Goal: Information Seeking & Learning: Learn about a topic

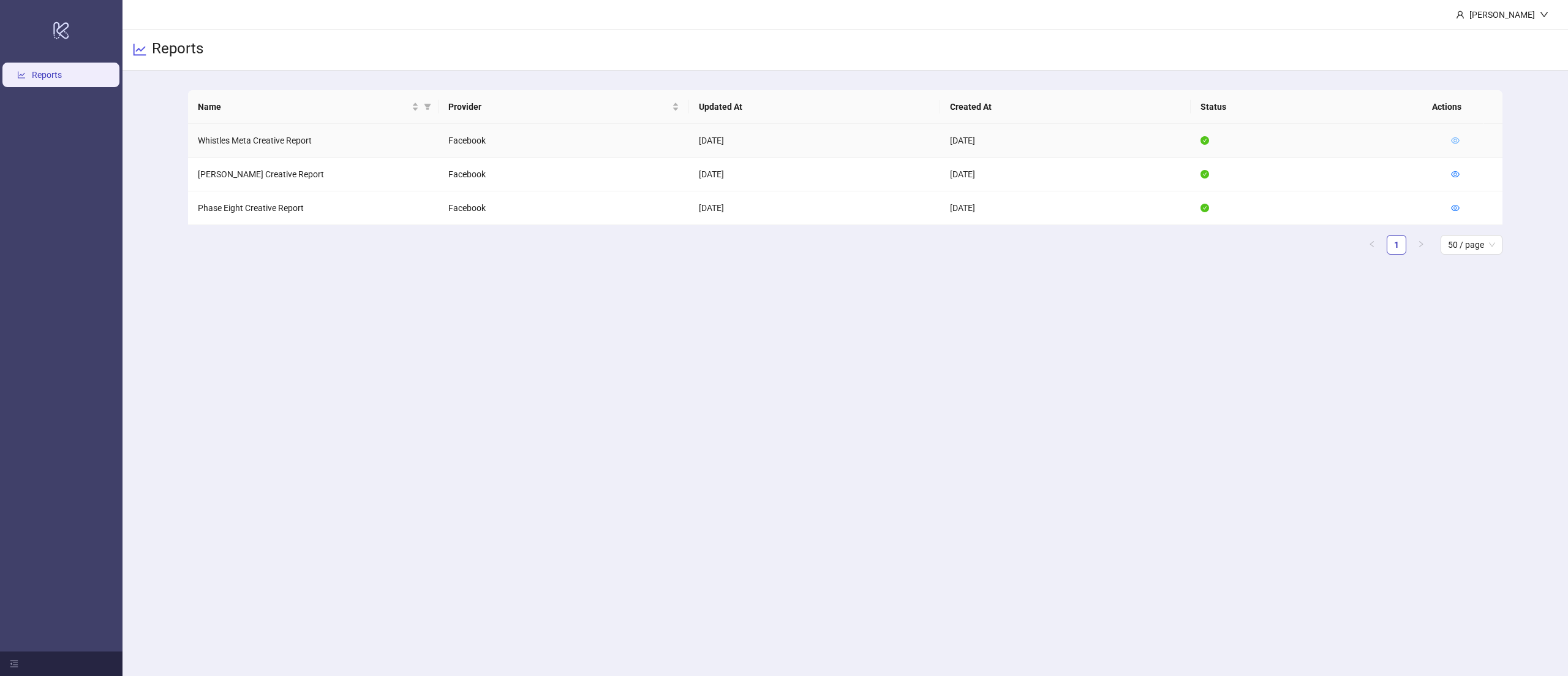
click at [1455, 139] on icon "eye" at bounding box center [1455, 140] width 8 height 8
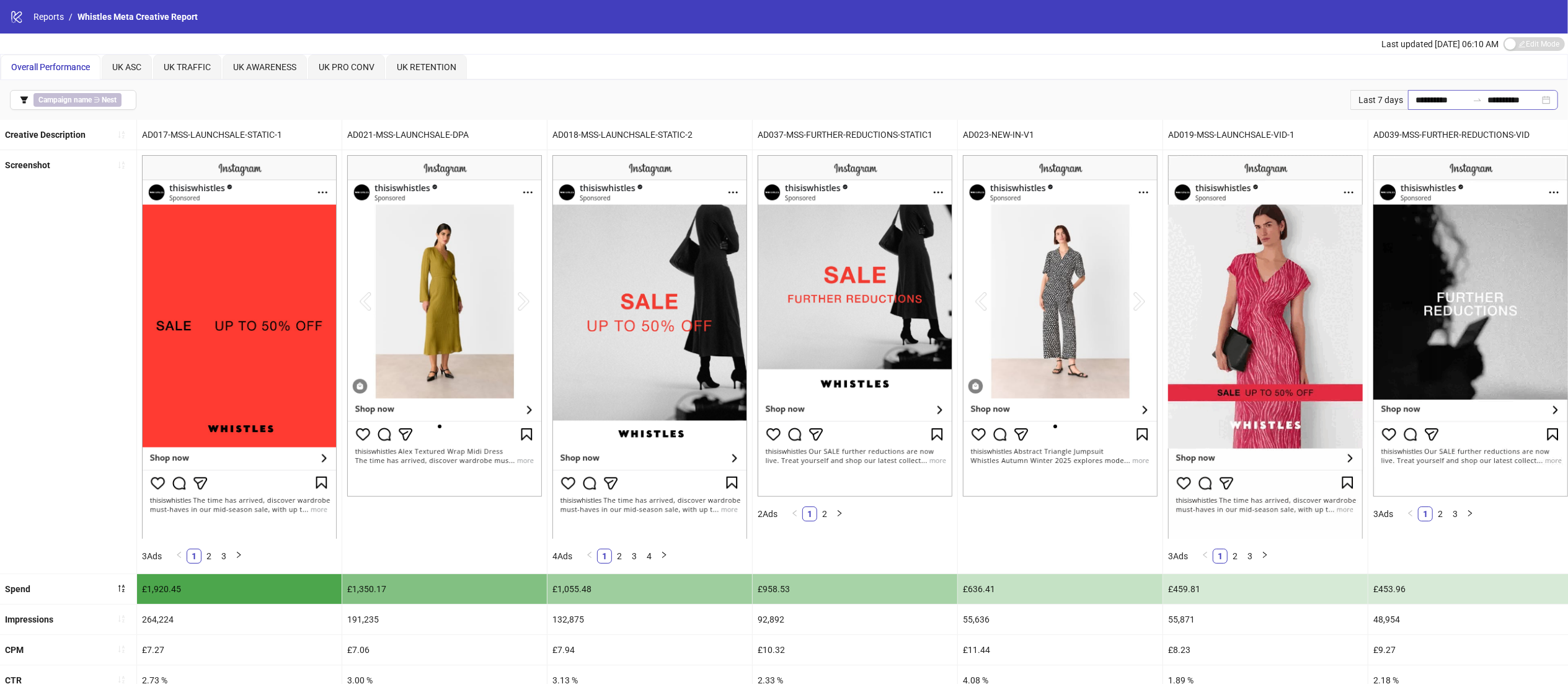
click at [1519, 91] on div "**********" at bounding box center [1483, 99] width 150 height 20
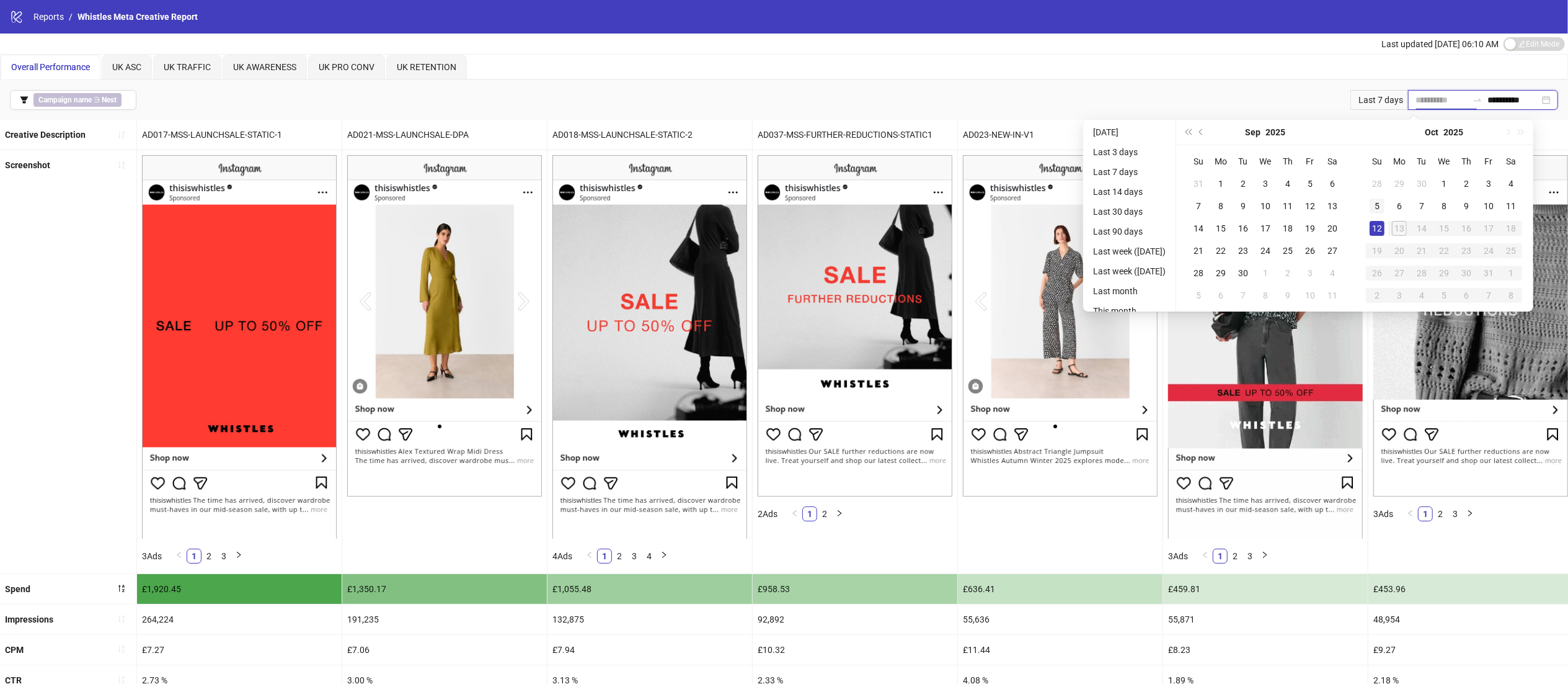
type input "**********"
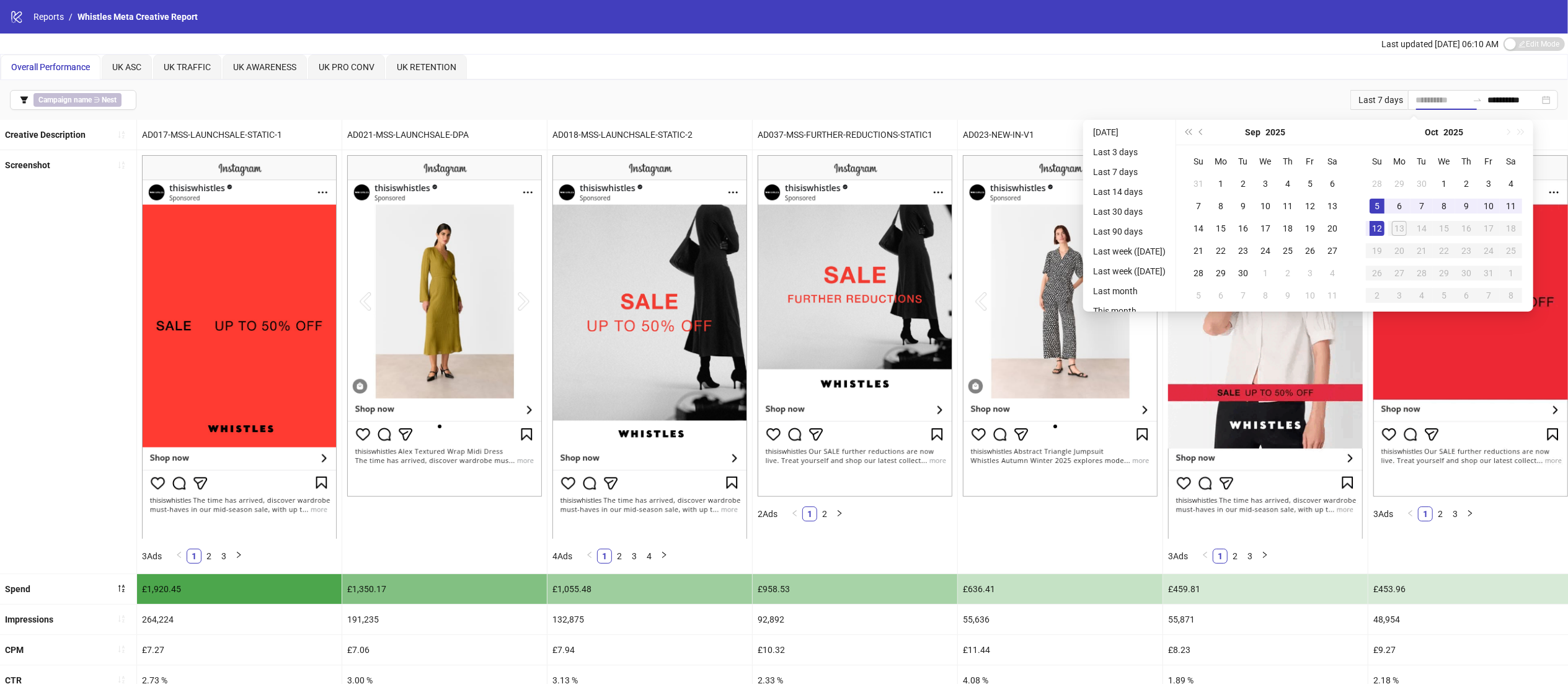
click at [1385, 203] on div "5" at bounding box center [1378, 206] width 15 height 15
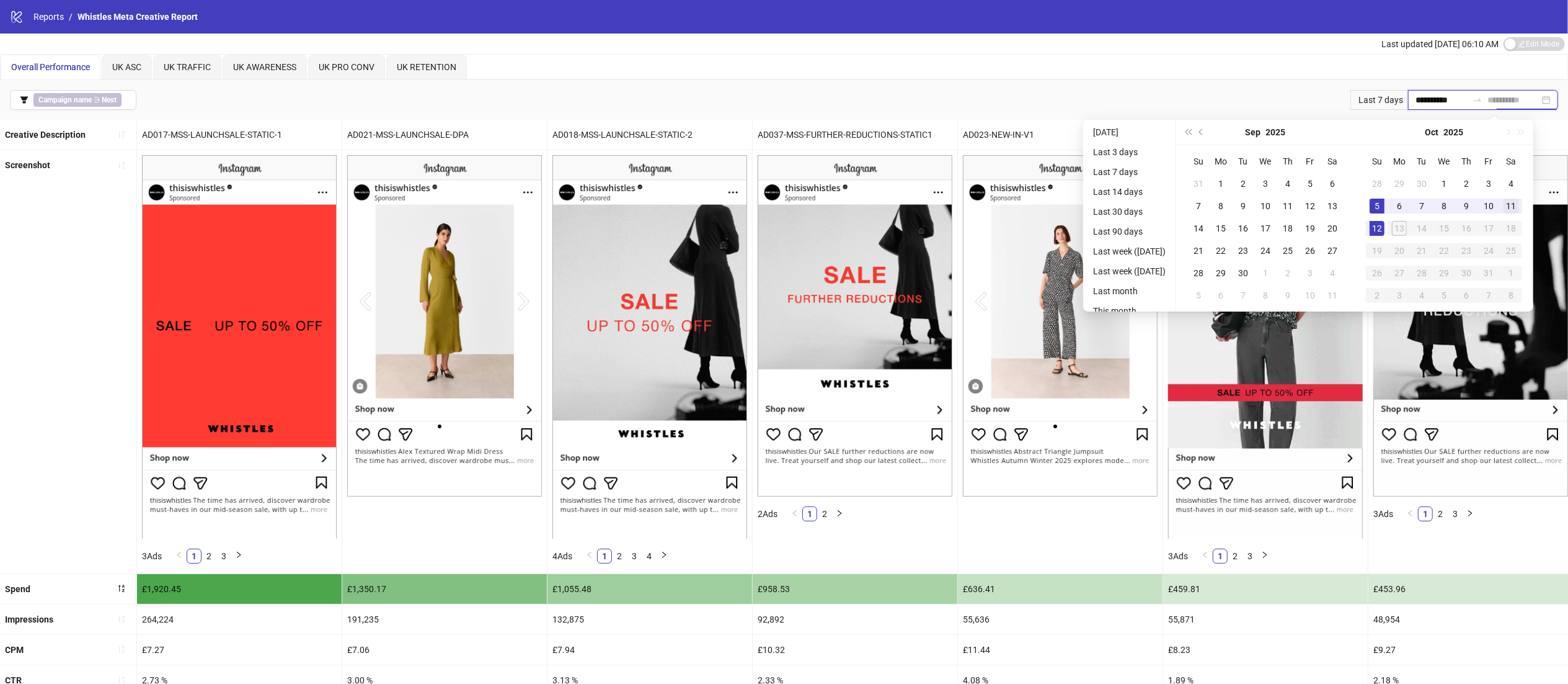
type input "**********"
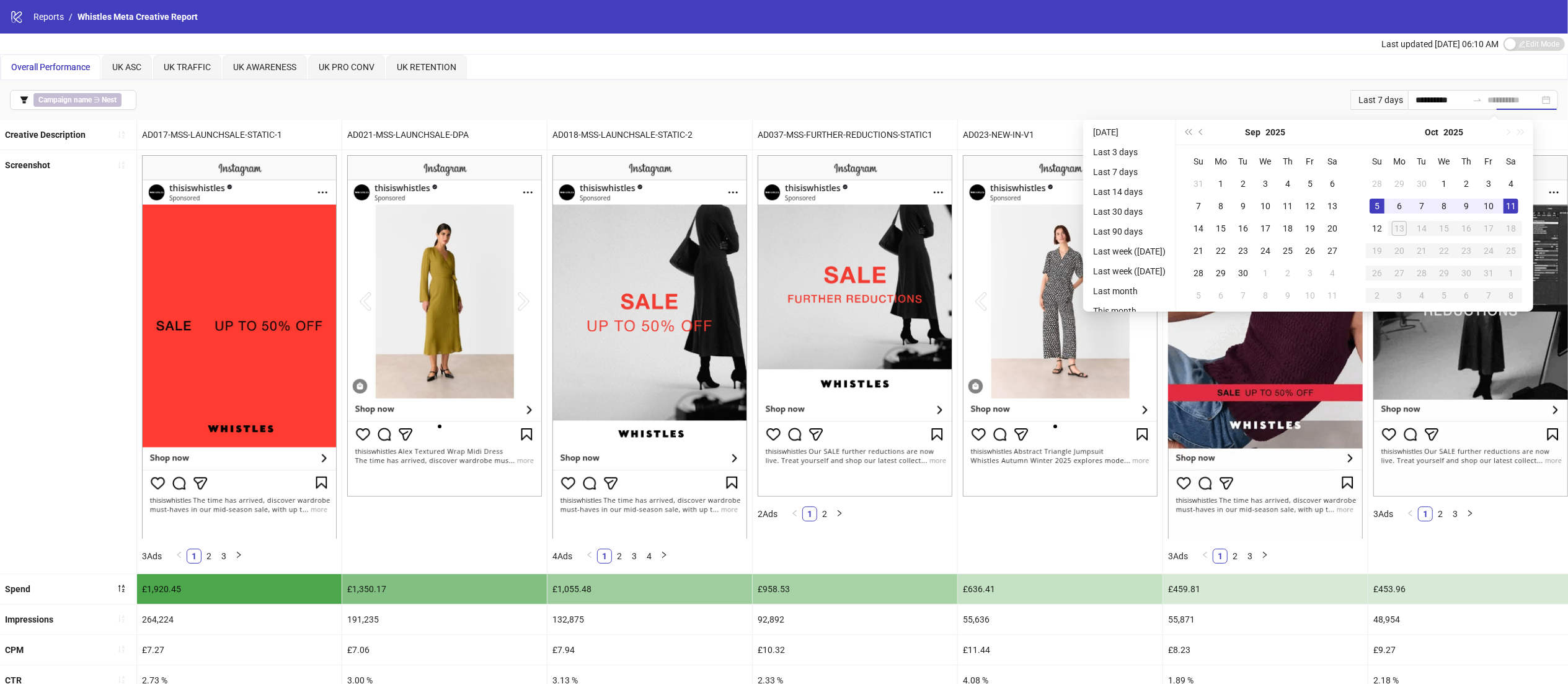
click at [1518, 201] on div "11" at bounding box center [1512, 206] width 15 height 15
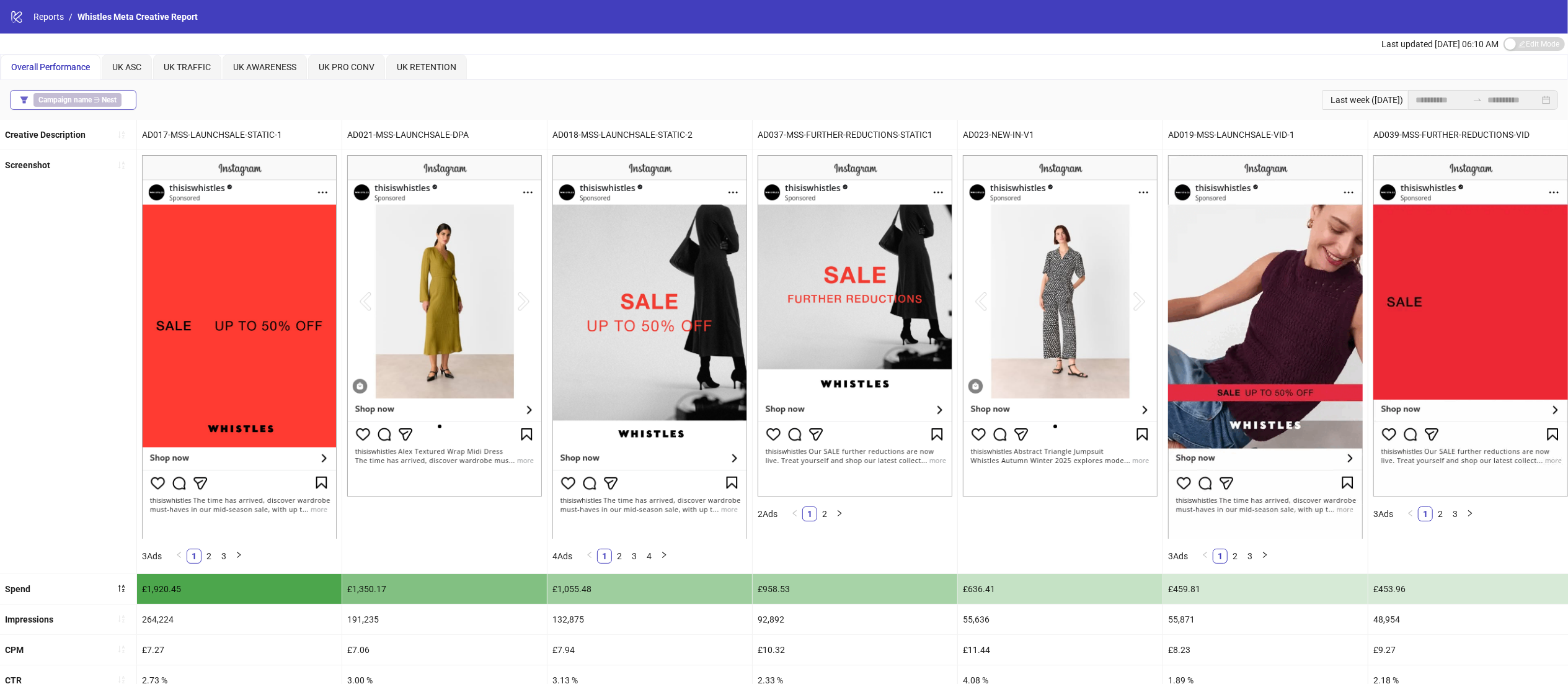
click at [62, 98] on b "Campaign name" at bounding box center [65, 99] width 53 height 9
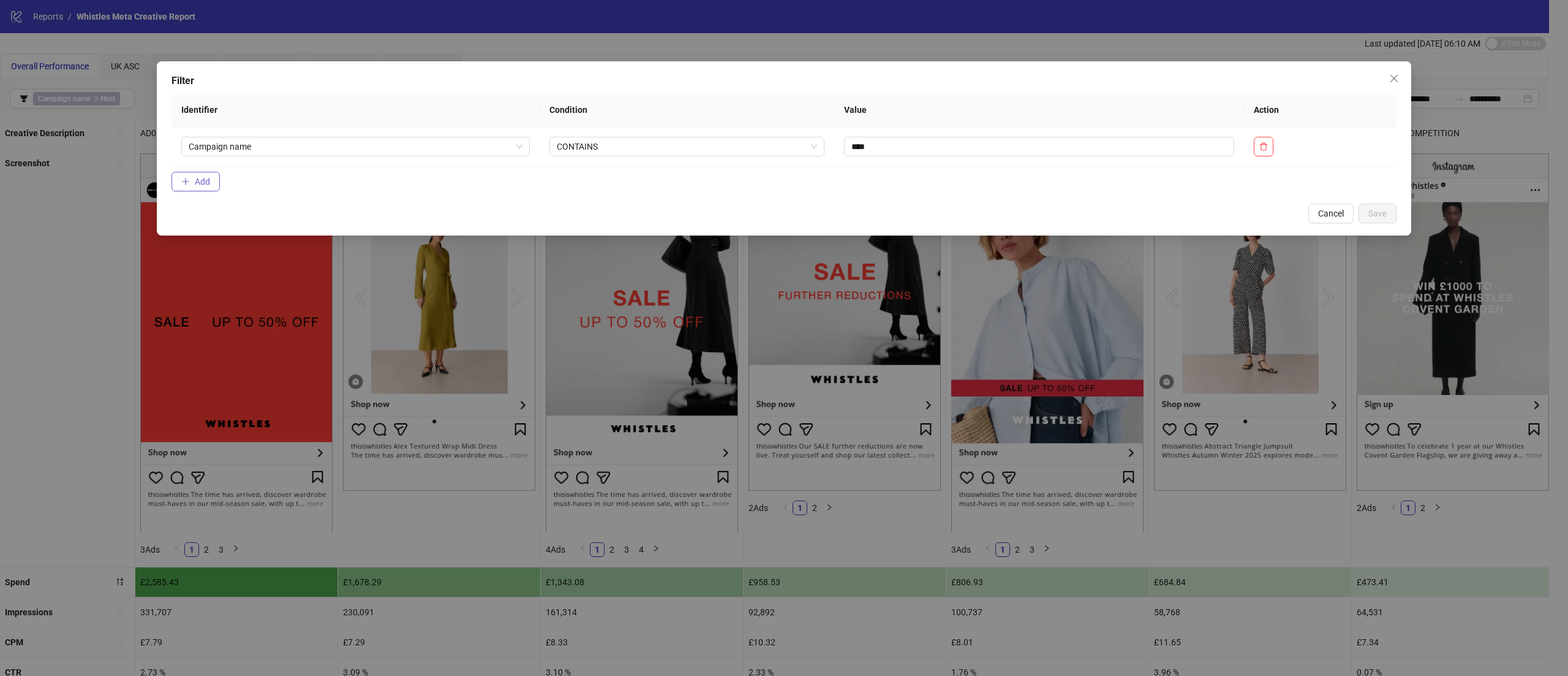
click at [209, 173] on button "Add" at bounding box center [195, 181] width 48 height 20
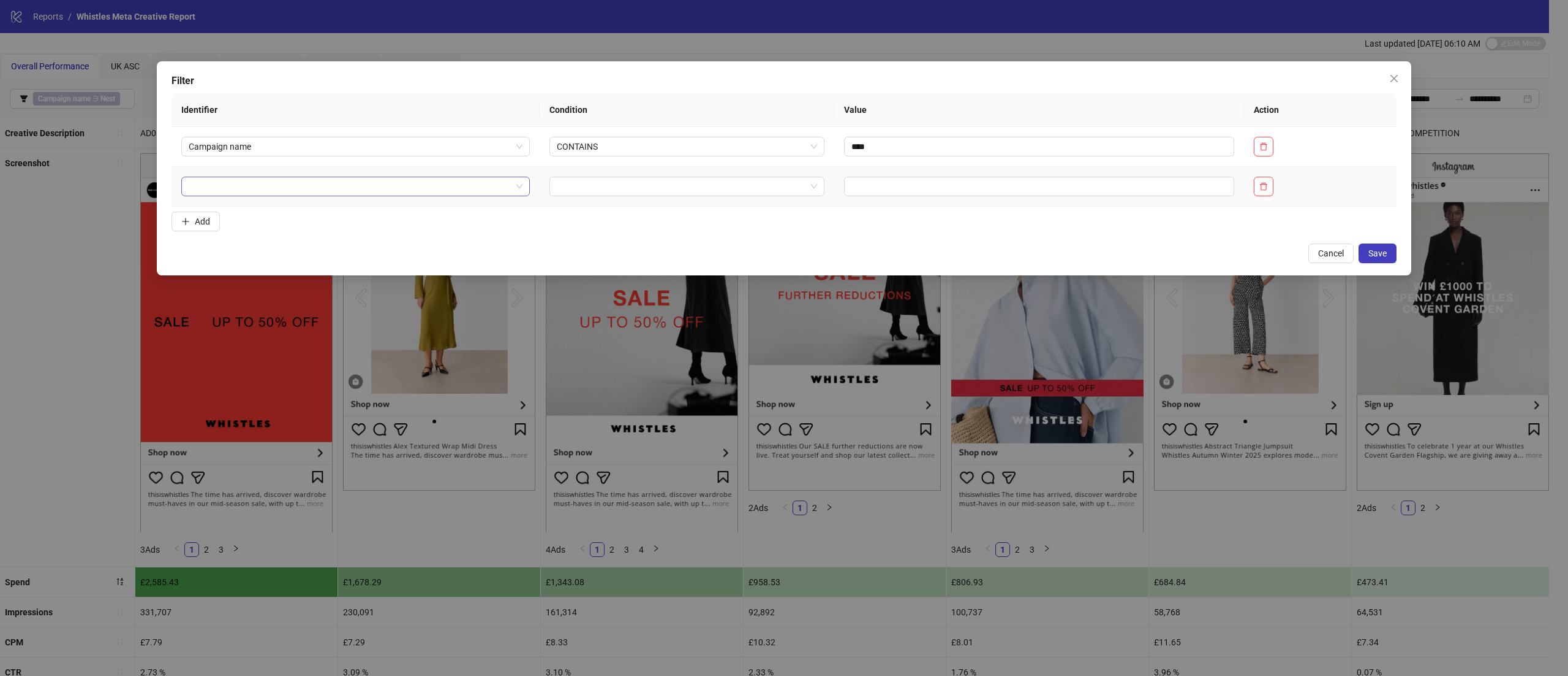
click at [280, 191] on input "search" at bounding box center [350, 186] width 323 height 18
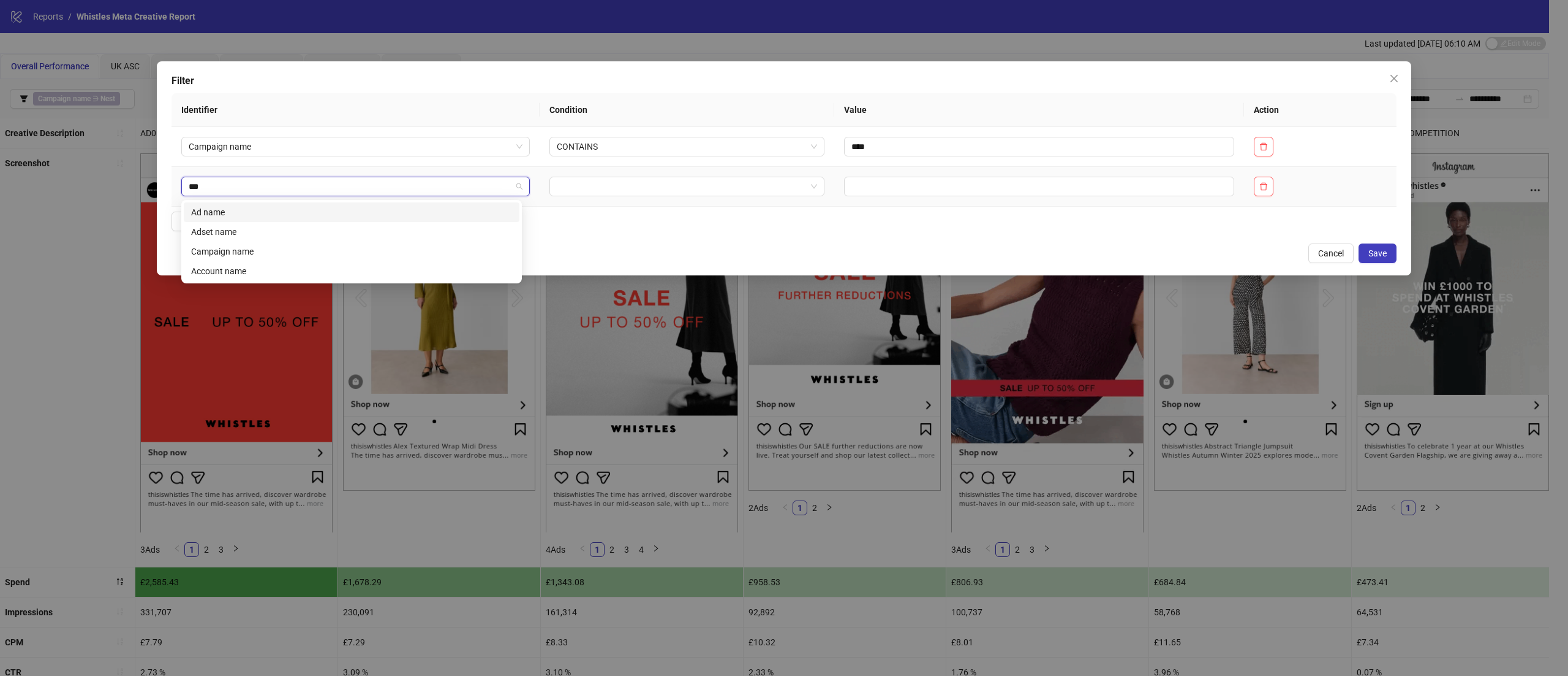
type input "****"
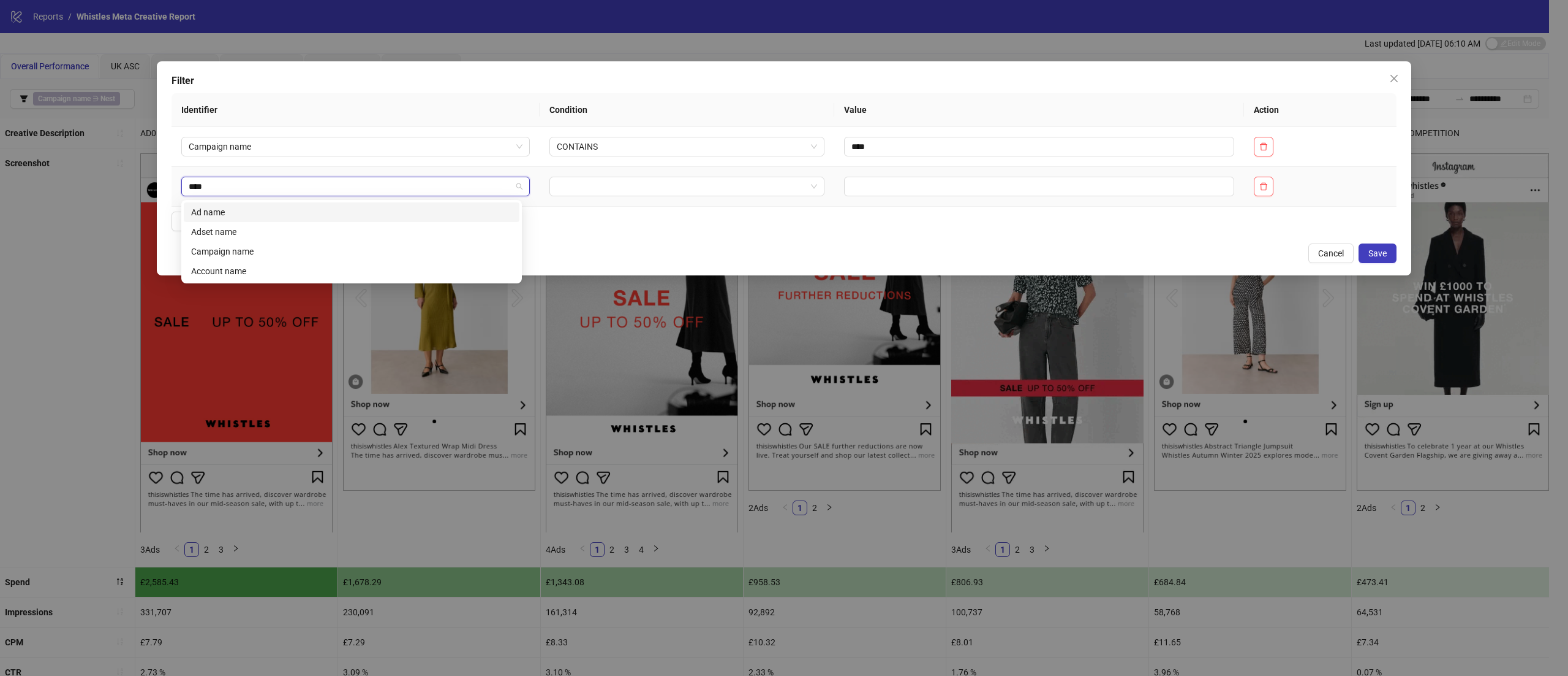
click at [265, 206] on div "Ad name" at bounding box center [352, 212] width 321 height 13
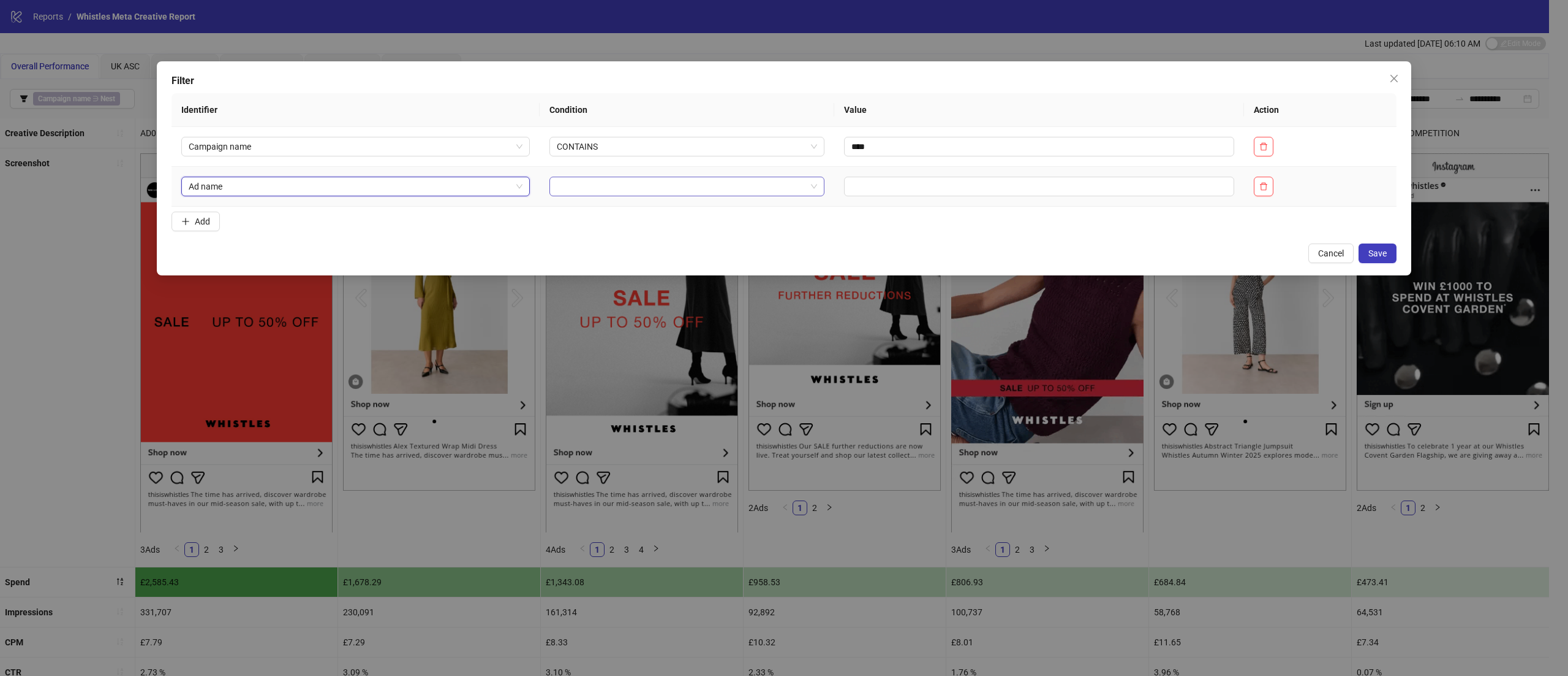
click at [612, 194] on input "search" at bounding box center [681, 186] width 249 height 18
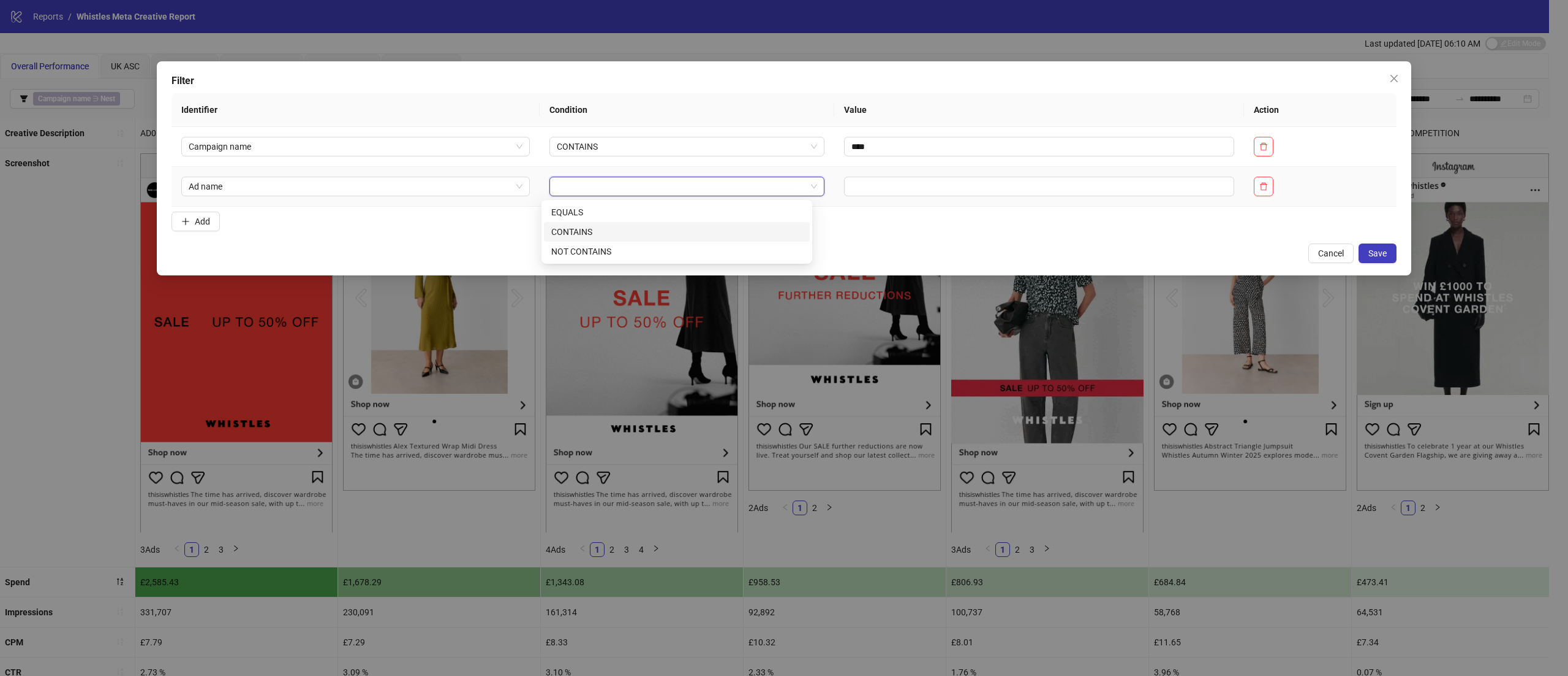
click at [610, 226] on div "CONTAINS" at bounding box center [676, 231] width 251 height 13
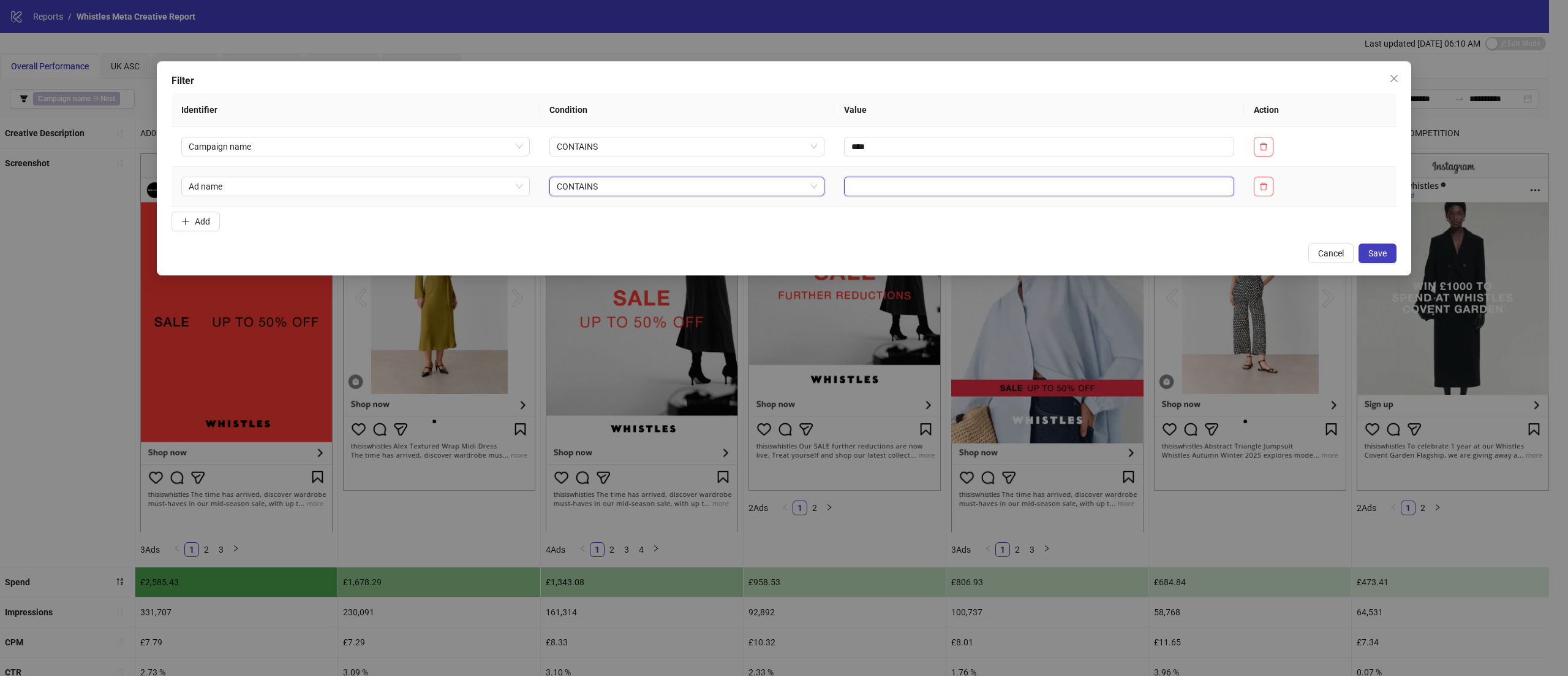
click at [882, 179] on input "text" at bounding box center [1040, 186] width 391 height 20
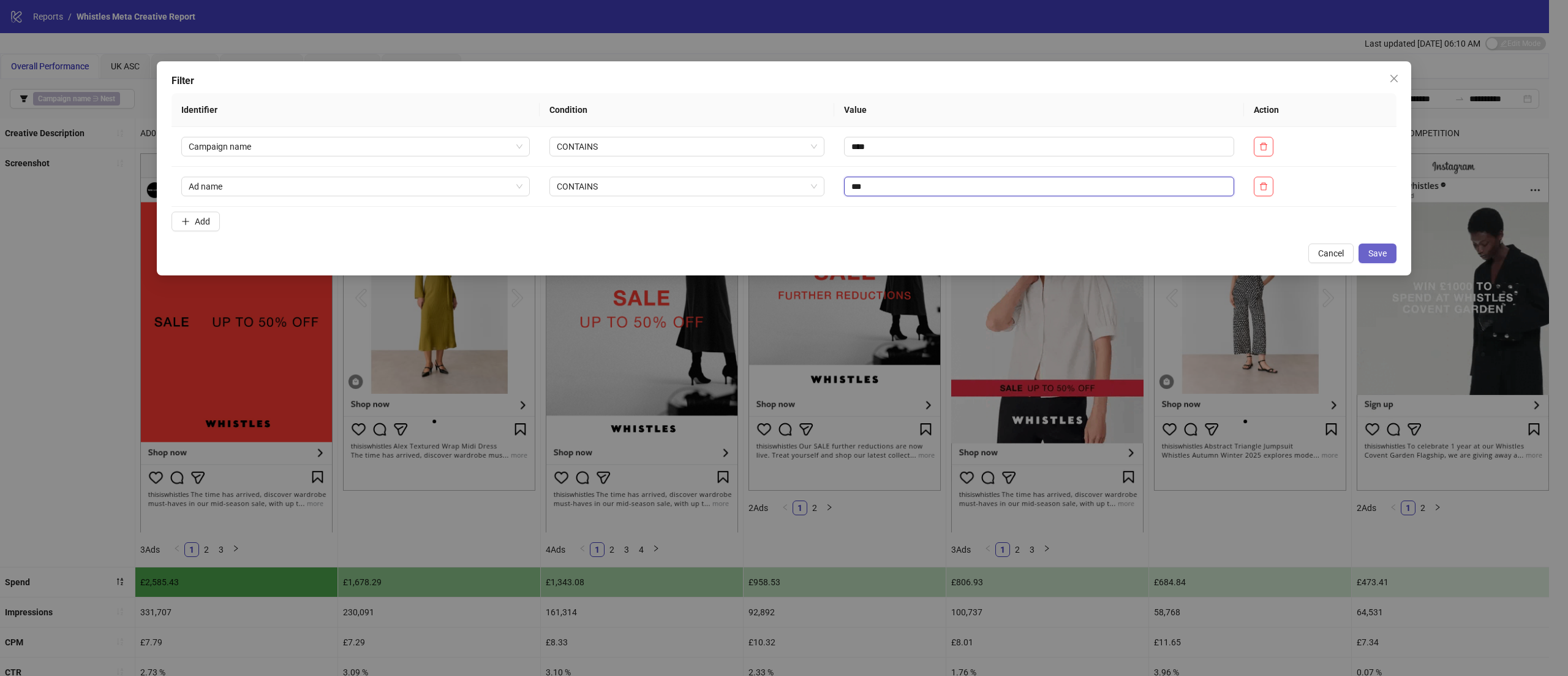
type input "***"
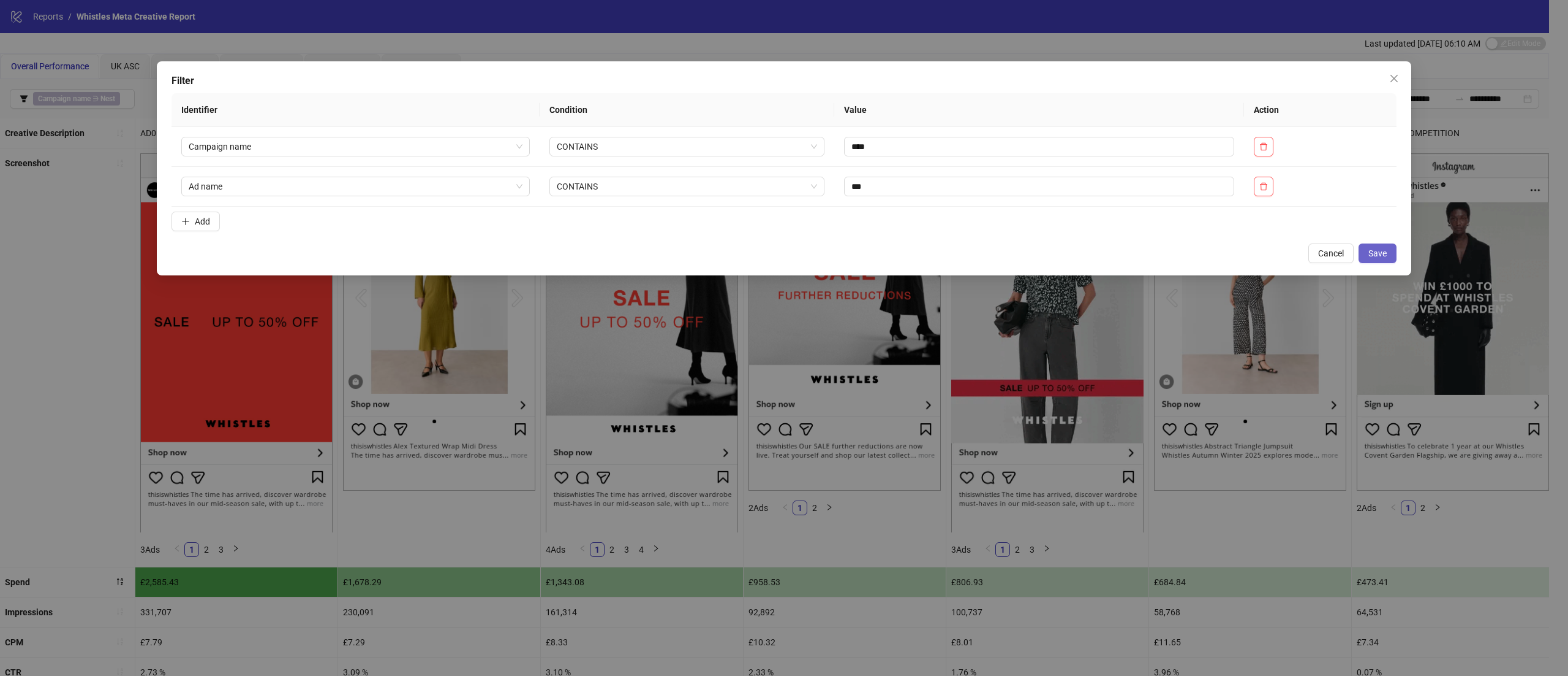
click at [1376, 257] on span "Save" at bounding box center [1377, 253] width 18 height 9
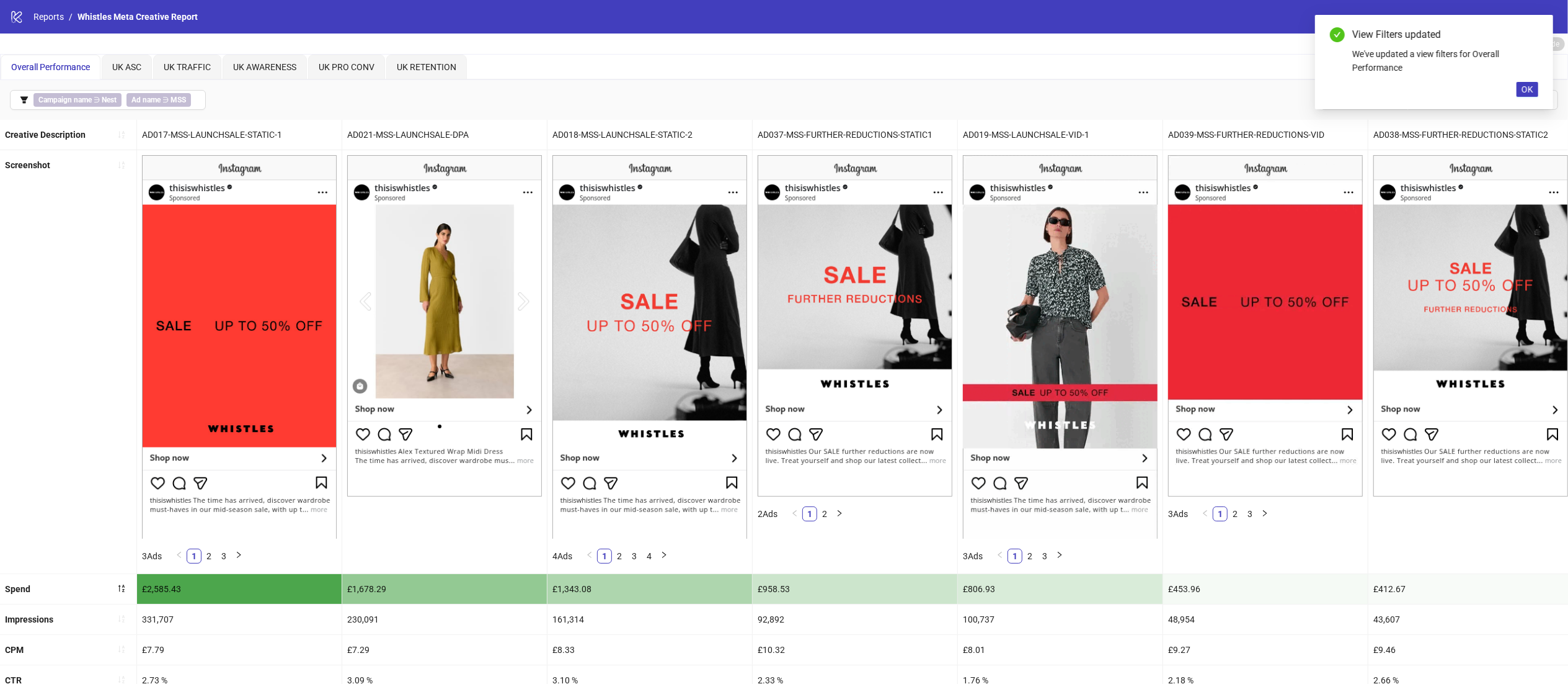
click at [1136, 41] on div "Last updated [DATE] 06:10 AM Edit Mode Edit Mode" at bounding box center [784, 43] width 1568 height 20
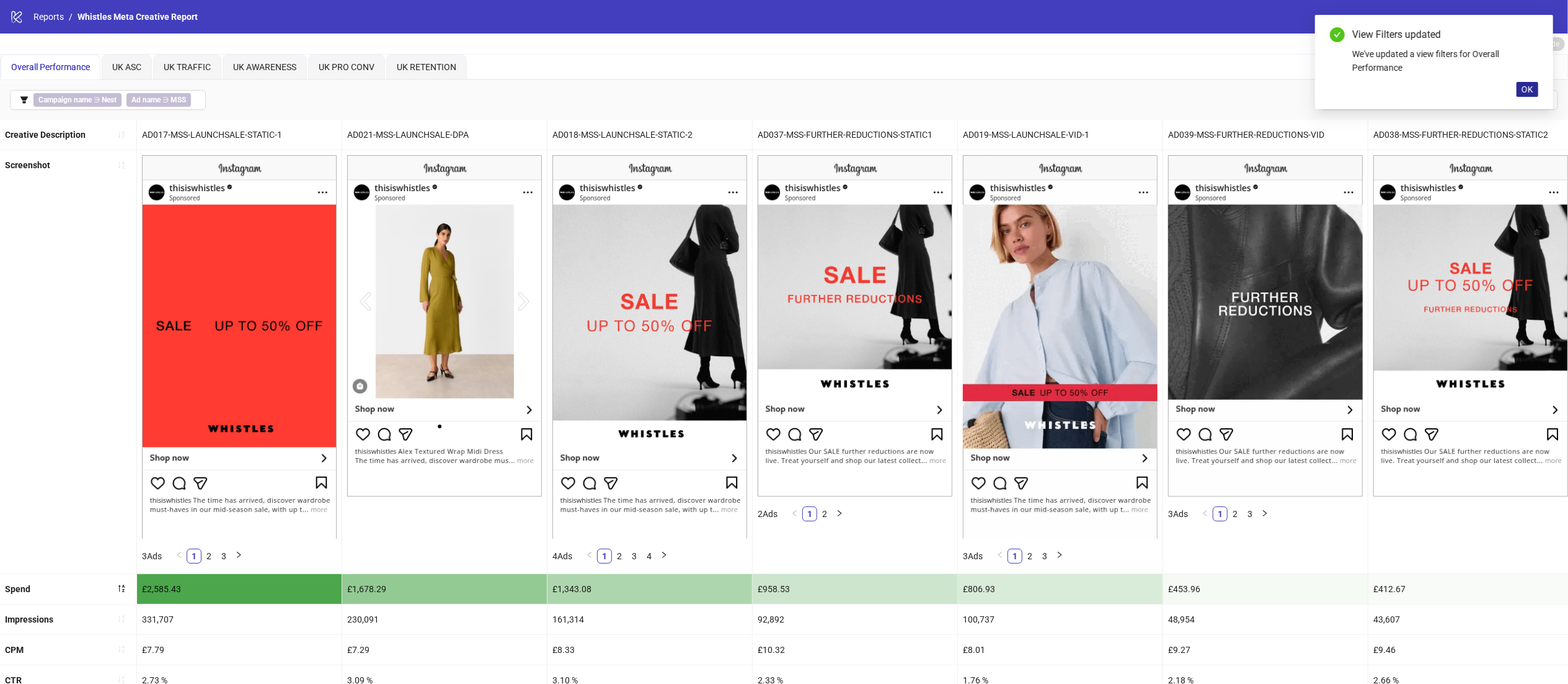
click at [1531, 94] on span "OK" at bounding box center [1528, 89] width 11 height 10
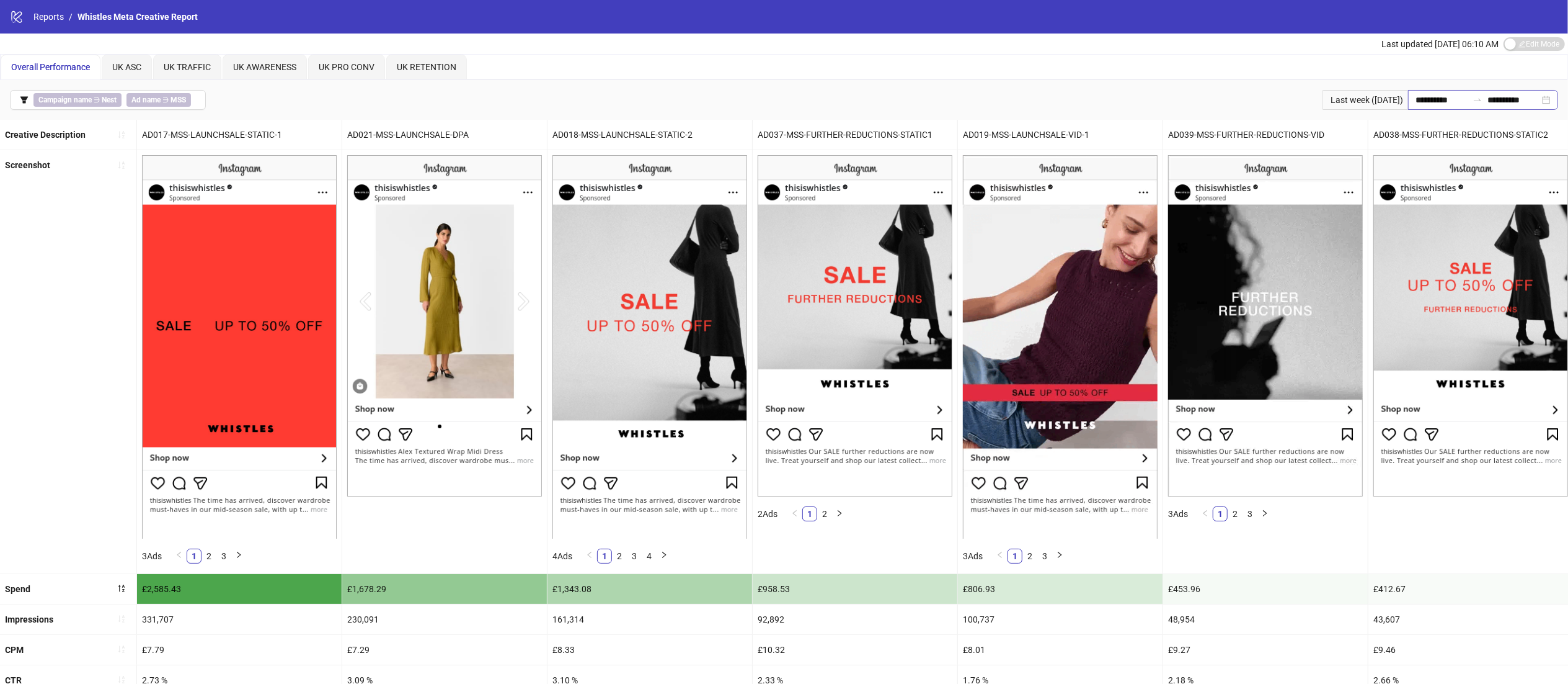
click at [1547, 103] on div "**********" at bounding box center [1483, 99] width 150 height 20
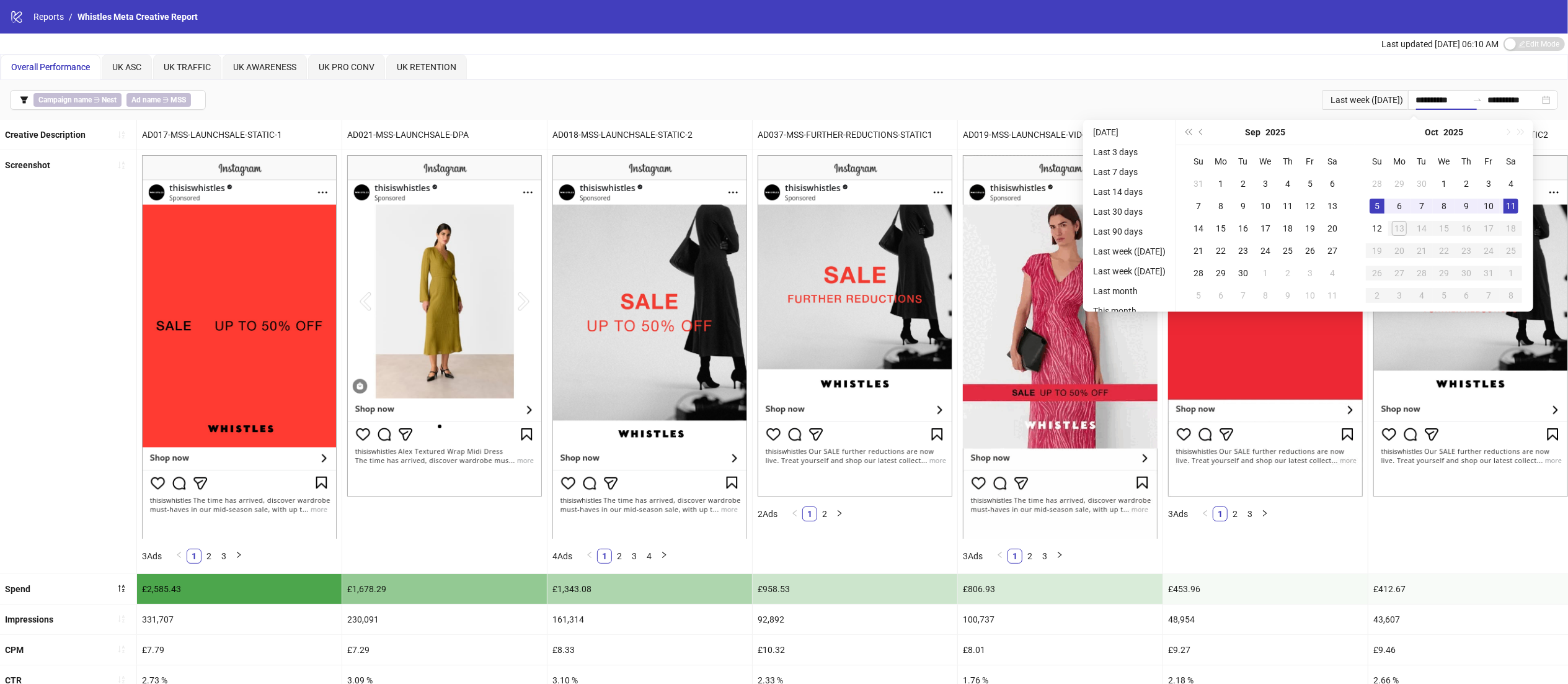
click at [1097, 52] on div "Last updated [DATE] 06:10 AM Edit Mode Edit Mode" at bounding box center [784, 43] width 1568 height 20
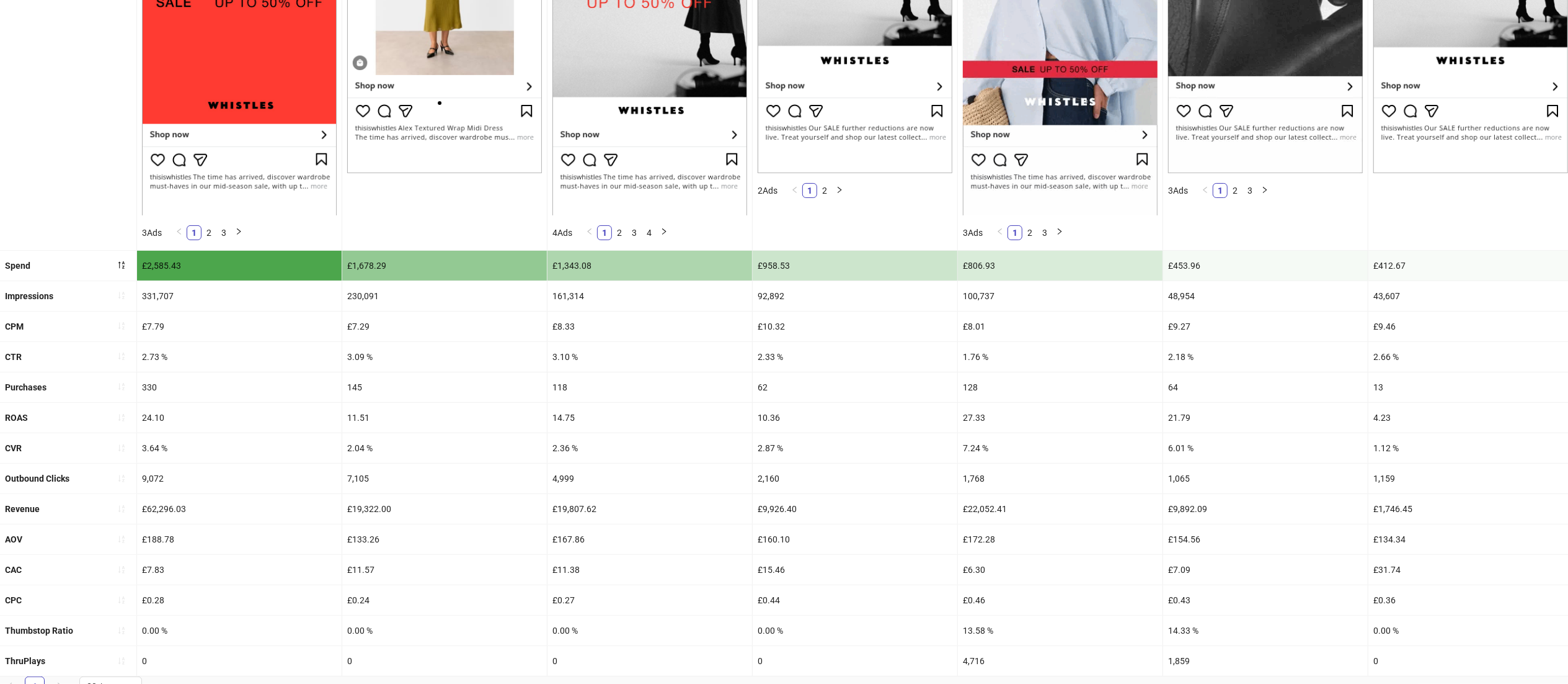
scroll to position [335, 0]
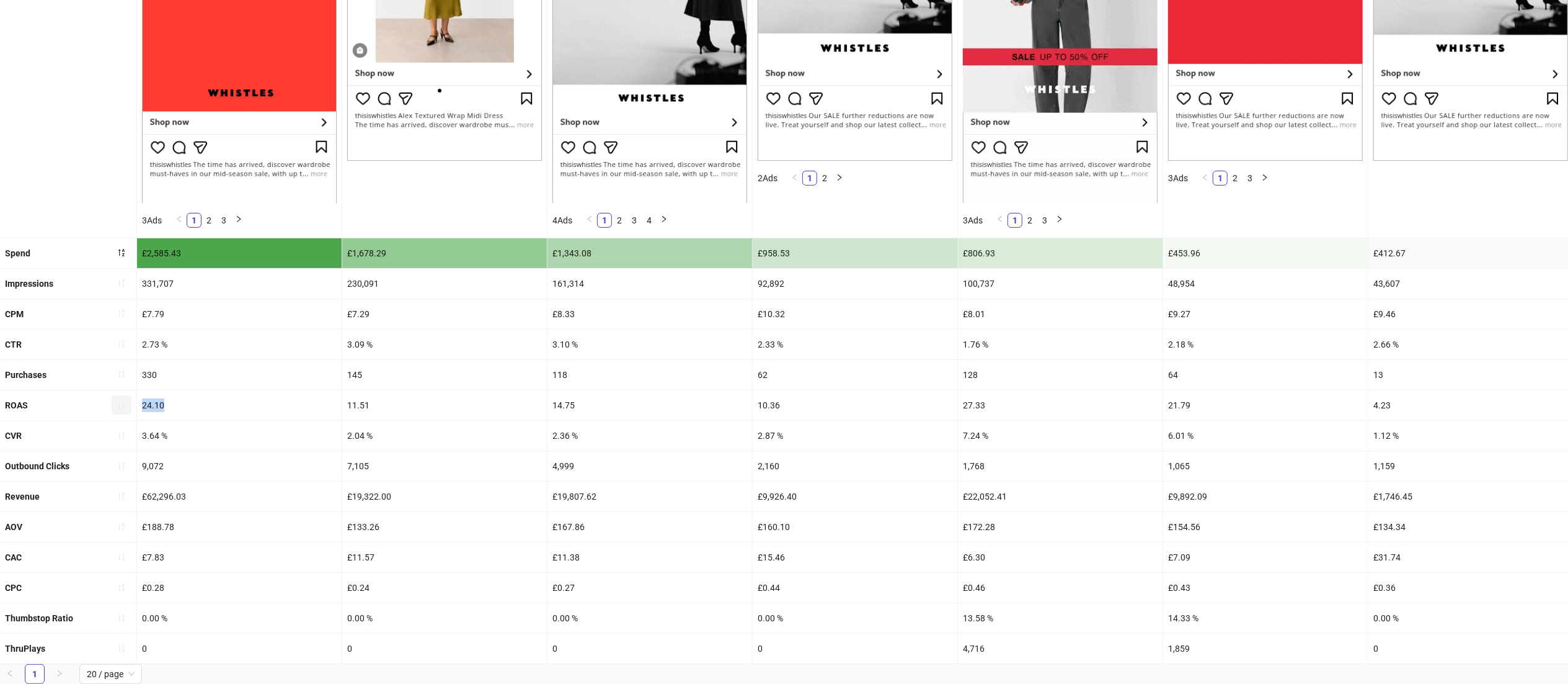
drag, startPoint x: 187, startPoint y: 412, endPoint x: 123, endPoint y: 416, distance: 64.1
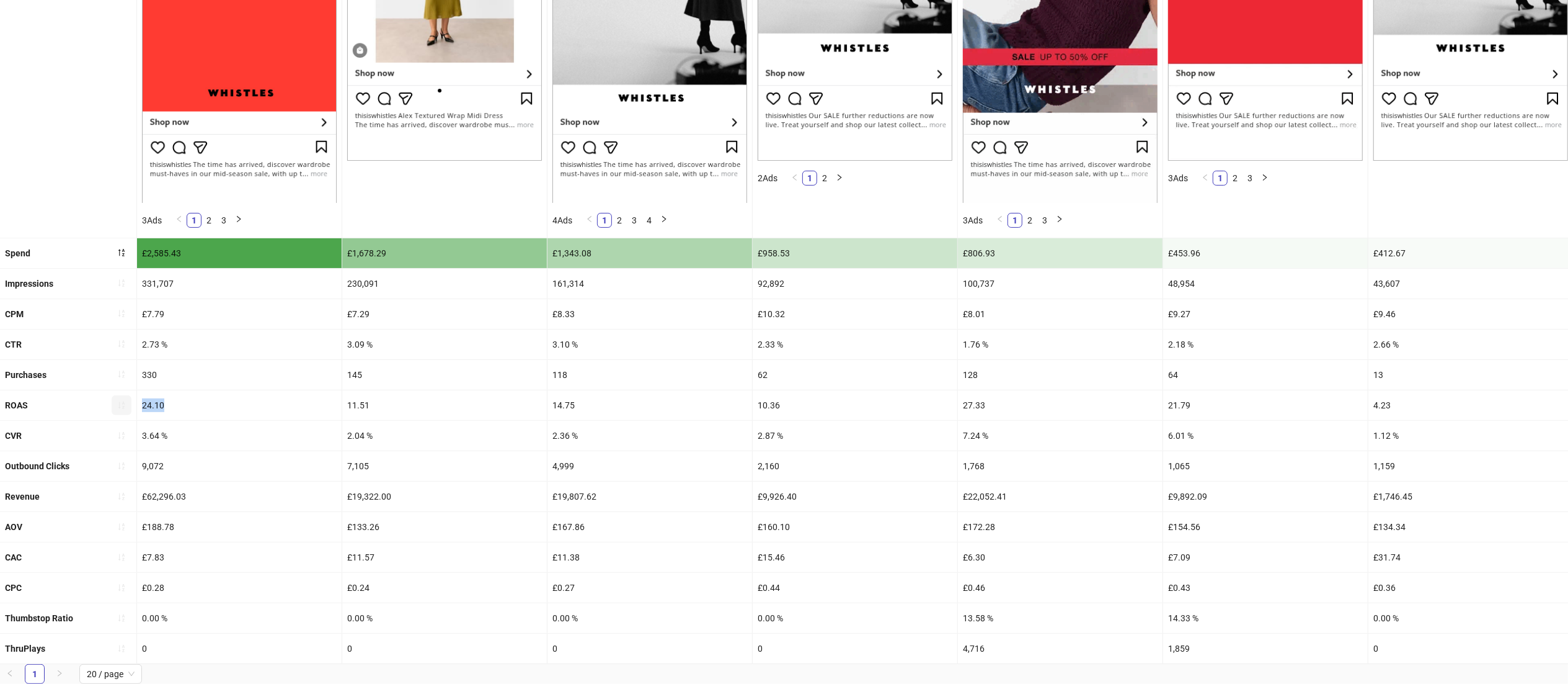
click at [123, 416] on div "ROAS 24.10 11.51 14.75 10.36 27.33 21.79 4.23 8.89 12.89 4.00 19.18 0.00 0.00 0…" at bounding box center [1505, 405] width 3010 height 31
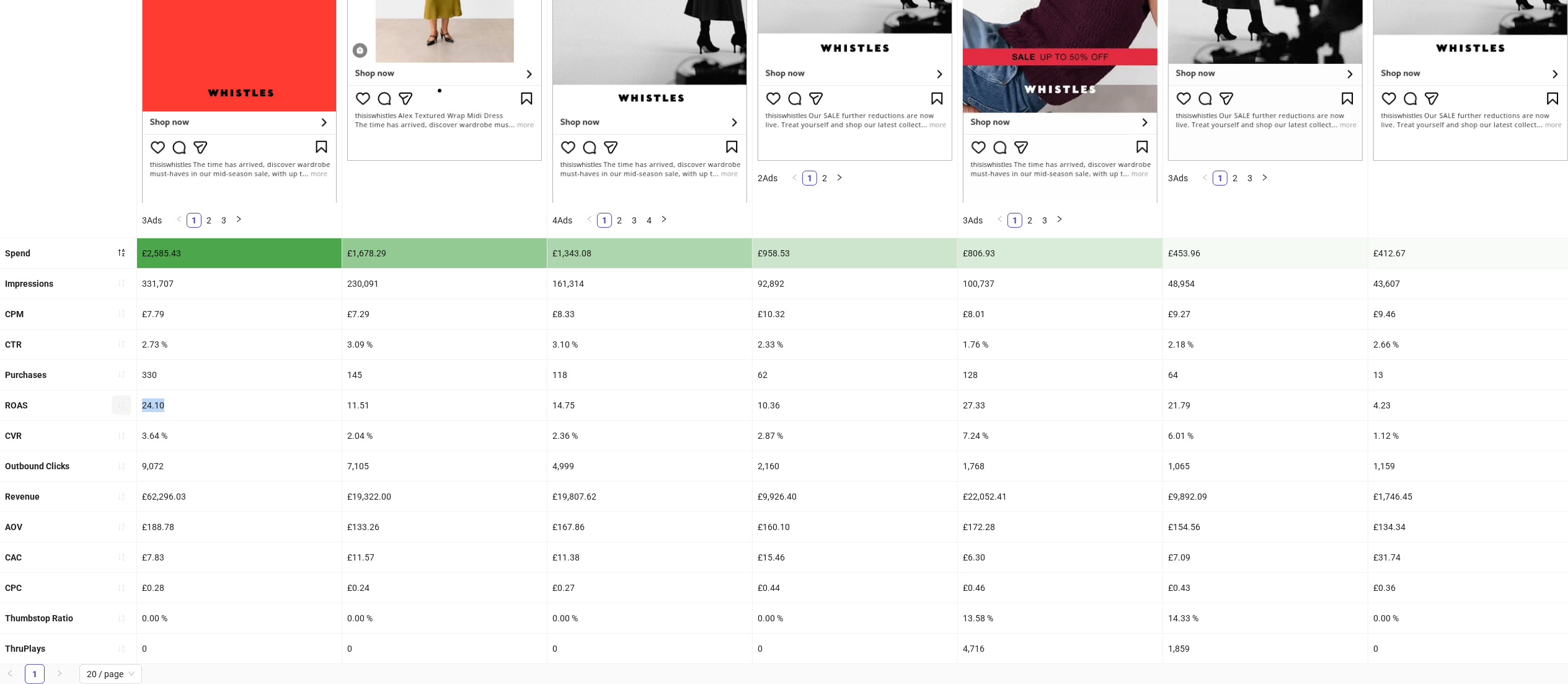
copy div "24.10"
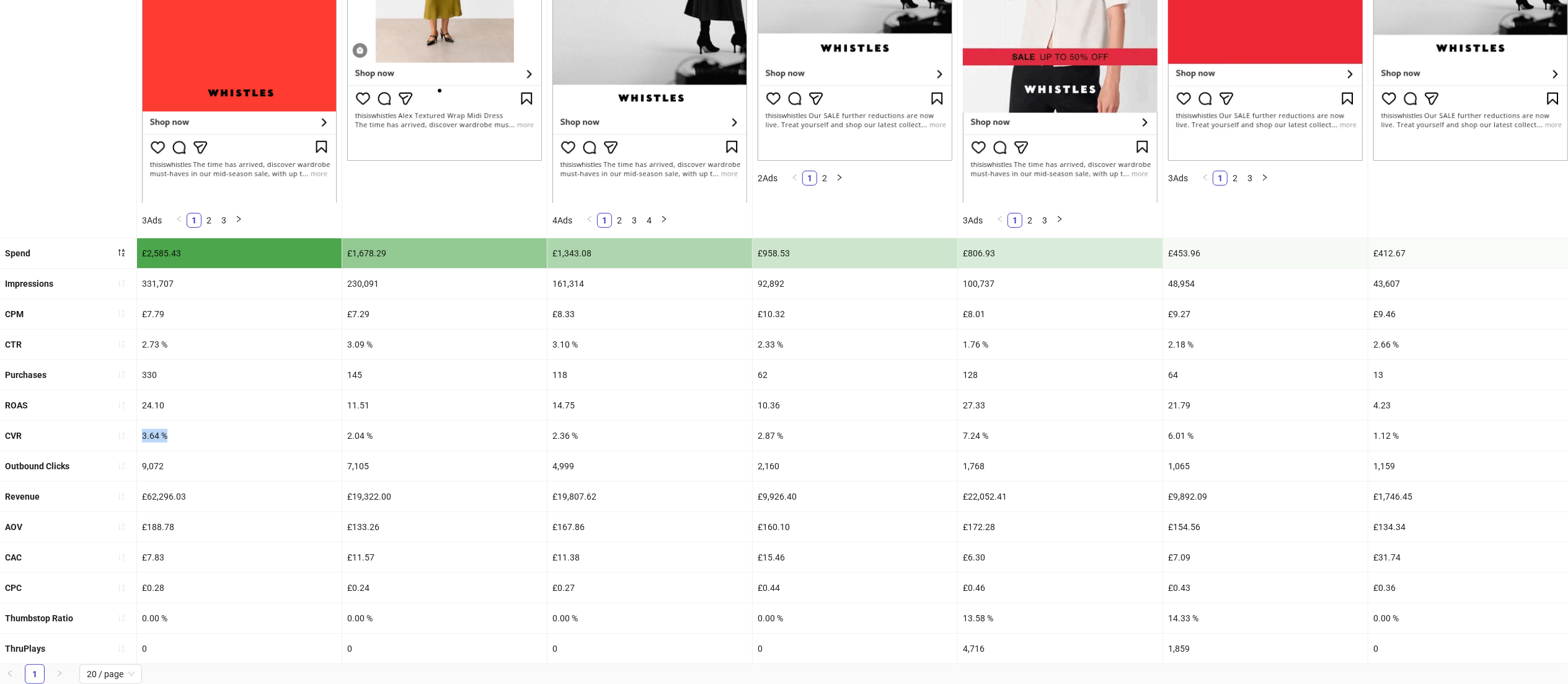
drag, startPoint x: 186, startPoint y: 433, endPoint x: 108, endPoint y: 431, distance: 78.0
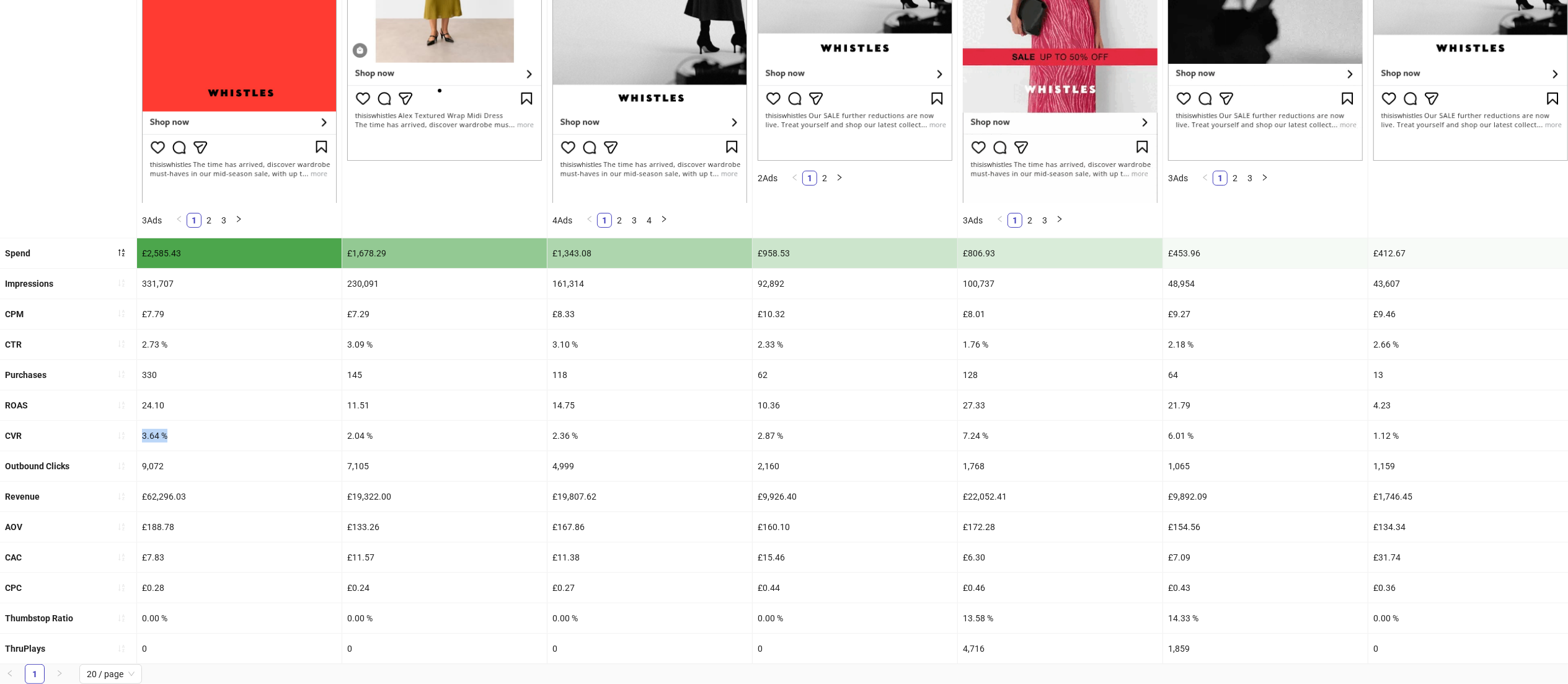
click at [108, 431] on div "CVR 3.64 % 2.04 % 2.36 % 2.87 % 7.24 % 6.01 % 1.12 % 2.85 % 2.00 % 1.52 % 7.09 …" at bounding box center [1505, 436] width 3010 height 31
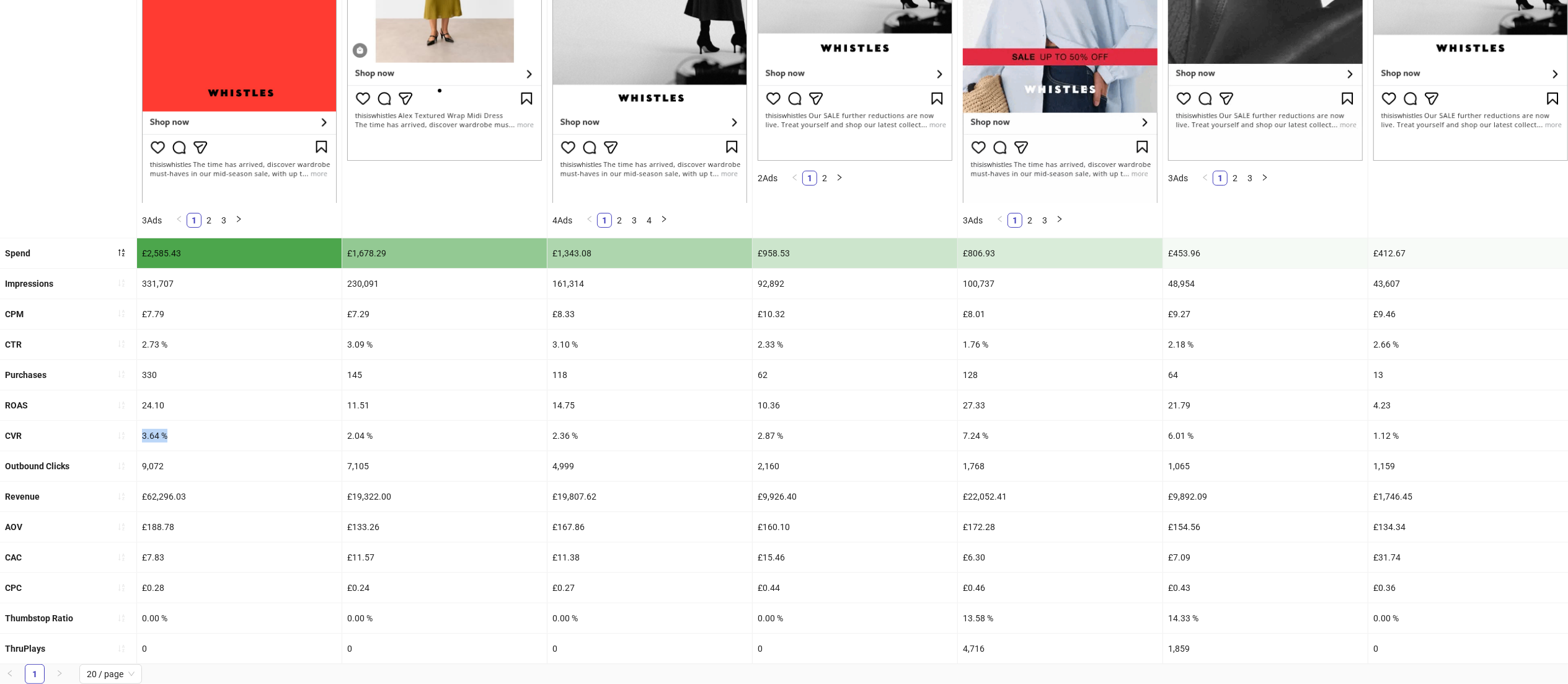
copy div "3.64 %"
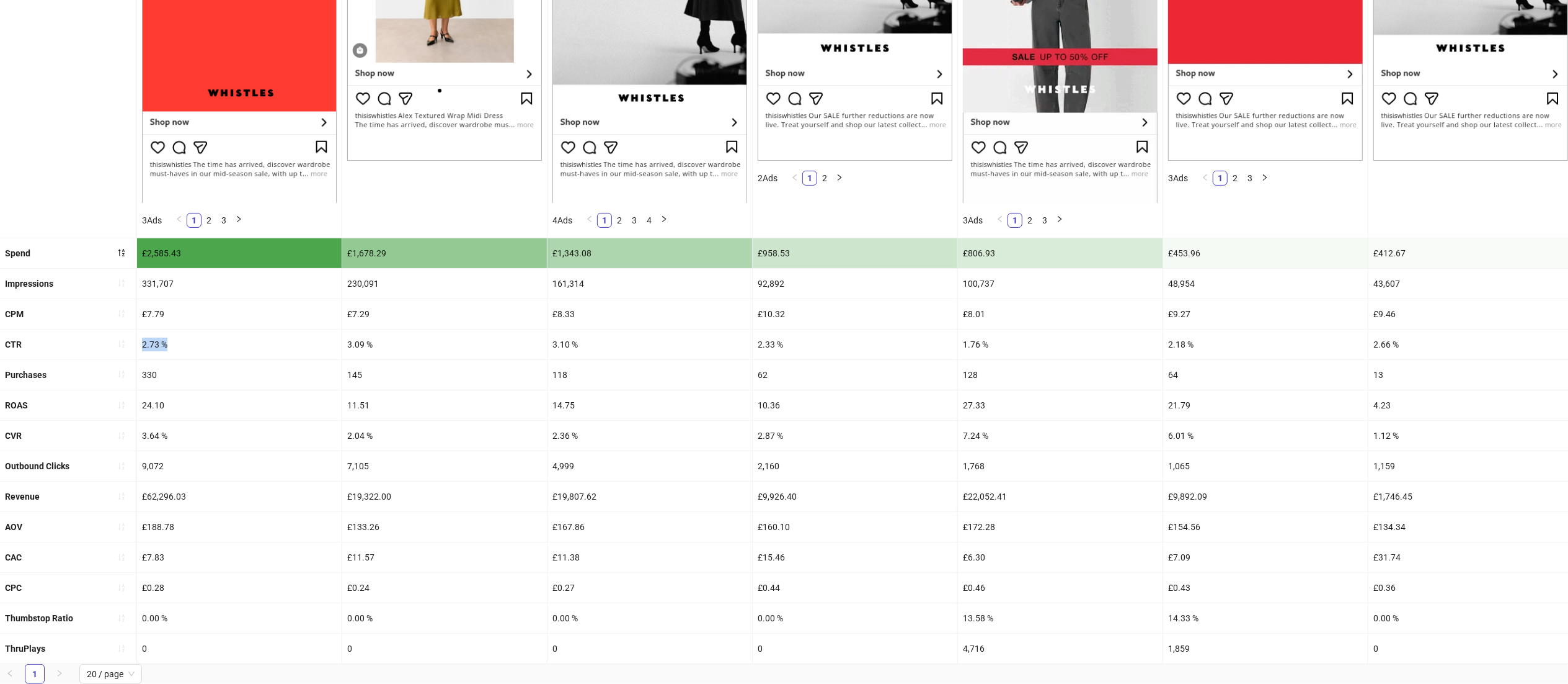
drag, startPoint x: 173, startPoint y: 342, endPoint x: 103, endPoint y: 341, distance: 70.0
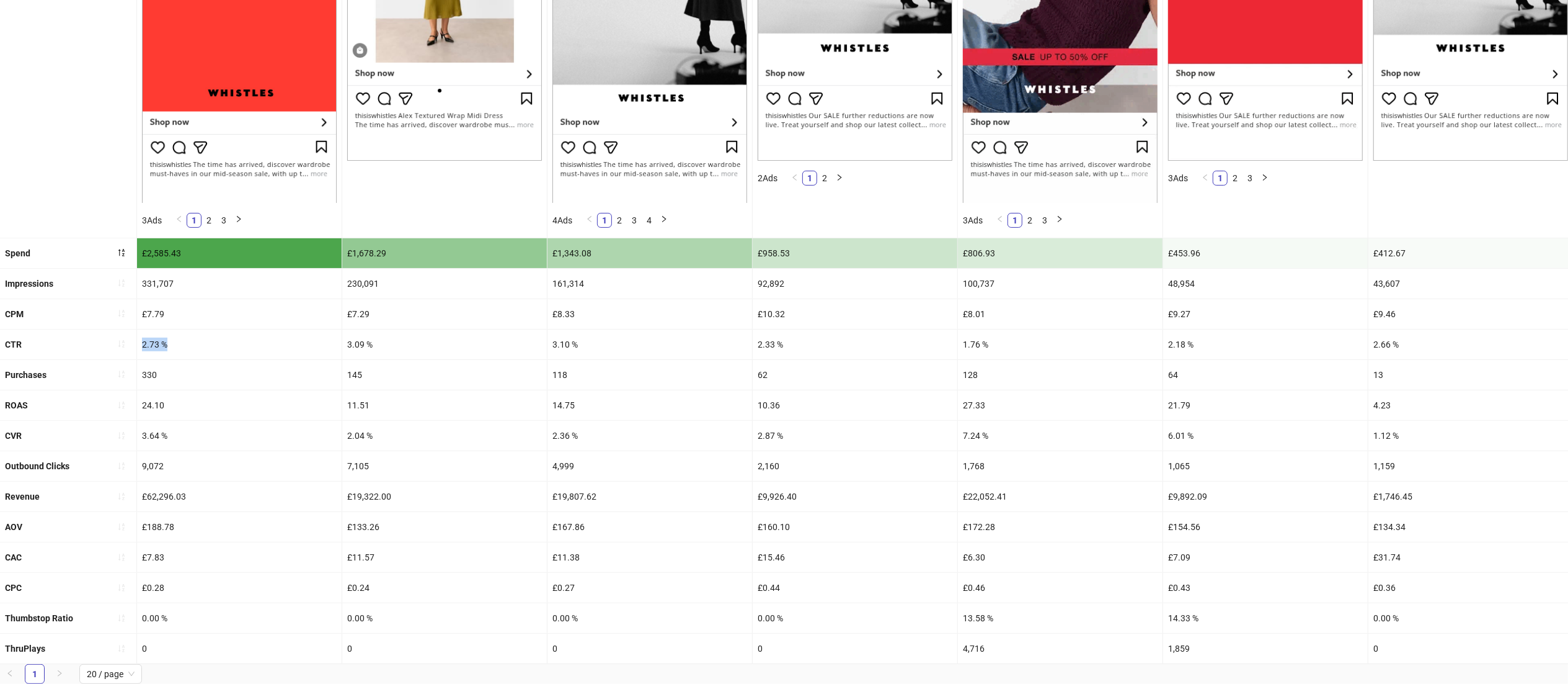
click at [103, 341] on div "CTR 2.73 % 3.09 % 3.10 % 2.33 % 1.76 % 2.18 % 2.66 % 2.34 % 2.89 % 2.88 % 2.07 …" at bounding box center [1505, 345] width 3010 height 31
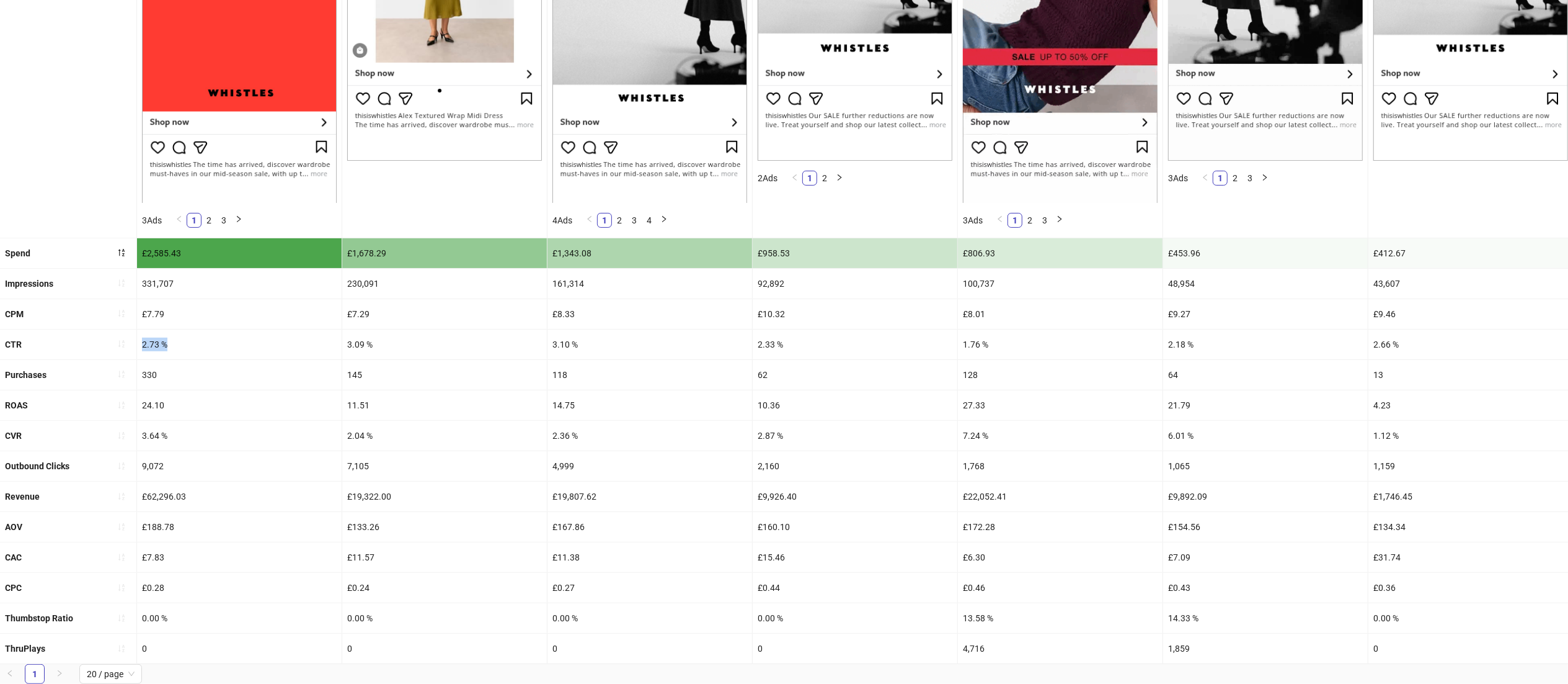
copy div "2.73 %"
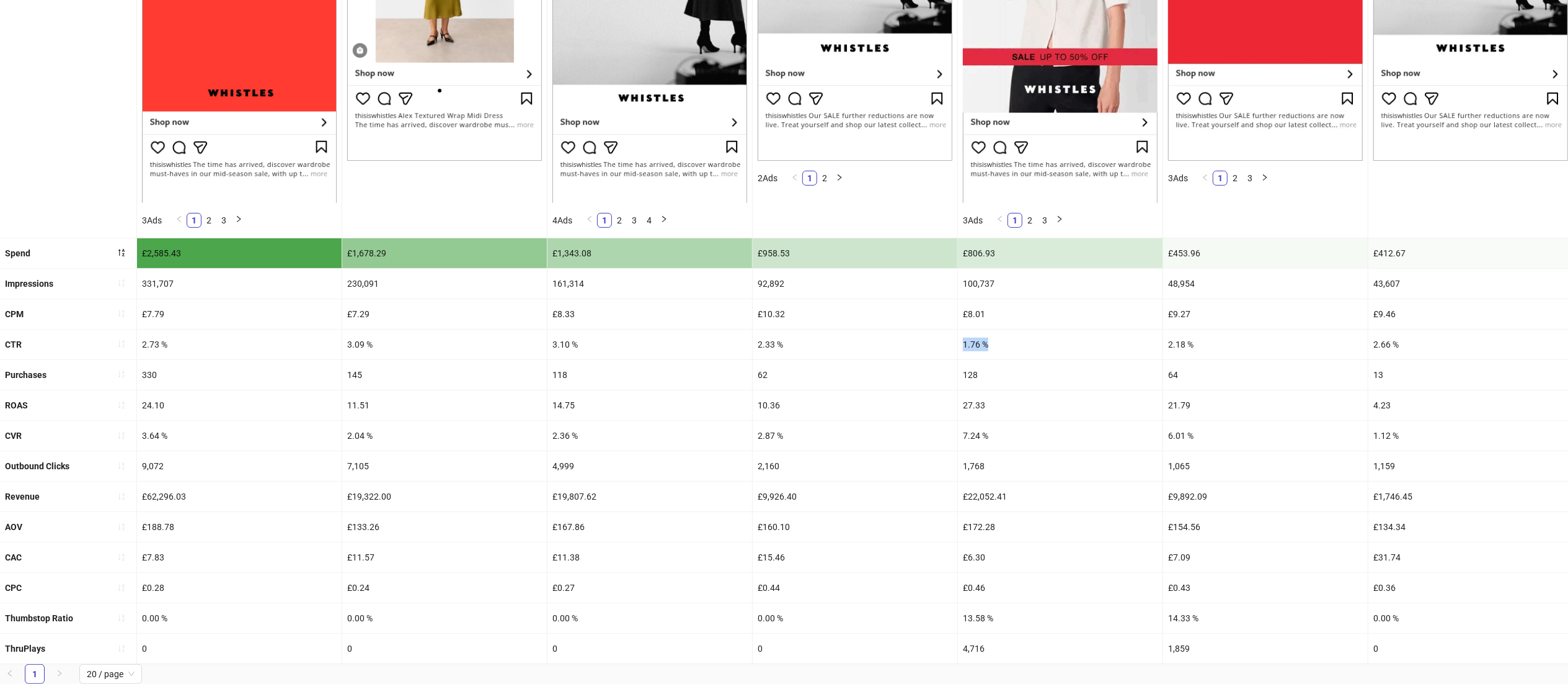
drag, startPoint x: 1005, startPoint y: 344, endPoint x: 937, endPoint y: 345, distance: 68.0
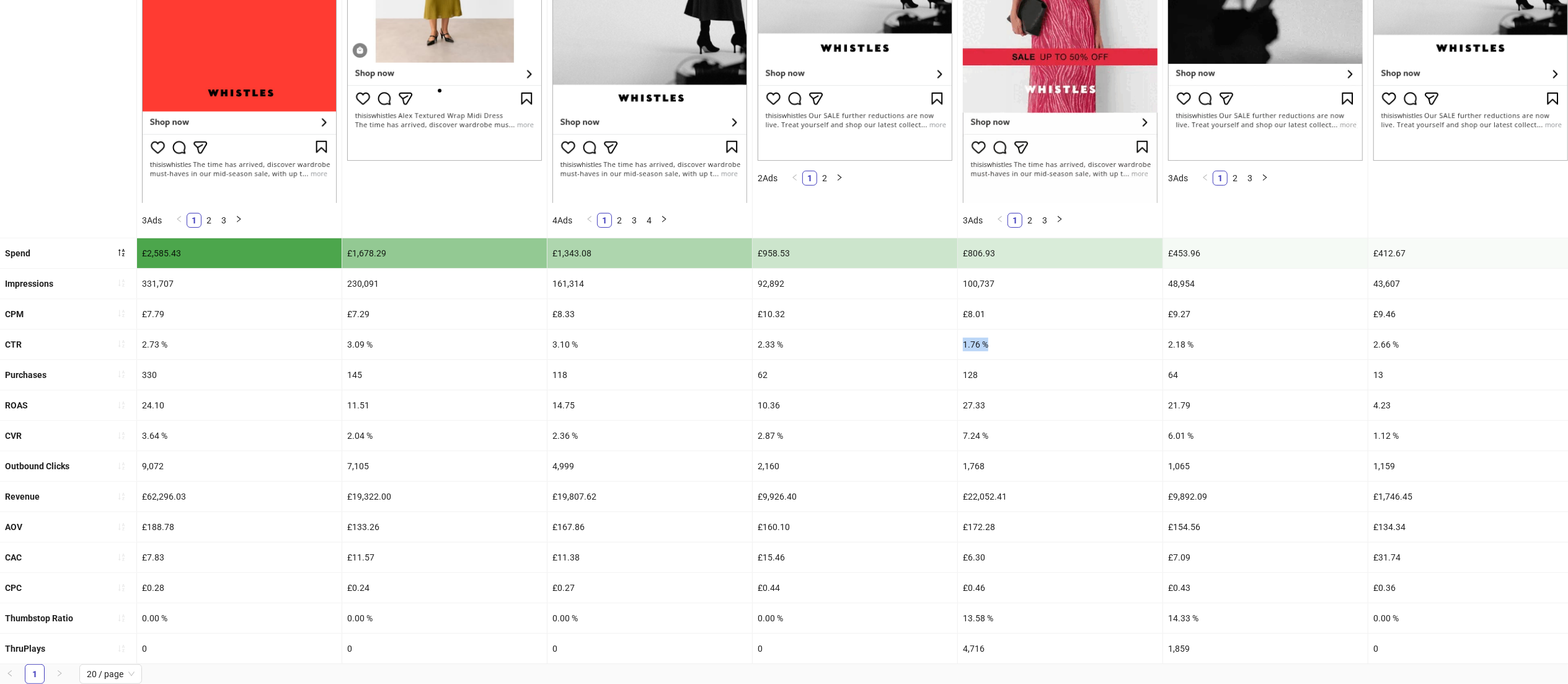
click at [937, 345] on div "CTR 2.73 % 3.09 % 3.10 % 2.33 % 1.76 % 2.18 % 2.66 % 2.34 % 2.89 % 2.88 % 2.07 …" at bounding box center [1505, 345] width 3010 height 31
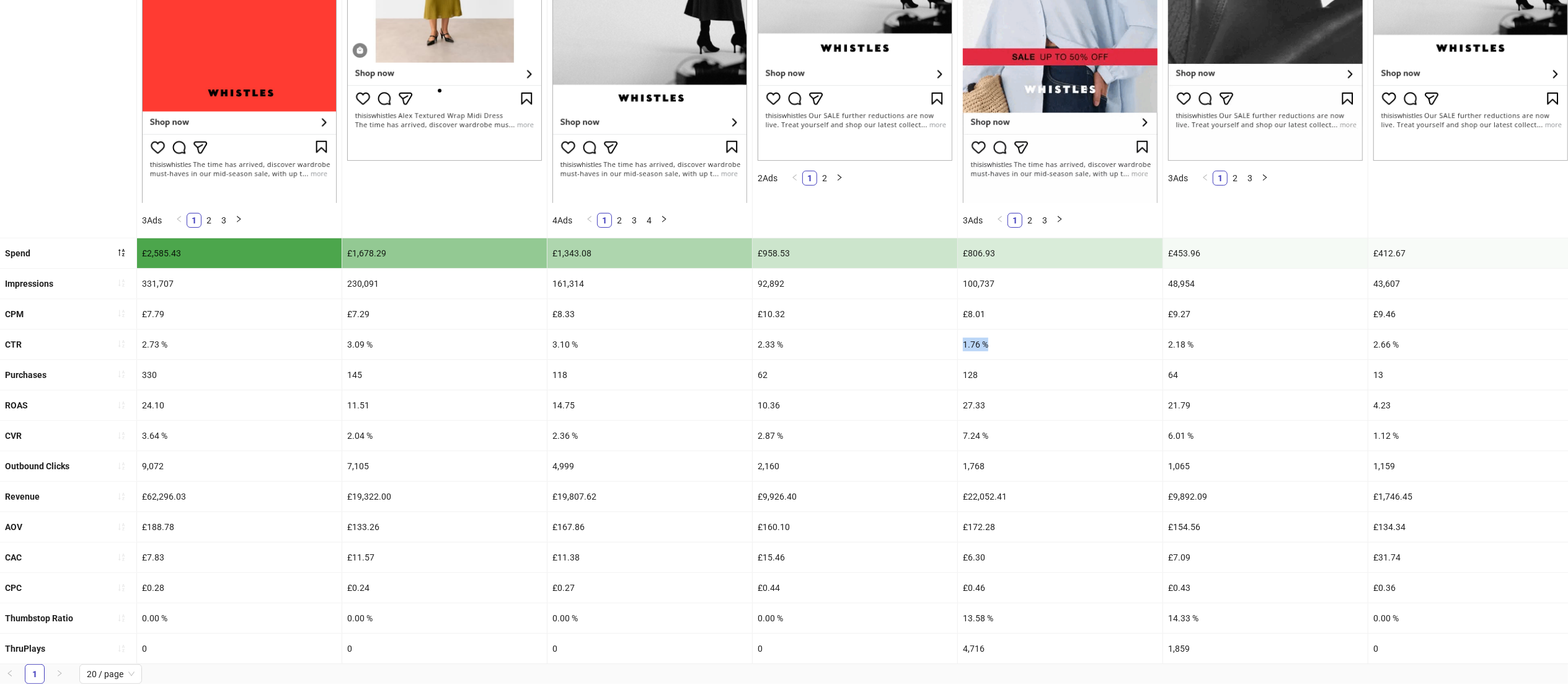
copy div "1.76 %"
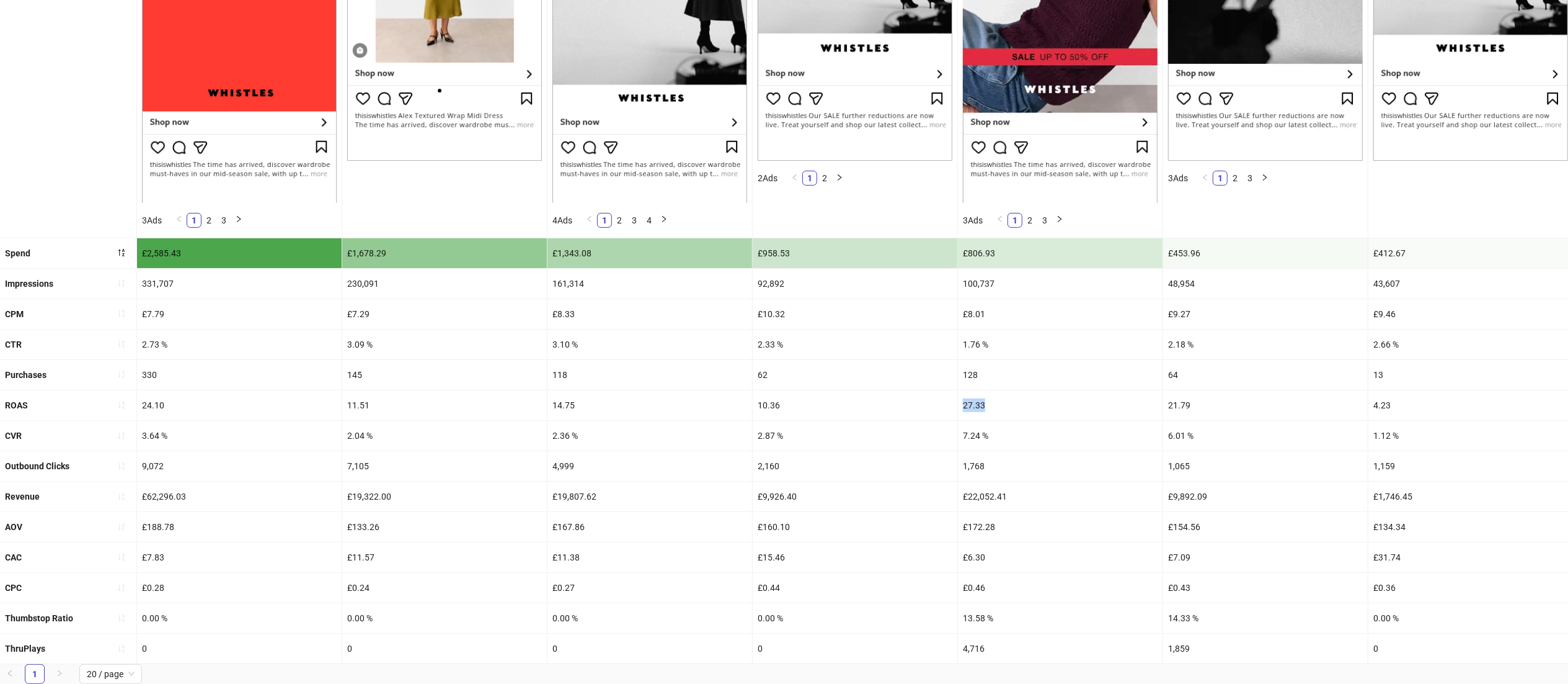
drag, startPoint x: 999, startPoint y: 399, endPoint x: 909, endPoint y: 407, distance: 90.4
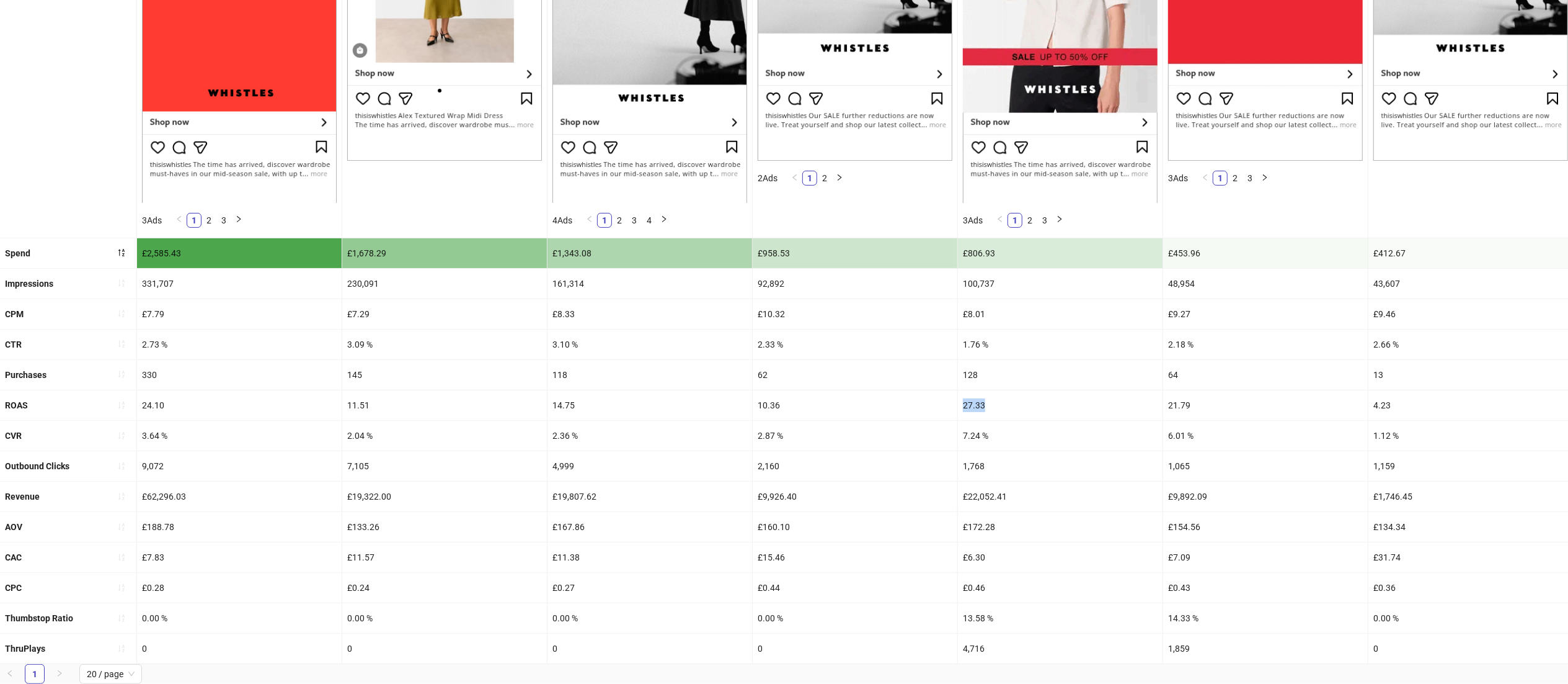
click at [909, 407] on div "ROAS 24.10 11.51 14.75 10.36 27.33 21.79 4.23 8.89 12.89 4.00 19.18 0.00 0.00 0…" at bounding box center [1505, 405] width 3010 height 31
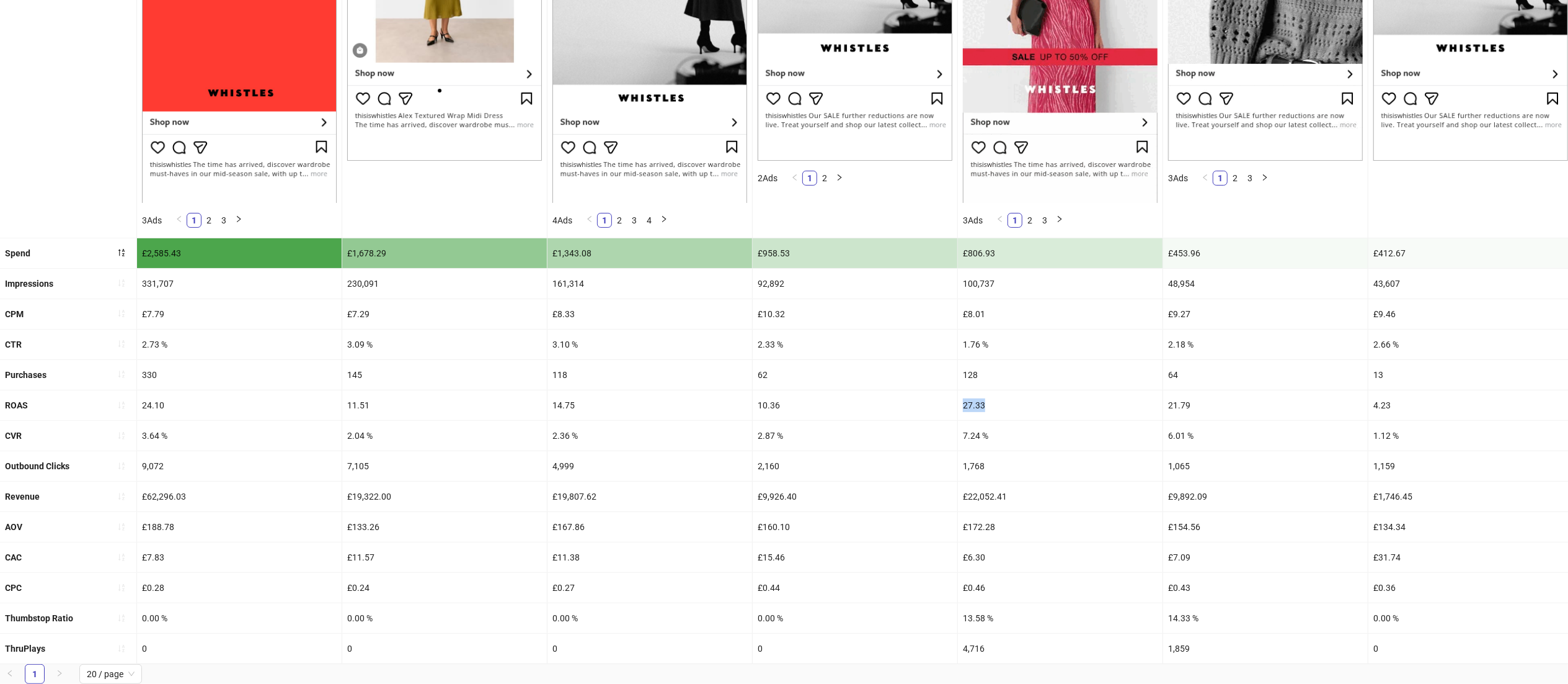
copy div "27.33"
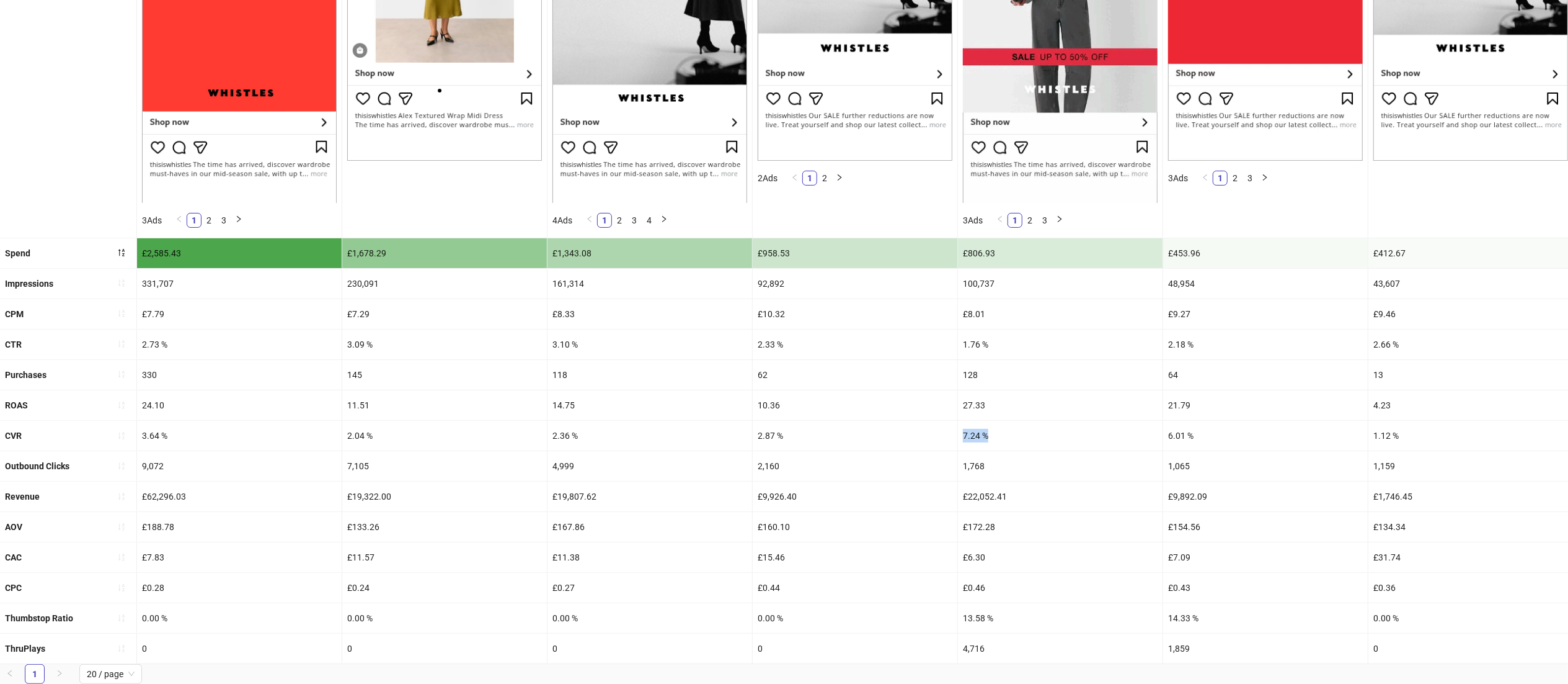
drag, startPoint x: 1000, startPoint y: 438, endPoint x: 925, endPoint y: 431, distance: 75.3
click at [925, 431] on div "CVR 3.64 % 2.04 % 2.36 % 2.87 % 7.24 % 6.01 % 1.12 % 2.85 % 2.00 % 1.52 % 7.09 …" at bounding box center [1505, 436] width 3010 height 31
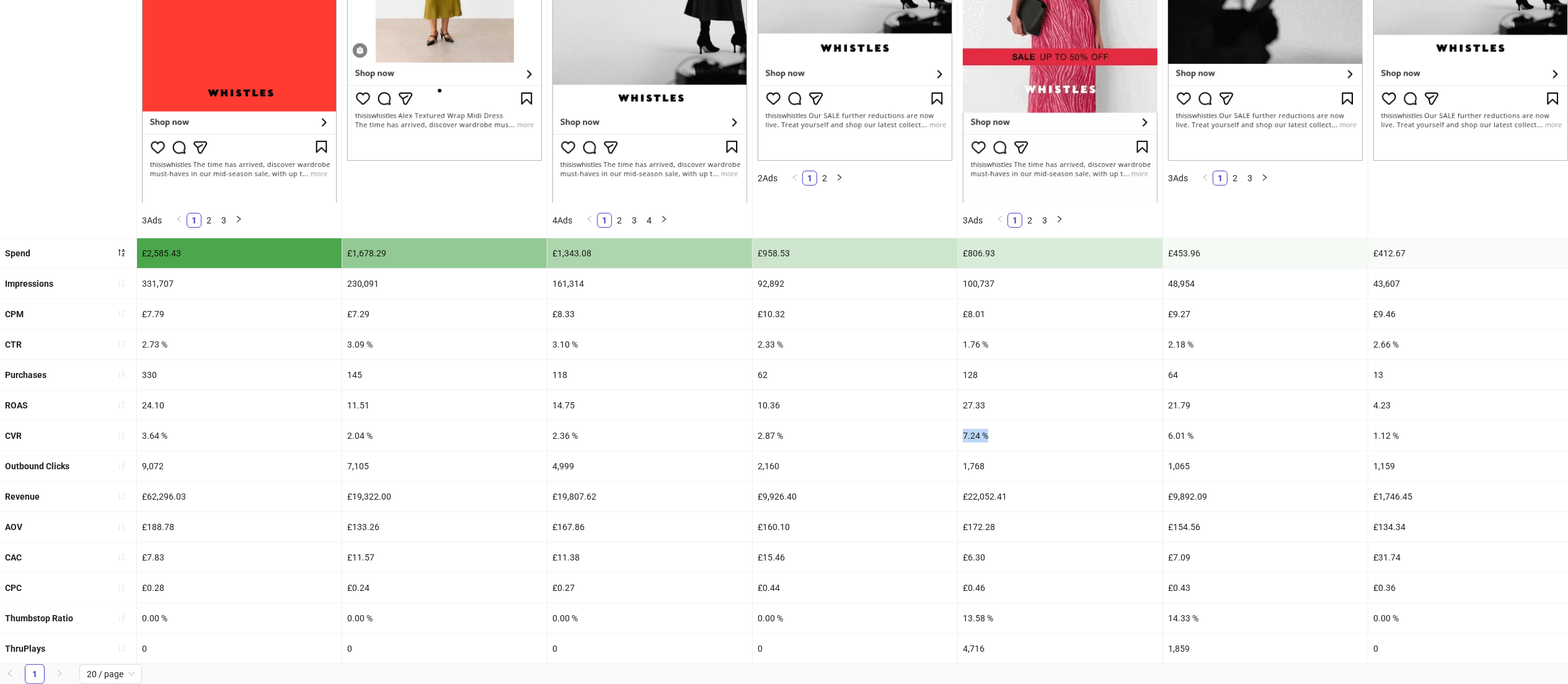
copy div "7.24 %"
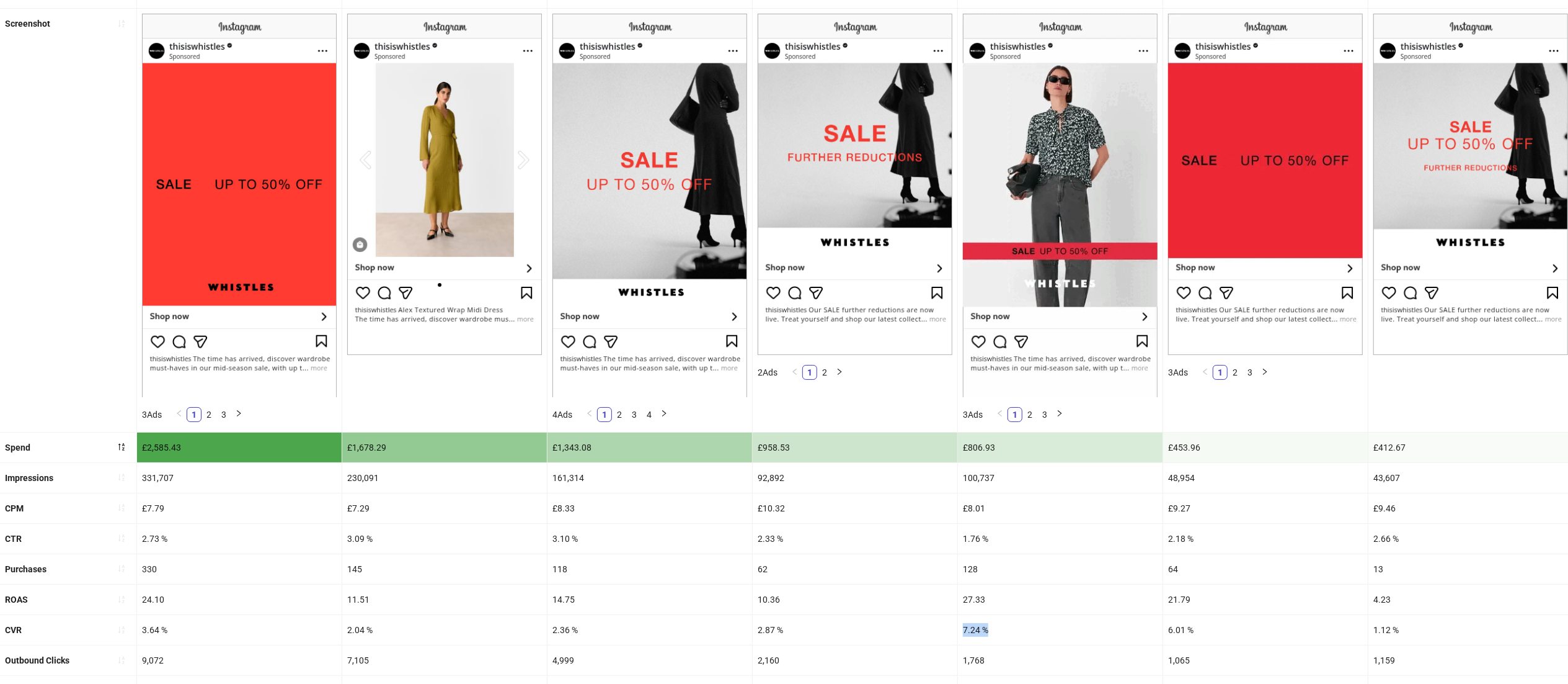
scroll to position [150, 0]
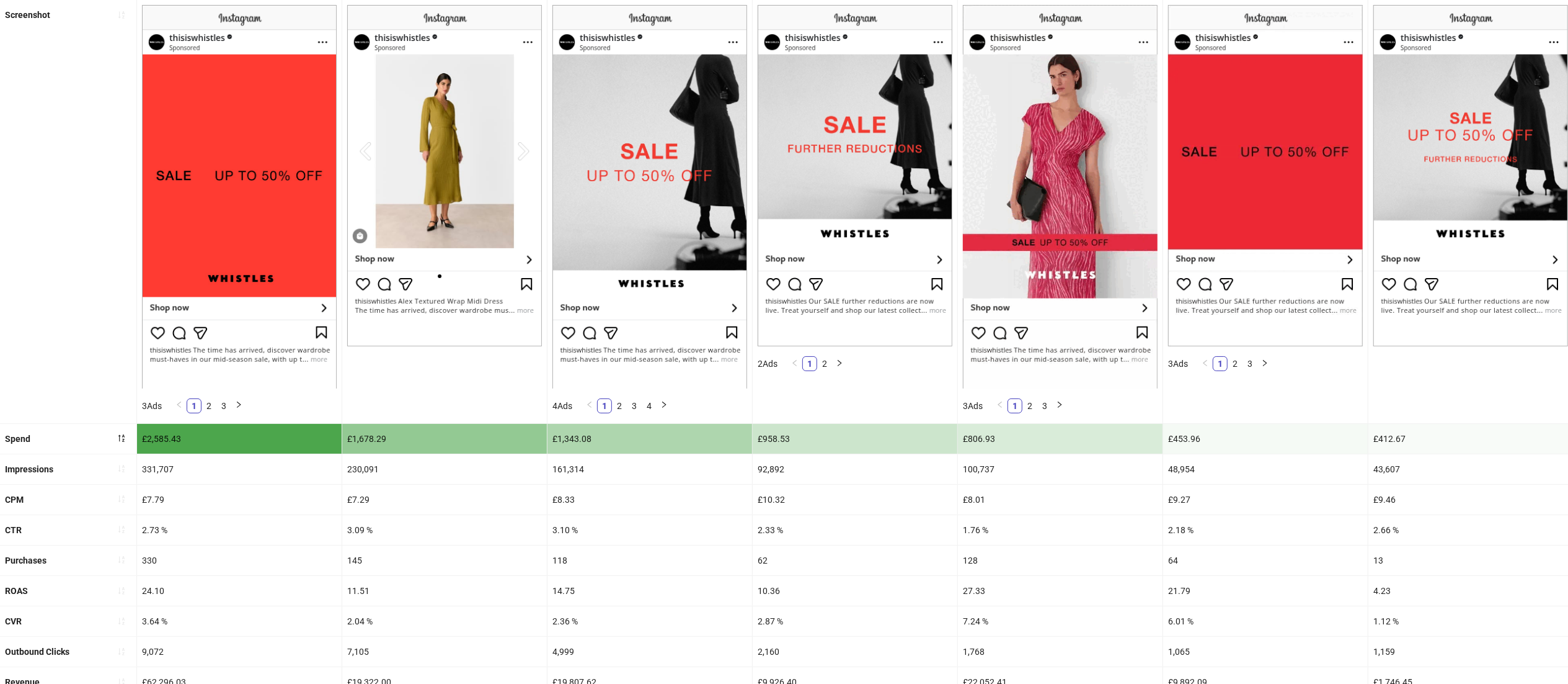
drag, startPoint x: 1428, startPoint y: 561, endPoint x: 1586, endPoint y: 555, distance: 158.1
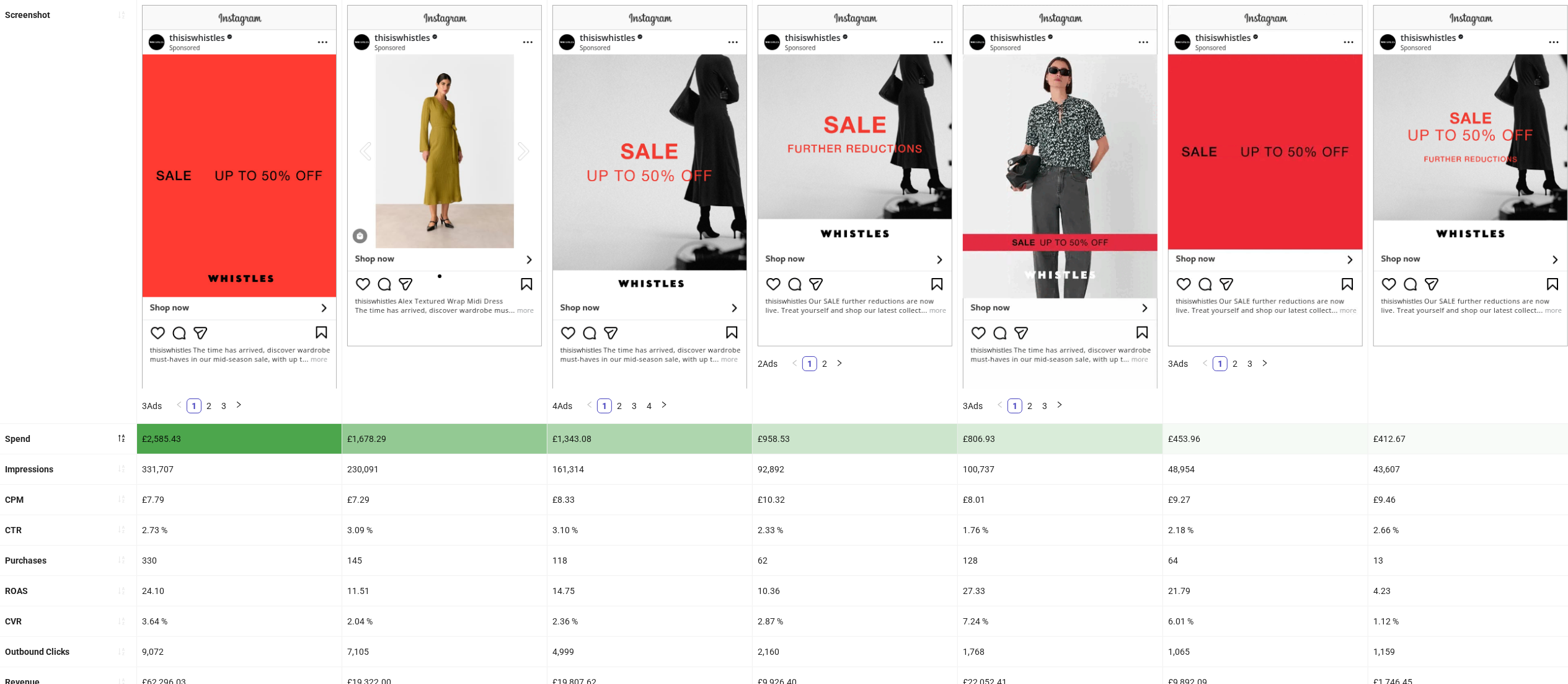
click at [1568, 533] on html "**********" at bounding box center [784, 192] width 1568 height 684
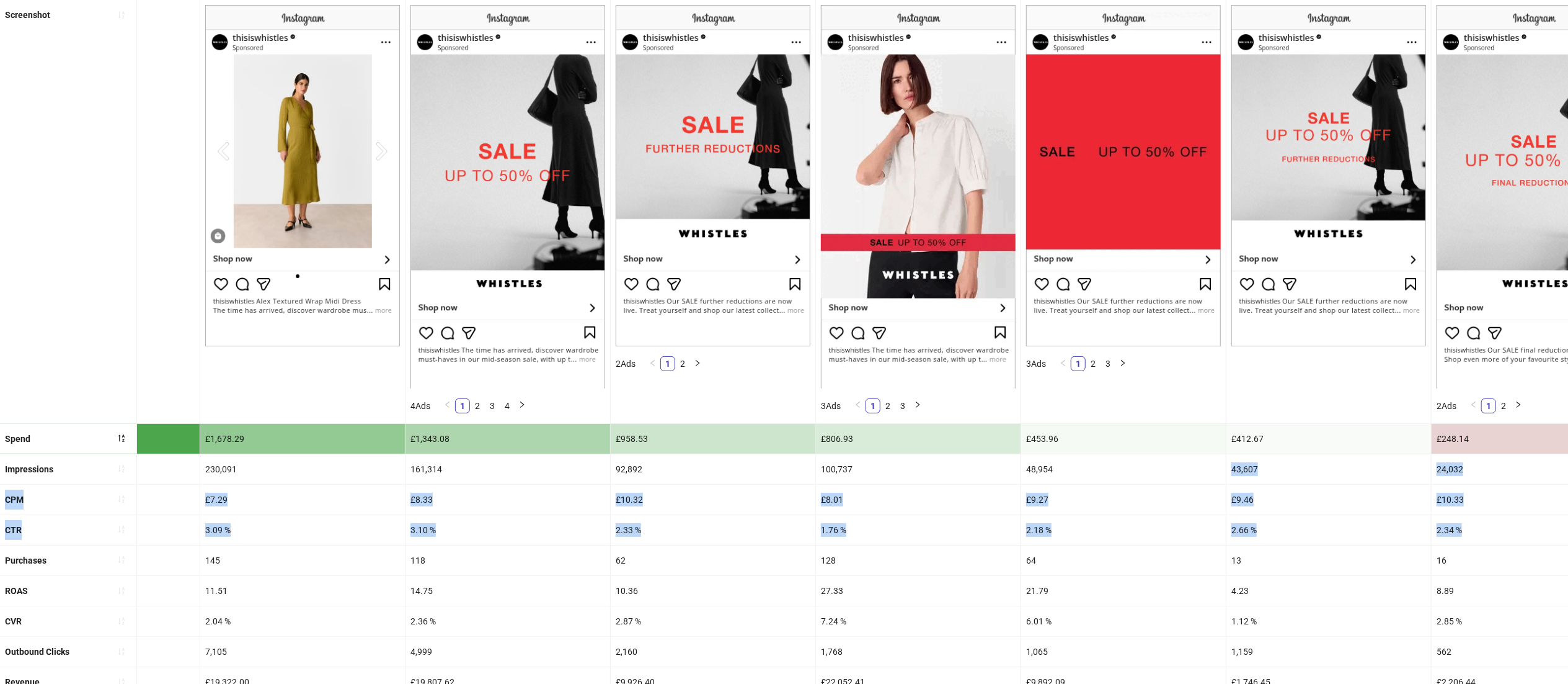
scroll to position [0, 533]
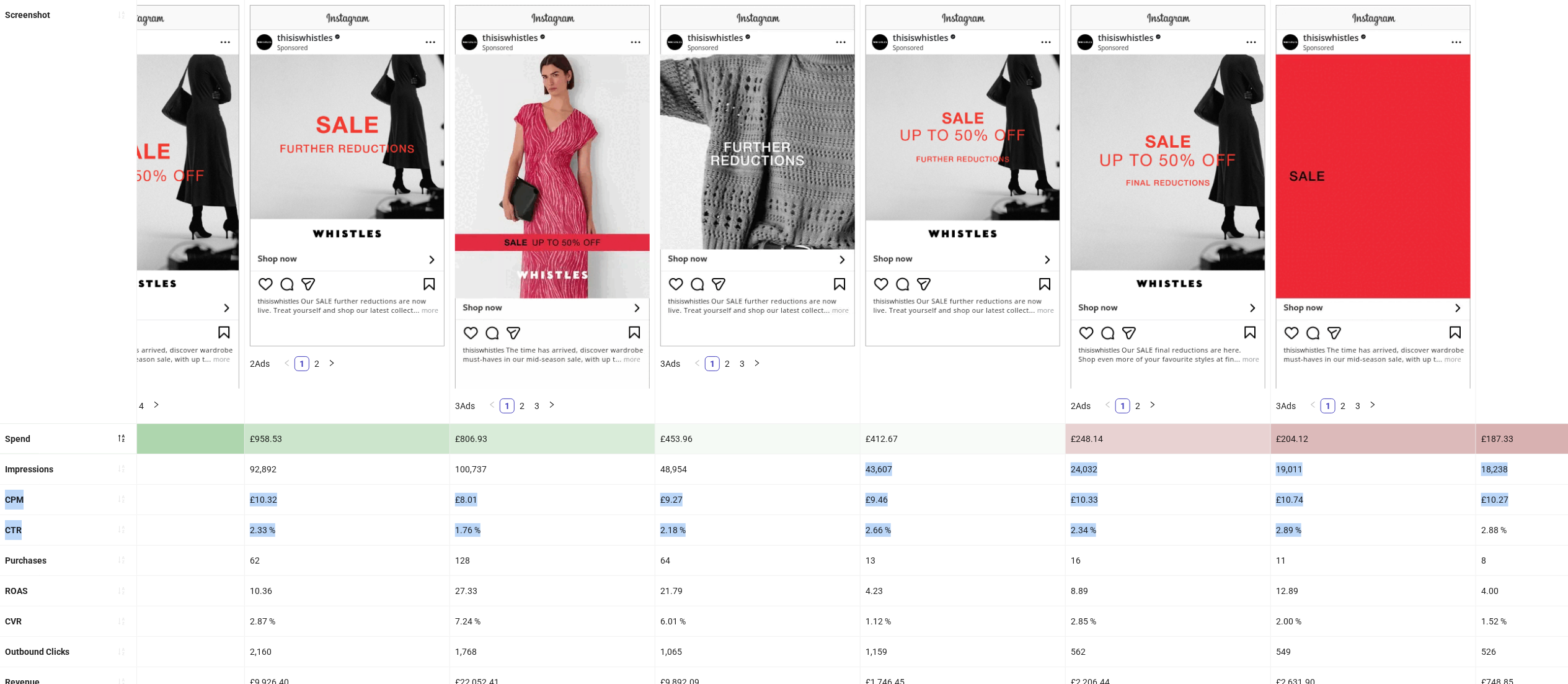
drag, startPoint x: 1347, startPoint y: 484, endPoint x: 1586, endPoint y: 538, distance: 245.0
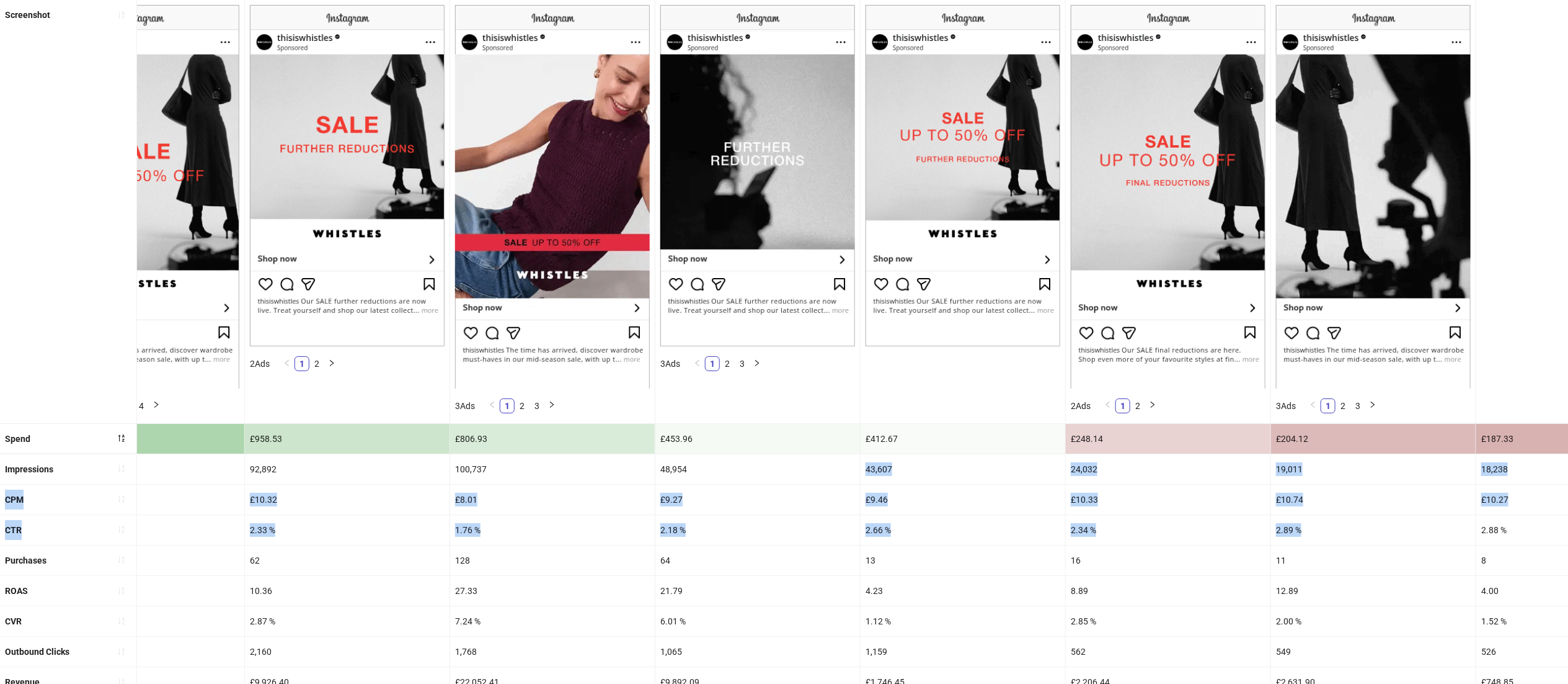
click at [1568, 533] on html "**********" at bounding box center [784, 192] width 1568 height 684
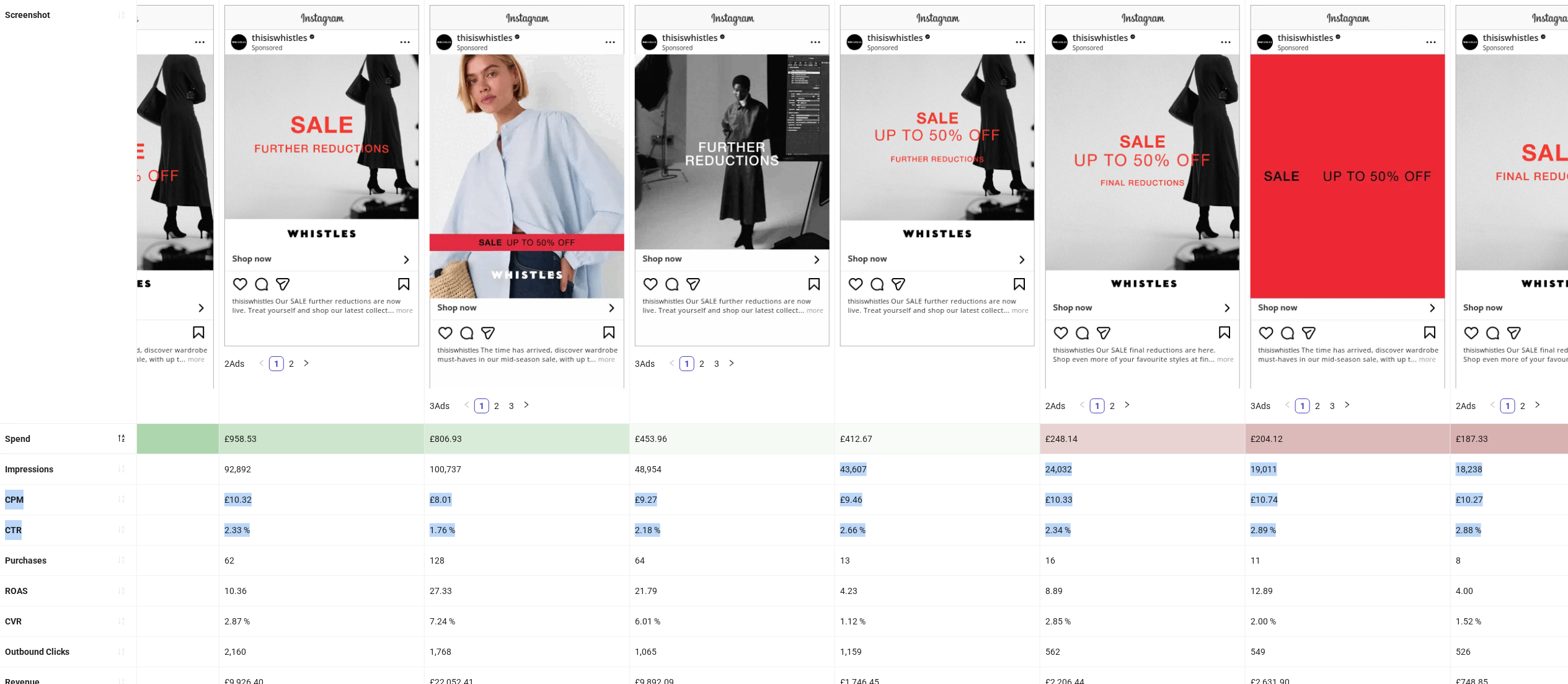
click at [1278, 545] on div "2.89 %" at bounding box center [1348, 529] width 204 height 30
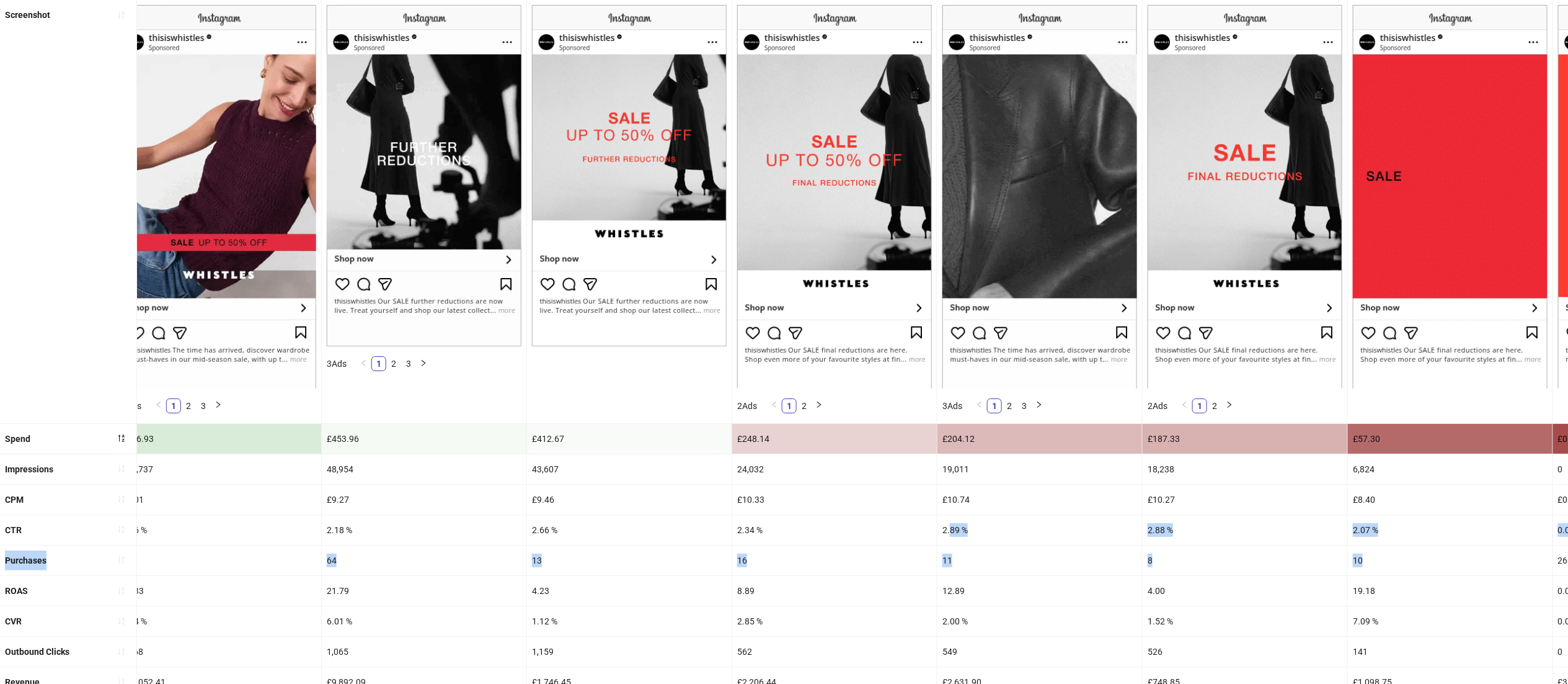
drag, startPoint x: 1316, startPoint y: 541, endPoint x: 1581, endPoint y: 562, distance: 265.8
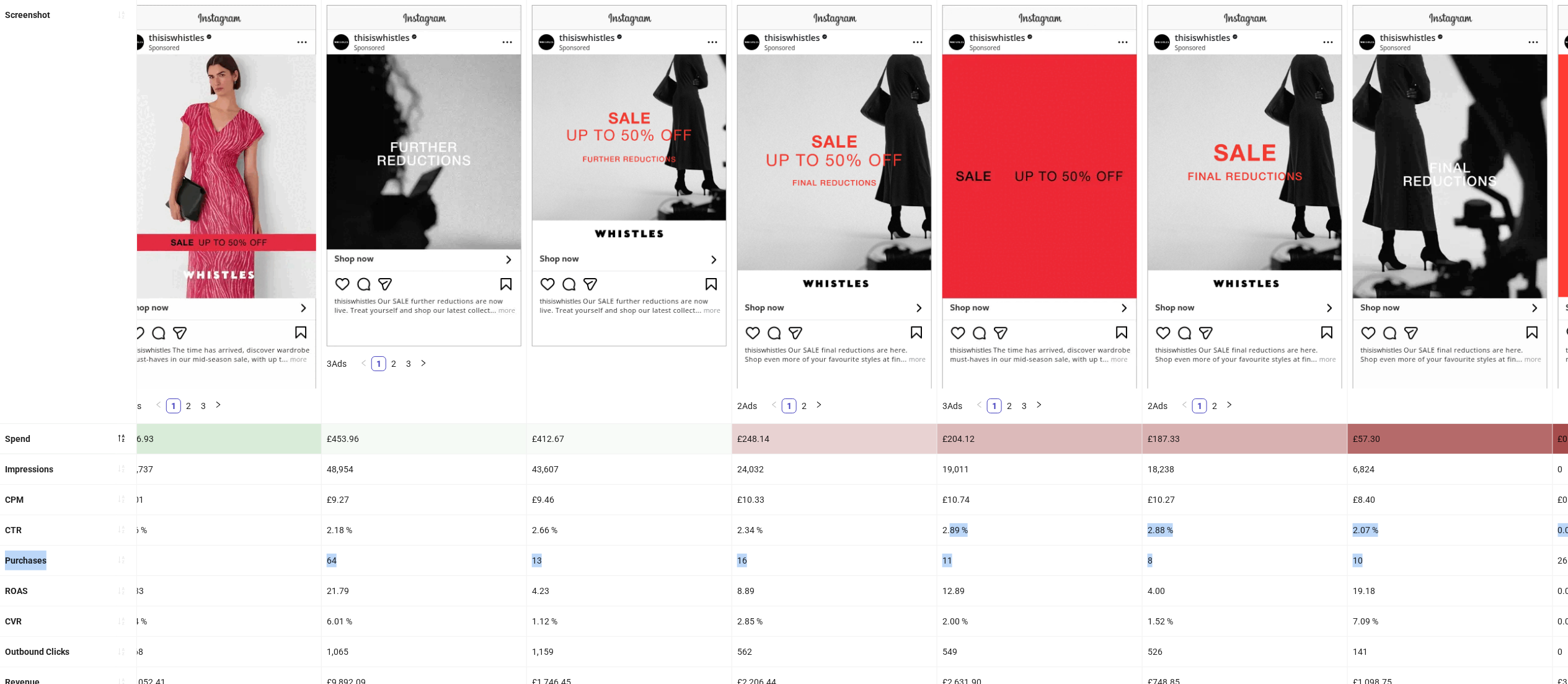
click at [1568, 533] on html "**********" at bounding box center [784, 192] width 1568 height 684
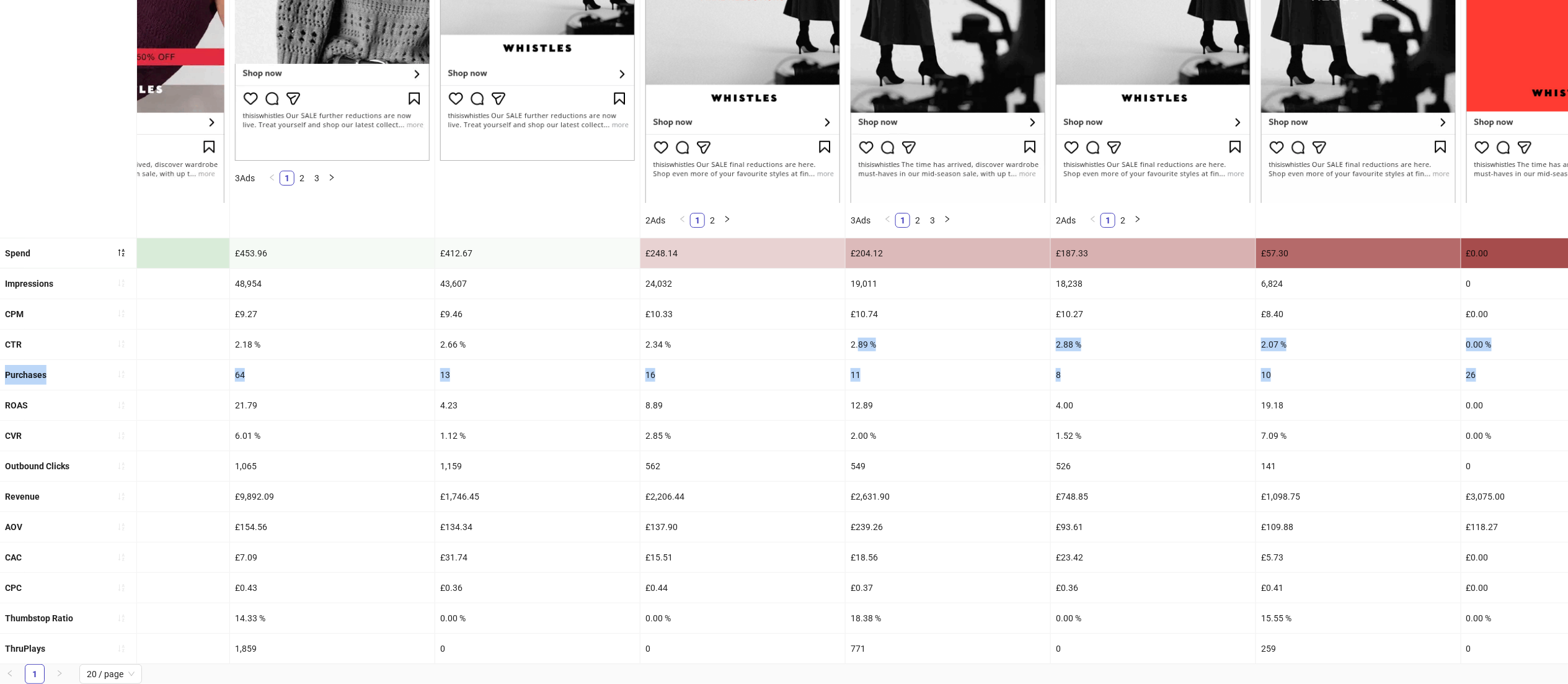
scroll to position [358, 0]
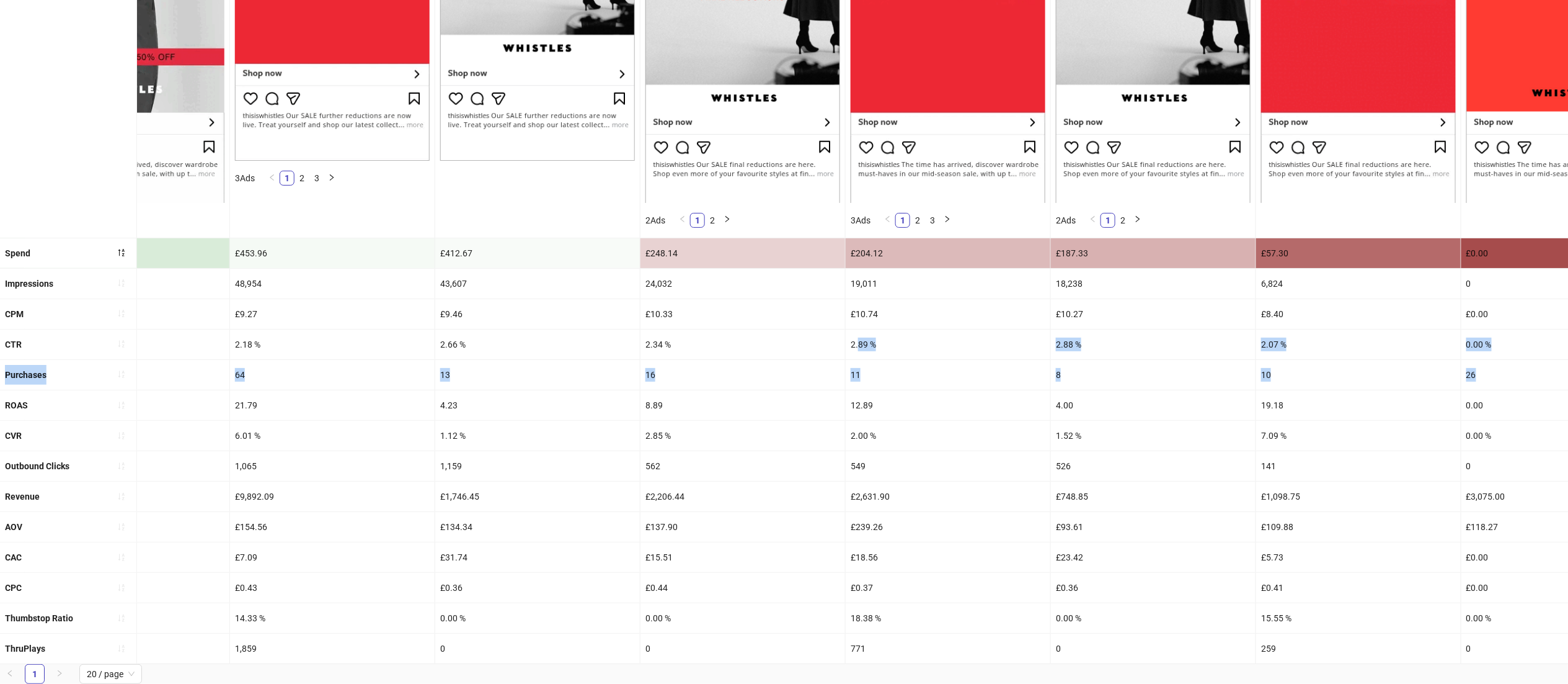
click at [858, 360] on div "11" at bounding box center [948, 374] width 204 height 30
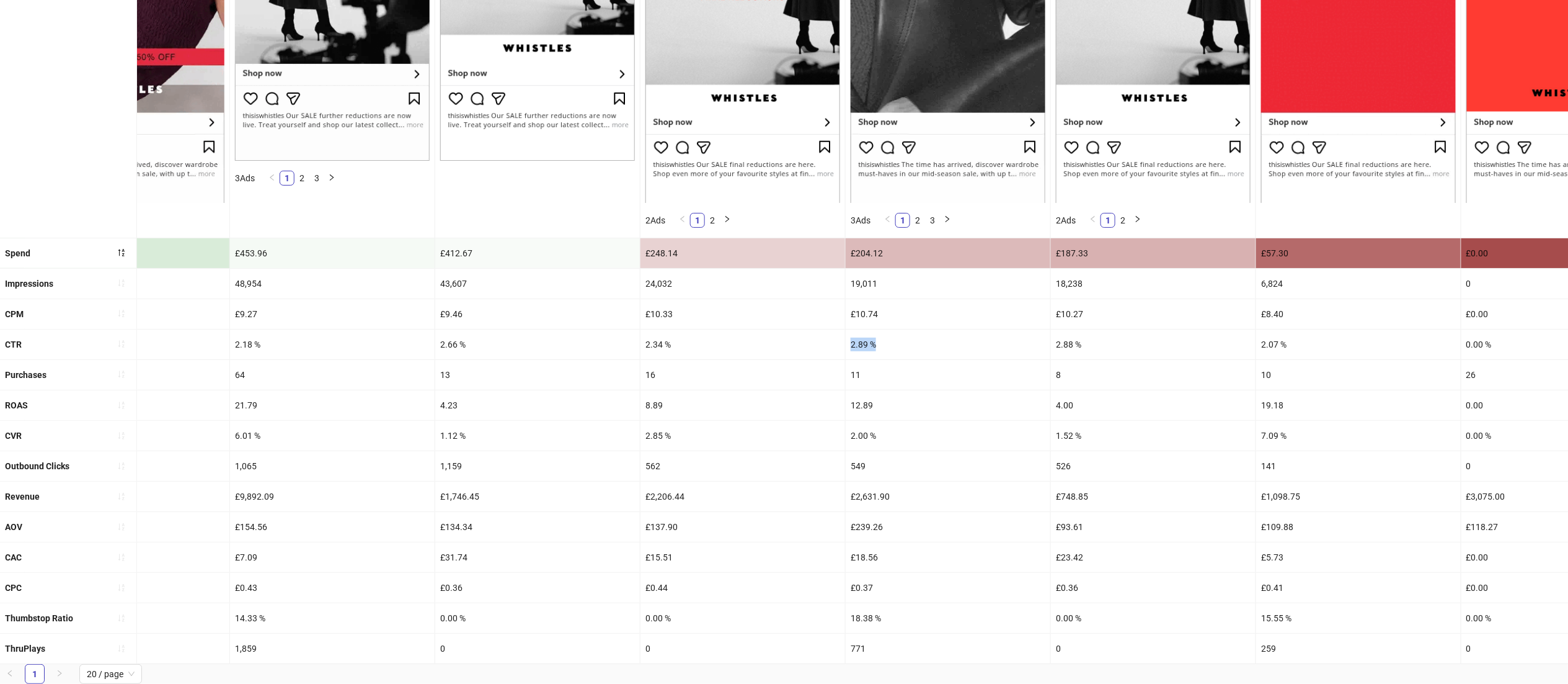
drag, startPoint x: 901, startPoint y: 323, endPoint x: 825, endPoint y: 315, distance: 76.4
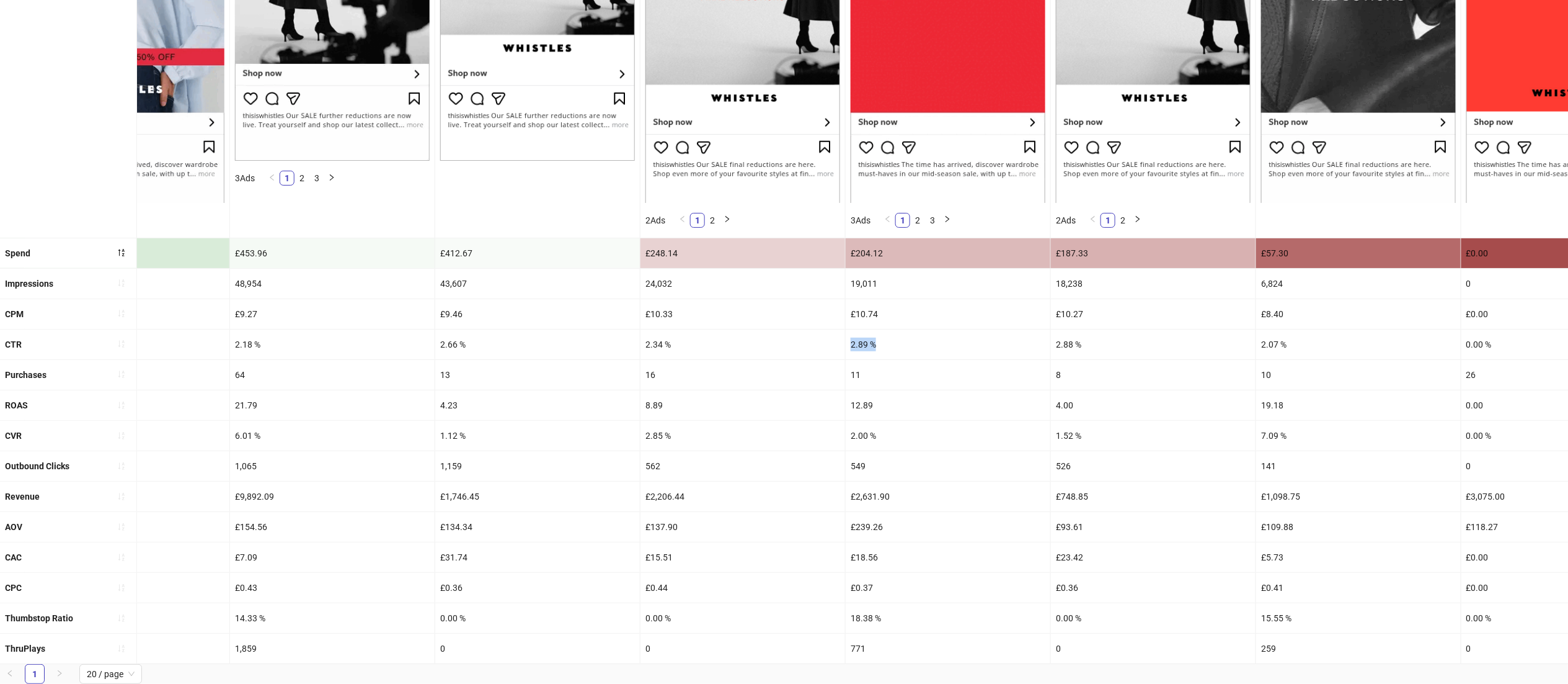
click at [825, 330] on div "CTR 2.73 % 3.09 % 3.10 % 2.33 % 1.76 % 2.18 % 2.66 % 2.34 % 2.89 % 2.88 % 2.07 …" at bounding box center [572, 345] width 3010 height 31
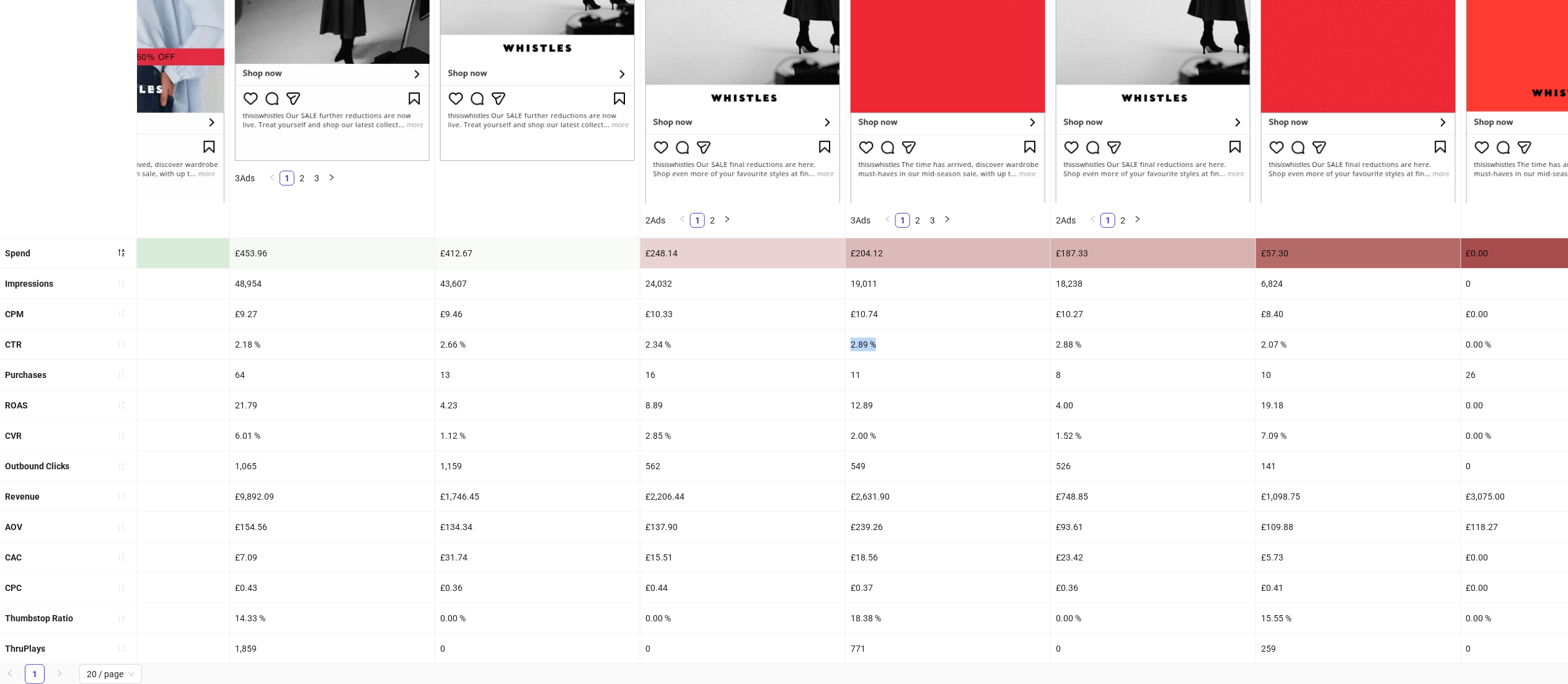
copy div "2.89 %"
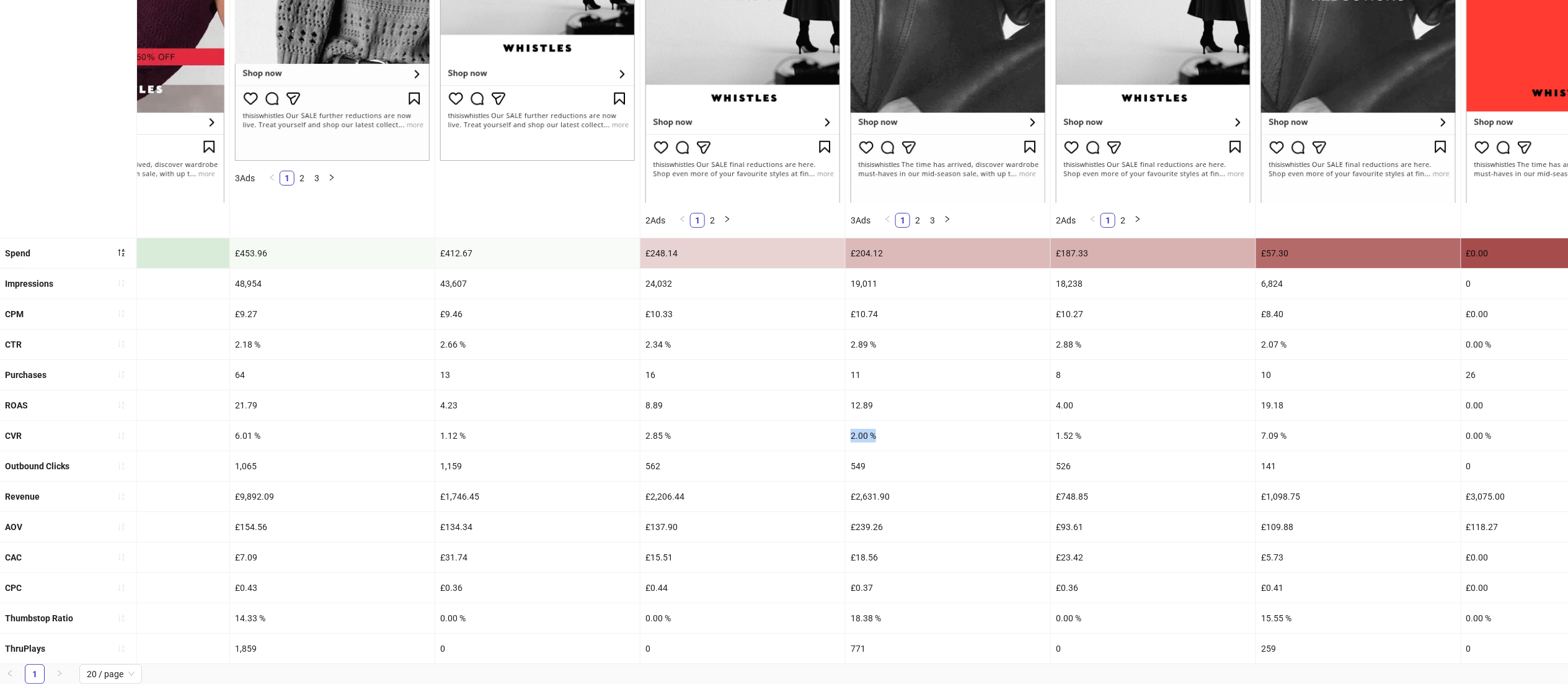
drag, startPoint x: 889, startPoint y: 417, endPoint x: 827, endPoint y: 421, distance: 62.1
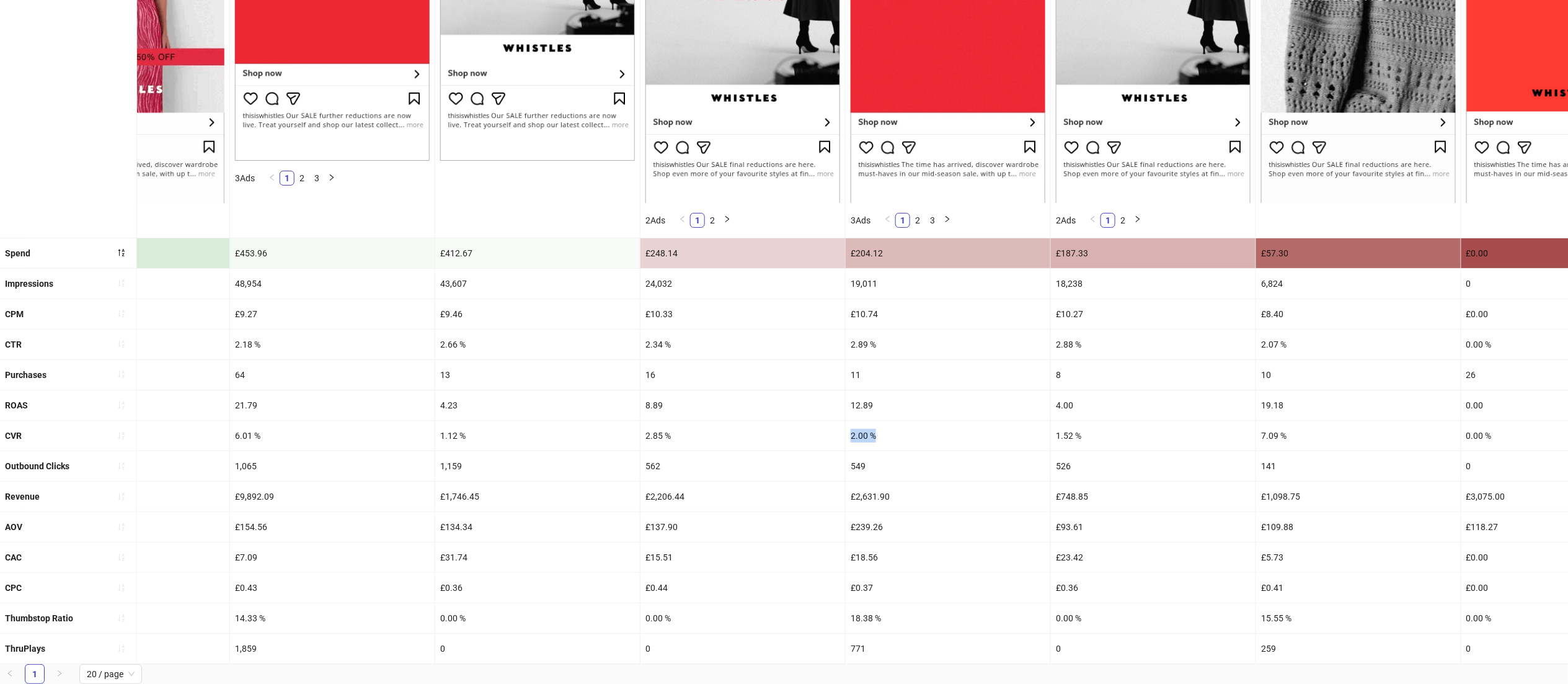
click at [827, 421] on div "CVR 3.64 % 2.04 % 2.36 % 2.87 % 7.24 % 6.01 % 1.12 % 2.85 % 2.00 % 1.52 % 7.09 …" at bounding box center [572, 436] width 3010 height 31
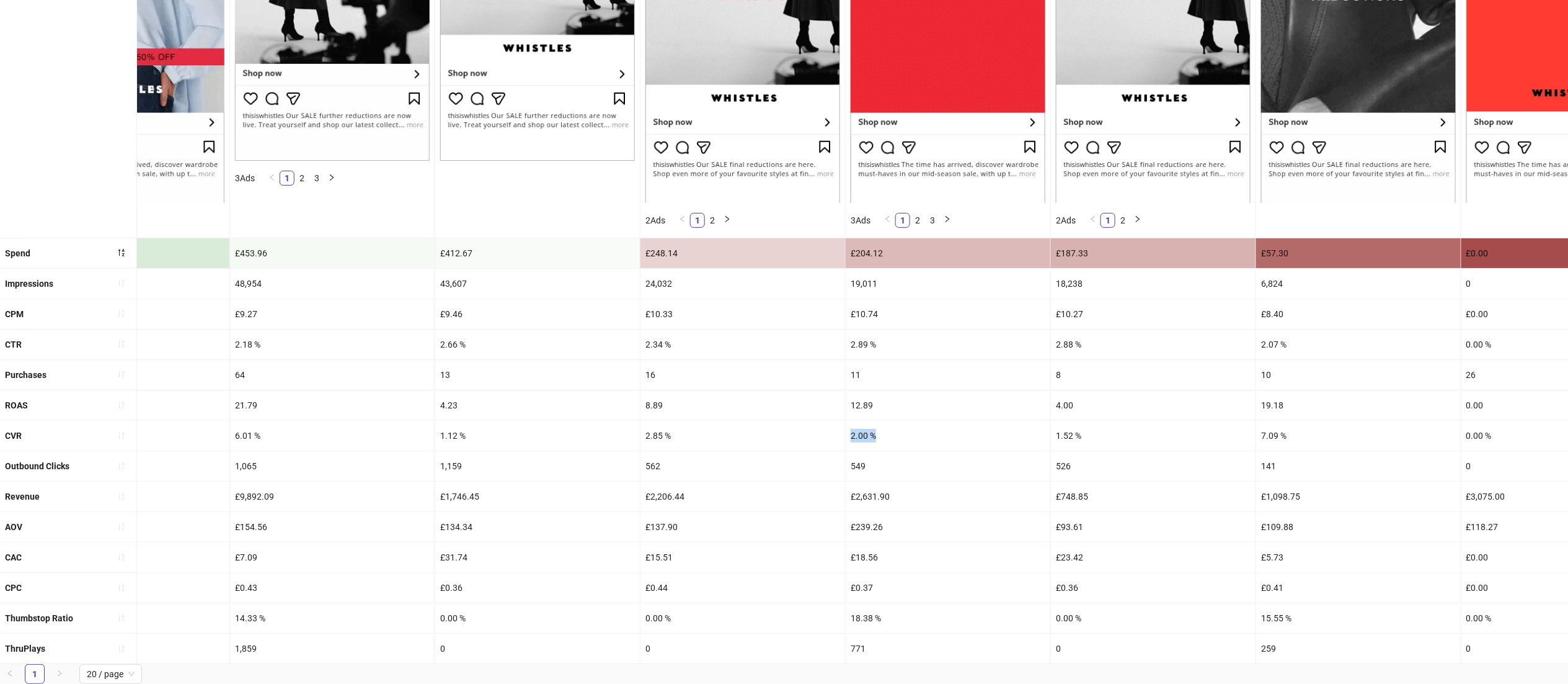
copy div "2.00 %"
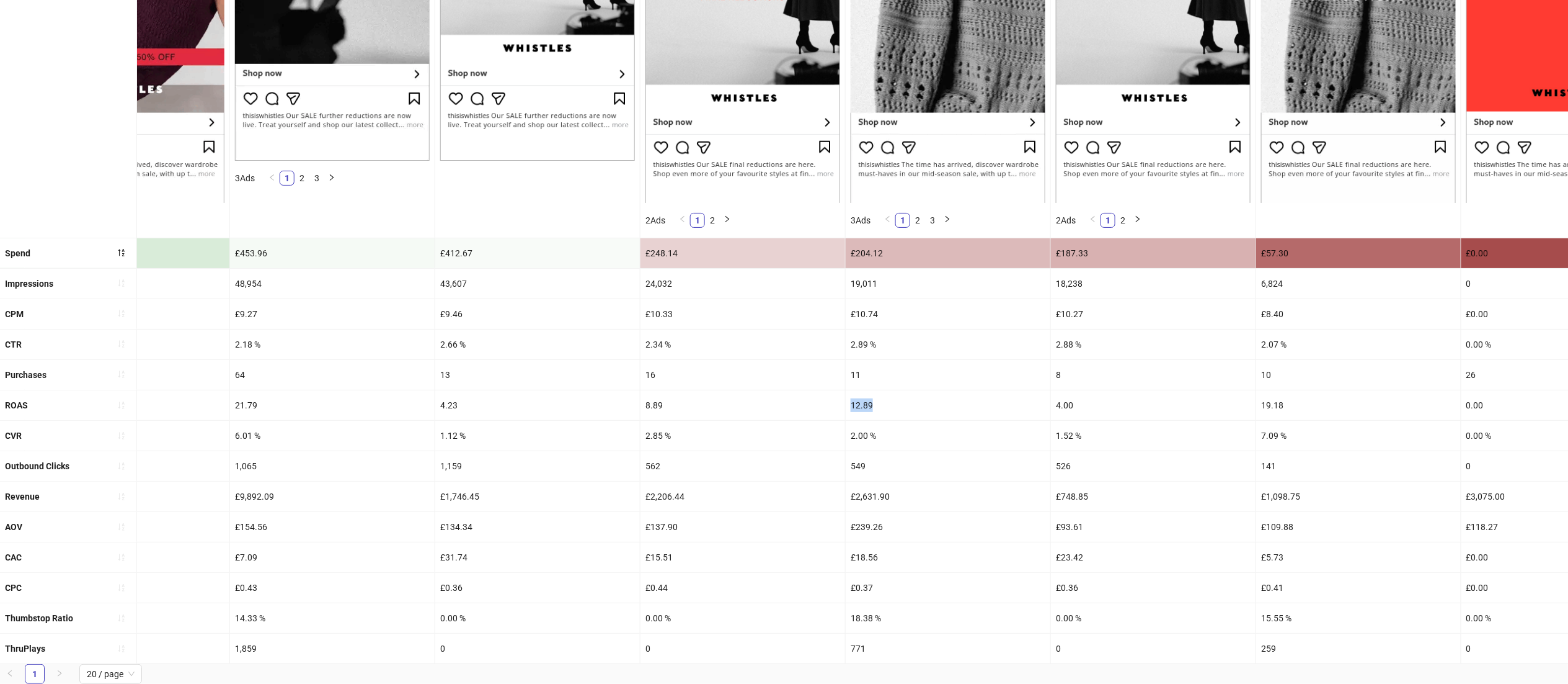
drag, startPoint x: 881, startPoint y: 382, endPoint x: 829, endPoint y: 382, distance: 52.0
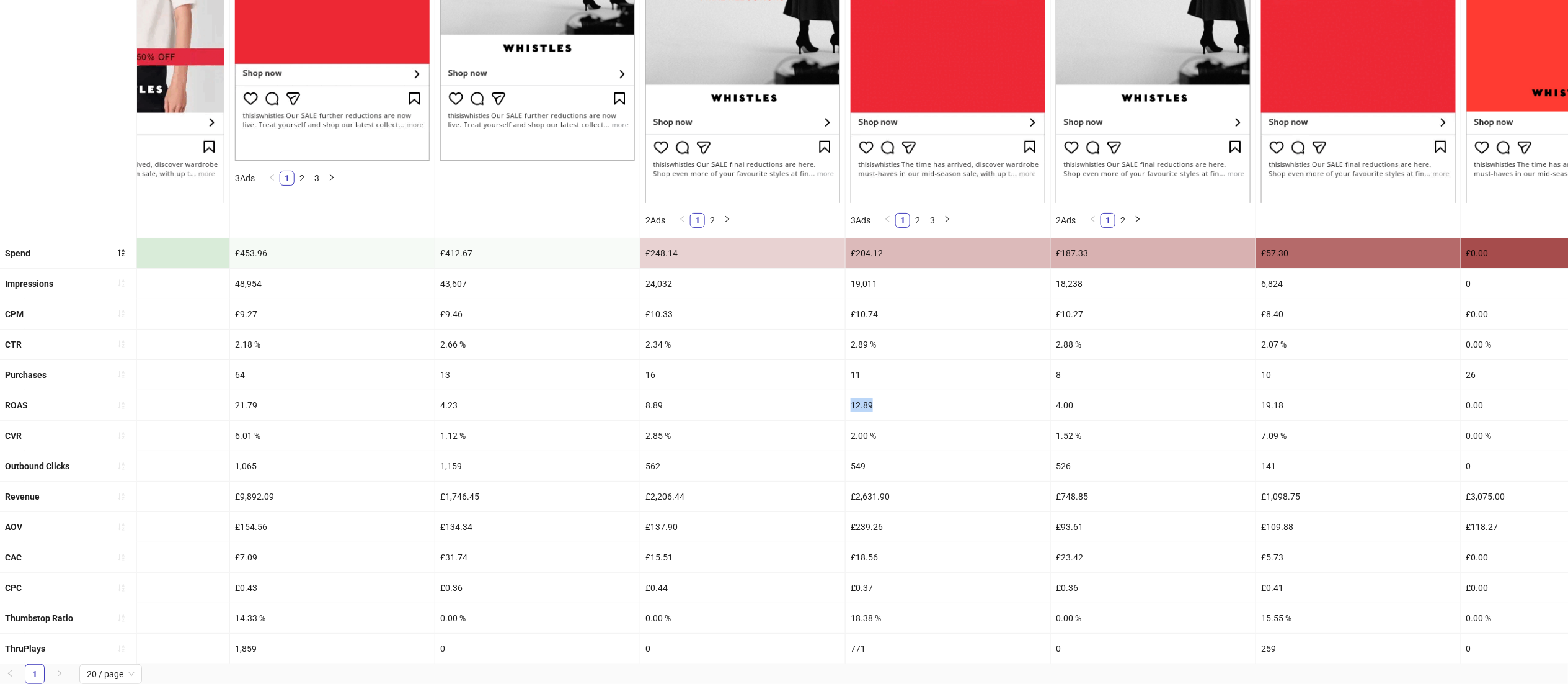
click at [829, 390] on div "ROAS 24.10 11.51 14.75 10.36 27.33 21.79 4.23 8.89 12.89 4.00 19.18 0.00 0.00 0…" at bounding box center [572, 405] width 3010 height 31
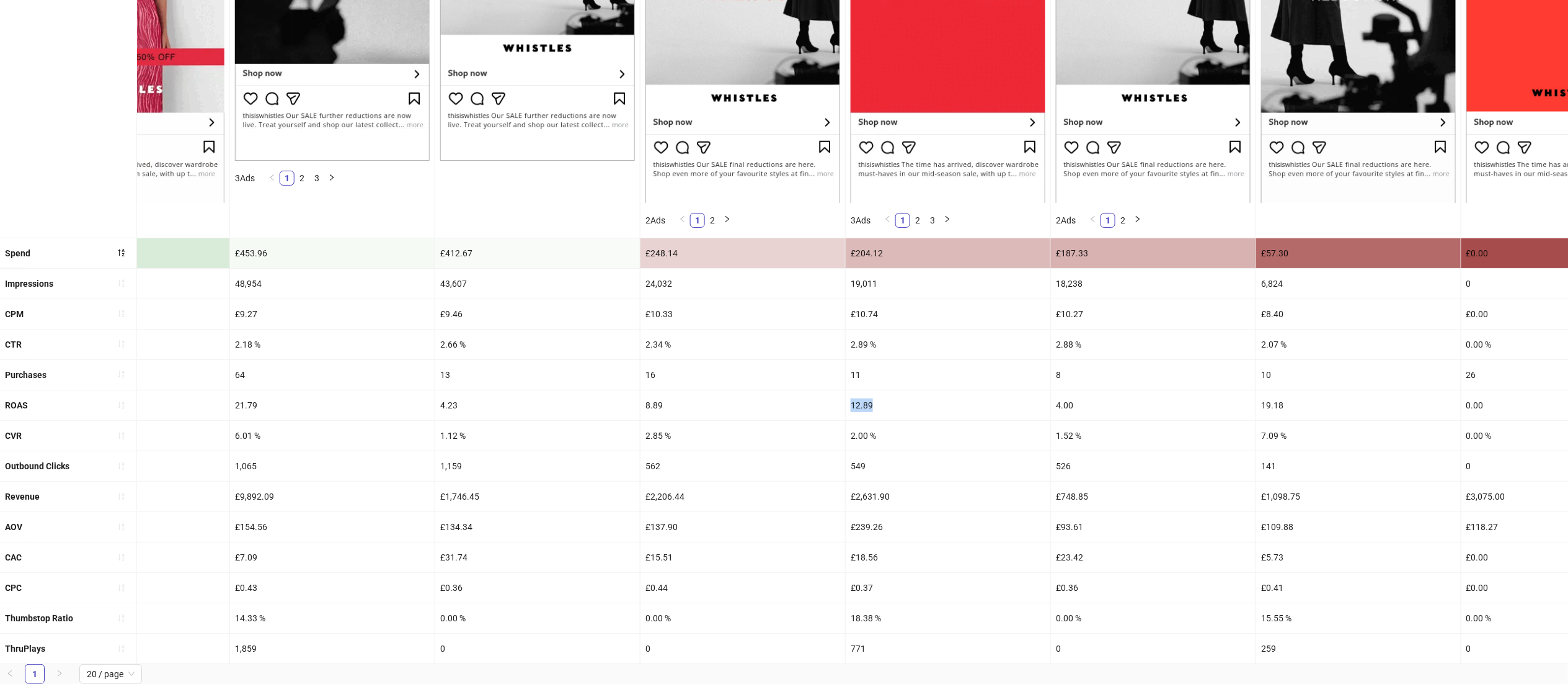
copy div "12.89"
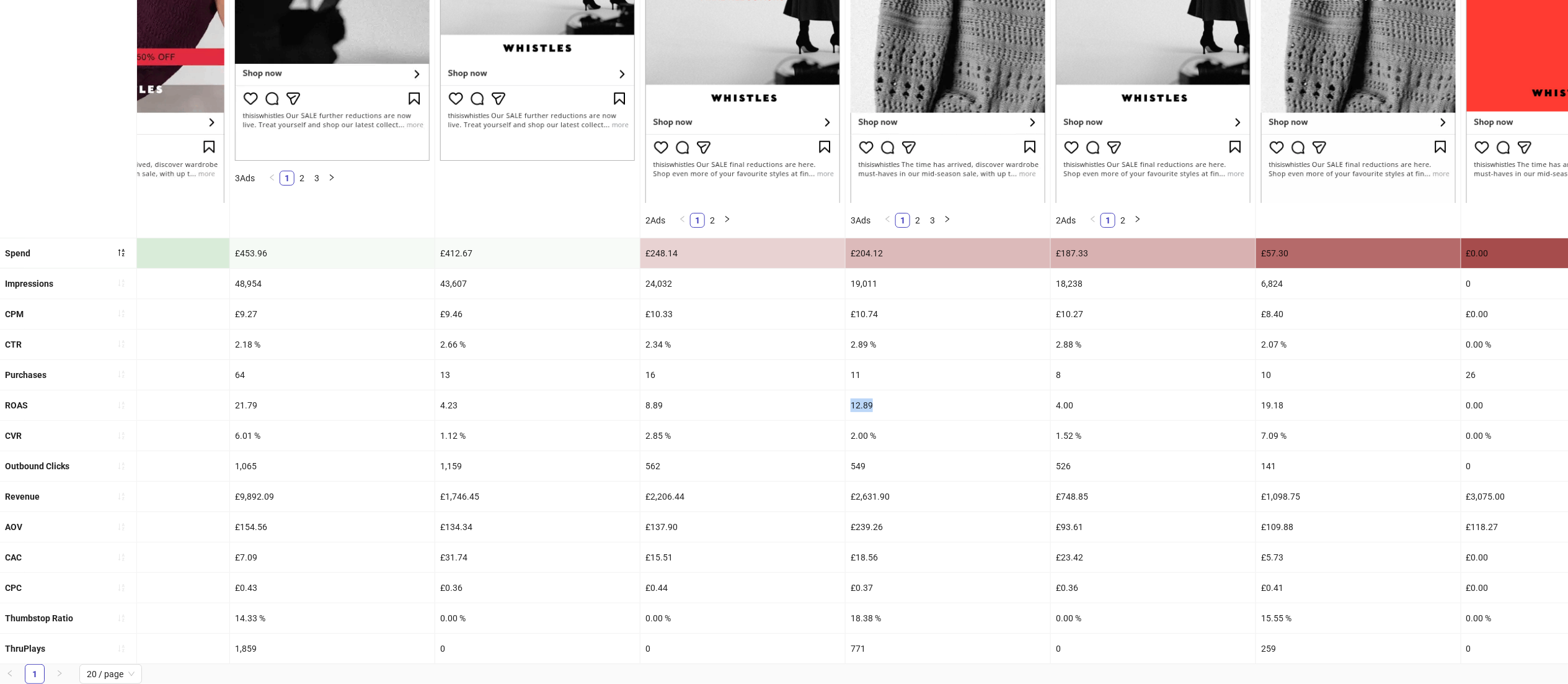
click at [810, 396] on div "8.89" at bounding box center [743, 404] width 204 height 30
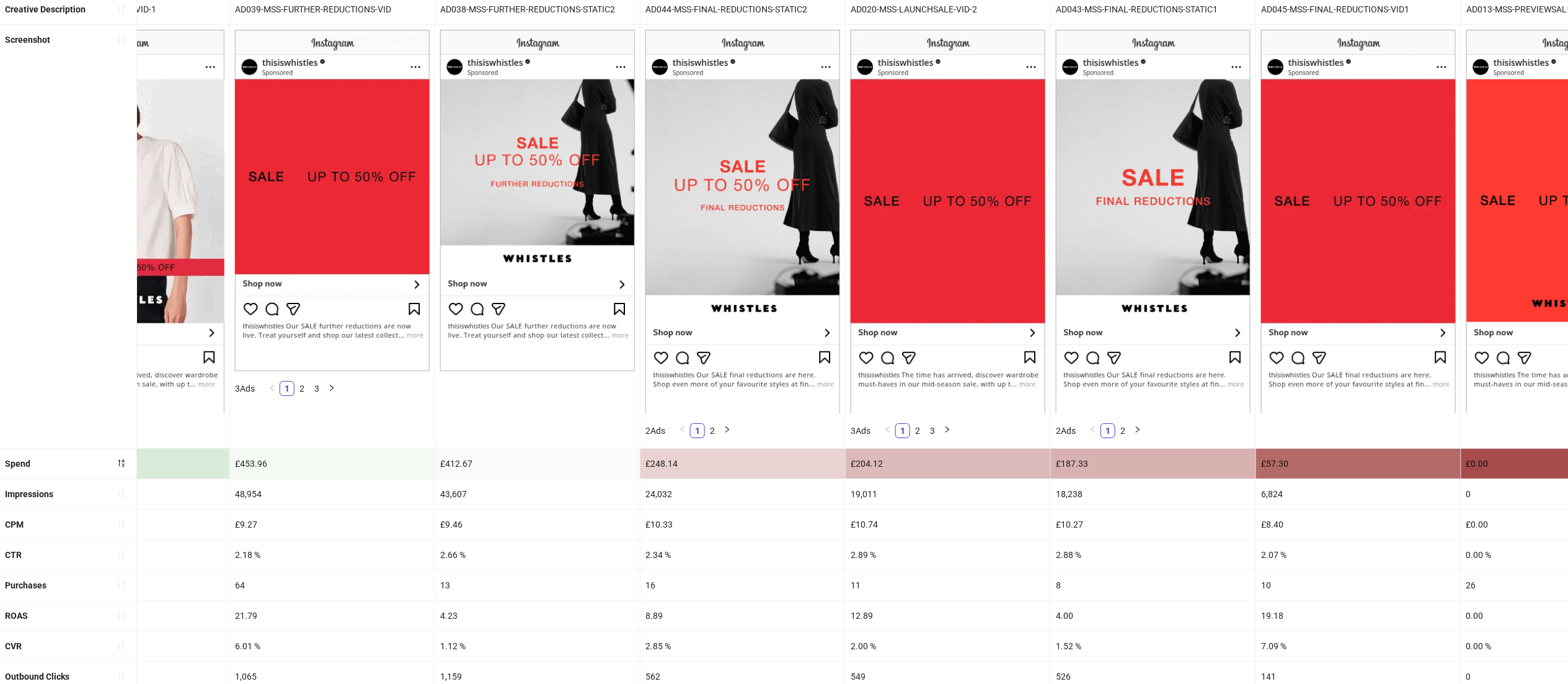
scroll to position [127, 0]
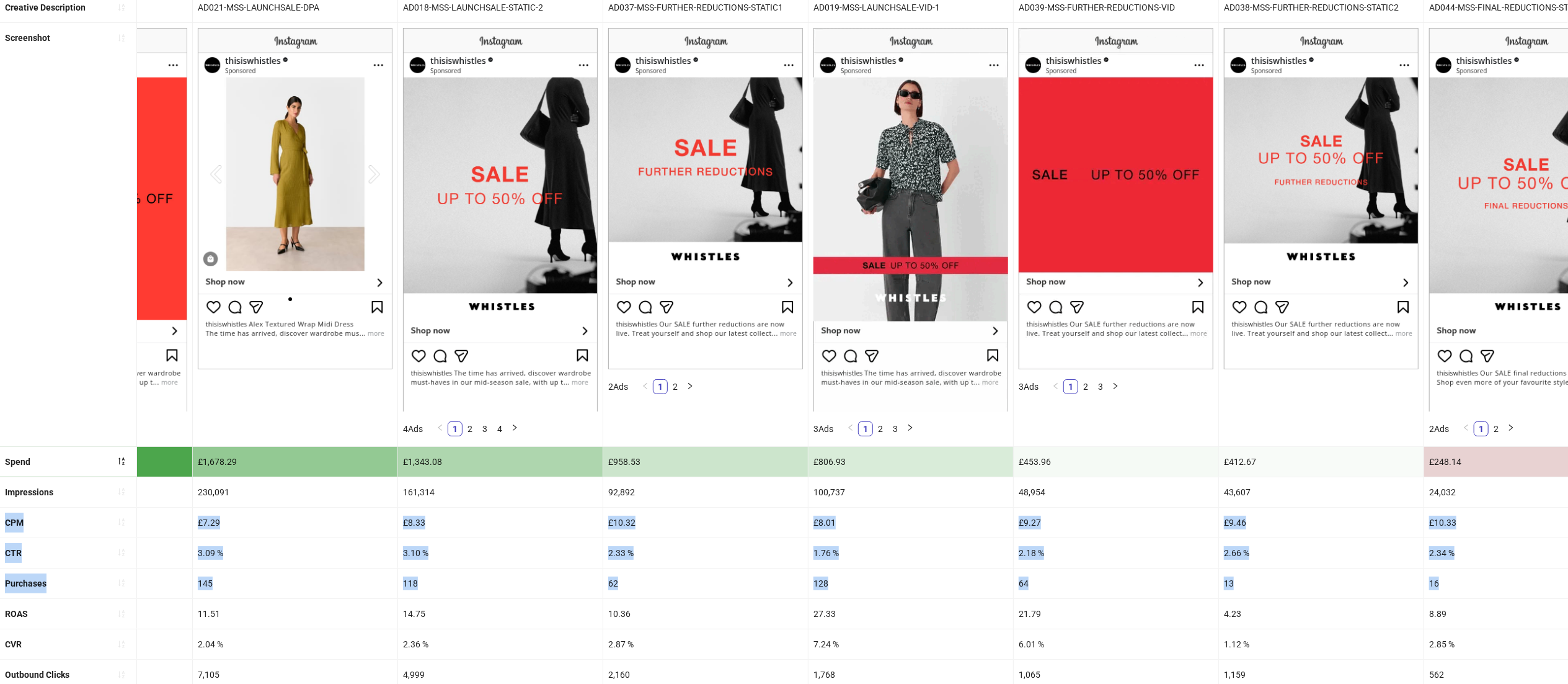
drag, startPoint x: 912, startPoint y: 599, endPoint x: 1, endPoint y: 530, distance: 913.6
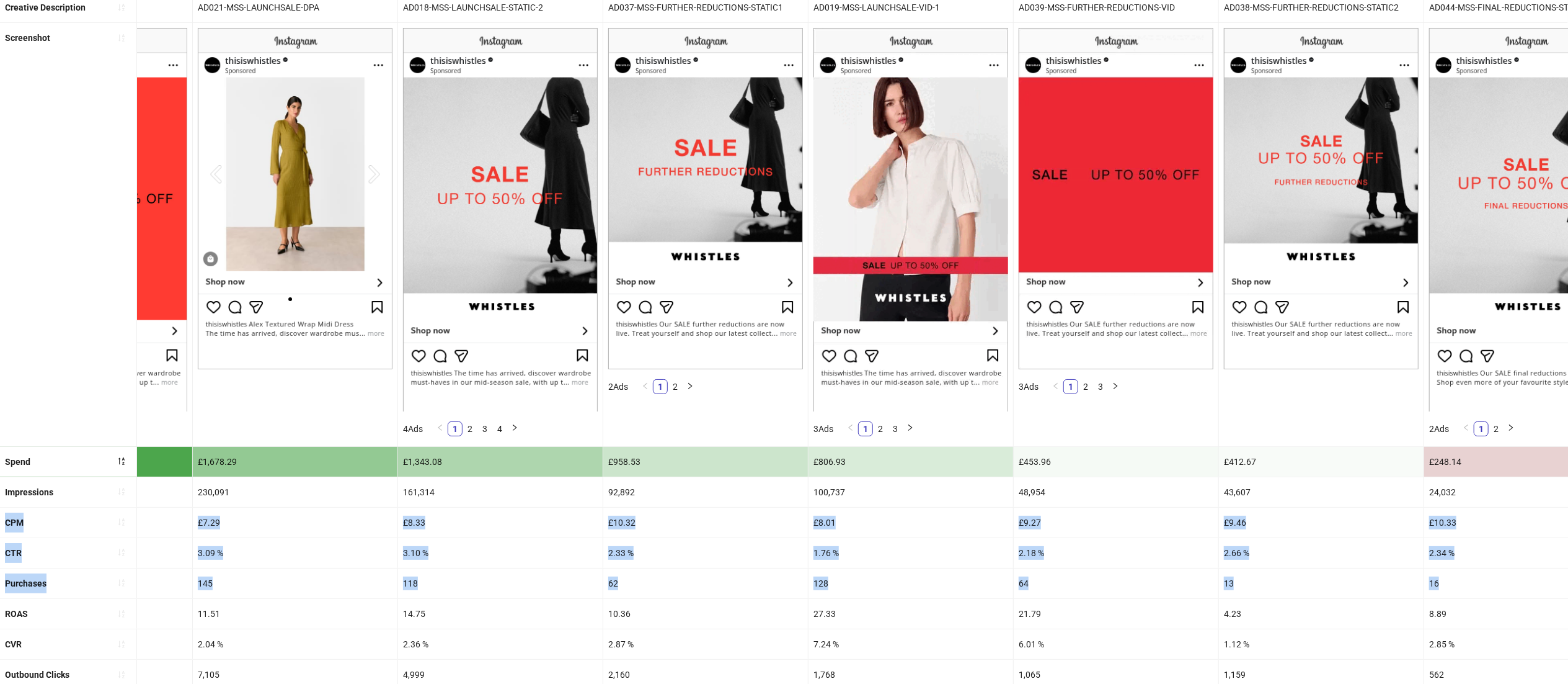
click at [1, 530] on ul "Creative Description AD017-MSS-LAUNCHSALE-STATIC-1 AD021-MSS-LAUNCHSALE-DPA AD0…" at bounding box center [784, 432] width 1568 height 880
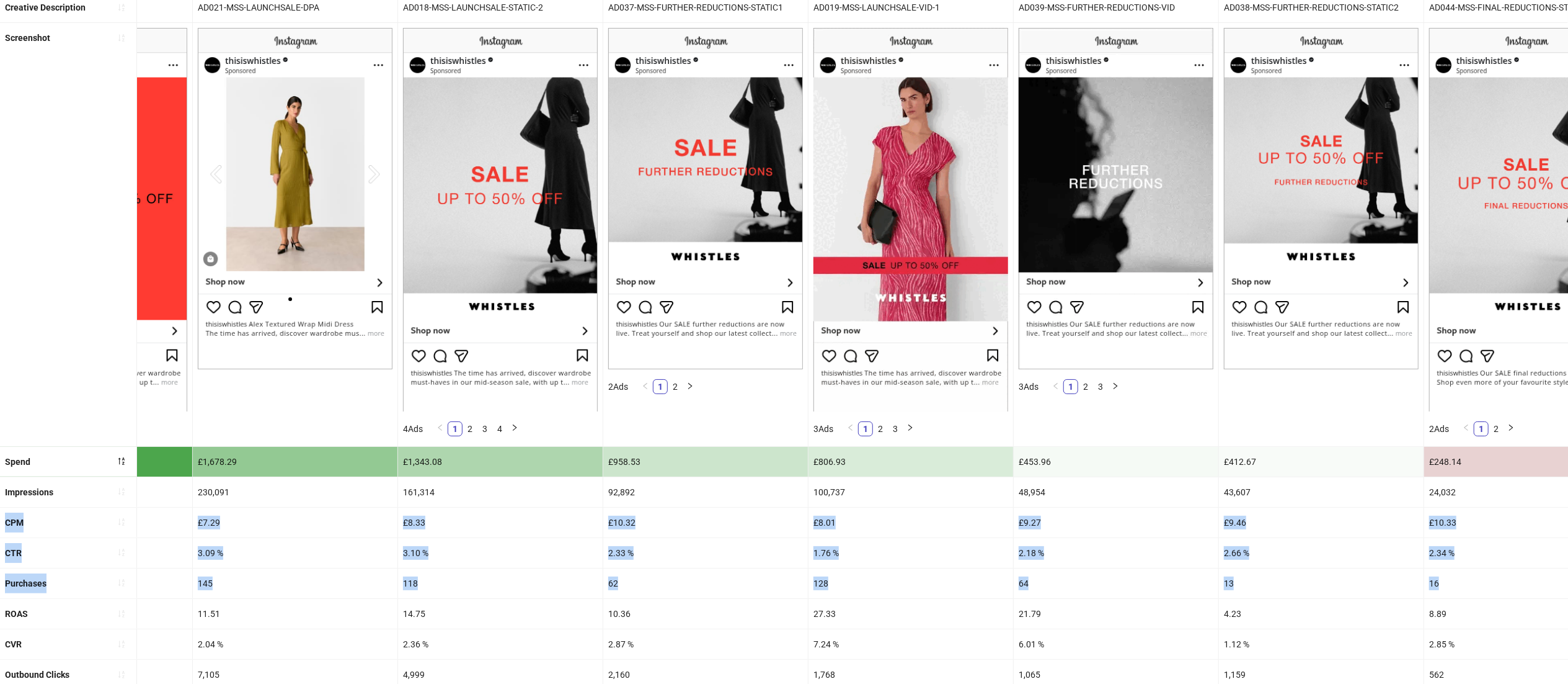
scroll to position [0, 55]
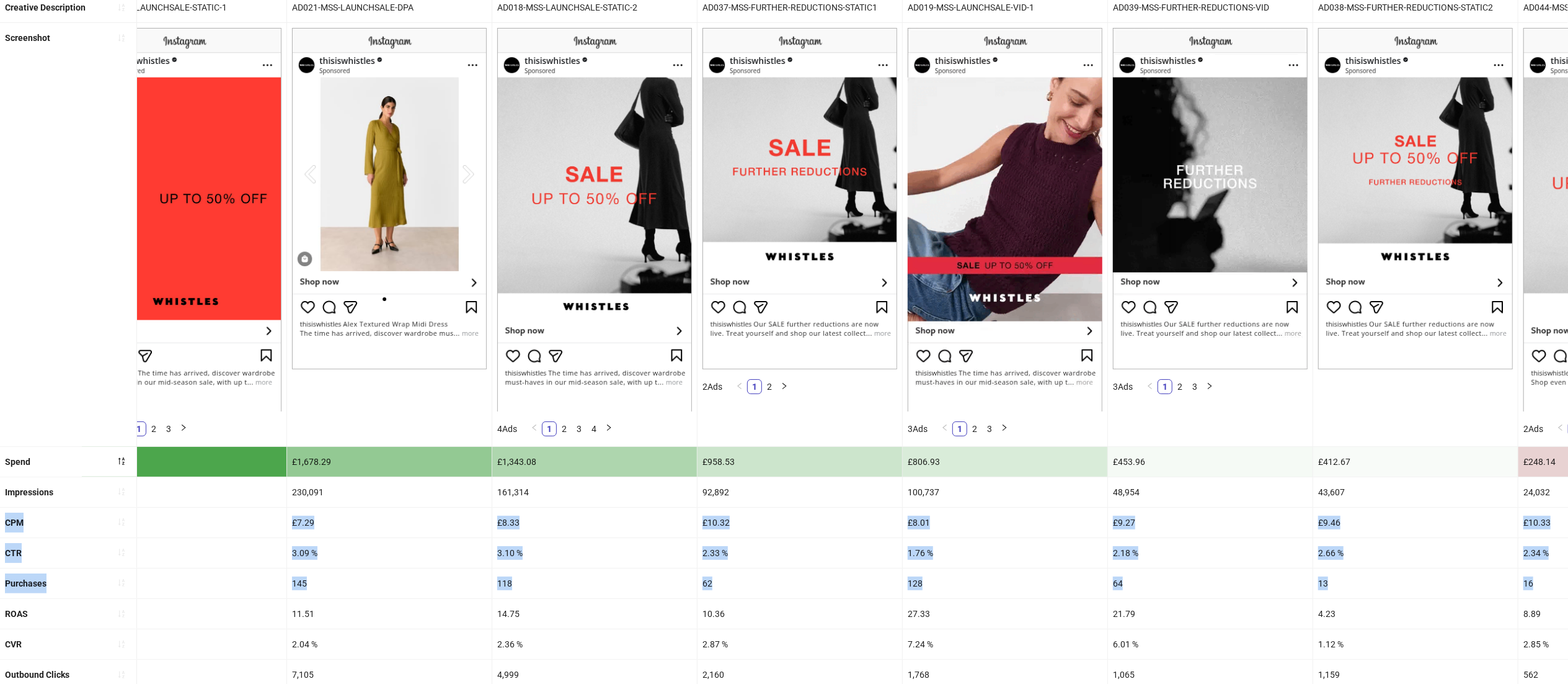
click at [688, 575] on div "118" at bounding box center [595, 583] width 204 height 30
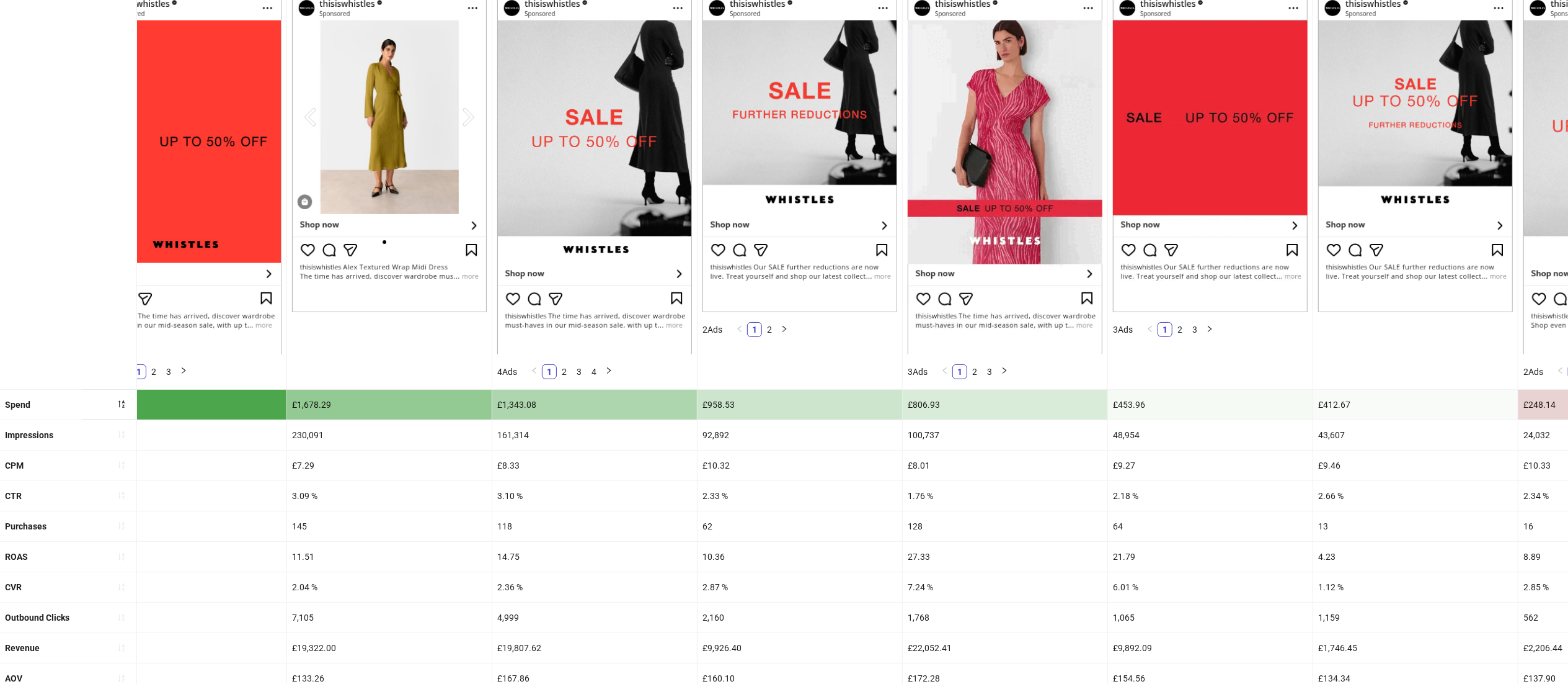
scroll to position [229, 0]
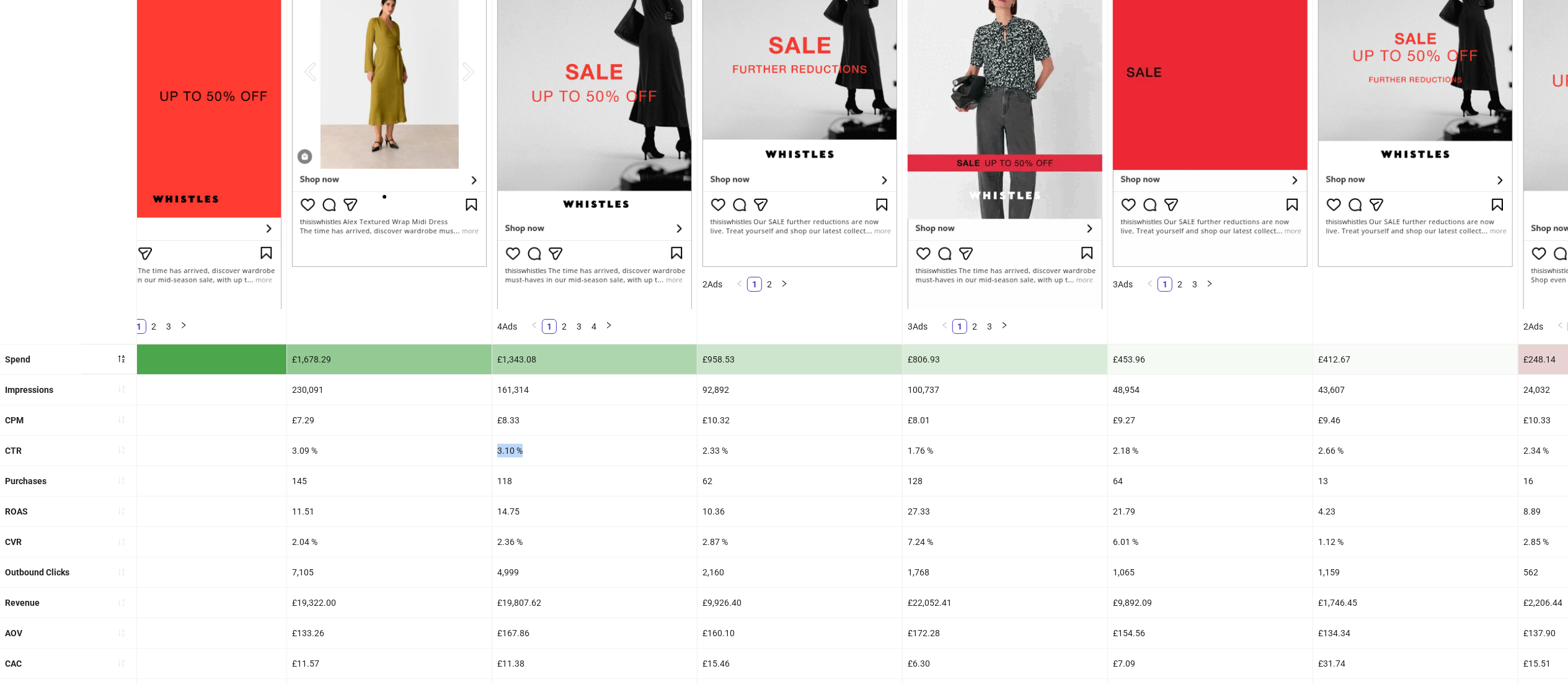
drag, startPoint x: 544, startPoint y: 450, endPoint x: 453, endPoint y: 447, distance: 91.0
click at [453, 447] on div "CTR 2.73 % 3.09 % 3.10 % 2.33 % 1.76 % 2.18 % 2.66 % 2.34 % 2.89 % 2.88 % 2.07 …" at bounding box center [1450, 451] width 3010 height 31
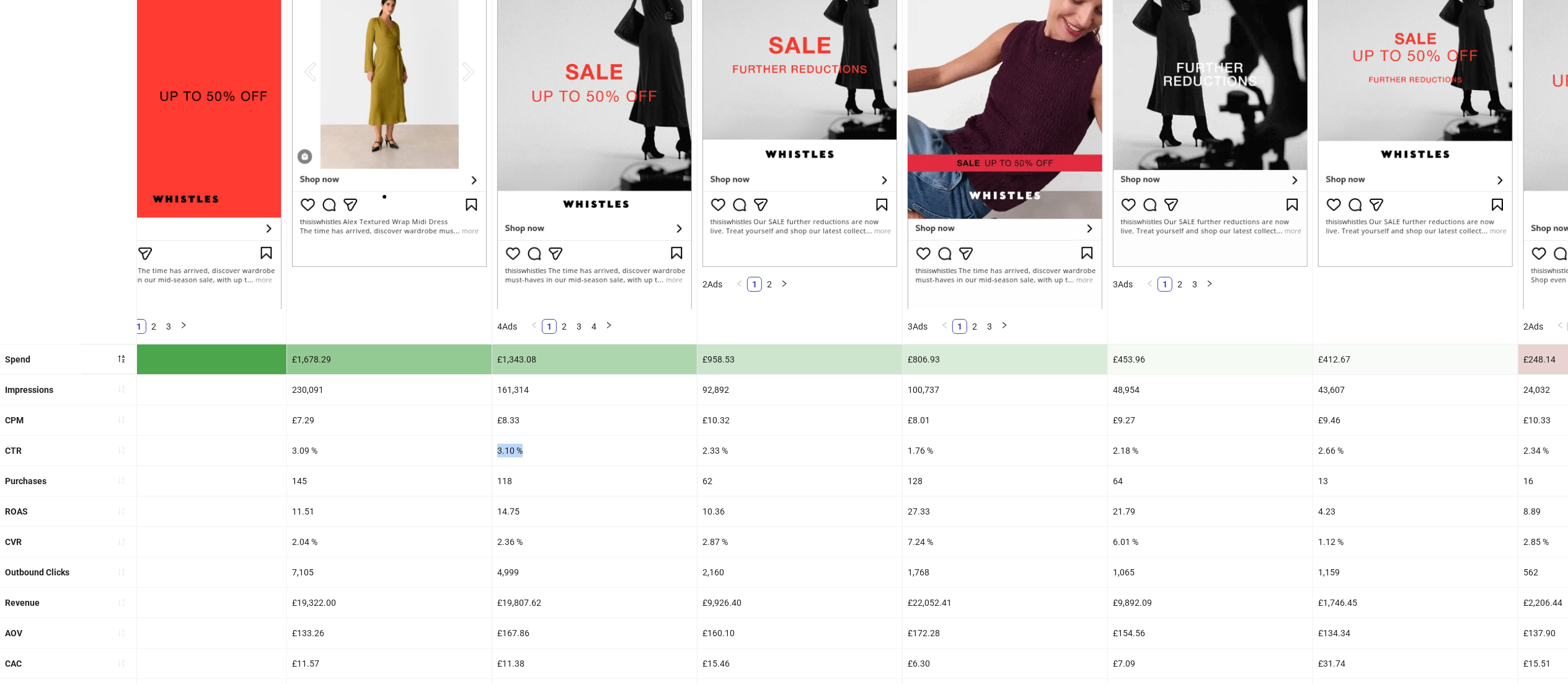
copy div "3.10 %"
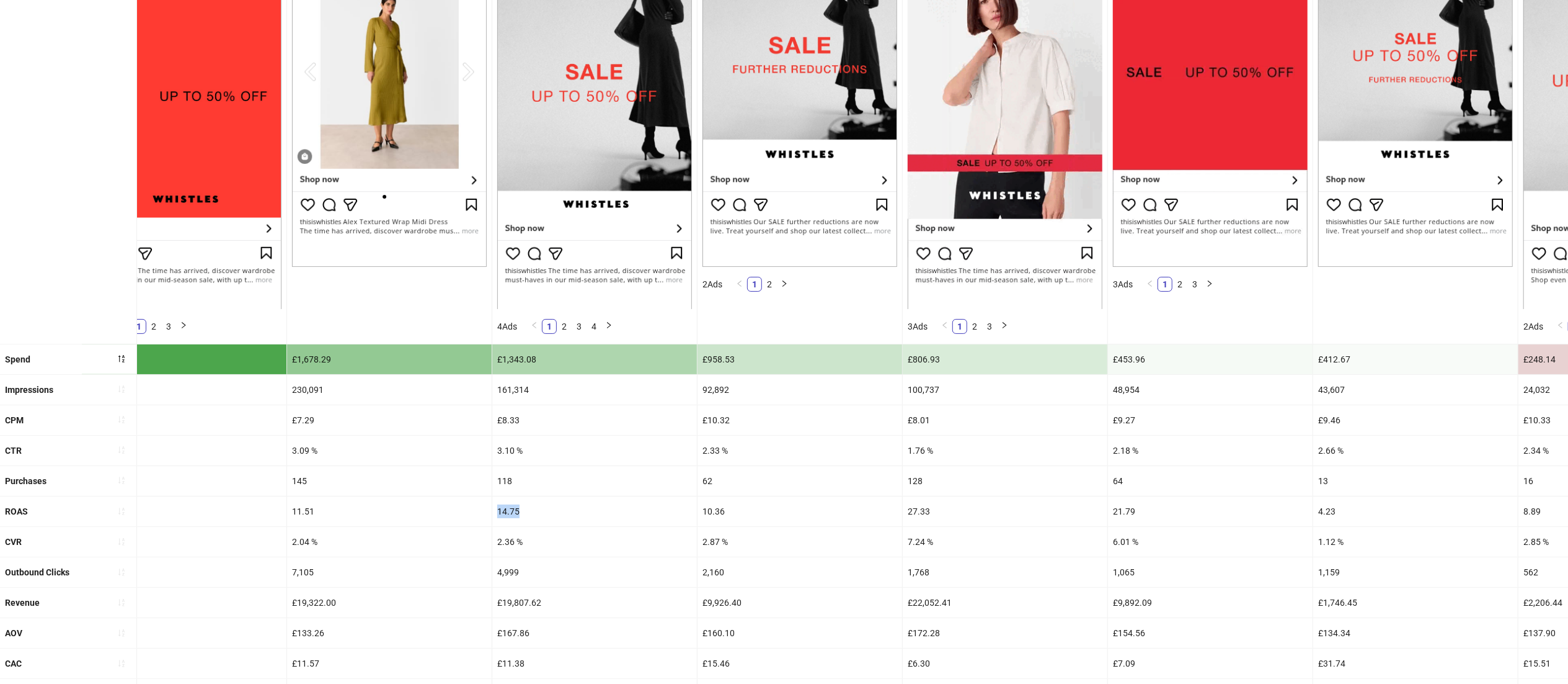
drag, startPoint x: 536, startPoint y: 511, endPoint x: 487, endPoint y: 511, distance: 49.0
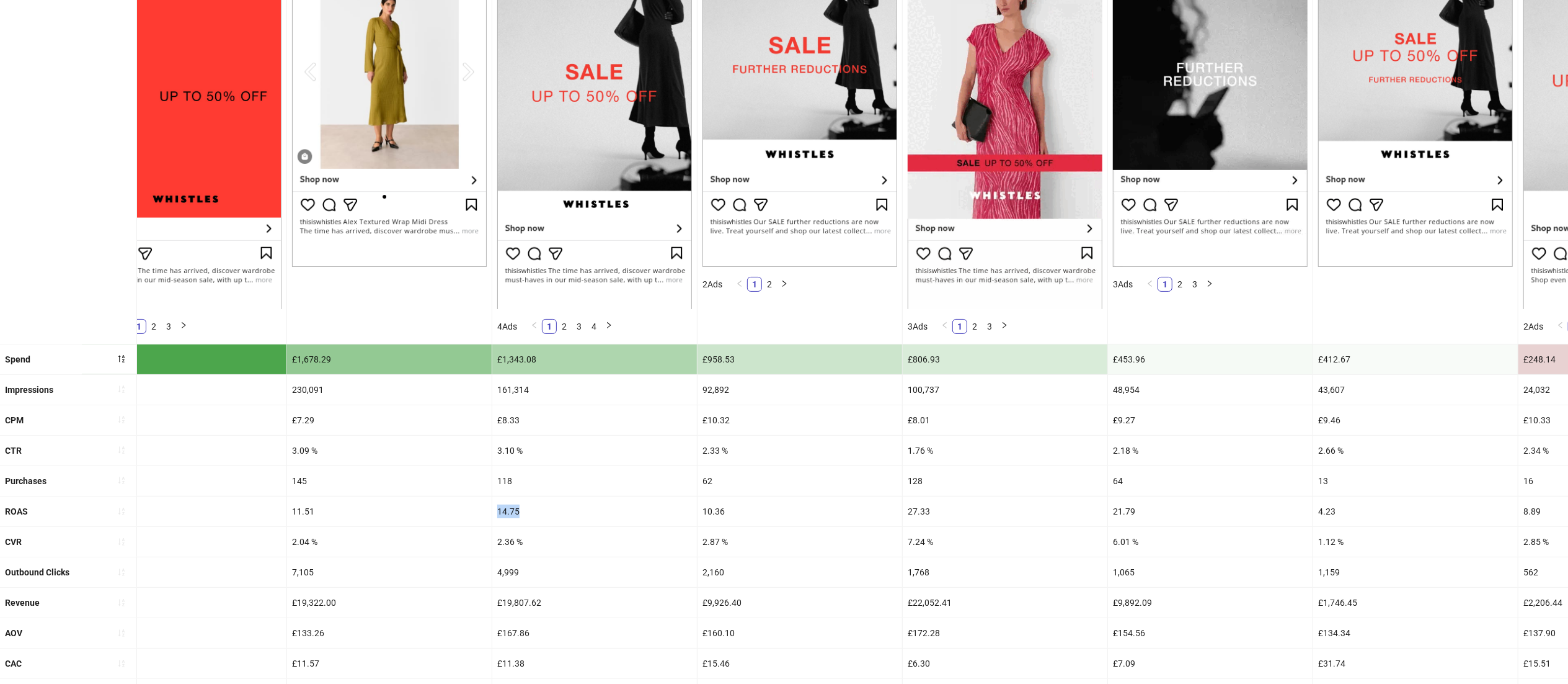
click at [487, 511] on div "ROAS 24.10 11.51 14.75 10.36 27.33 21.79 4.23 8.89 12.89 4.00 19.18 0.00 0.00 0…" at bounding box center [1450, 512] width 3010 height 31
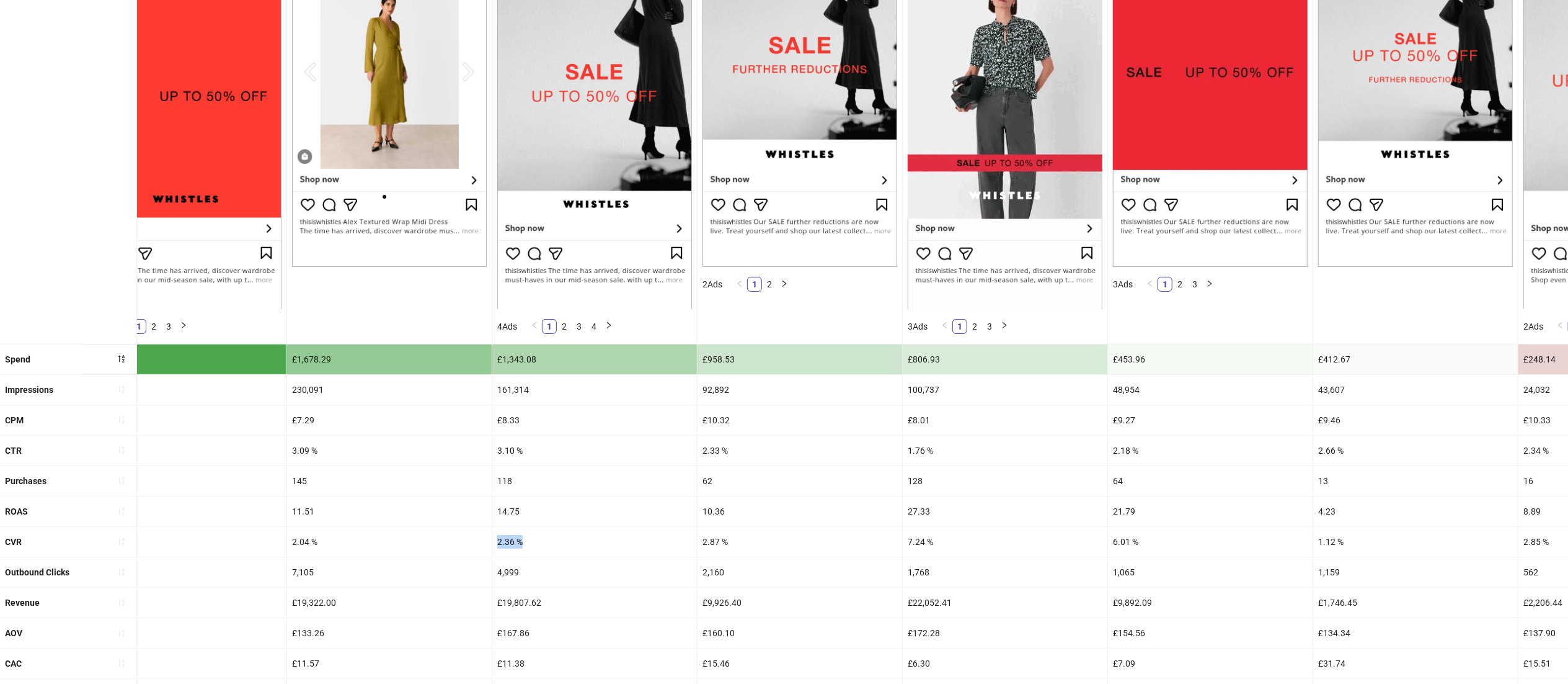
drag, startPoint x: 557, startPoint y: 543, endPoint x: 477, endPoint y: 541, distance: 80.0
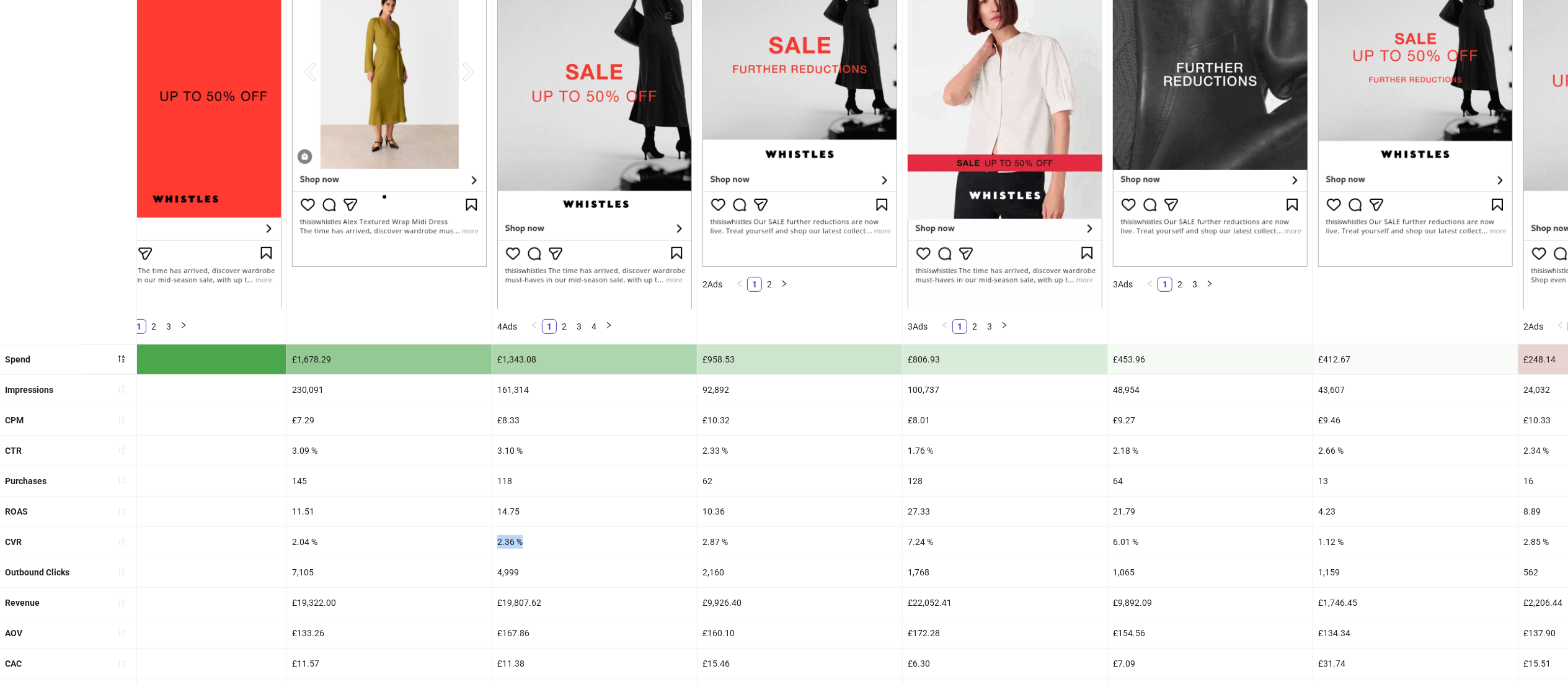
click at [477, 541] on div "CVR 3.64 % 2.04 % 2.36 % 2.87 % 7.24 % 6.01 % 1.12 % 2.85 % 2.00 % 1.52 % 7.09 …" at bounding box center [1450, 542] width 3010 height 31
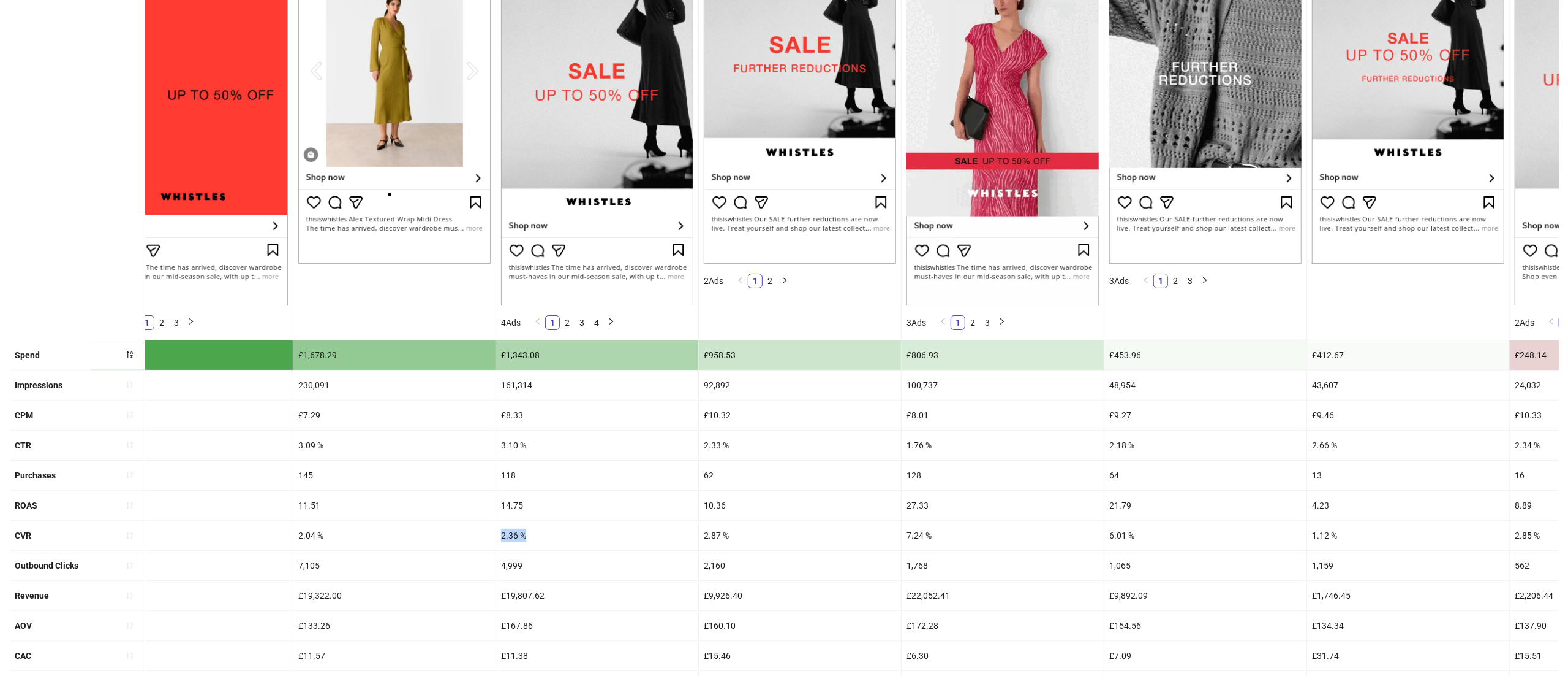
scroll to position [0, 0]
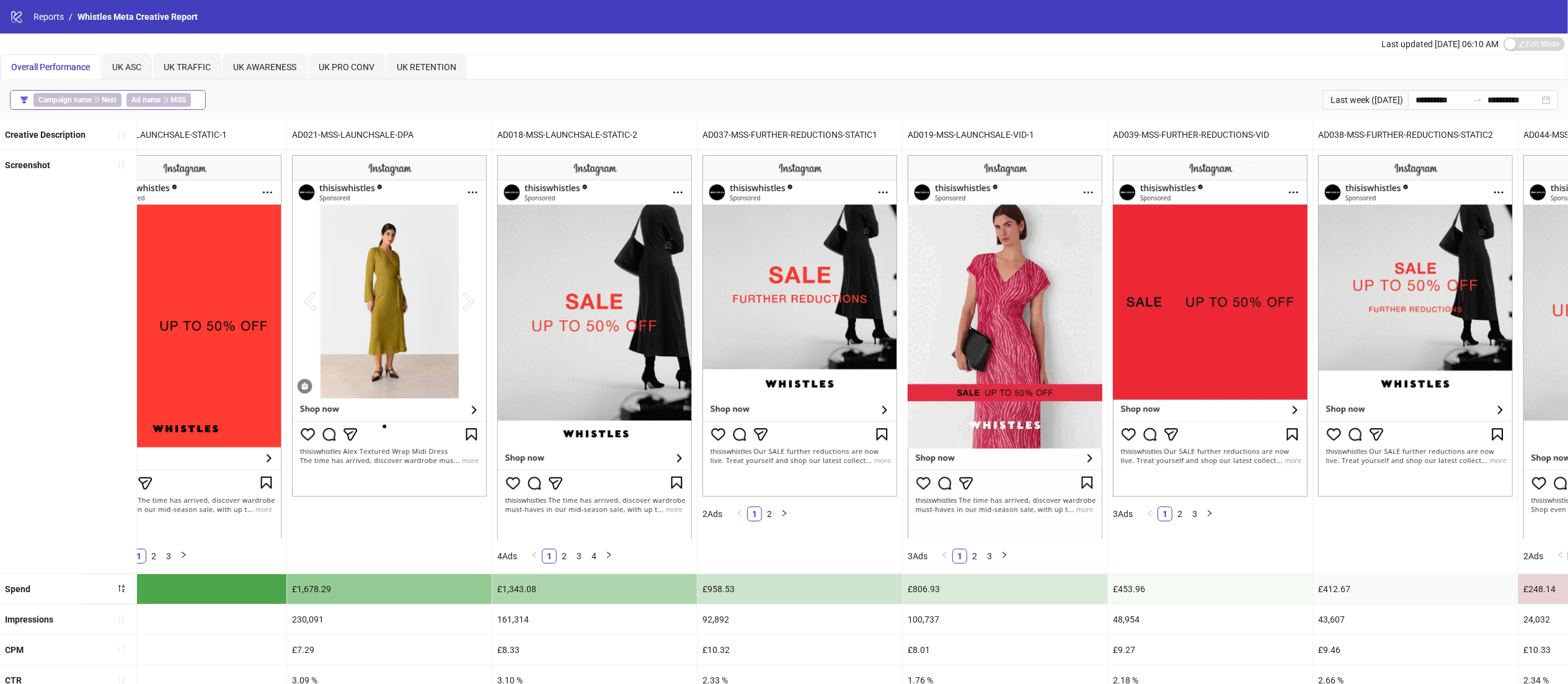
click at [138, 96] on b "Ad name" at bounding box center [146, 99] width 30 height 9
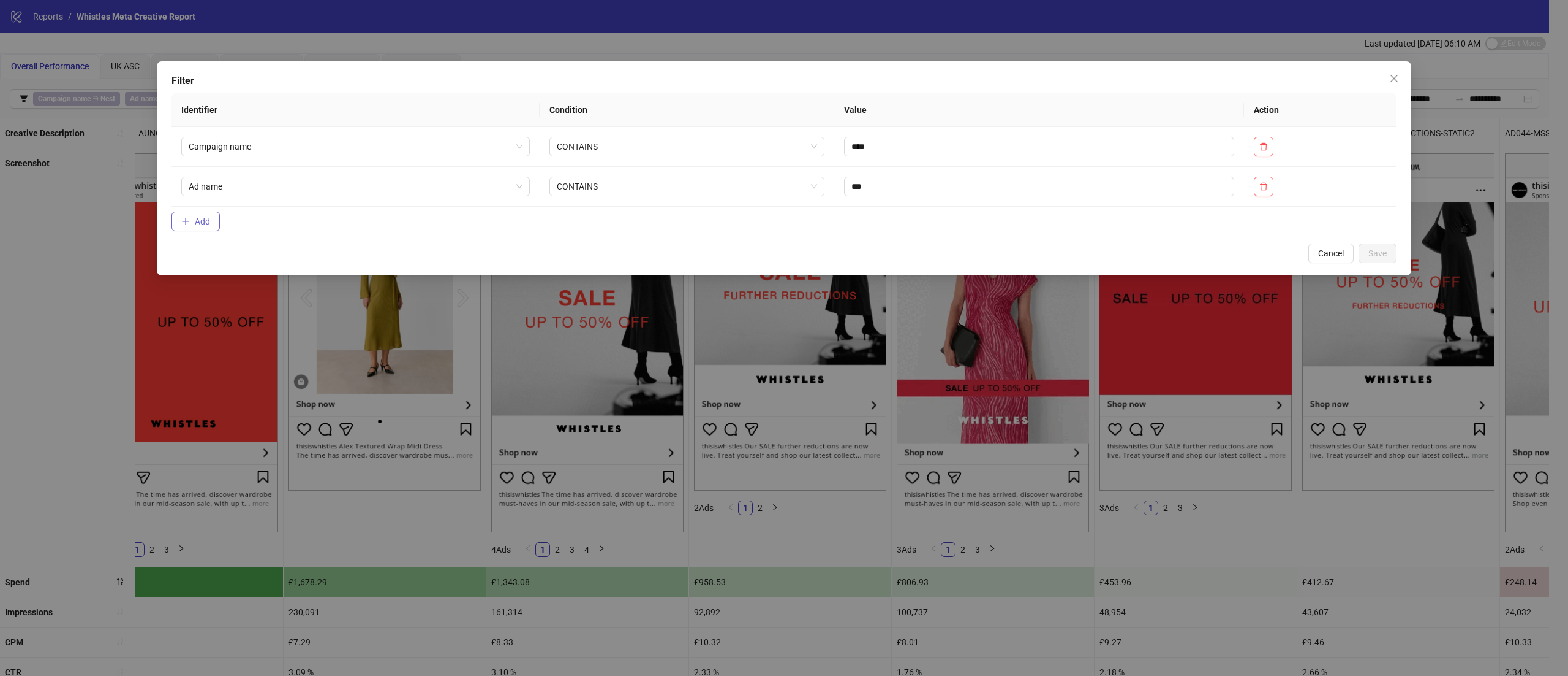
click at [202, 219] on span "Add" at bounding box center [203, 221] width 15 height 9
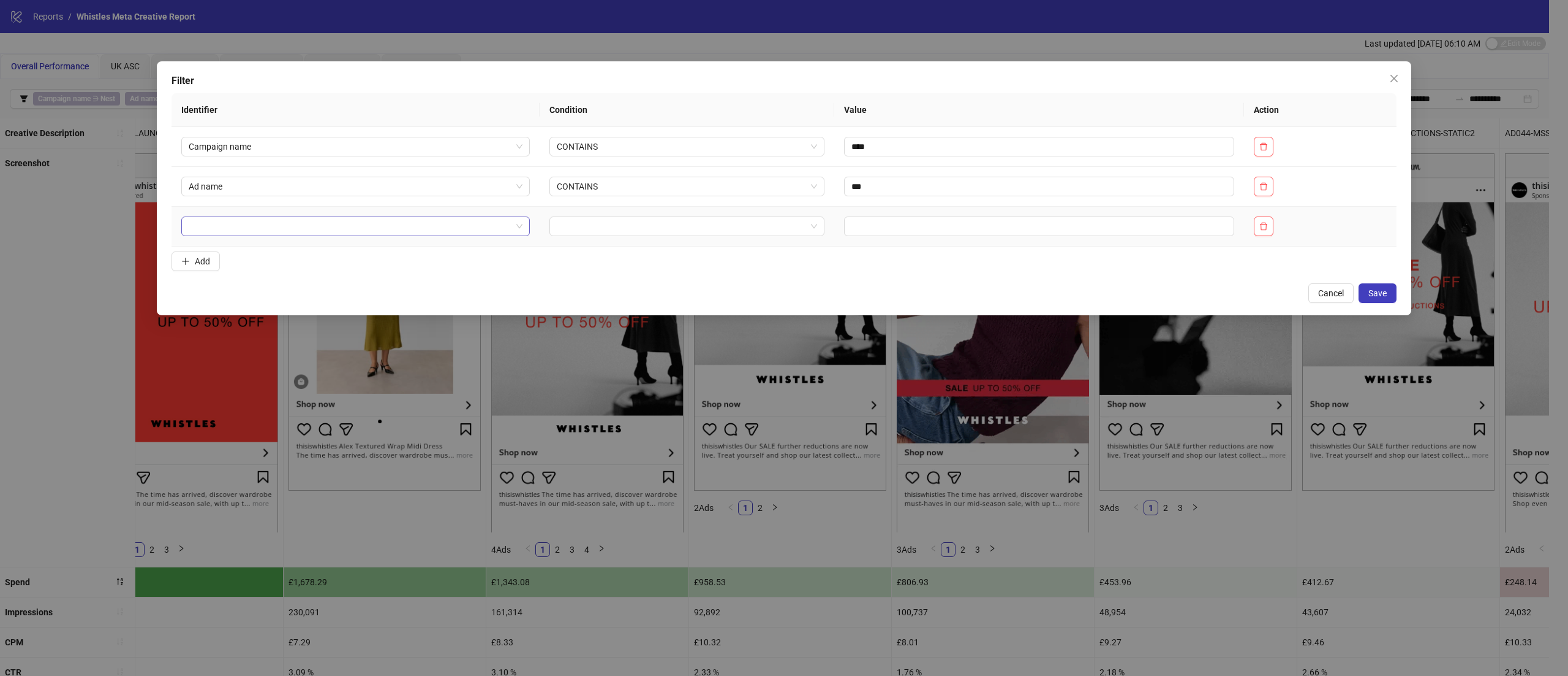
click at [280, 236] on div at bounding box center [356, 226] width 349 height 20
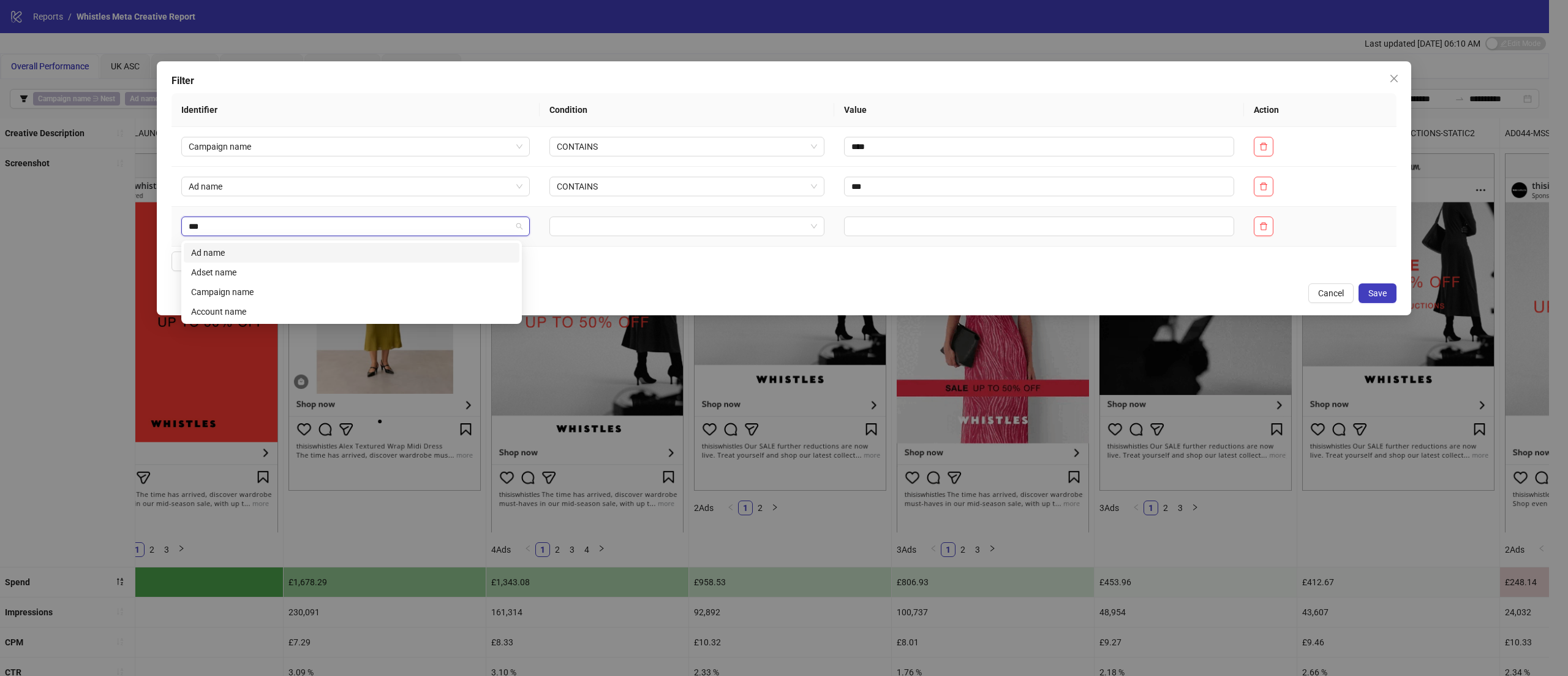
type input "****"
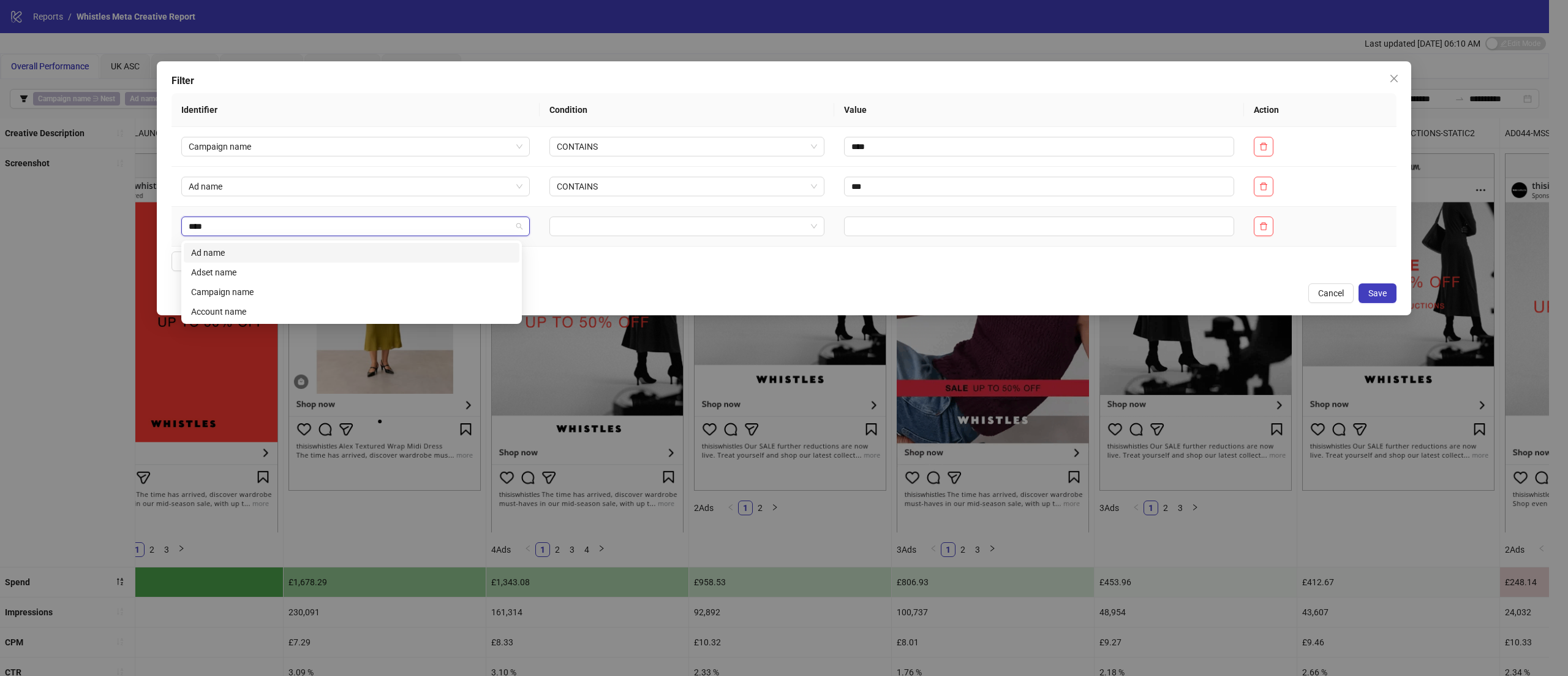
click at [275, 250] on div "Ad name" at bounding box center [352, 252] width 321 height 13
click at [694, 220] on input "search" at bounding box center [681, 226] width 249 height 18
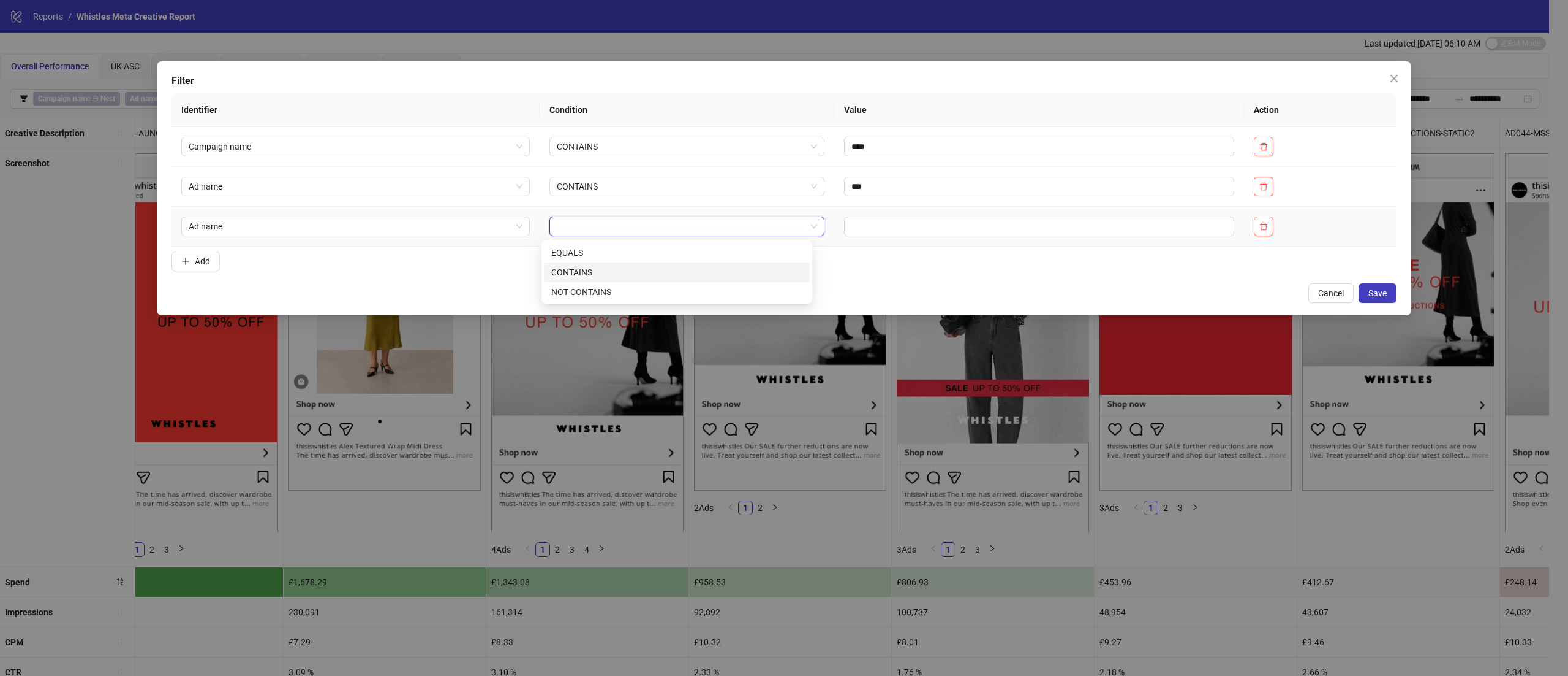
click at [621, 272] on div "CONTAINS" at bounding box center [676, 272] width 251 height 13
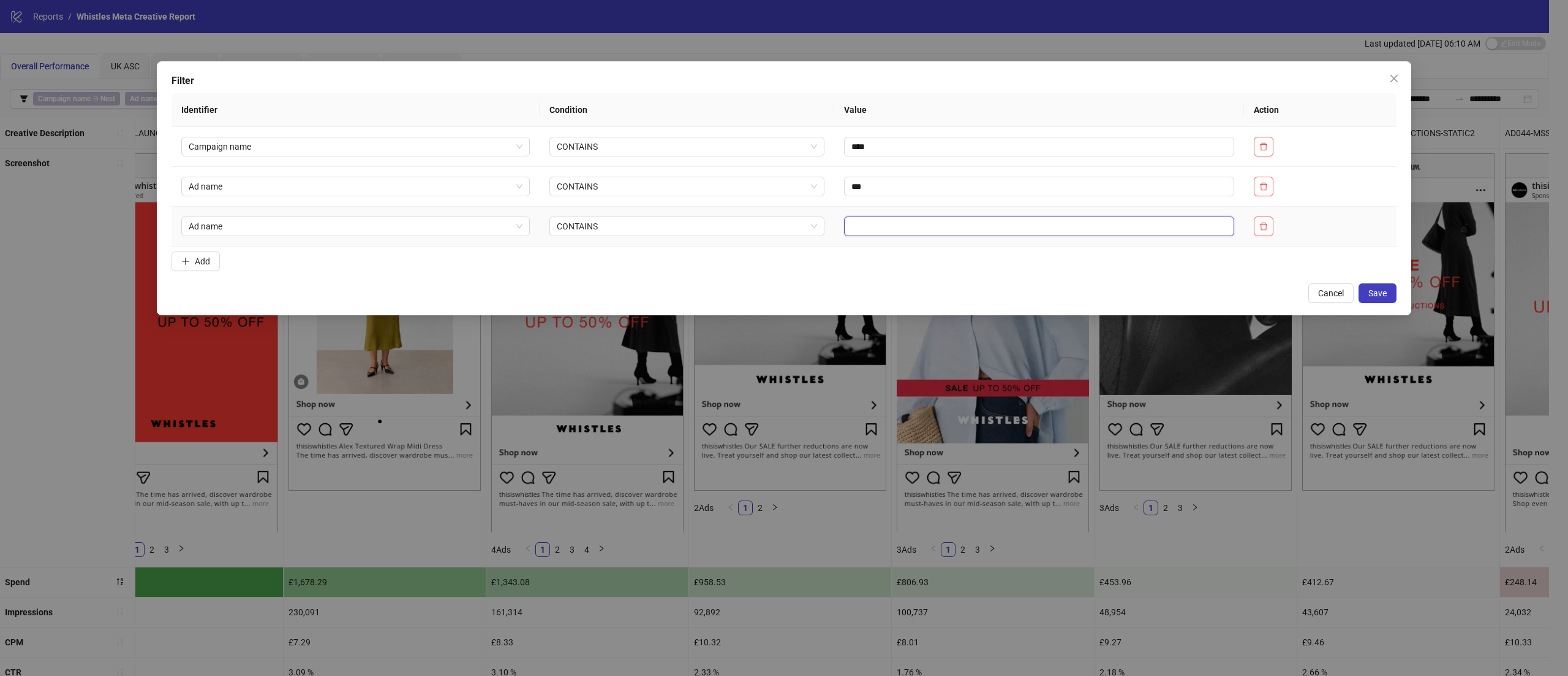
click at [931, 235] on input "text" at bounding box center [1040, 226] width 391 height 20
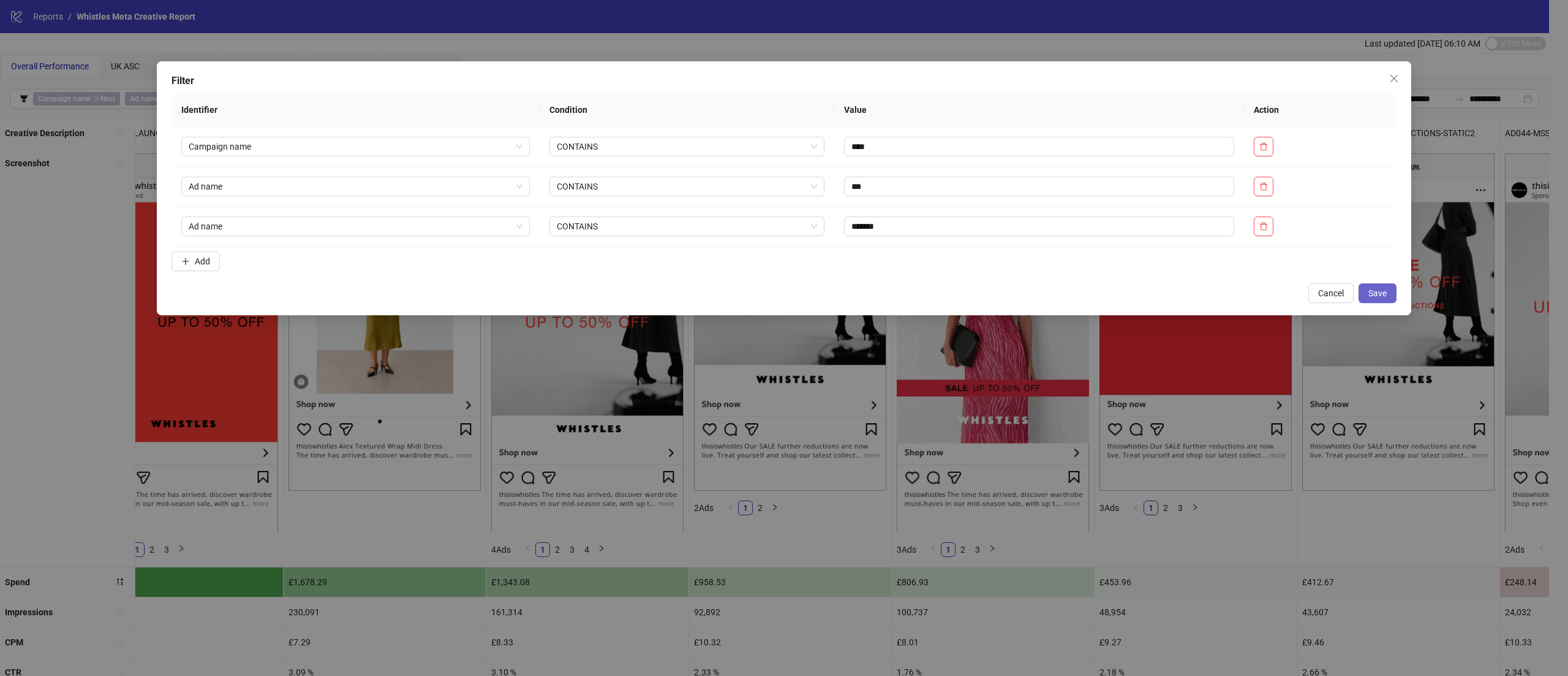
click at [1393, 298] on button "Save" at bounding box center [1377, 293] width 38 height 20
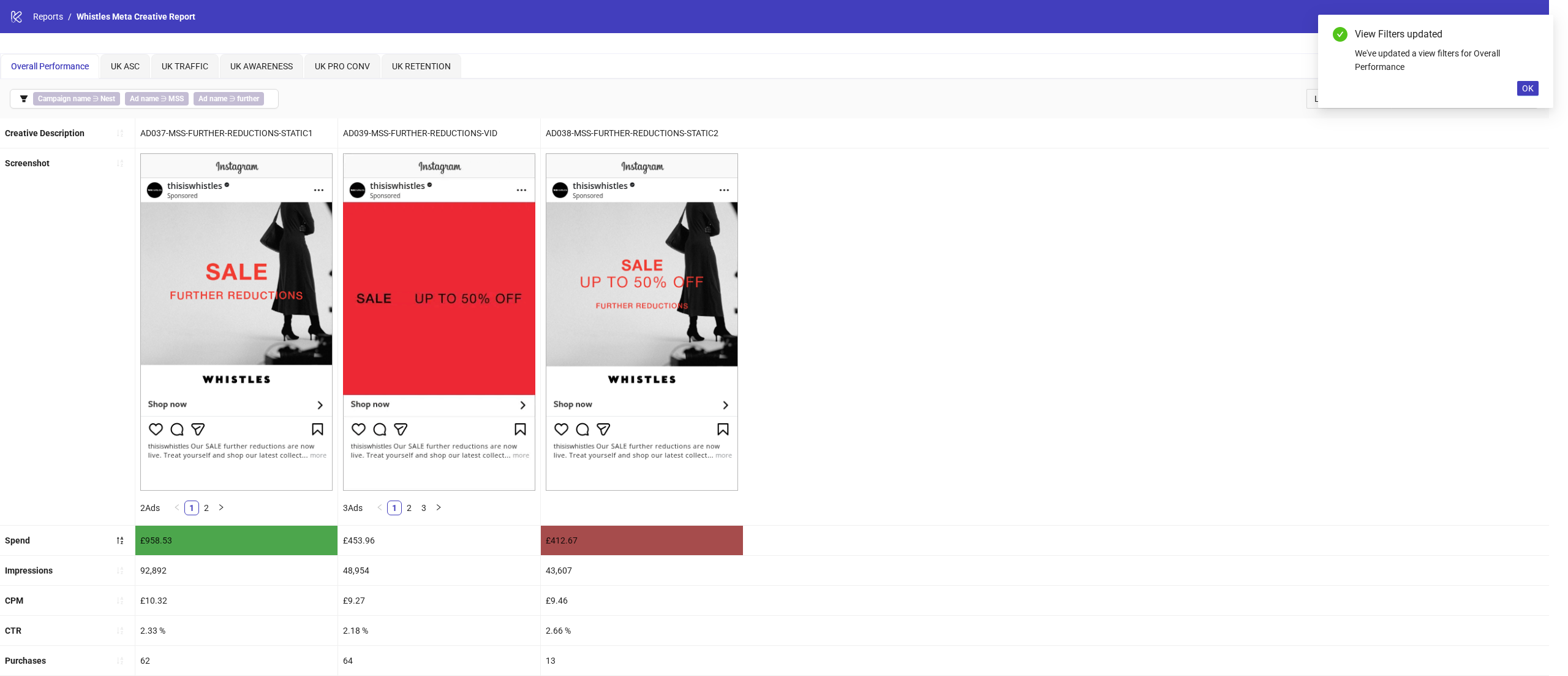
click at [1371, 298] on body "**********" at bounding box center [775, 338] width 1549 height 676
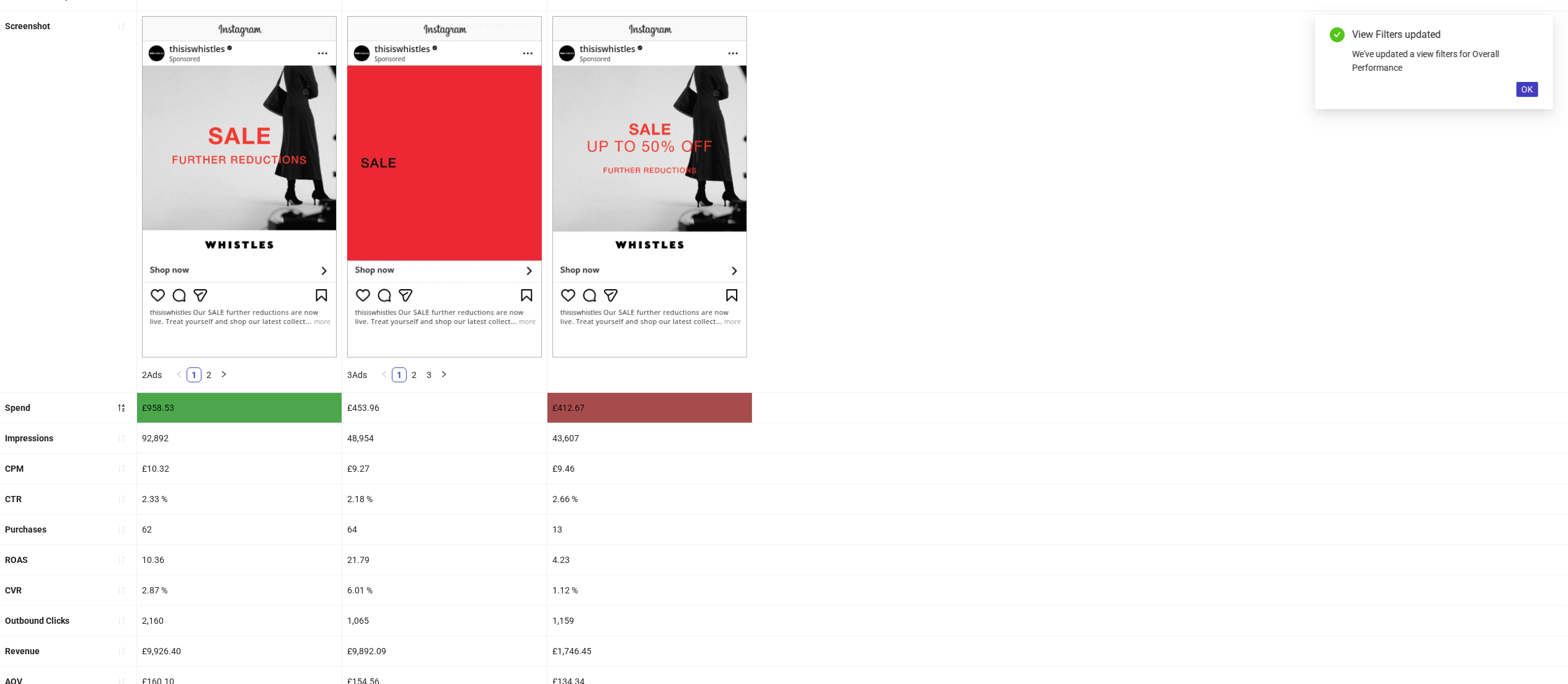
scroll to position [142, 0]
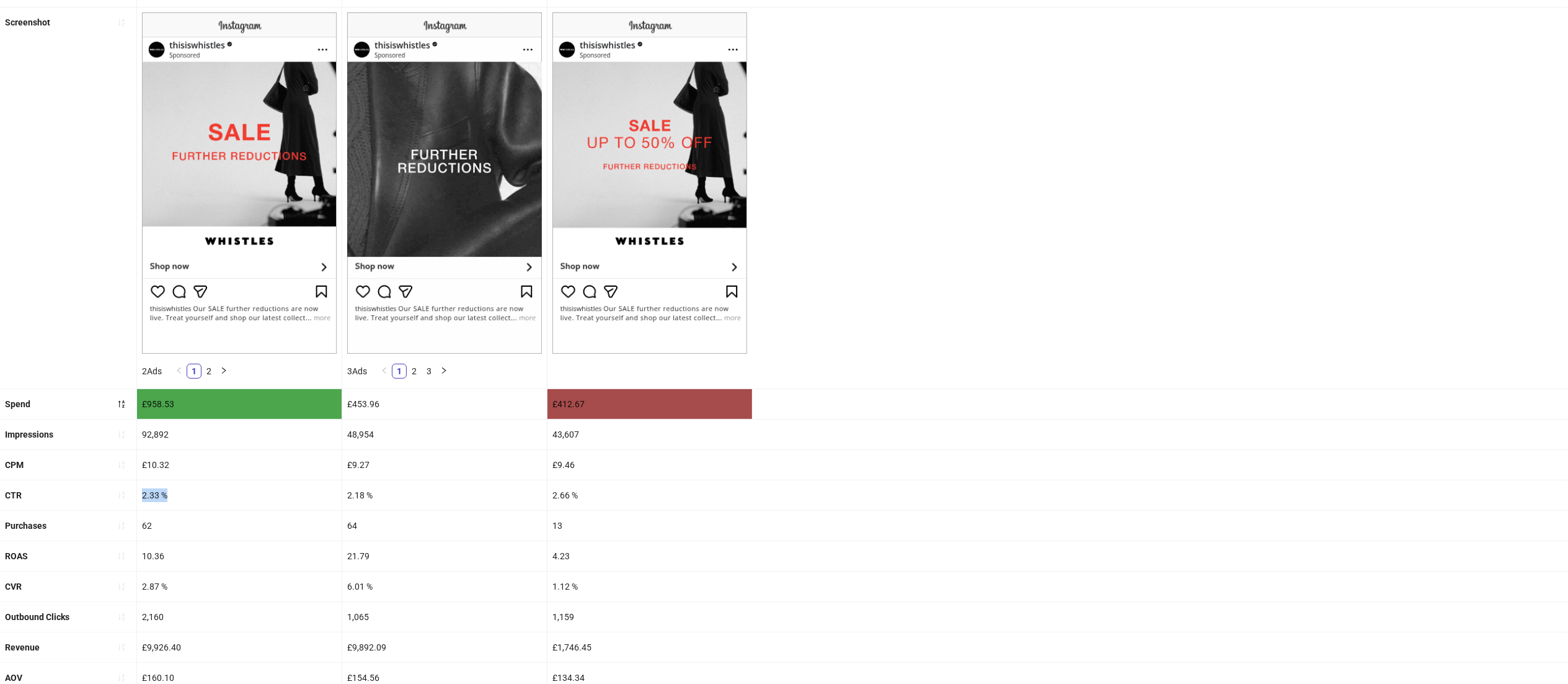
drag, startPoint x: 187, startPoint y: 496, endPoint x: 117, endPoint y: 483, distance: 71.2
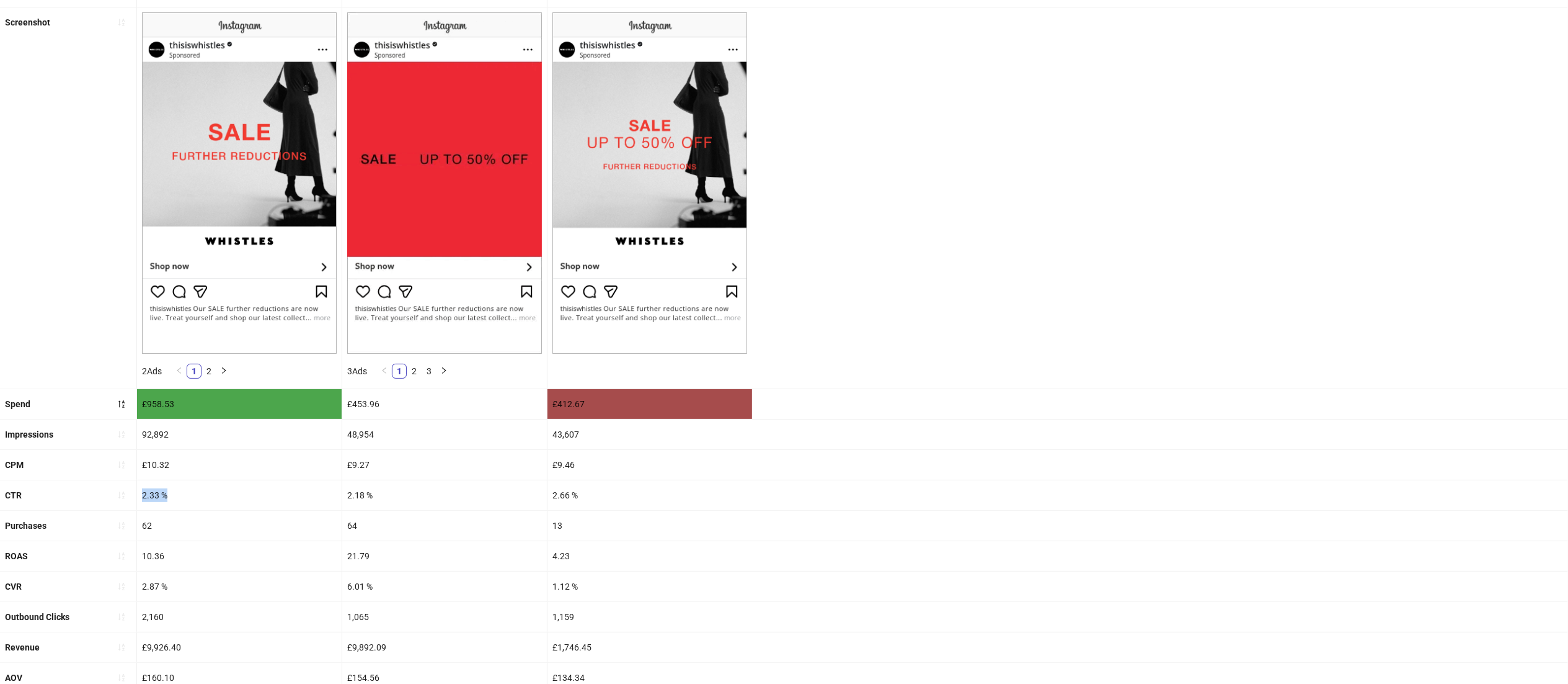
click at [117, 483] on div "CTR 2.33 % 2.18 % 2.66 %" at bounding box center [784, 496] width 1568 height 31
click at [1261, 94] on div "Screenshot 2 Ads 1 2 3 Ads 1 2 3" at bounding box center [784, 198] width 1568 height 381
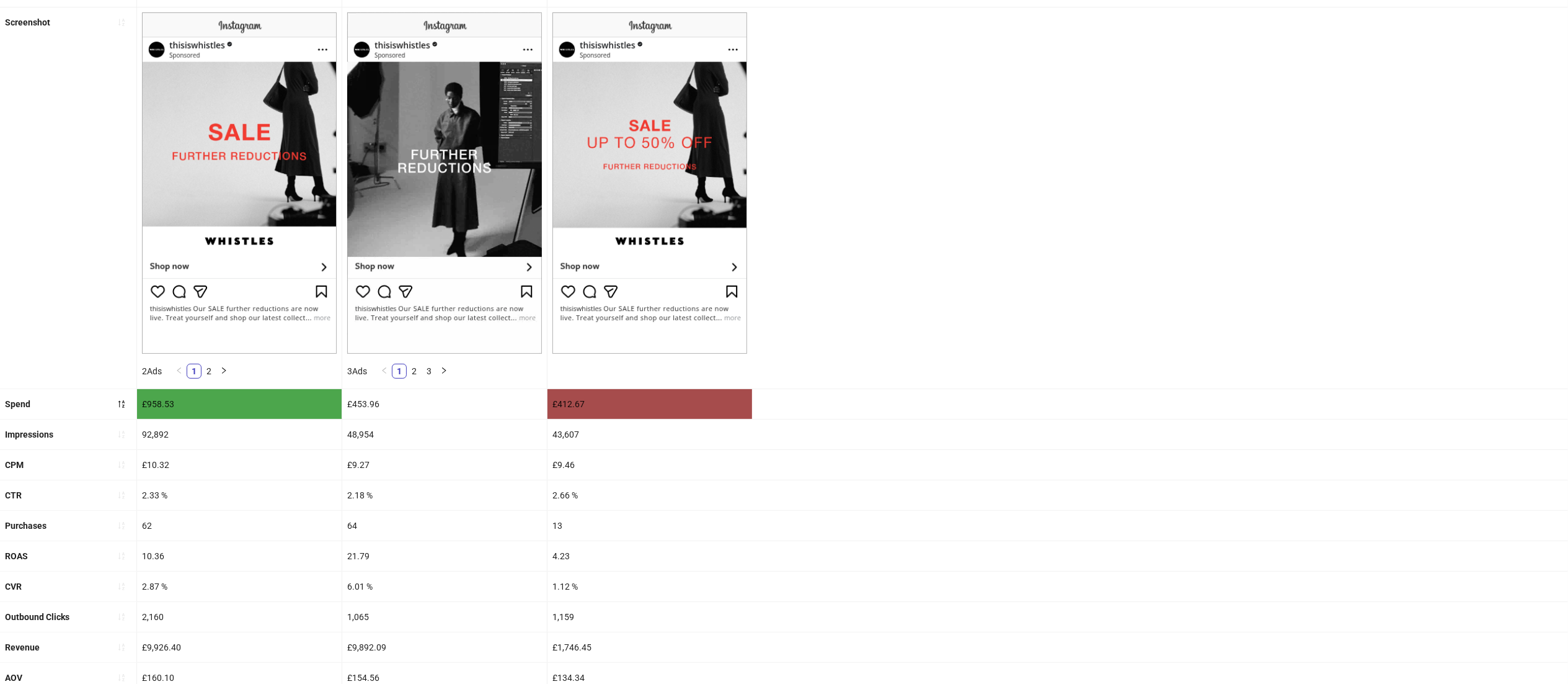
scroll to position [0, 0]
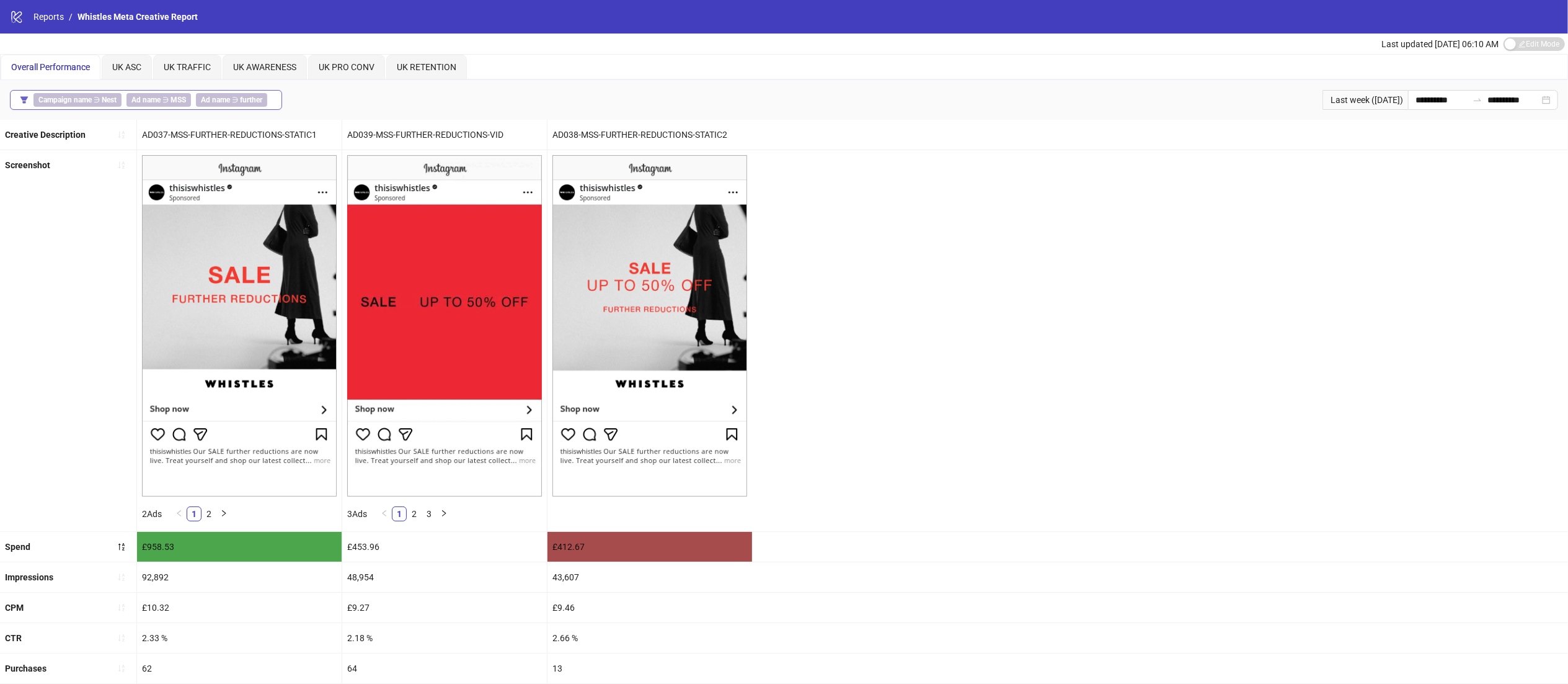
click at [209, 96] on b "Ad name" at bounding box center [215, 99] width 30 height 9
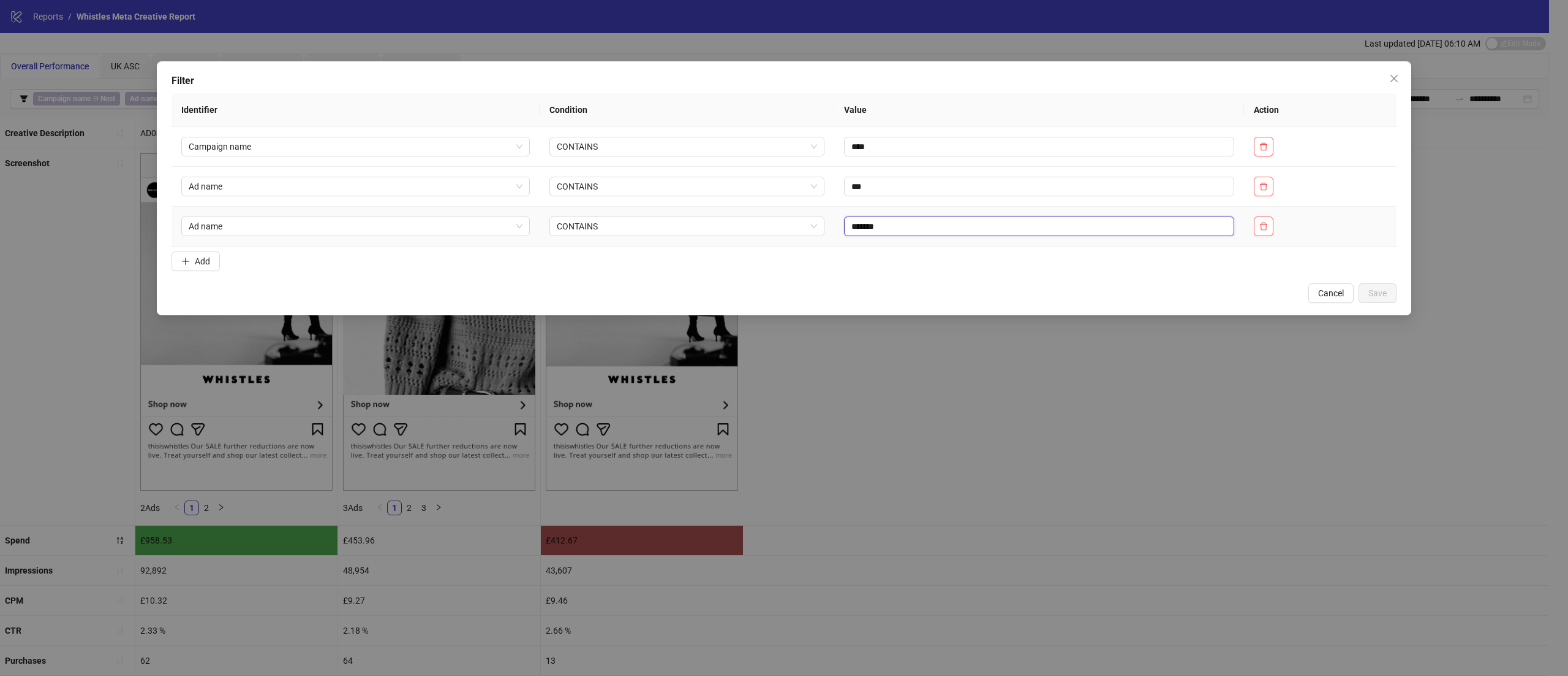
click at [892, 228] on input "*******" at bounding box center [1040, 226] width 391 height 20
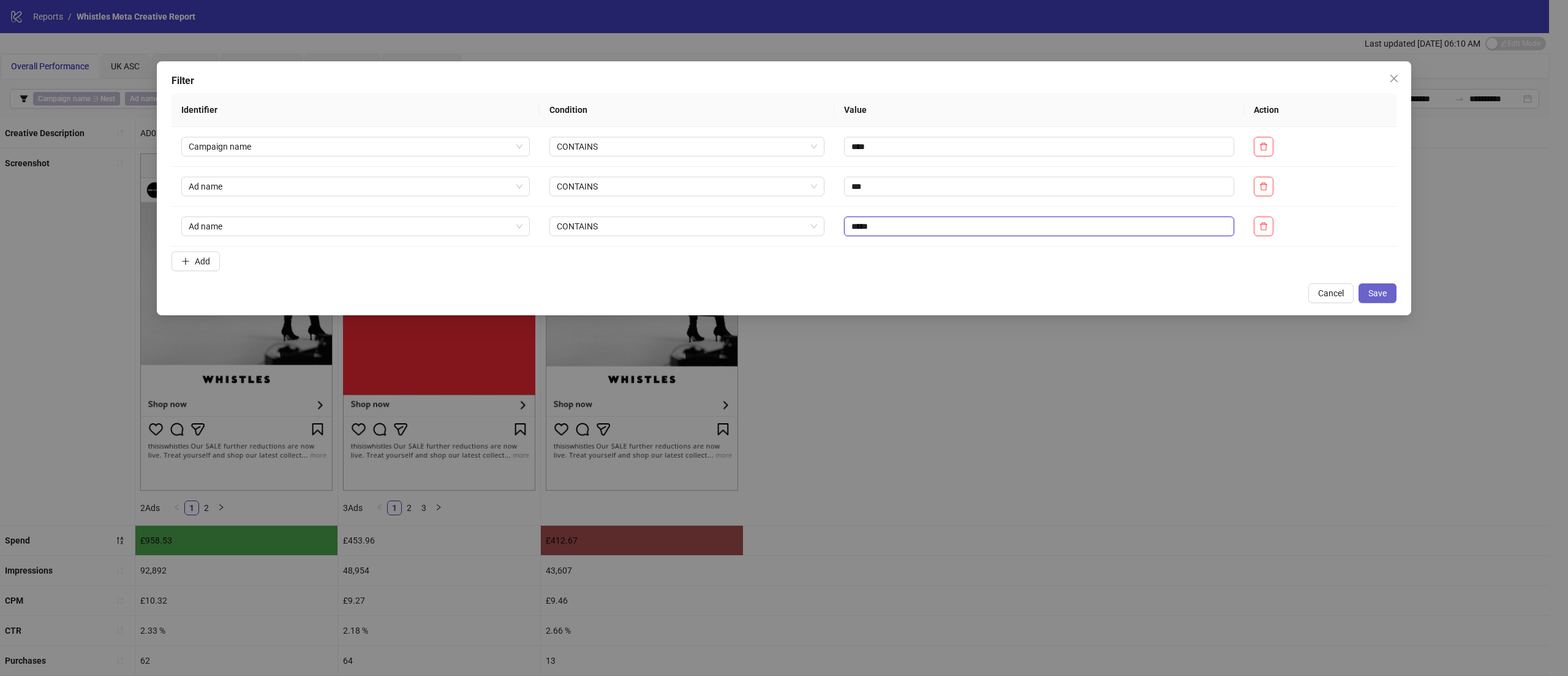
type input "*****"
click at [1383, 284] on button "Save" at bounding box center [1377, 293] width 38 height 20
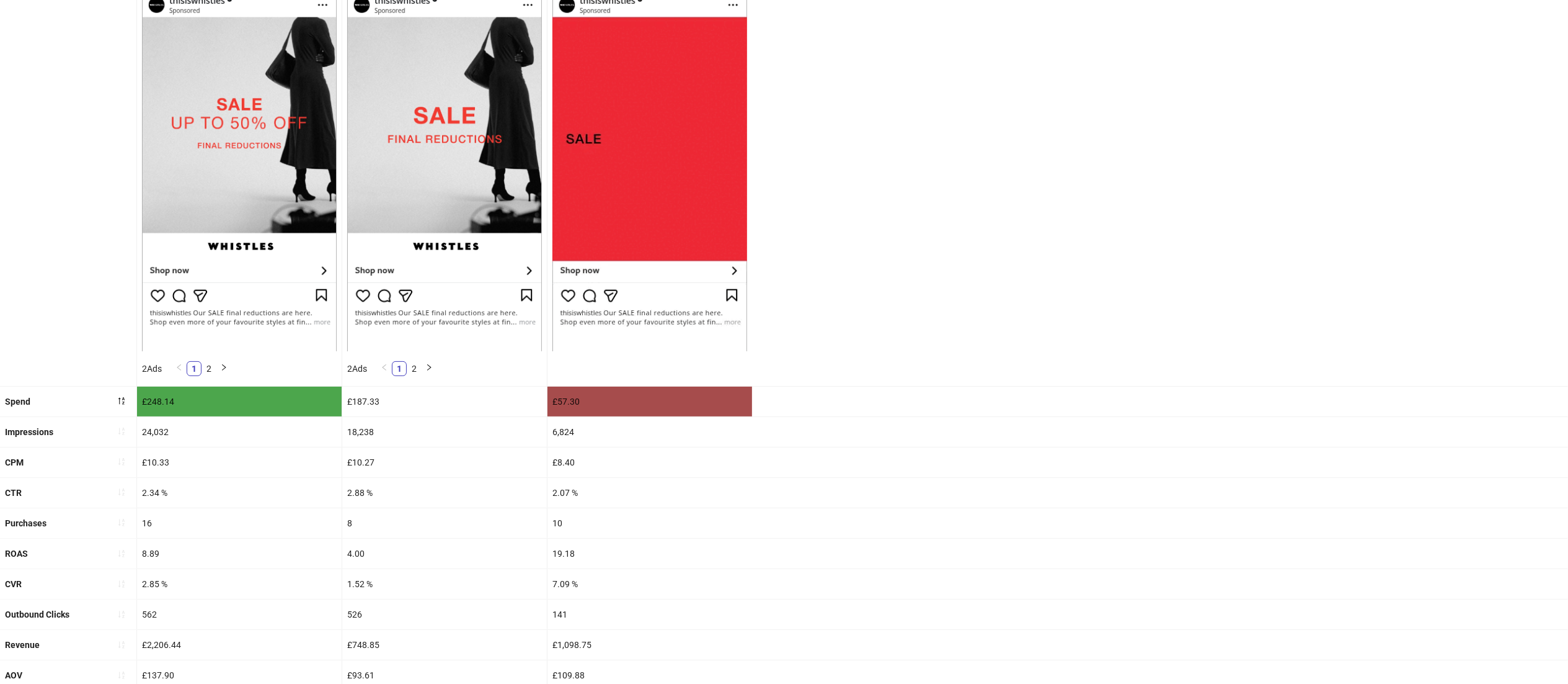
scroll to position [177, 0]
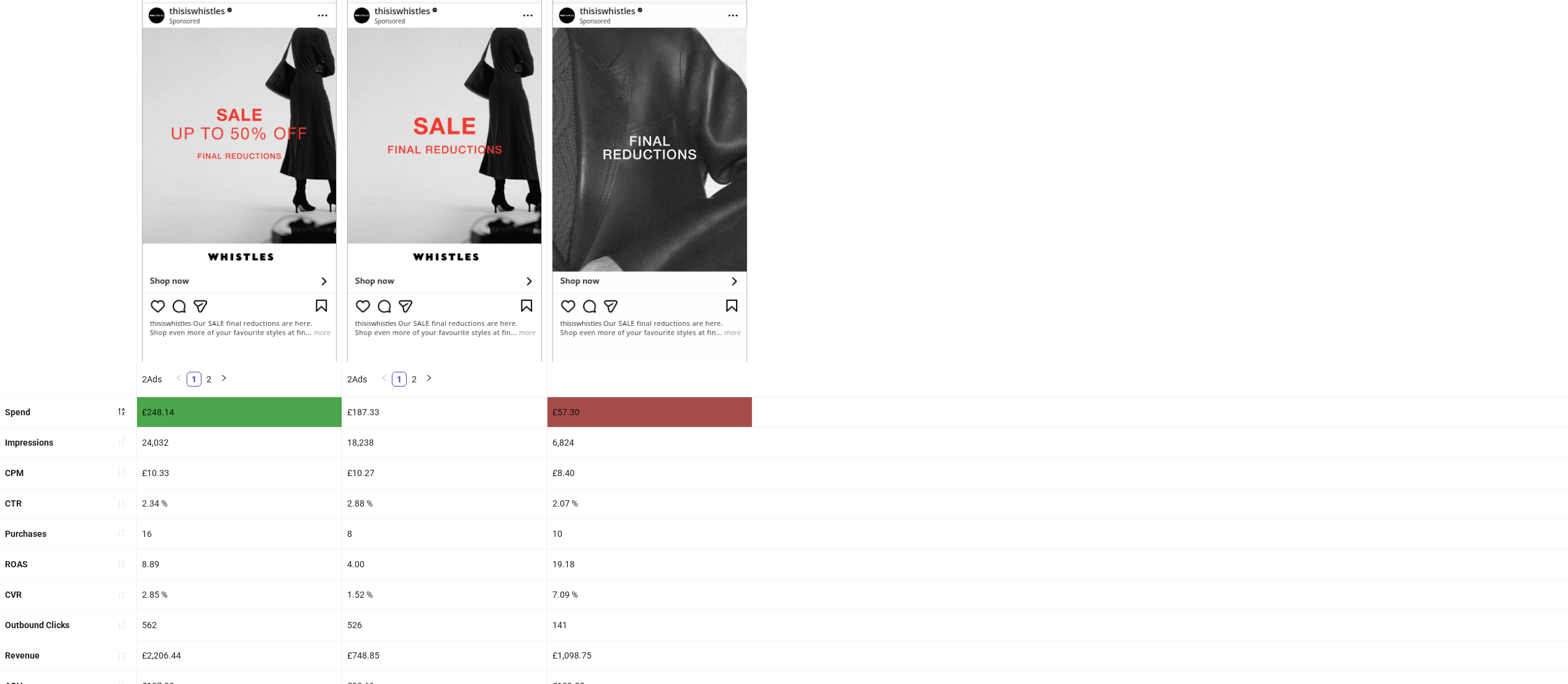
drag, startPoint x: 381, startPoint y: 500, endPoint x: 337, endPoint y: 502, distance: 44.0
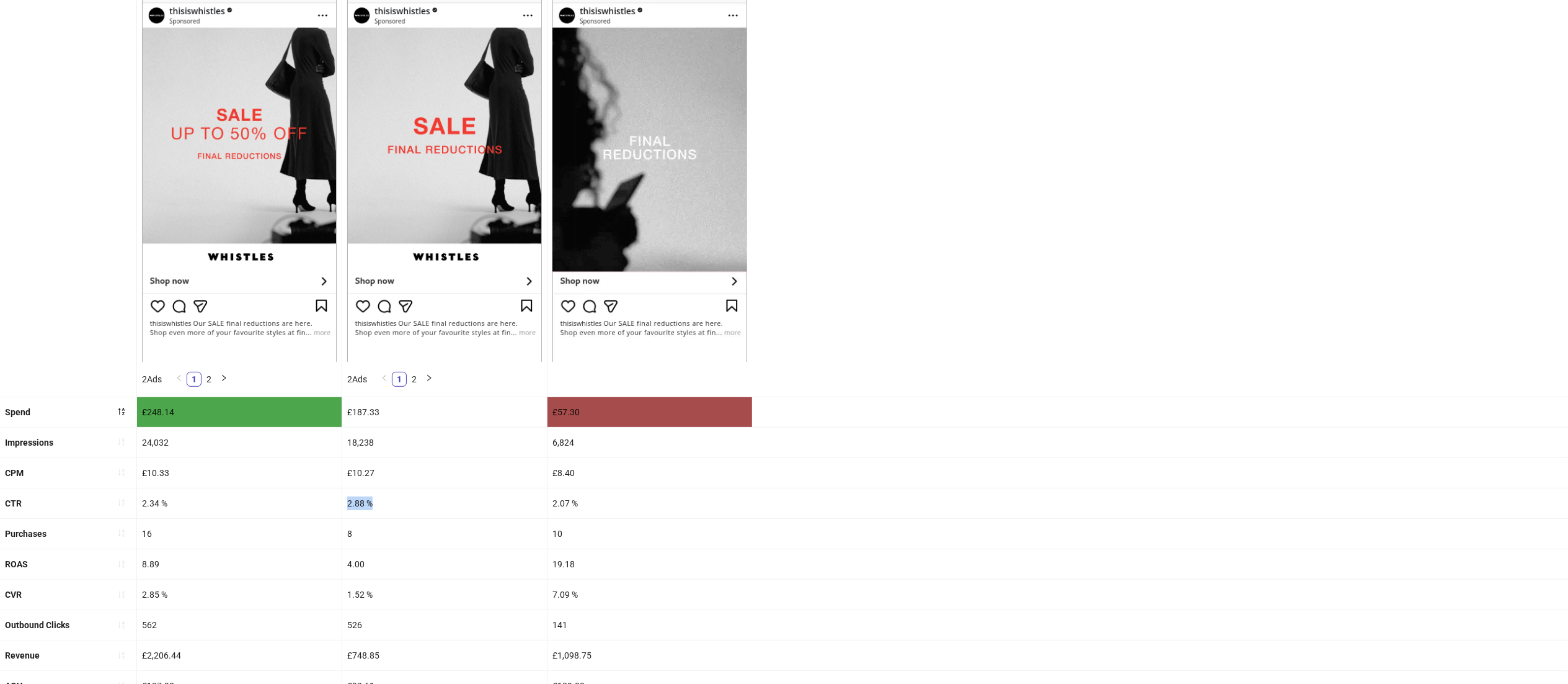
click at [337, 502] on div "CTR 2.34 % 2.88 % 2.07 %" at bounding box center [784, 503] width 1568 height 31
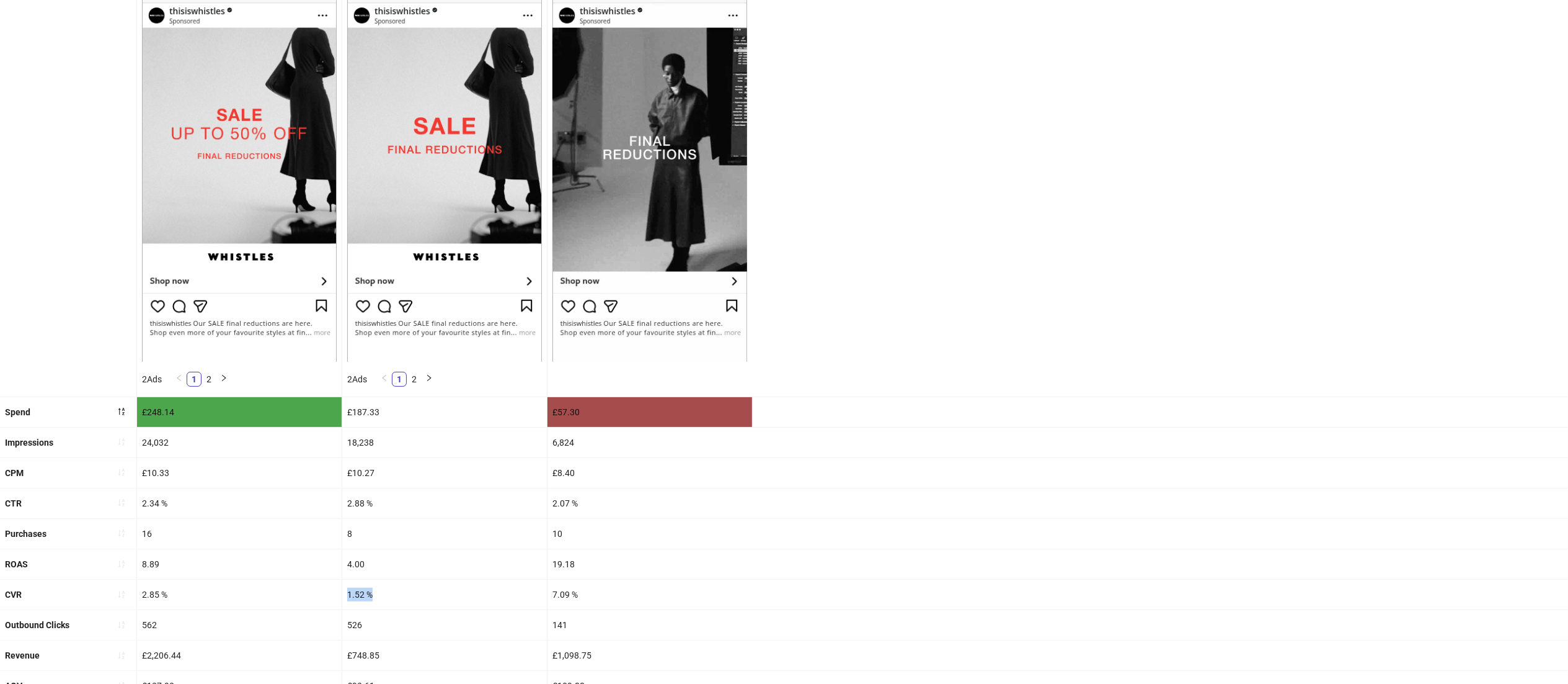
drag, startPoint x: 413, startPoint y: 594, endPoint x: 319, endPoint y: 588, distance: 94.2
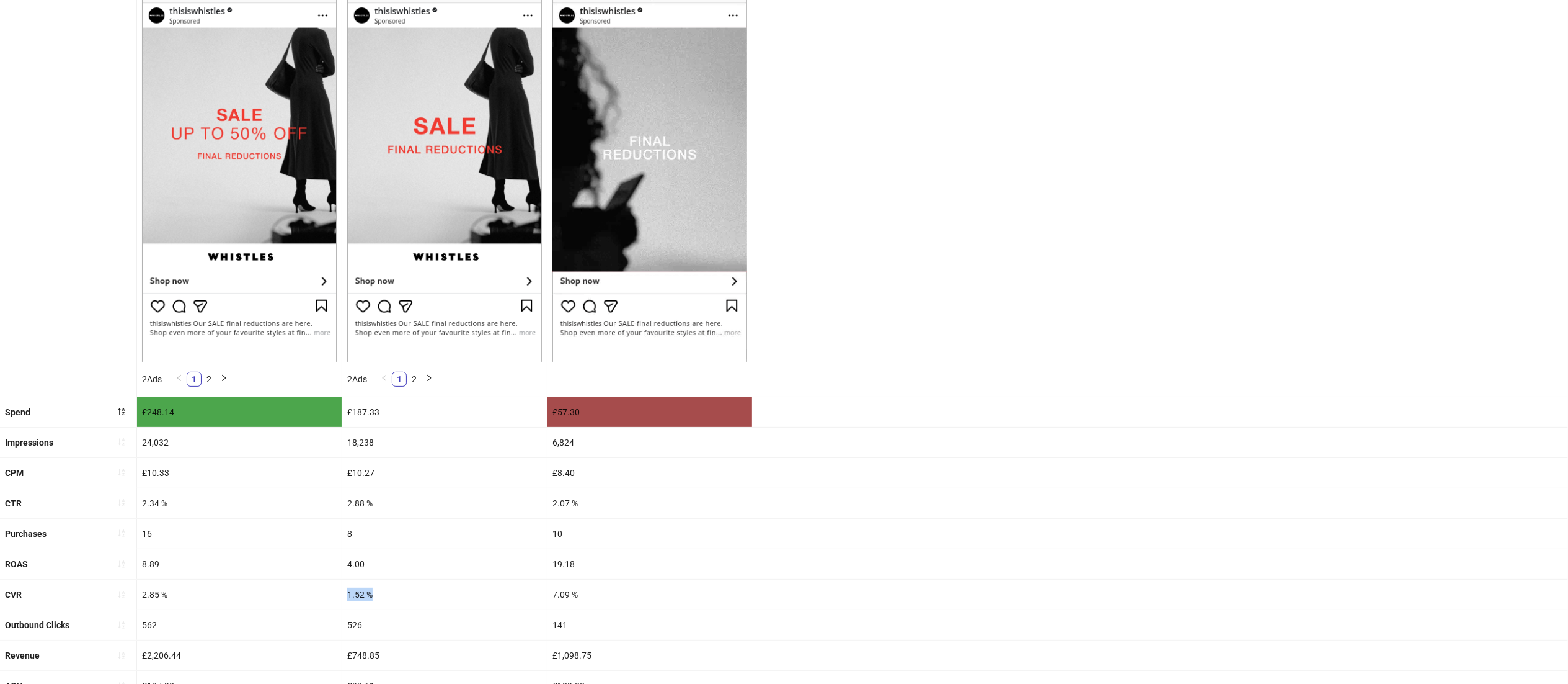
click at [319, 588] on div "CVR 2.85 % 1.52 % 7.09 %" at bounding box center [784, 595] width 1568 height 31
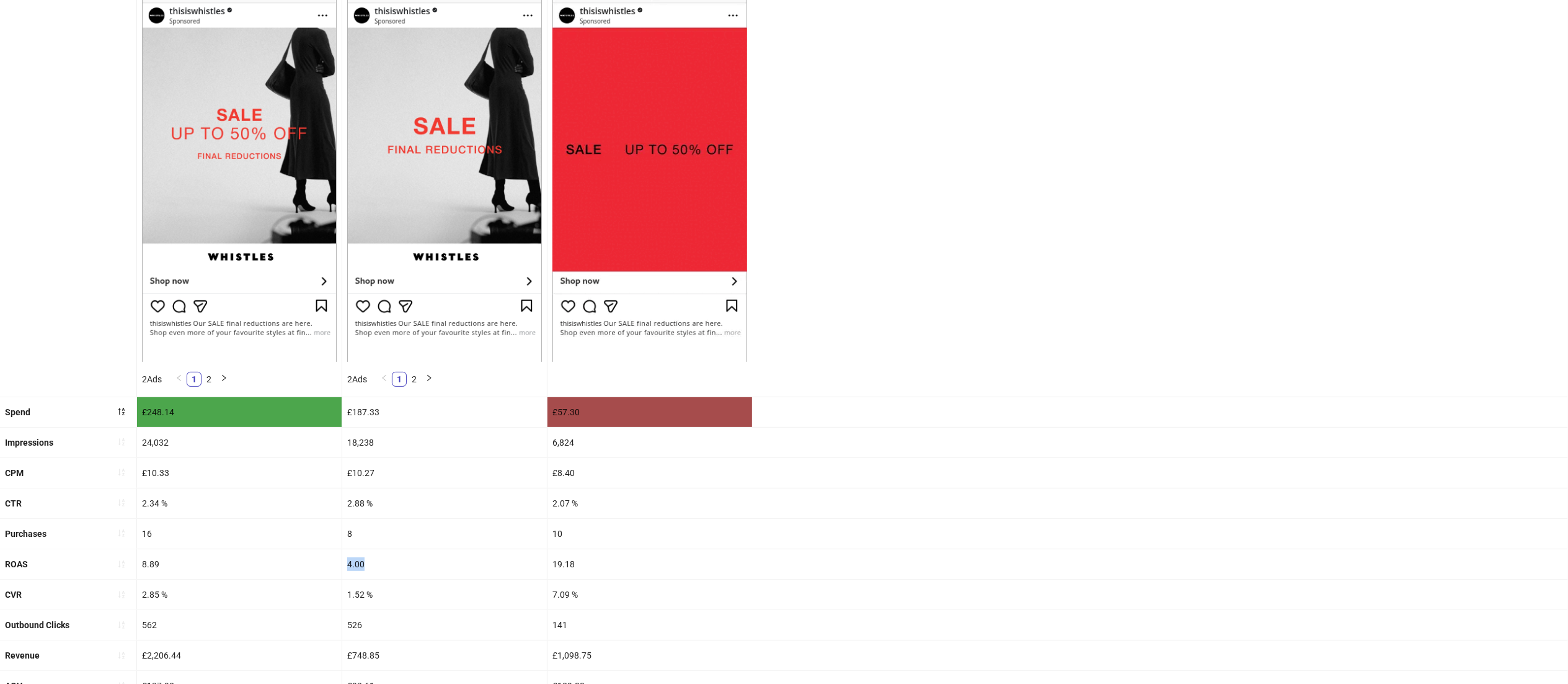
drag, startPoint x: 385, startPoint y: 555, endPoint x: 312, endPoint y: 560, distance: 73.2
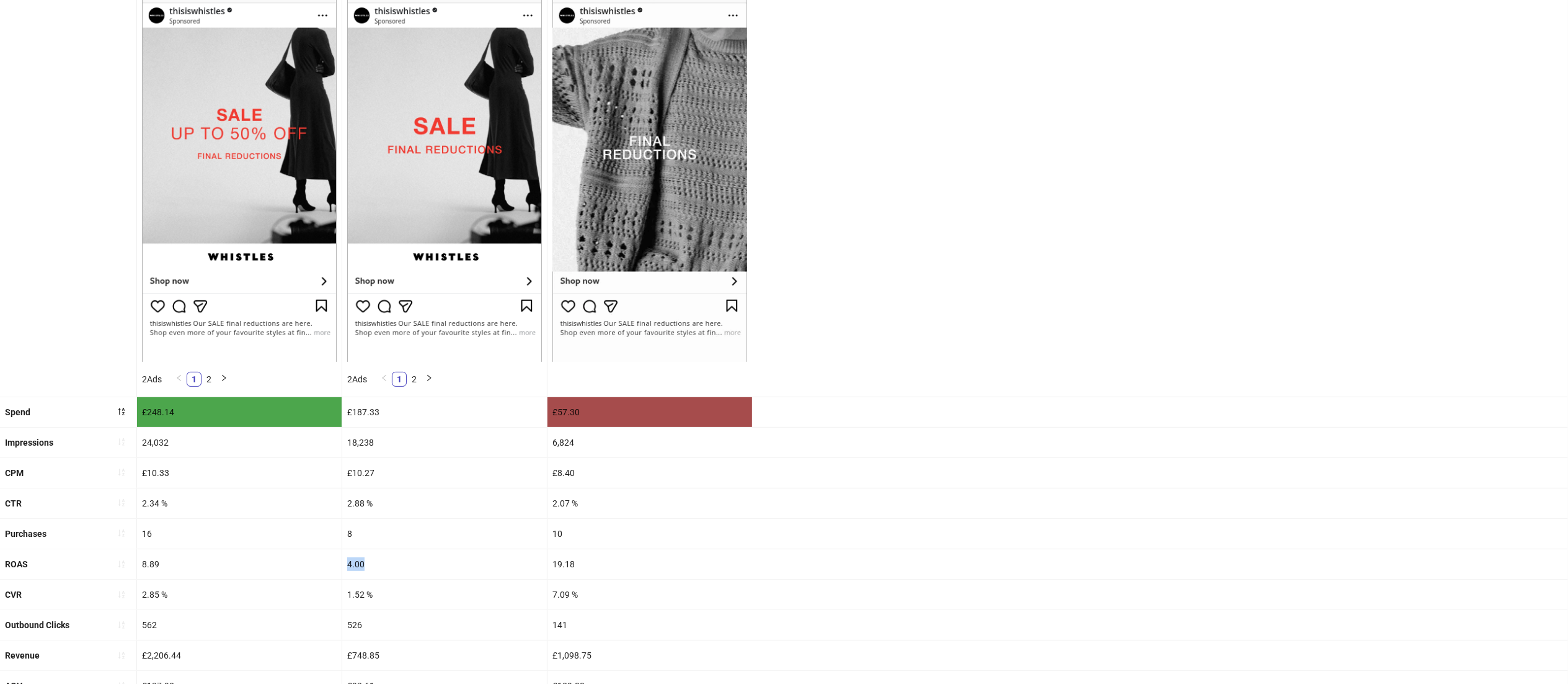
click at [312, 560] on div "ROAS 8.89 4.00 19.18" at bounding box center [784, 565] width 1568 height 31
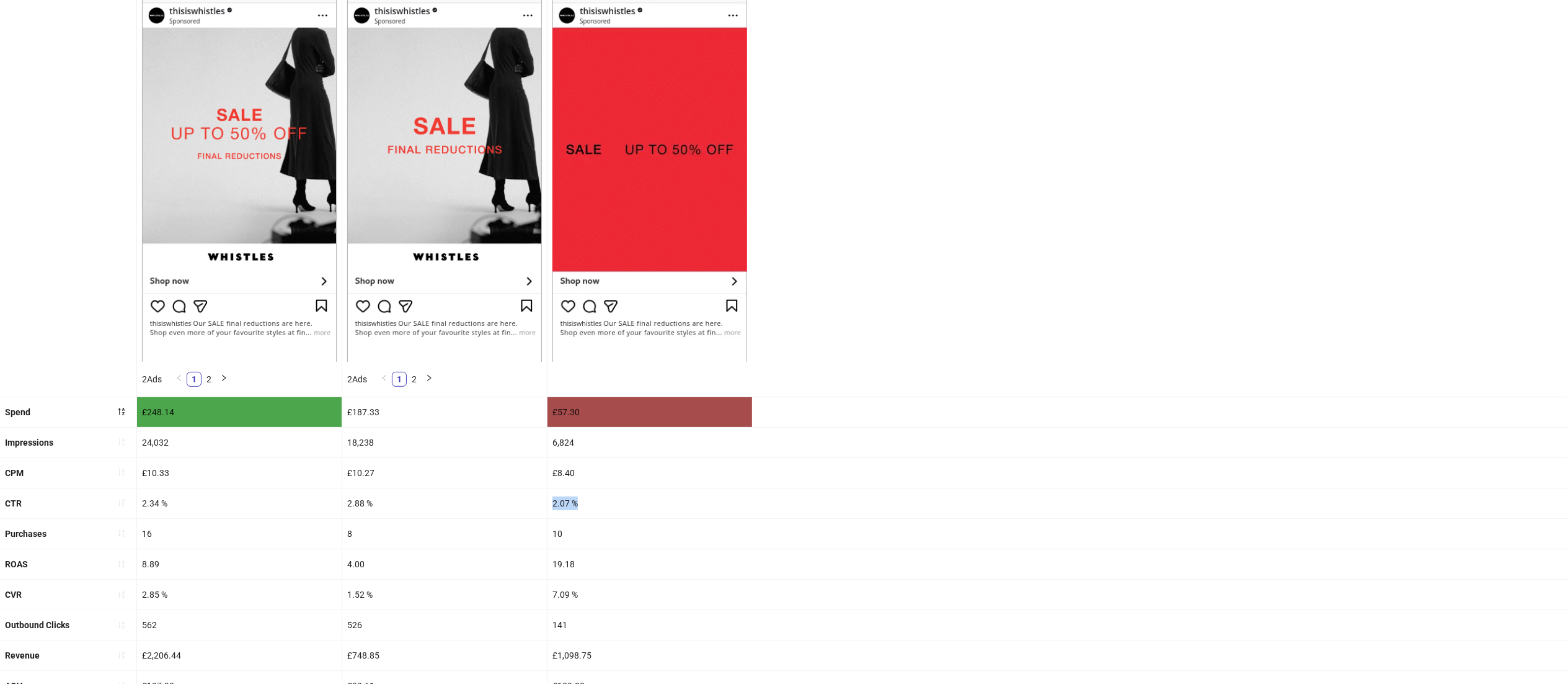
drag, startPoint x: 604, startPoint y: 502, endPoint x: 497, endPoint y: 500, distance: 107.0
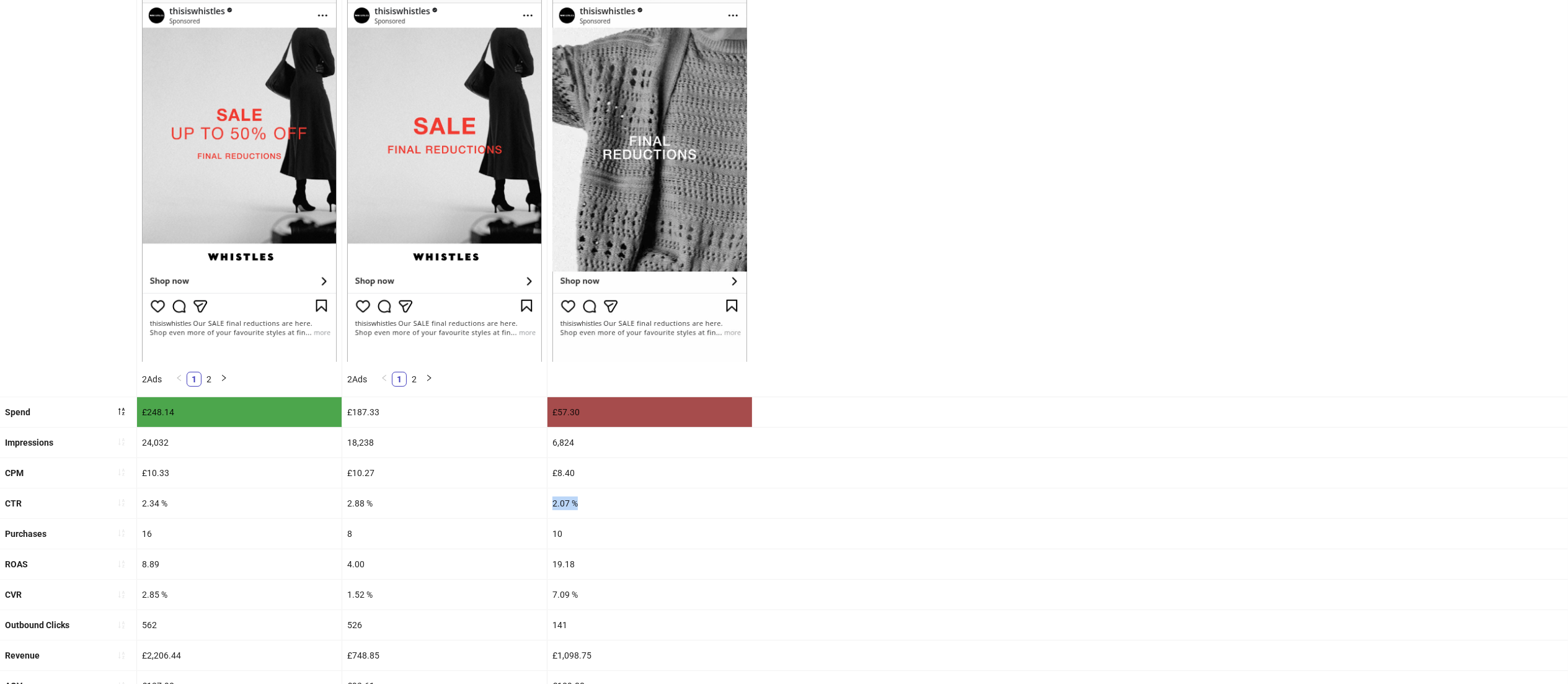
click at [497, 500] on div "CTR 2.34 % 2.88 % 2.07 %" at bounding box center [784, 503] width 1568 height 31
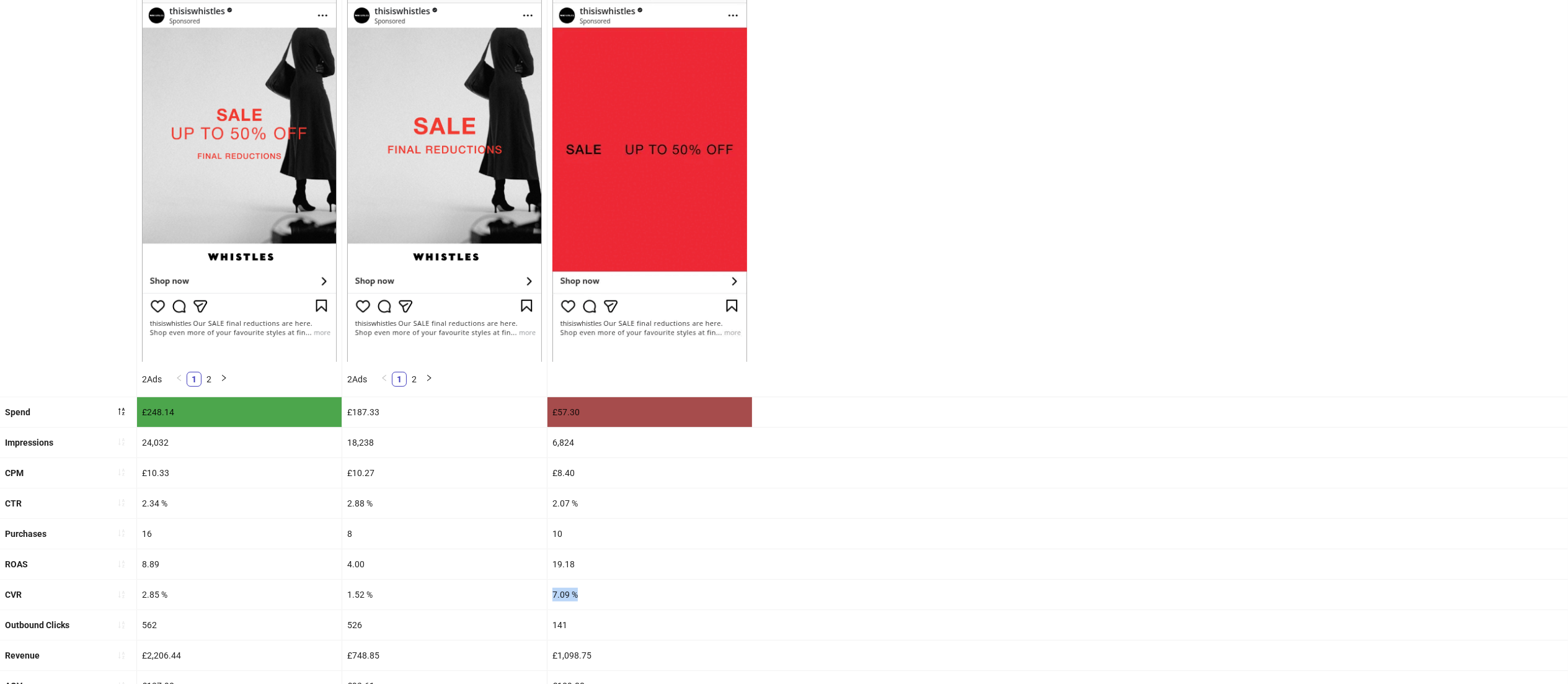
drag, startPoint x: 594, startPoint y: 595, endPoint x: 499, endPoint y: 599, distance: 95.1
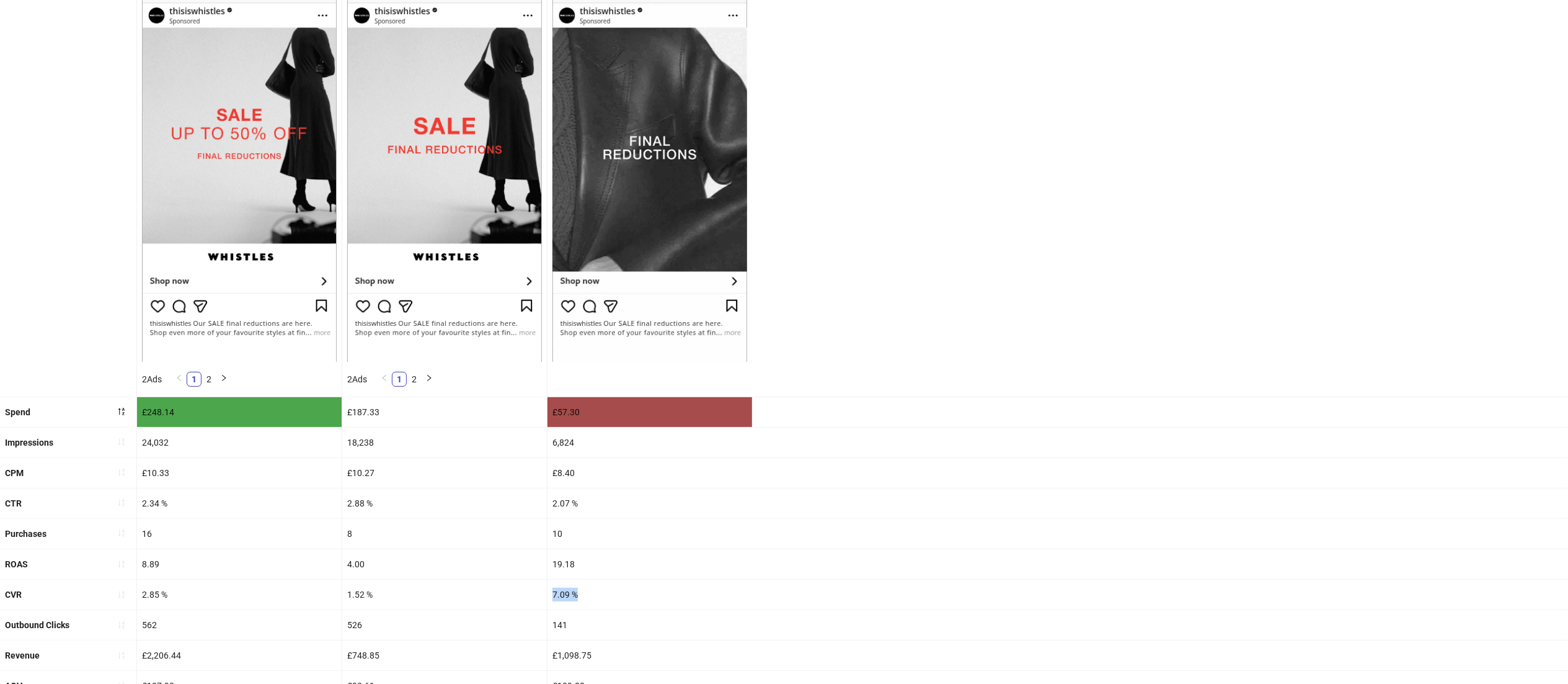
click at [499, 599] on div "CVR 2.85 % 1.52 % 7.09 %" at bounding box center [784, 595] width 1568 height 31
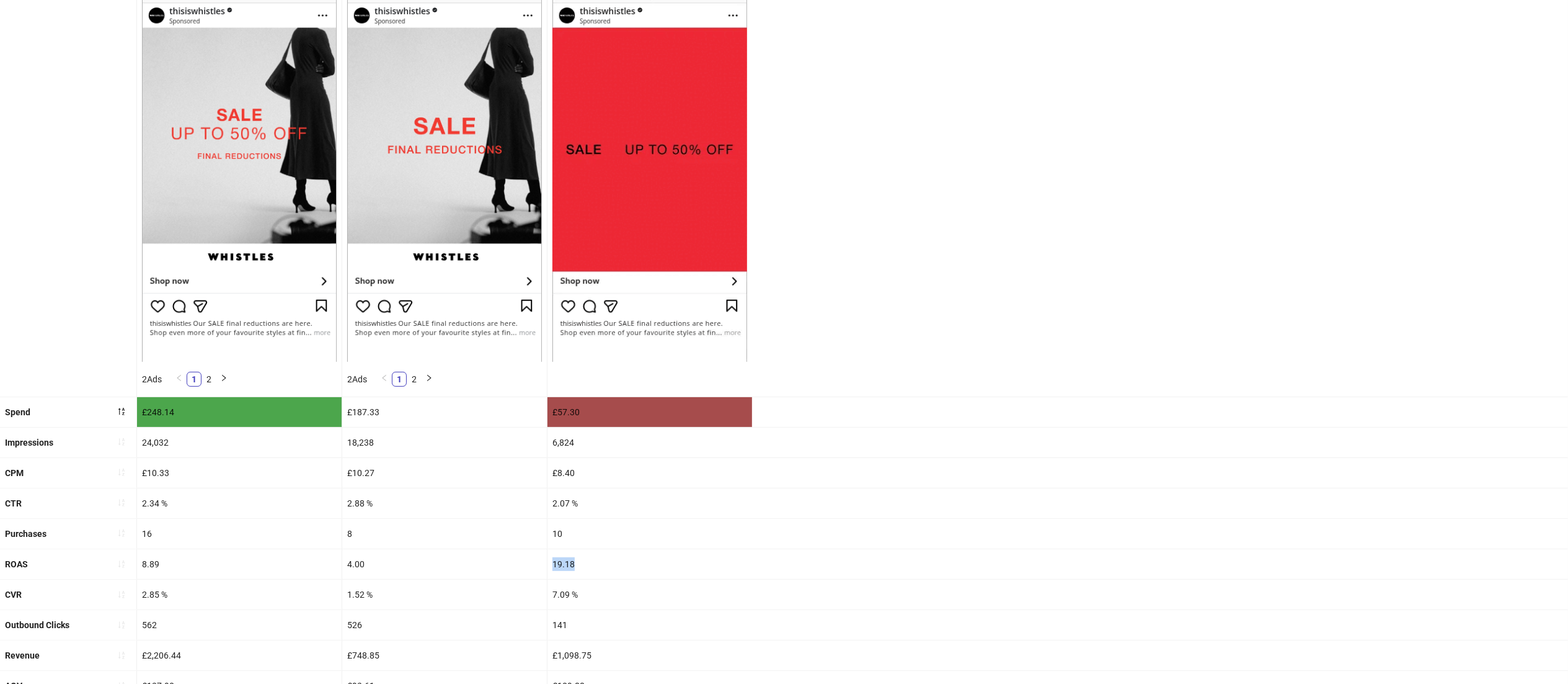
drag, startPoint x: 601, startPoint y: 560, endPoint x: 498, endPoint y: 558, distance: 103.0
click at [498, 558] on div "ROAS 8.89 4.00 19.18" at bounding box center [784, 565] width 1568 height 31
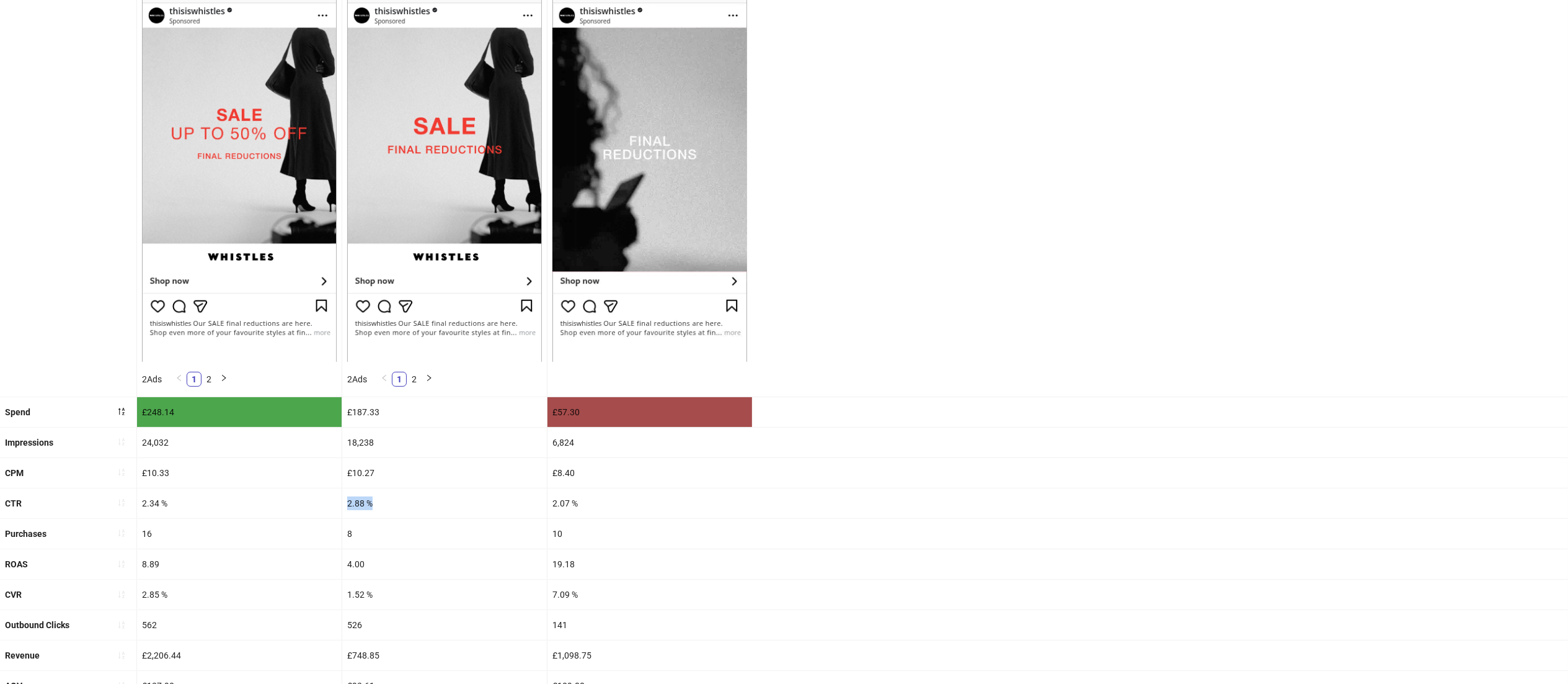
drag, startPoint x: 398, startPoint y: 502, endPoint x: 310, endPoint y: 505, distance: 88.1
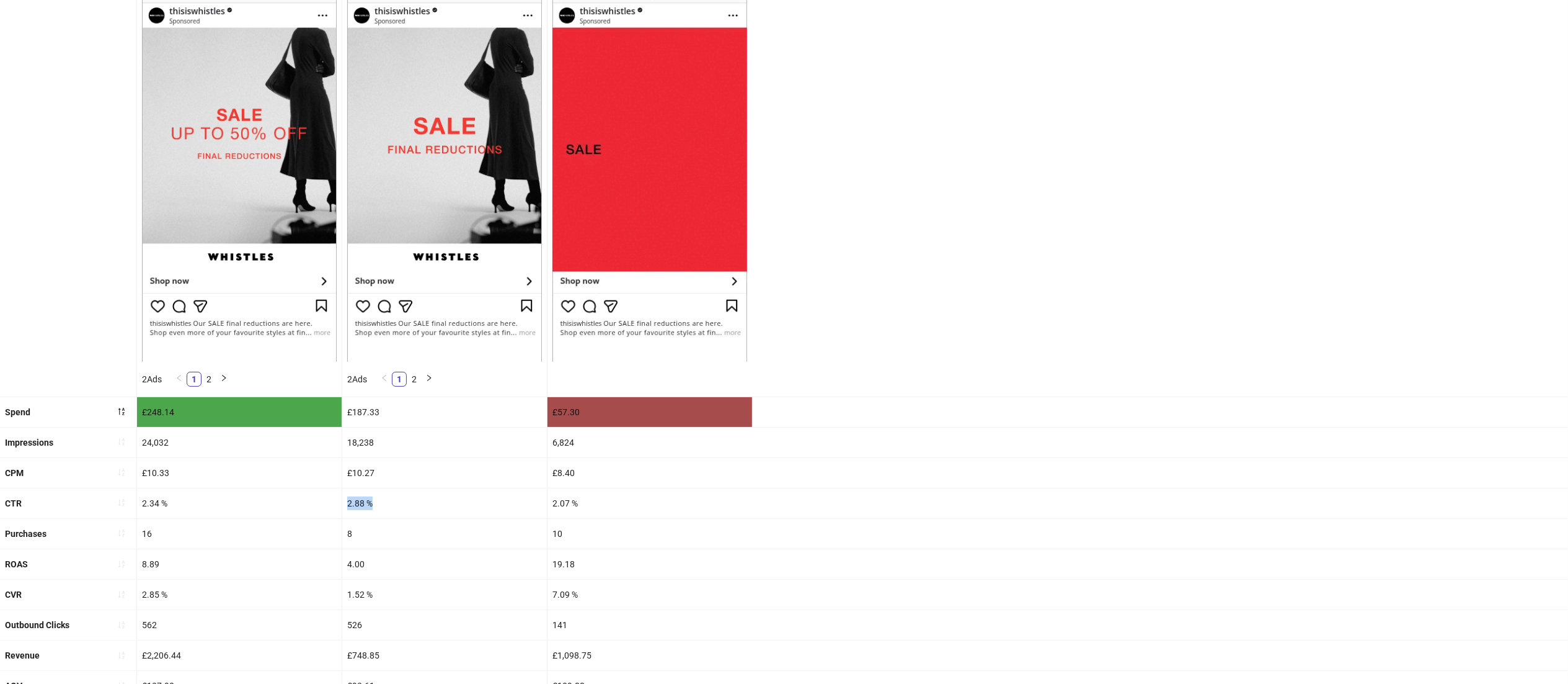
click at [310, 505] on div "CTR 2.34 % 2.88 % 2.07 %" at bounding box center [784, 503] width 1568 height 31
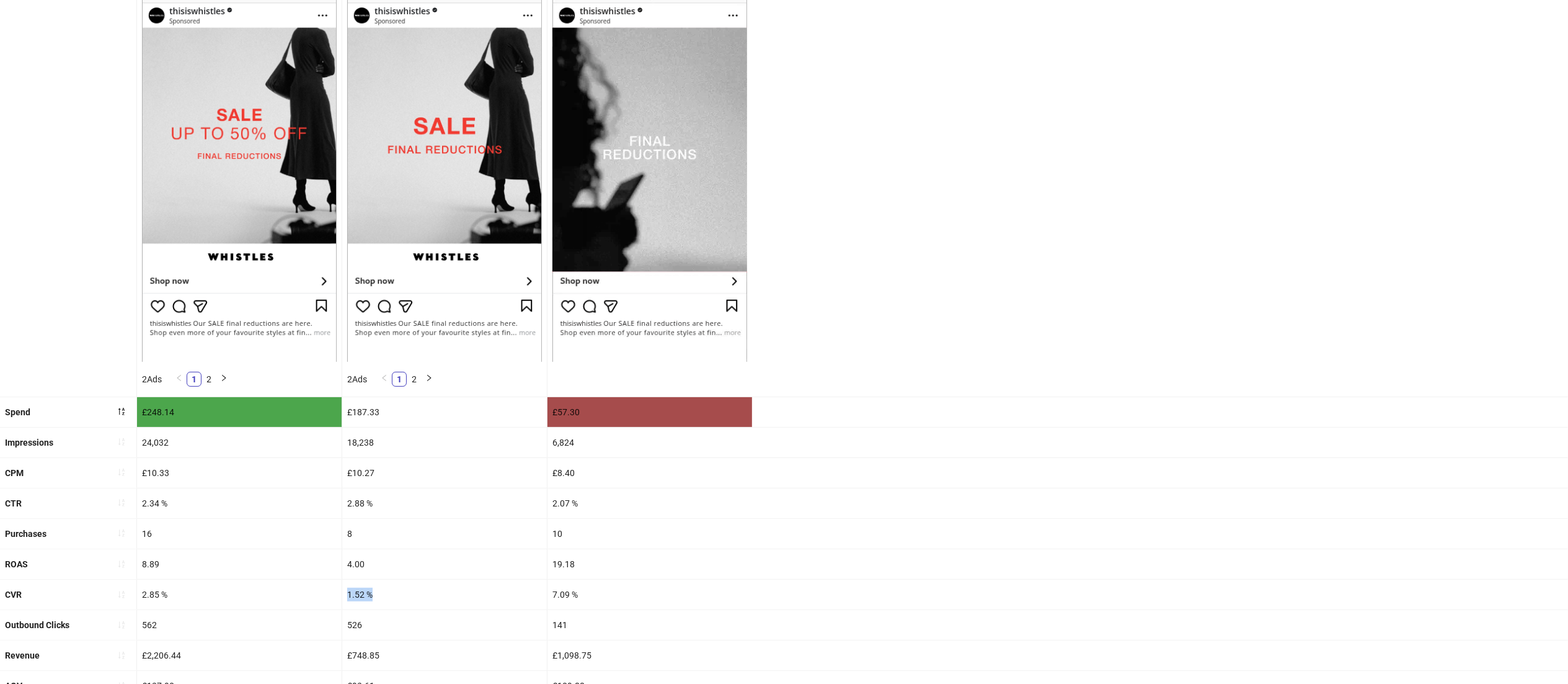
drag, startPoint x: 383, startPoint y: 590, endPoint x: 318, endPoint y: 588, distance: 65.0
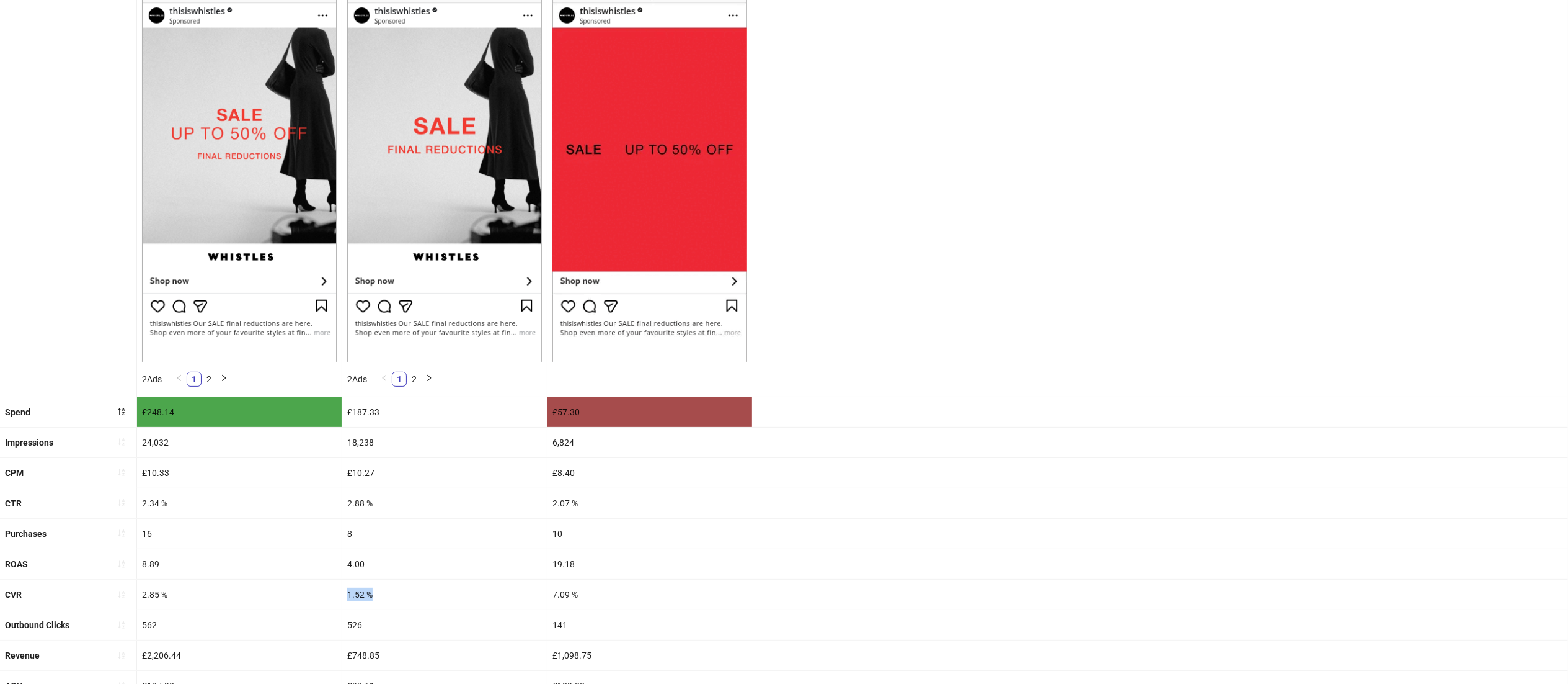
click at [318, 588] on div "CVR 2.85 % 1.52 % 7.09 %" at bounding box center [784, 595] width 1568 height 31
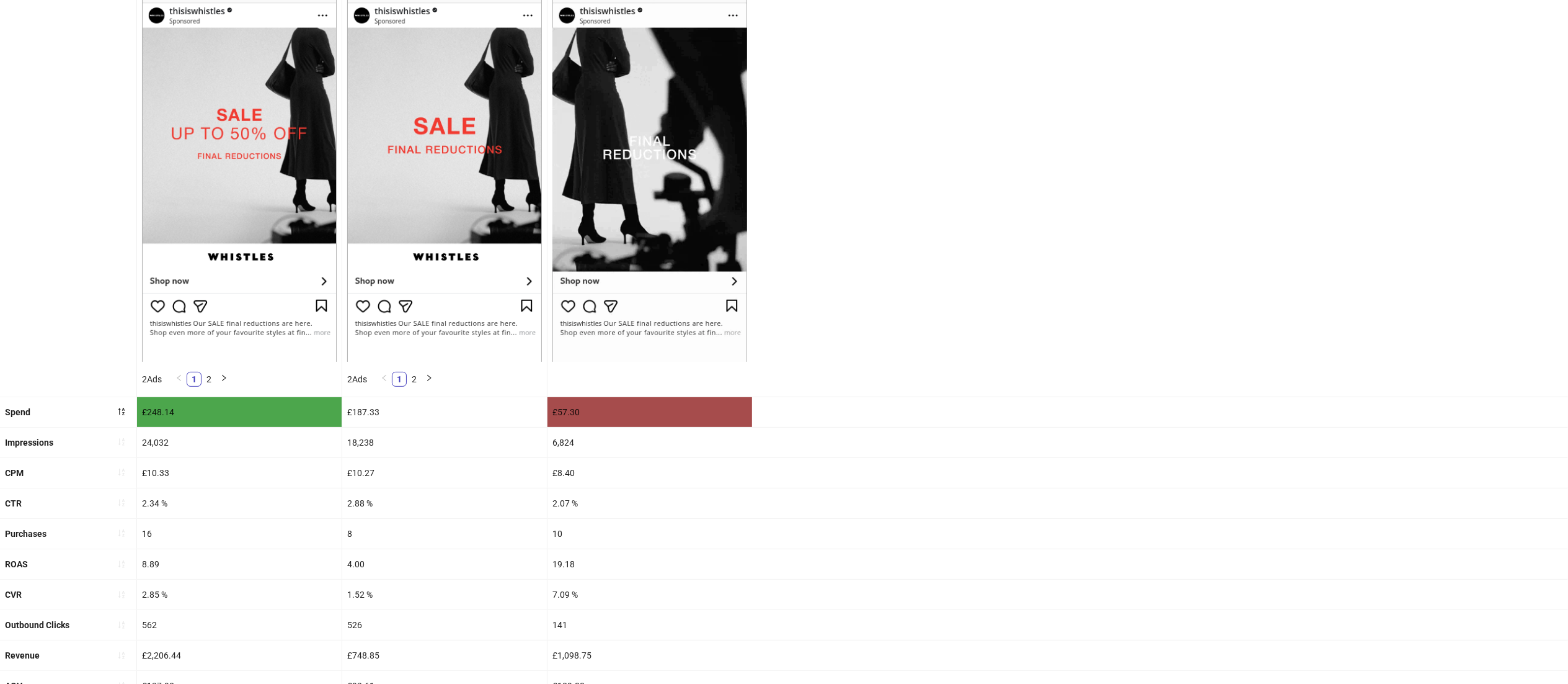
drag, startPoint x: 390, startPoint y: 564, endPoint x: 328, endPoint y: 555, distance: 62.6
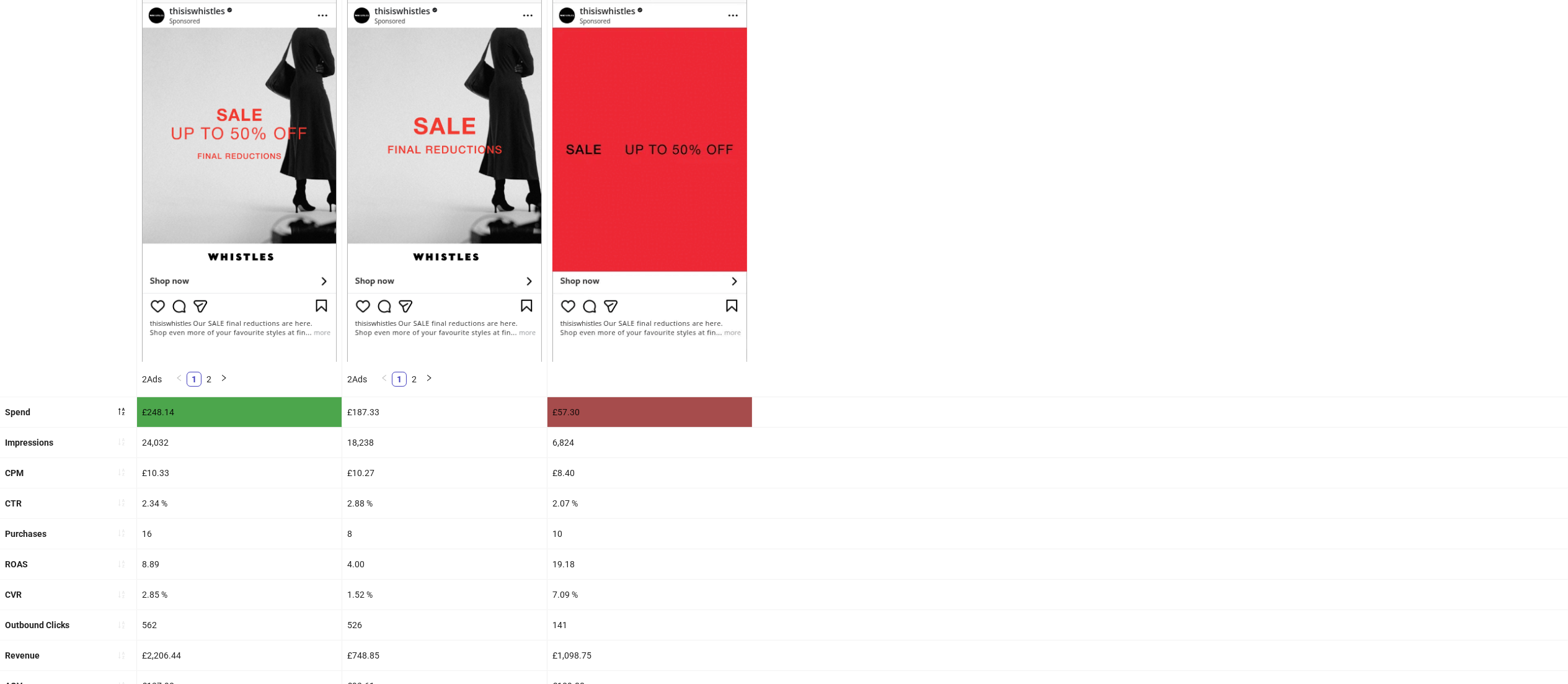
click at [328, 555] on div "ROAS 8.89 4.00 19.18" at bounding box center [784, 565] width 1568 height 31
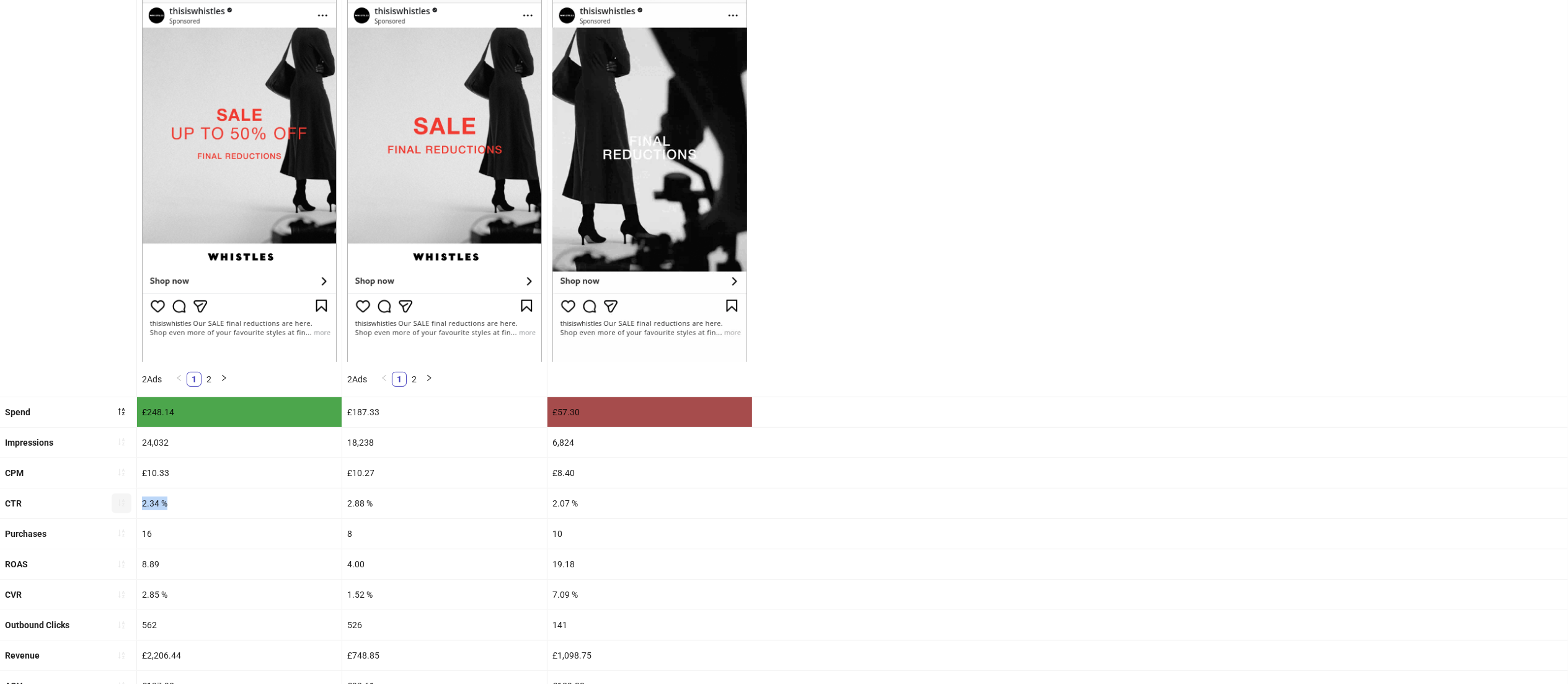
drag, startPoint x: 186, startPoint y: 503, endPoint x: 129, endPoint y: 503, distance: 57.0
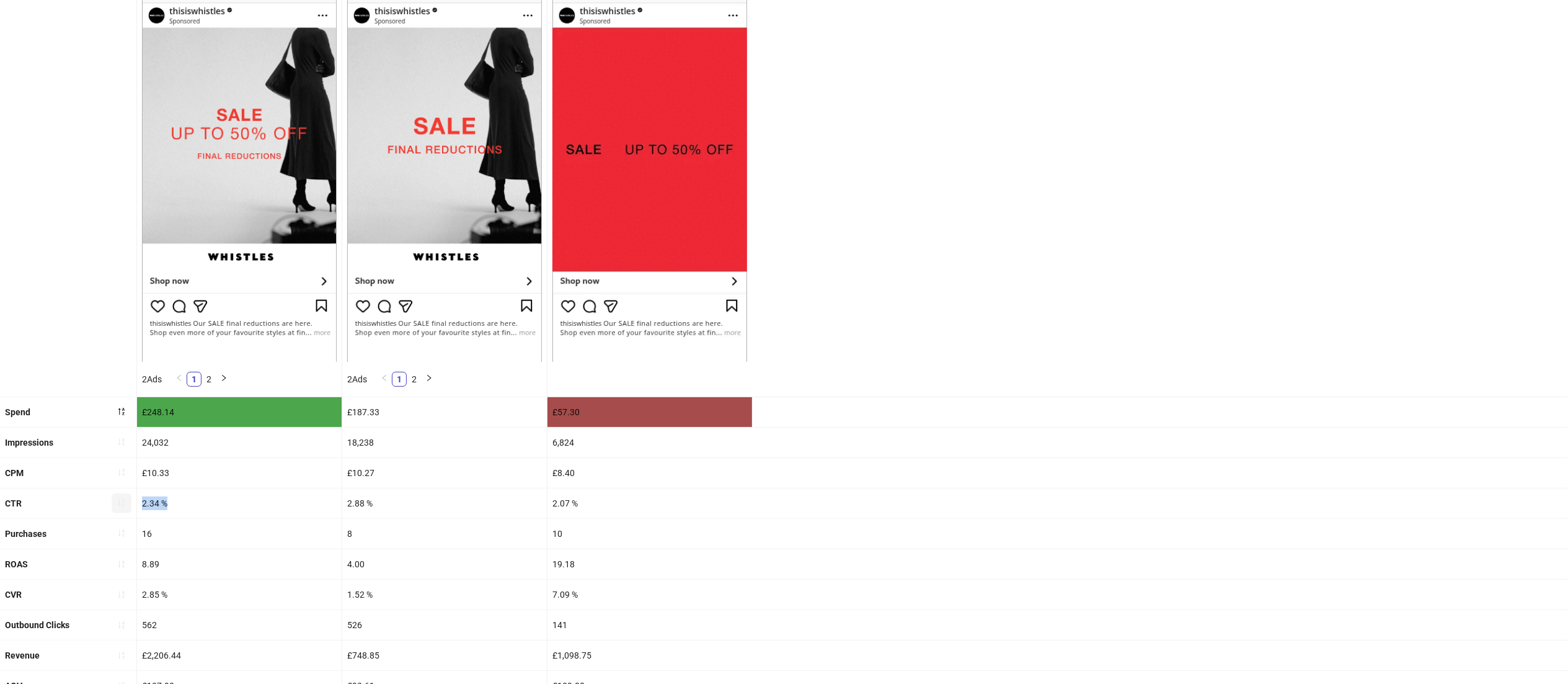
click at [129, 503] on div "CTR 2.34 % 2.88 % 2.07 %" at bounding box center [784, 503] width 1568 height 31
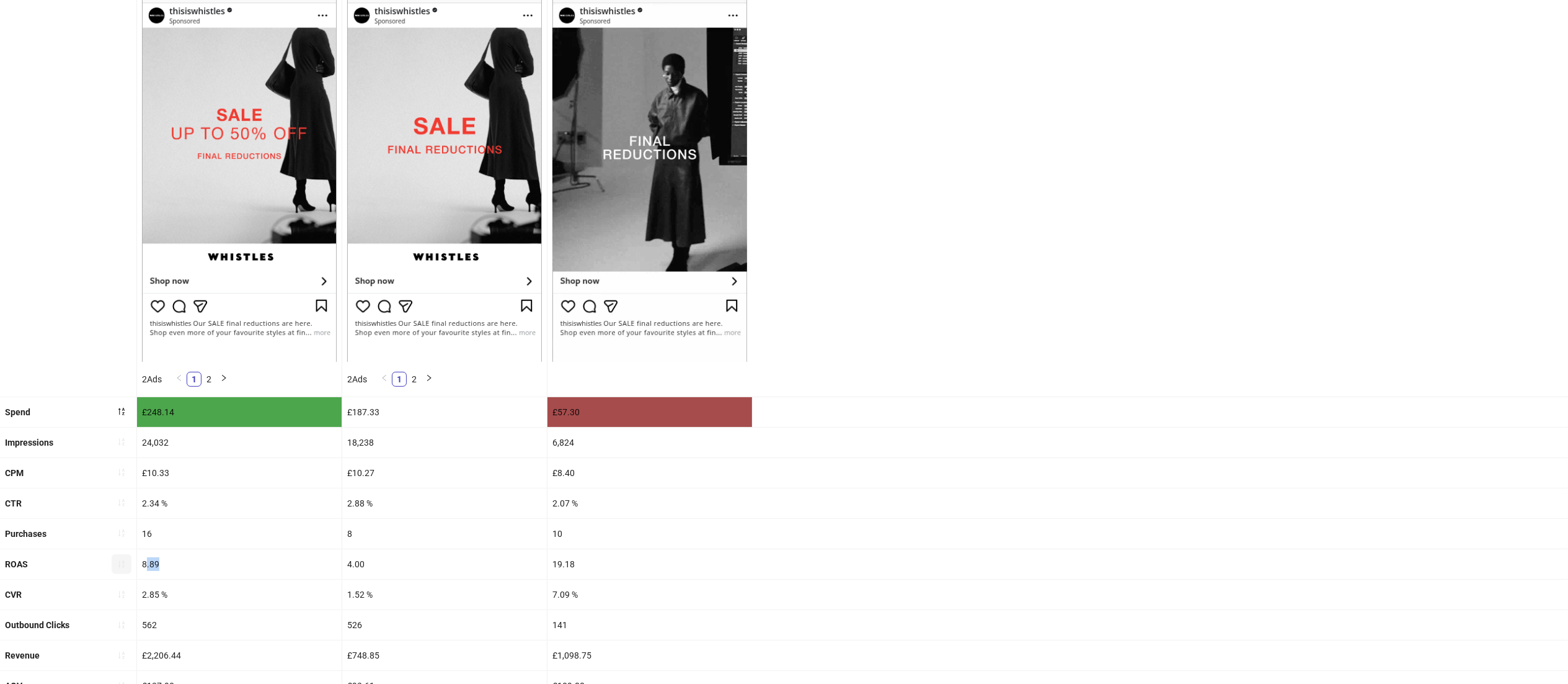
drag, startPoint x: 204, startPoint y: 570, endPoint x: 115, endPoint y: 567, distance: 89.1
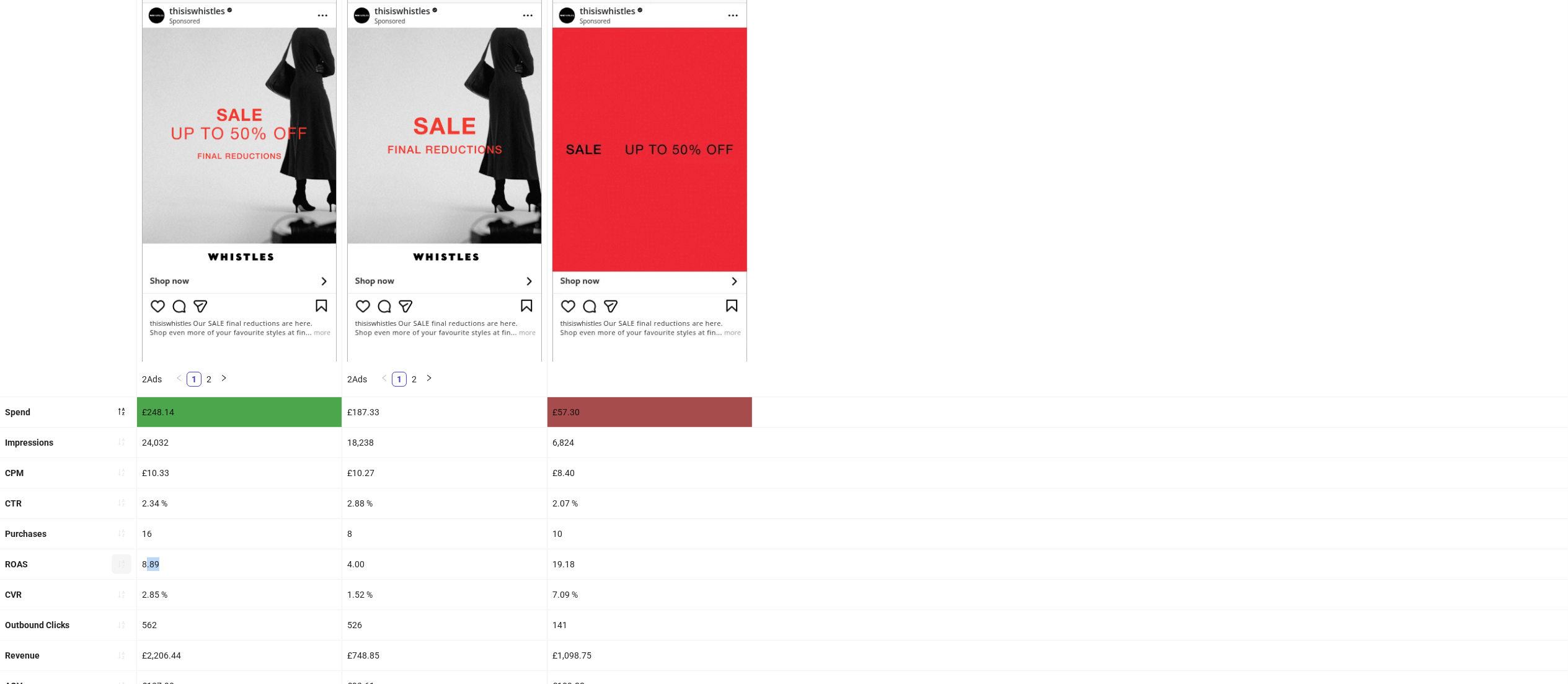
click at [115, 567] on div "ROAS 8.89 4.00 19.18" at bounding box center [784, 565] width 1568 height 31
drag, startPoint x: 192, startPoint y: 595, endPoint x: 132, endPoint y: 597, distance: 60.0
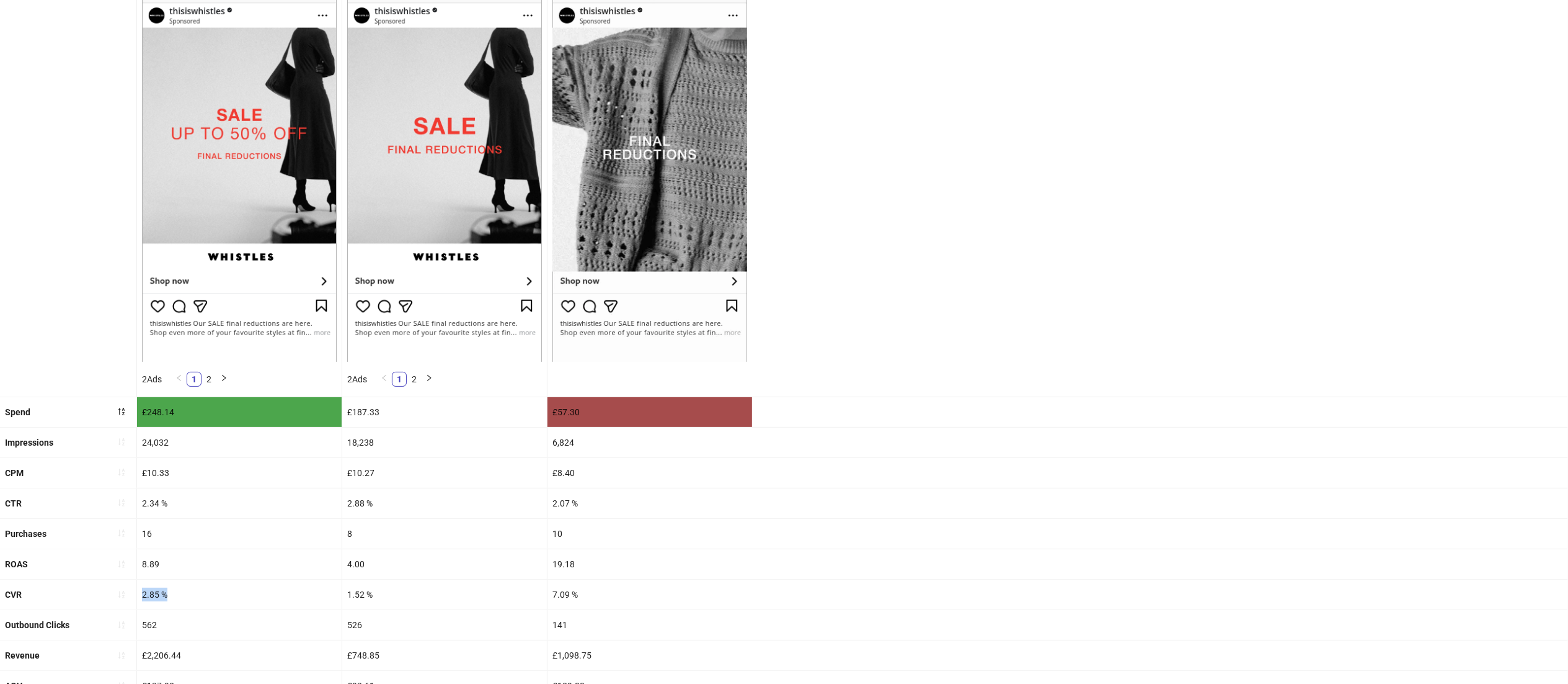
click at [132, 597] on div "CVR 2.85 % 1.52 % 7.09 %" at bounding box center [784, 595] width 1568 height 31
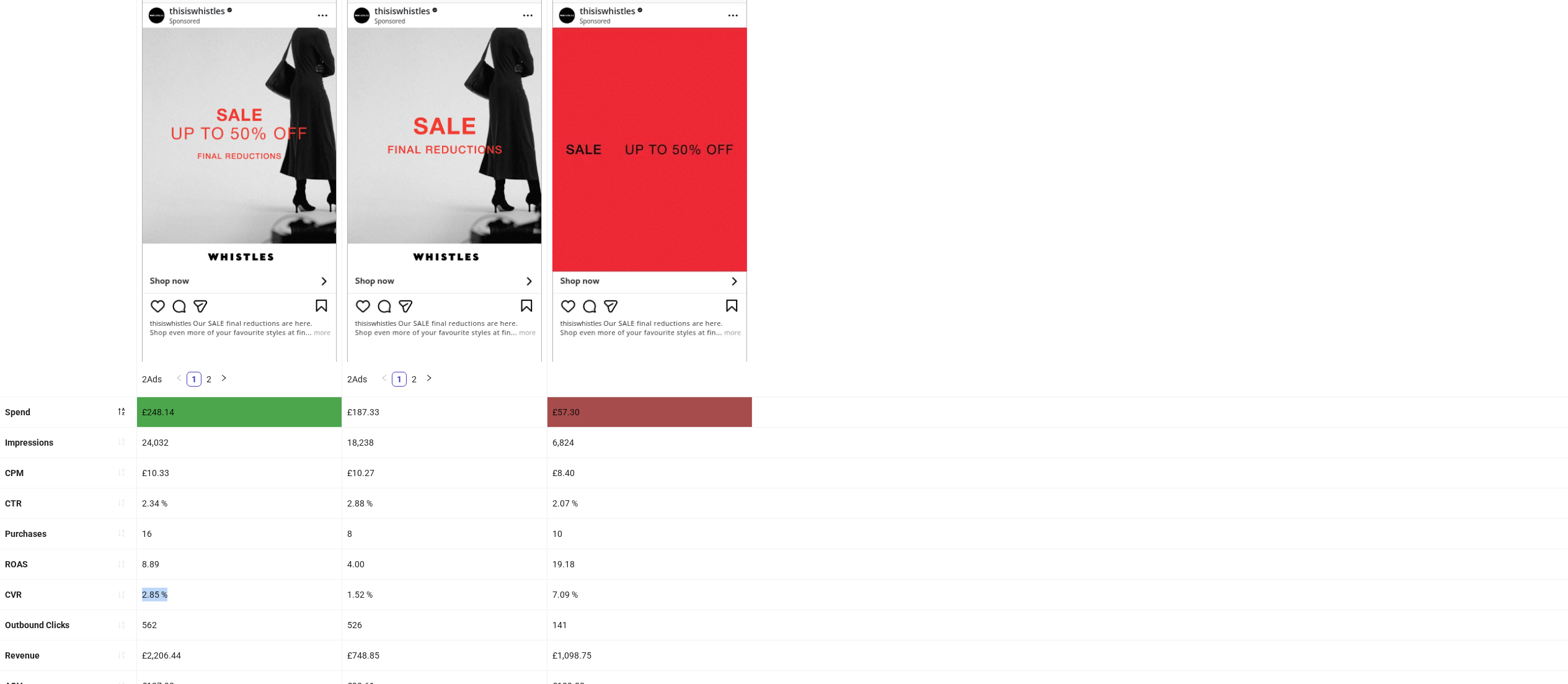
scroll to position [0, 0]
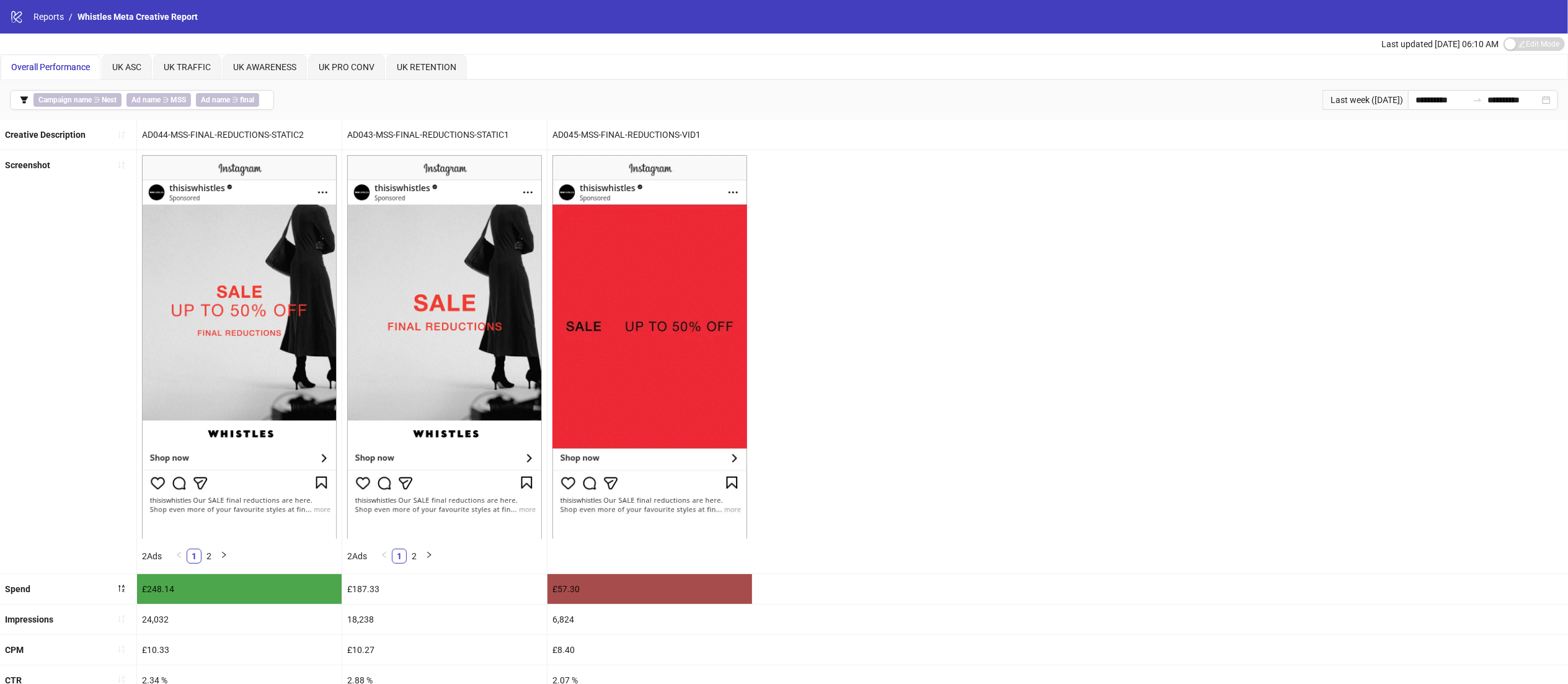
click at [38, 59] on div "Overall Performance" at bounding box center [51, 67] width 100 height 25
click at [70, 77] on div "Overall Performance" at bounding box center [51, 67] width 100 height 25
click at [65, 67] on span "Overall Performance" at bounding box center [51, 67] width 78 height 10
click at [95, 98] on span "Campaign name ∋ Nest" at bounding box center [77, 99] width 88 height 13
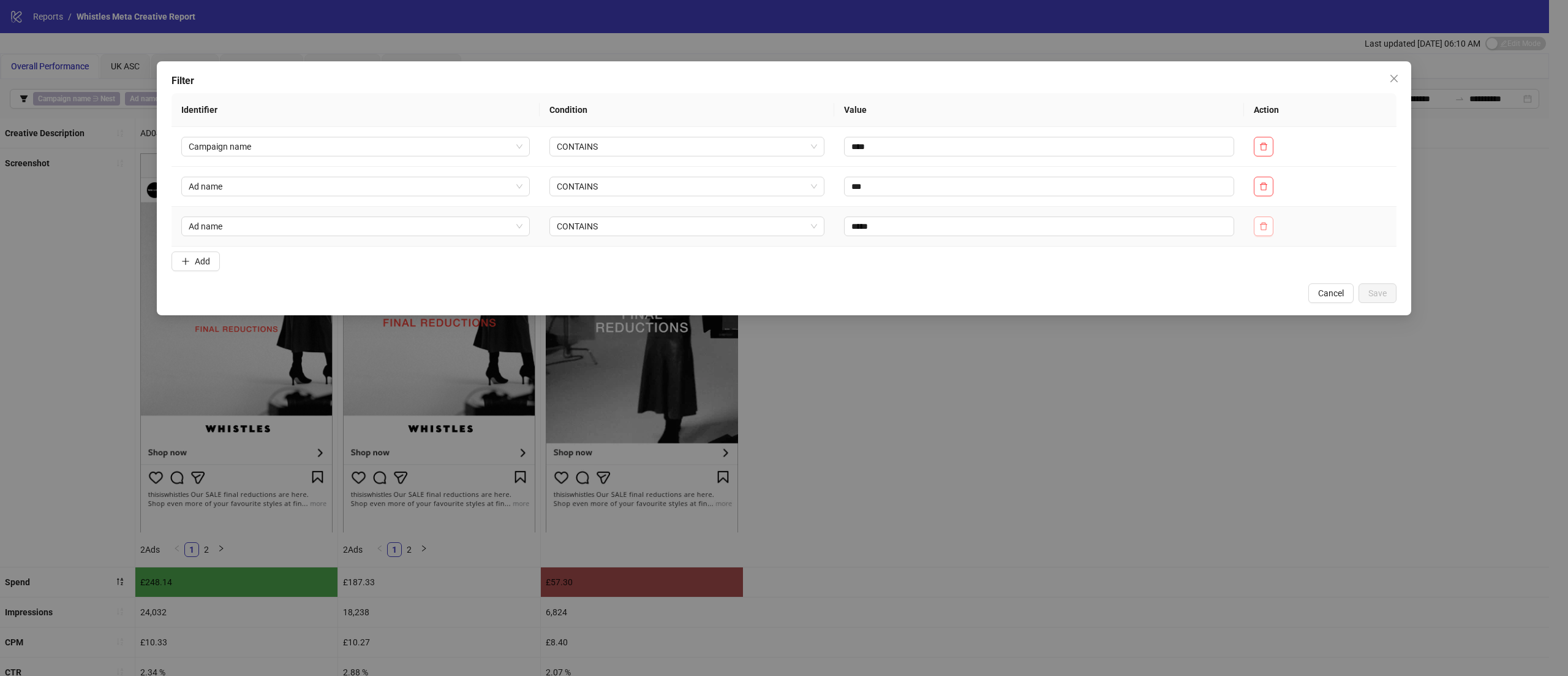
click at [1264, 228] on icon "delete" at bounding box center [1263, 226] width 8 height 8
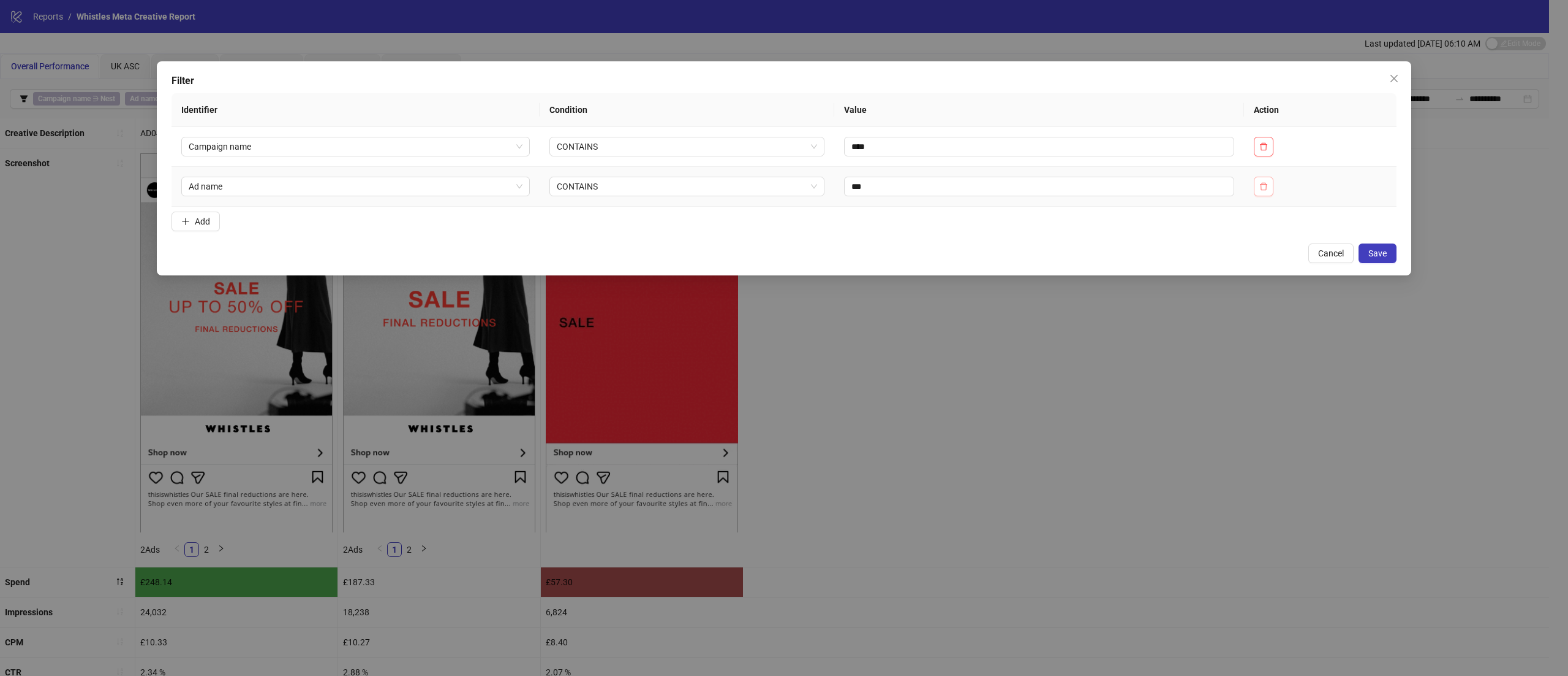
click at [1268, 188] on icon "delete" at bounding box center [1263, 186] width 8 height 8
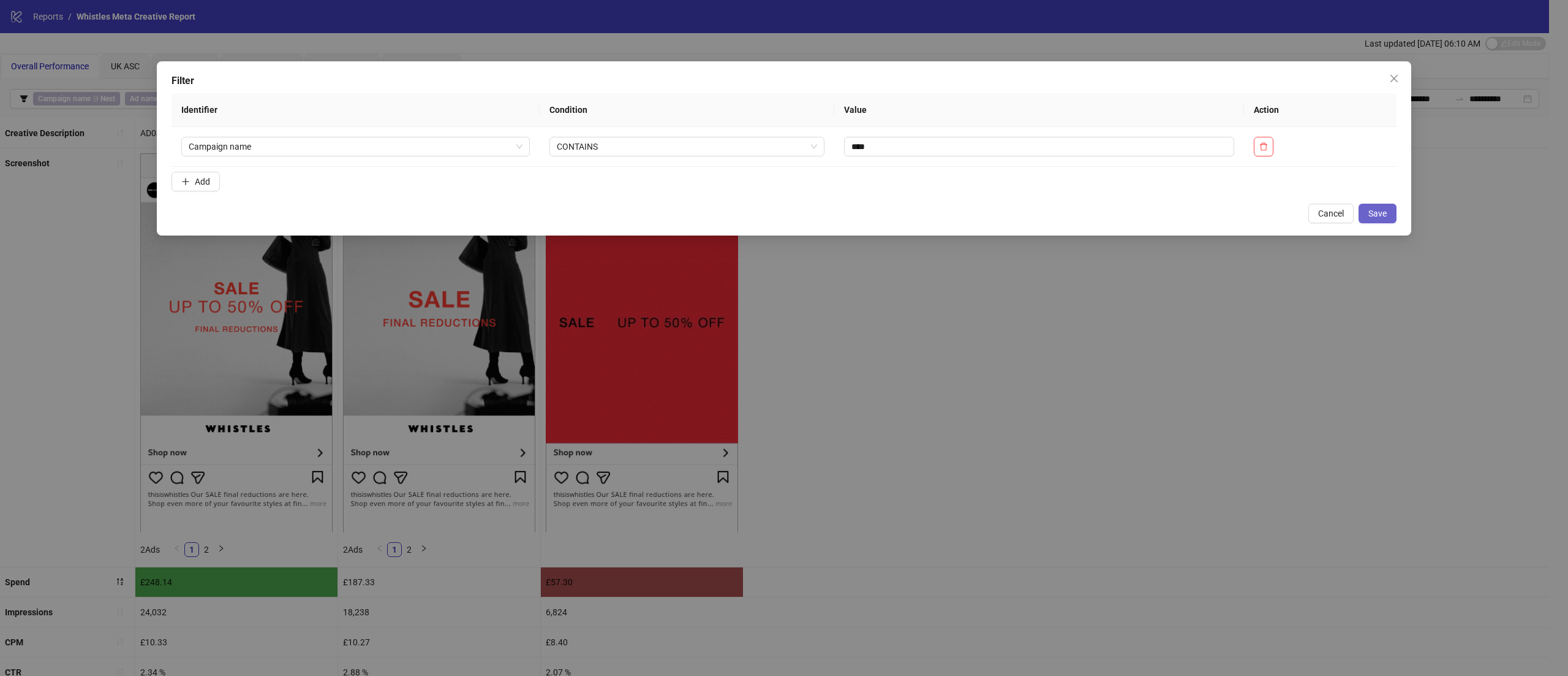
click at [1385, 216] on span "Save" at bounding box center [1377, 213] width 18 height 9
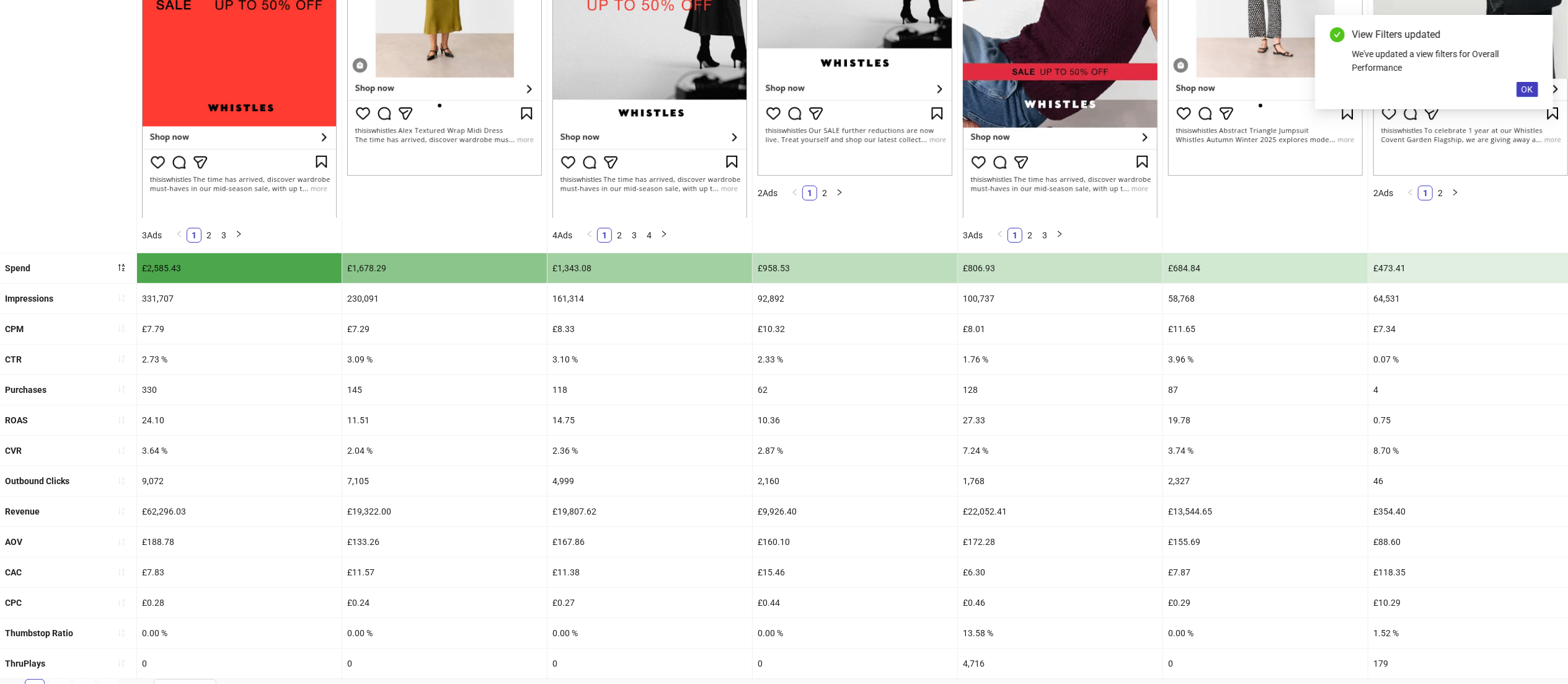
scroll to position [323, 0]
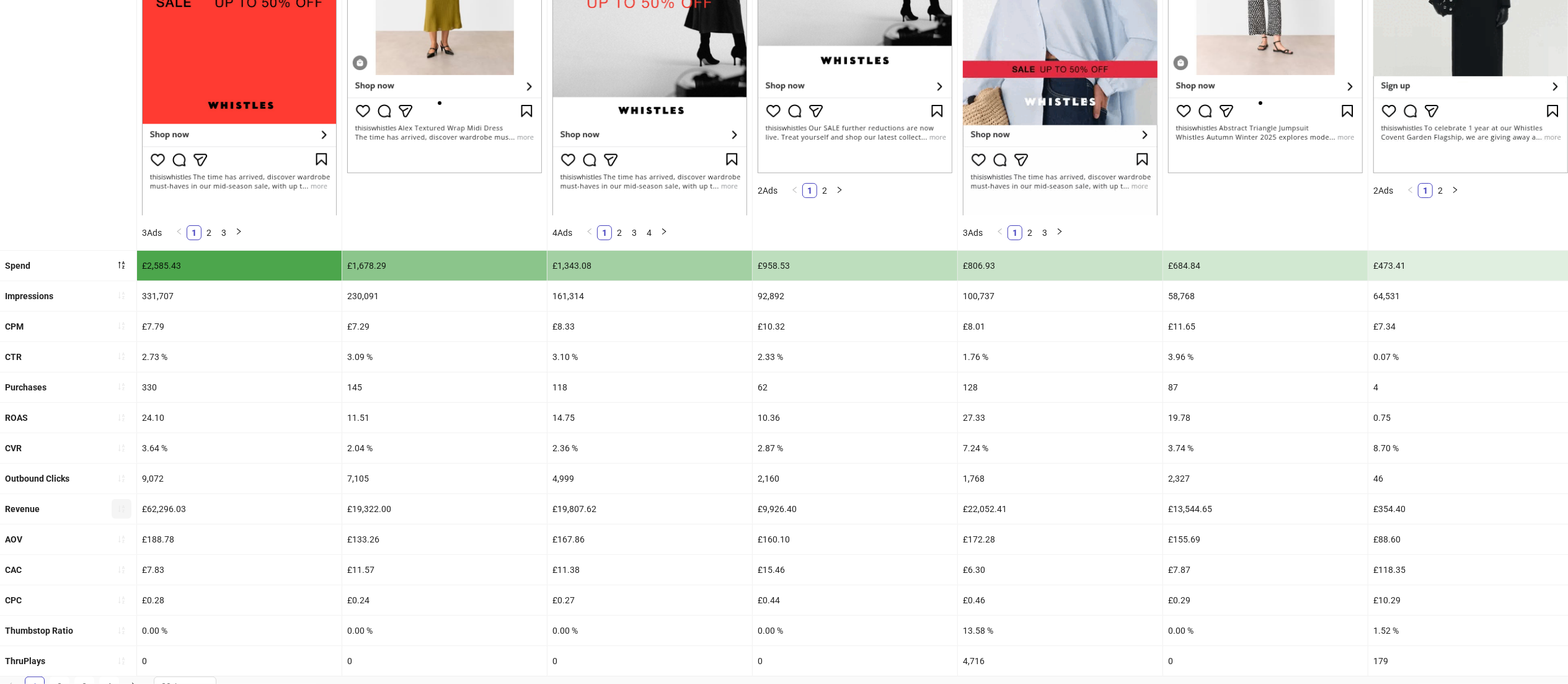
click at [119, 509] on icon "sort-ascending" at bounding box center [121, 508] width 9 height 9
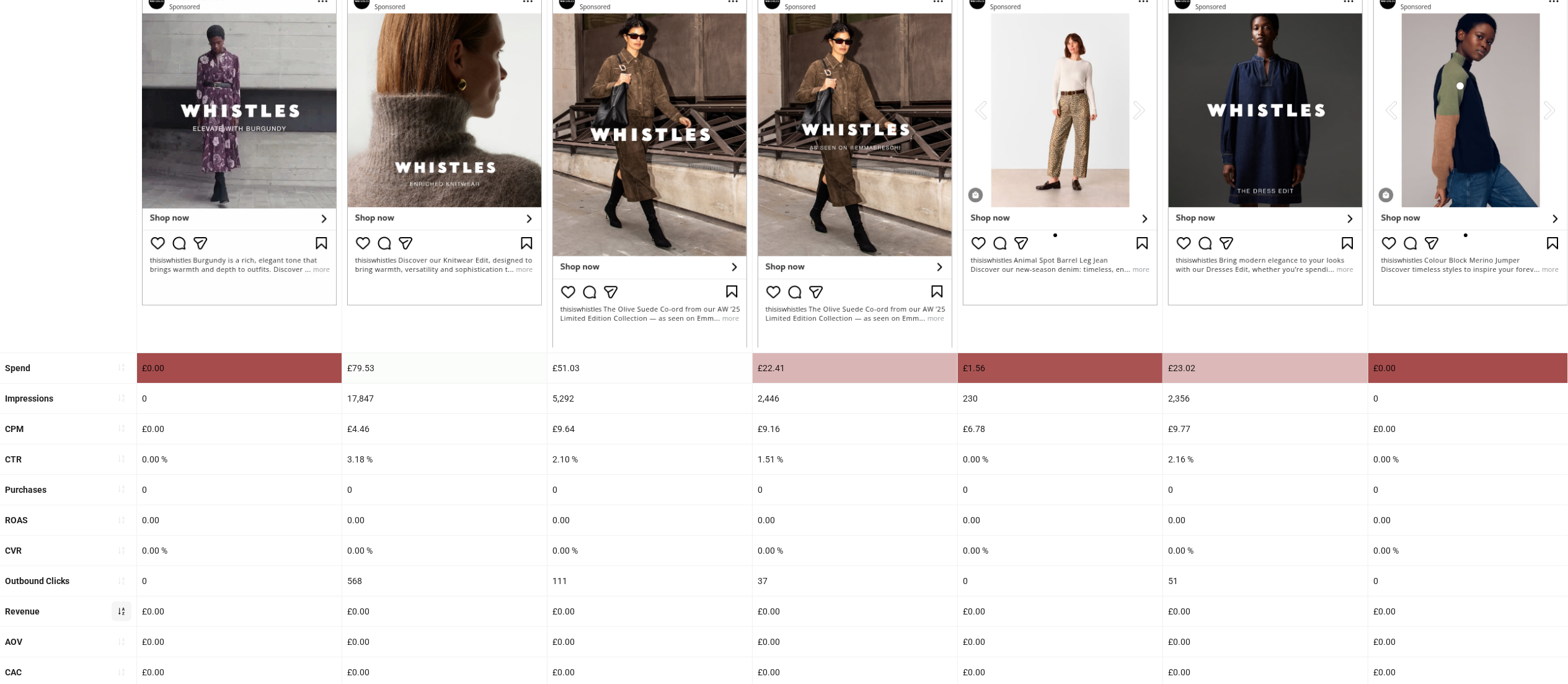
scroll to position [141, 0]
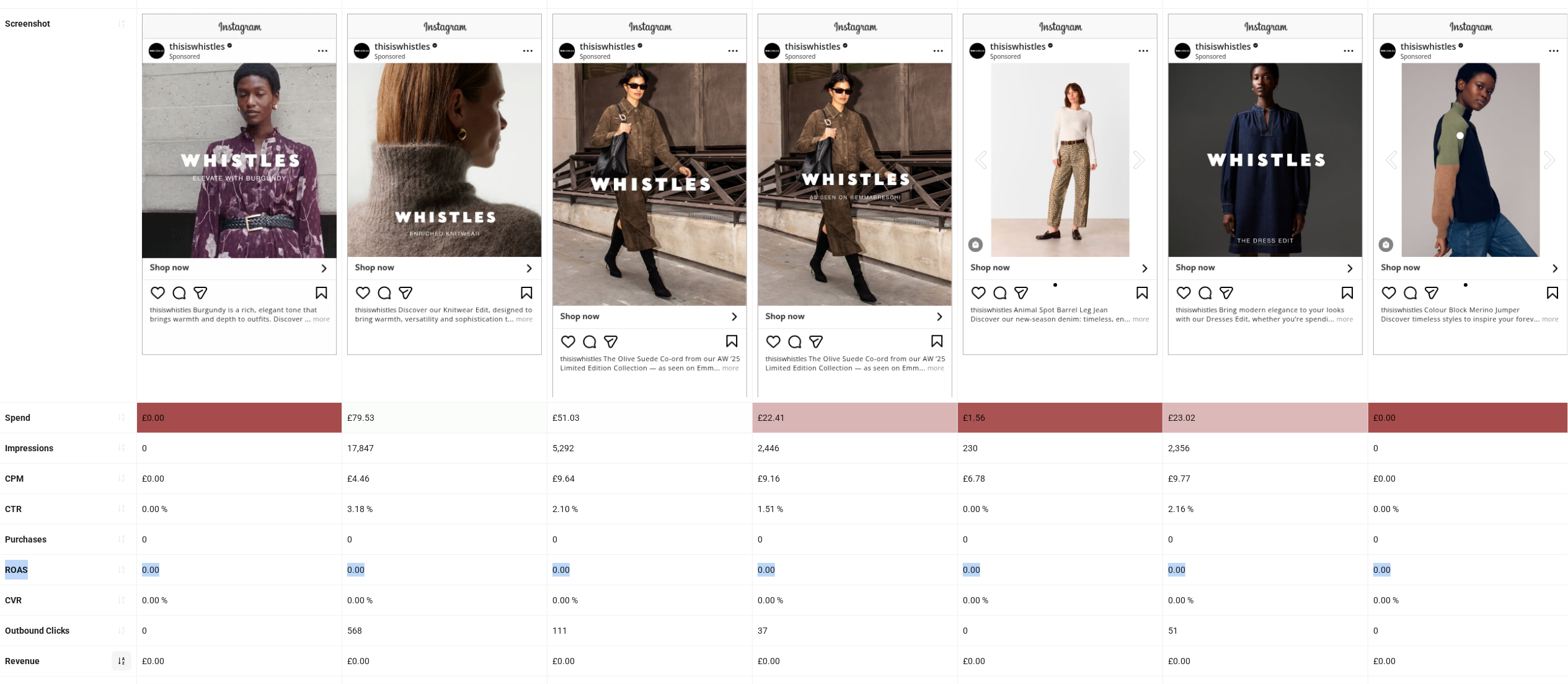
drag, startPoint x: 1388, startPoint y: 533, endPoint x: 1586, endPoint y: 567, distance: 200.9
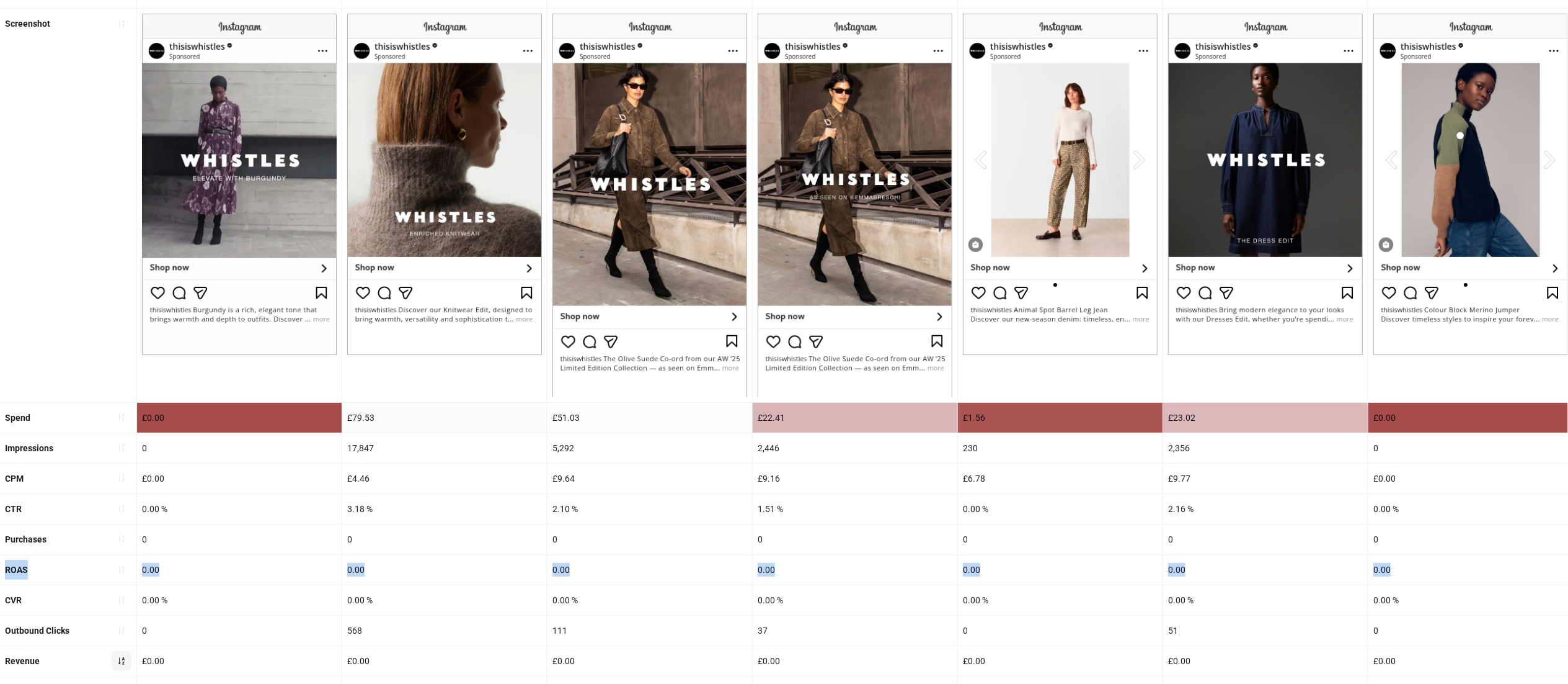
click at [1568, 543] on html "**********" at bounding box center [784, 201] width 1568 height 684
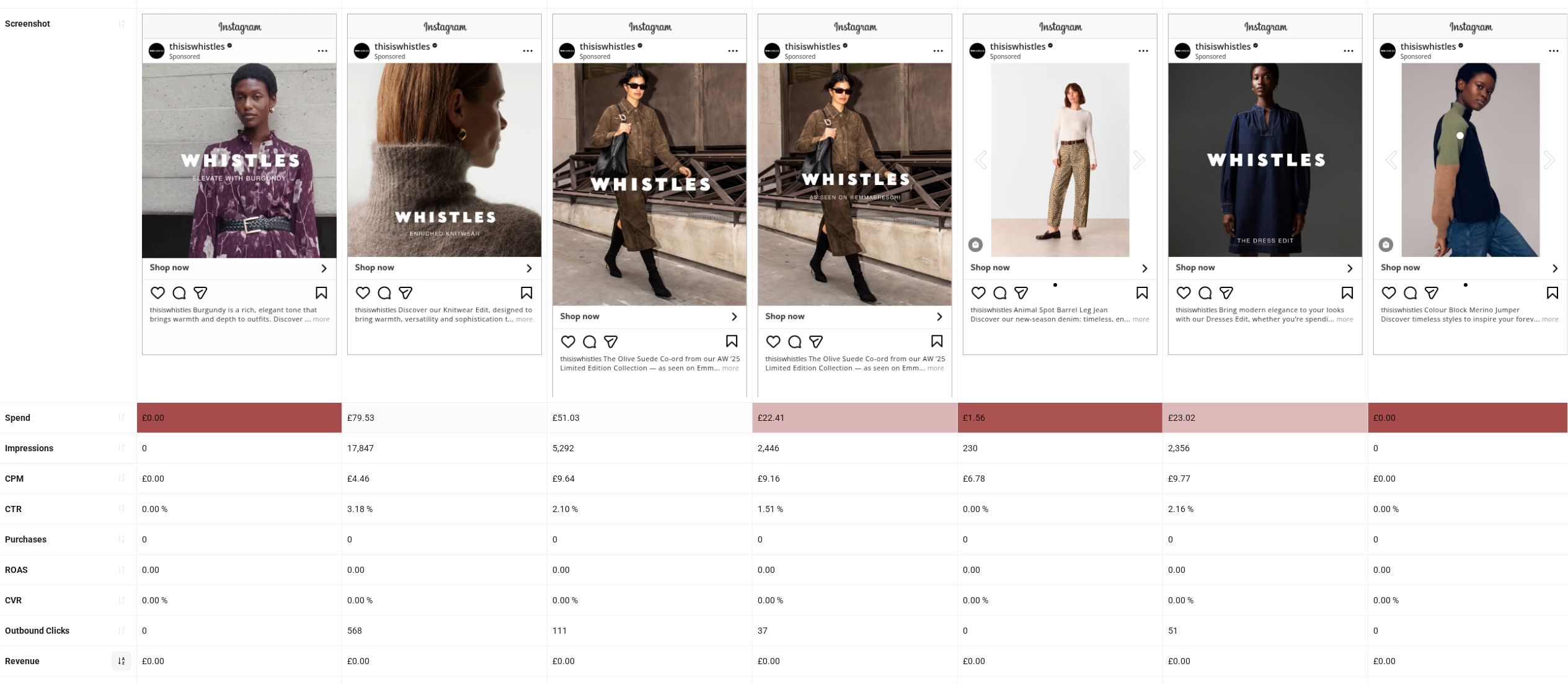
click at [1312, 482] on div "£9.77" at bounding box center [1265, 478] width 204 height 30
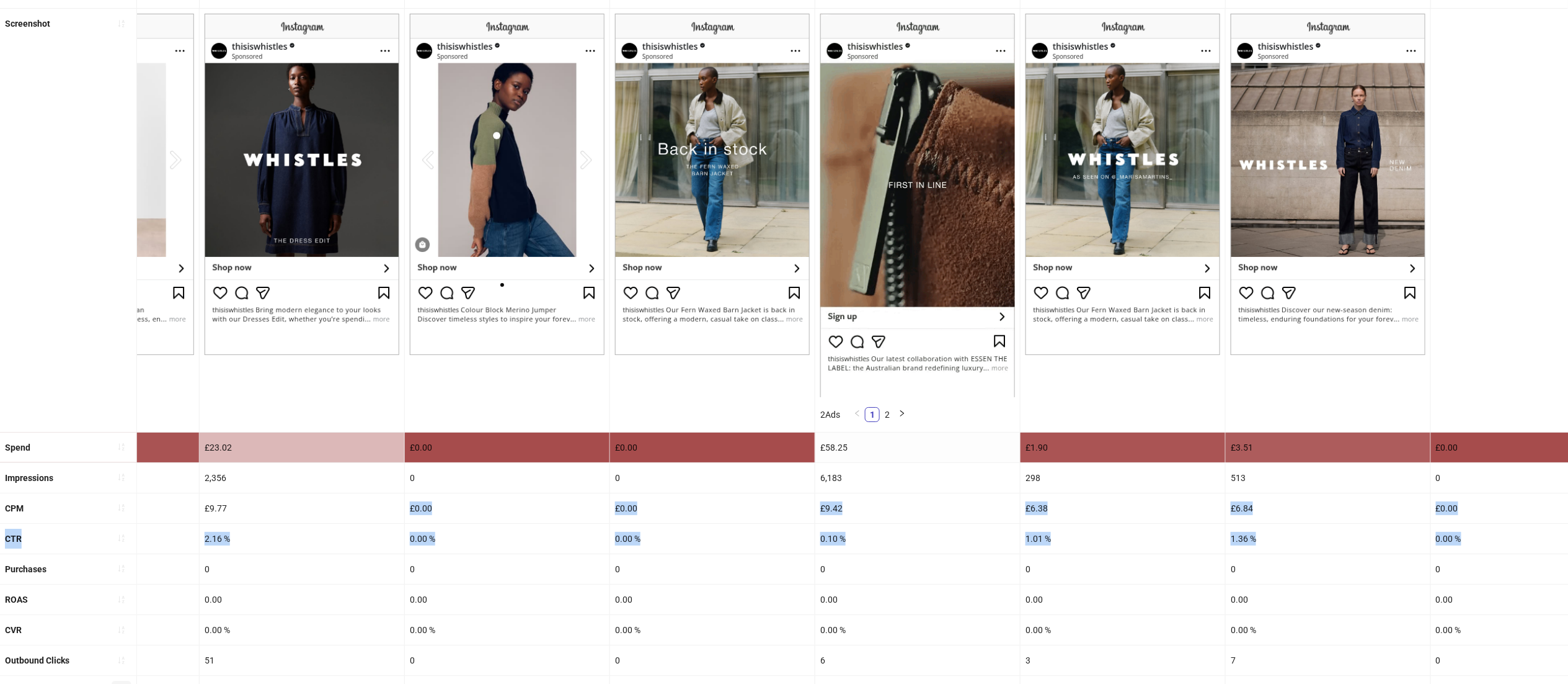
scroll to position [0, 1177]
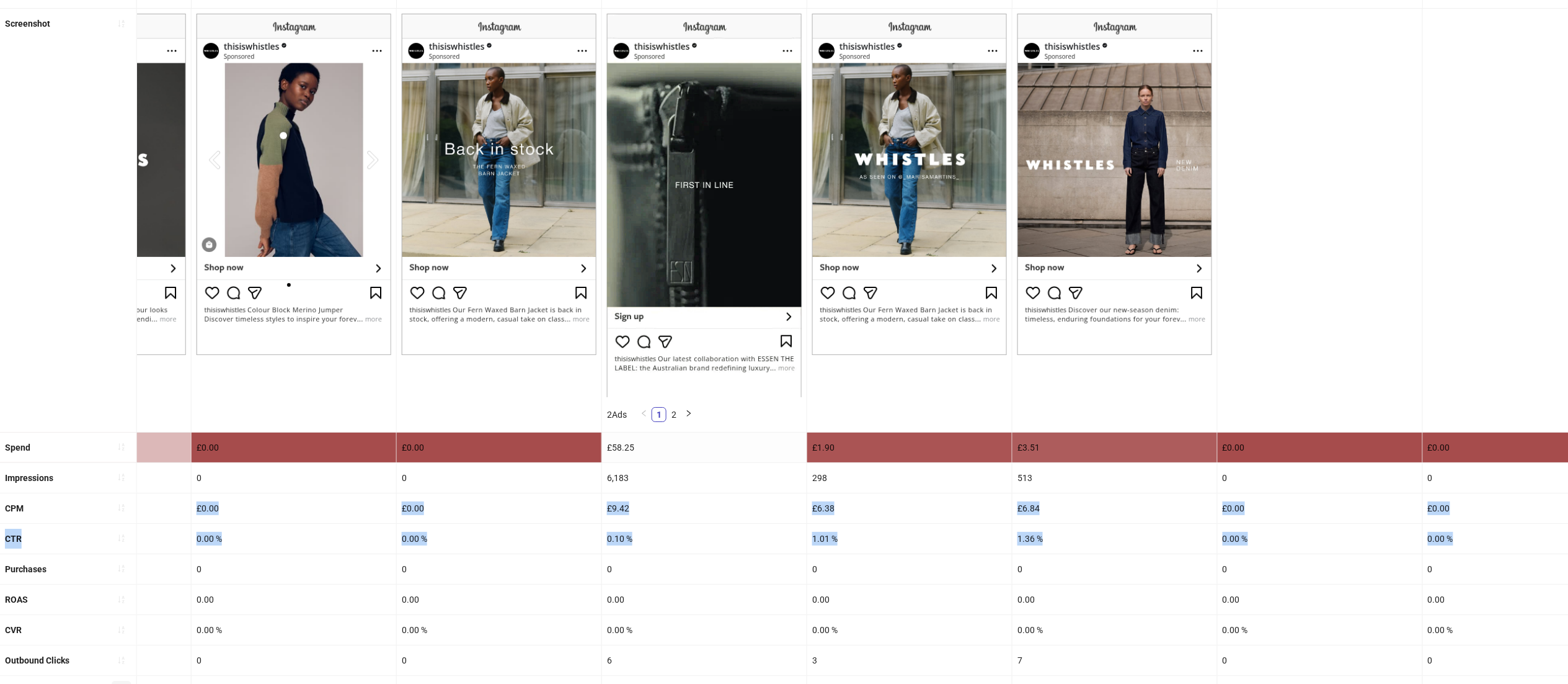
drag, startPoint x: 1194, startPoint y: 491, endPoint x: 1586, endPoint y: 541, distance: 395.2
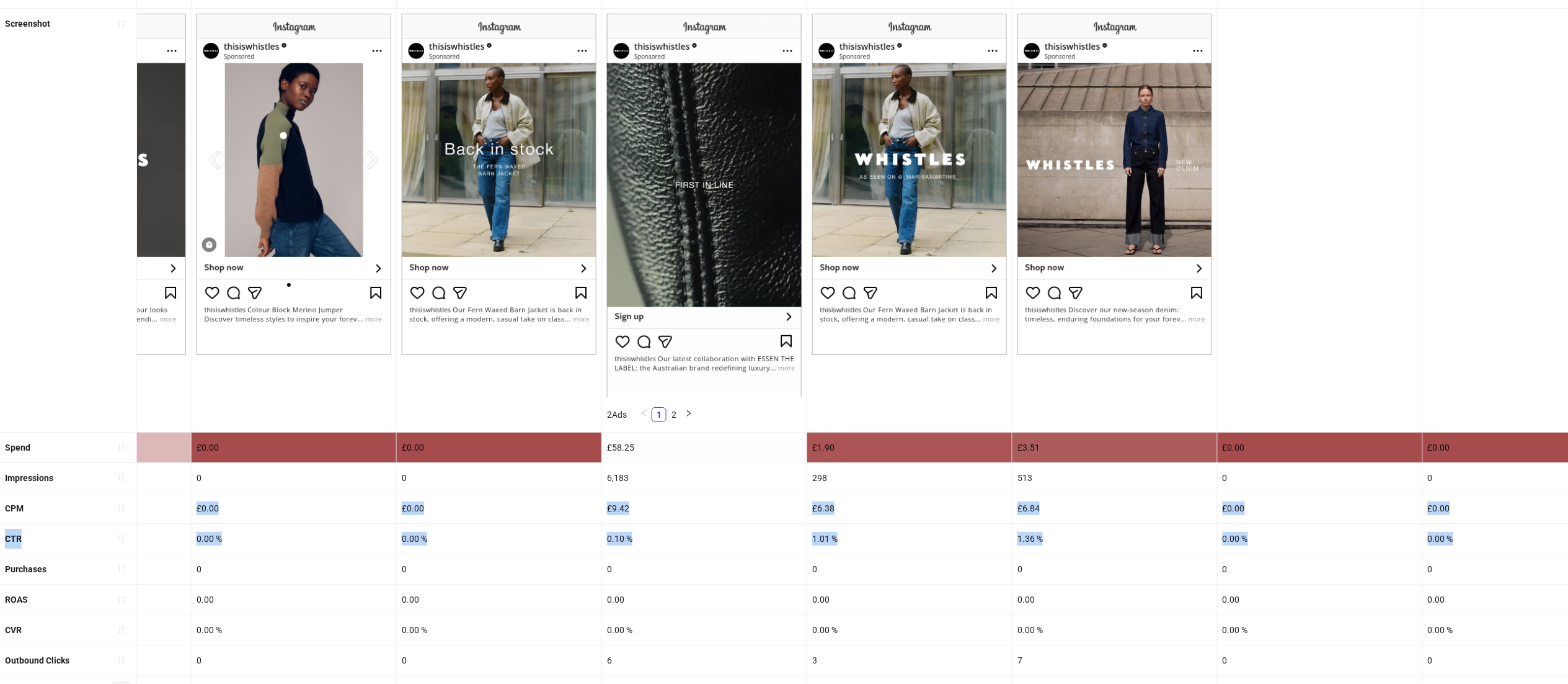
click at [1568, 541] on html "**********" at bounding box center [784, 201] width 1568 height 684
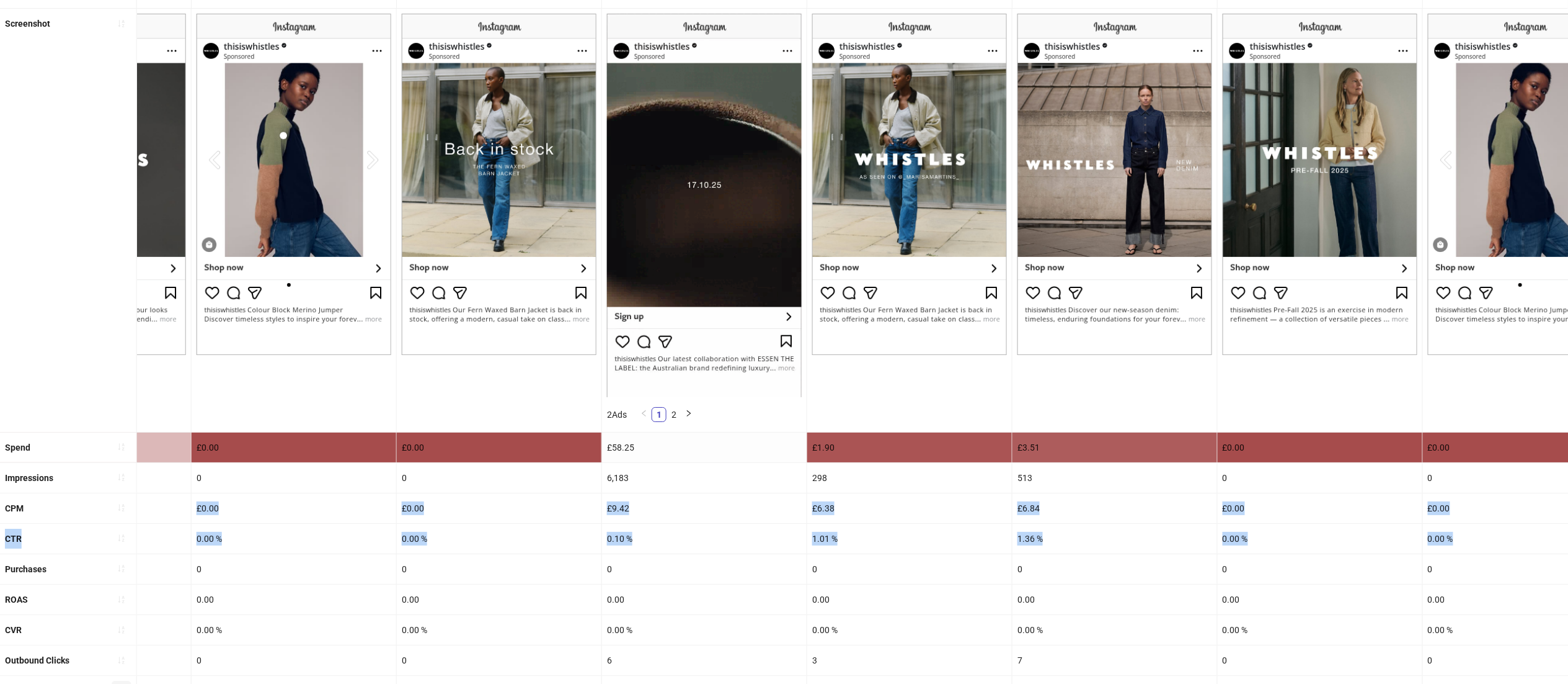
click at [1113, 547] on div "1.36 %" at bounding box center [1114, 538] width 204 height 30
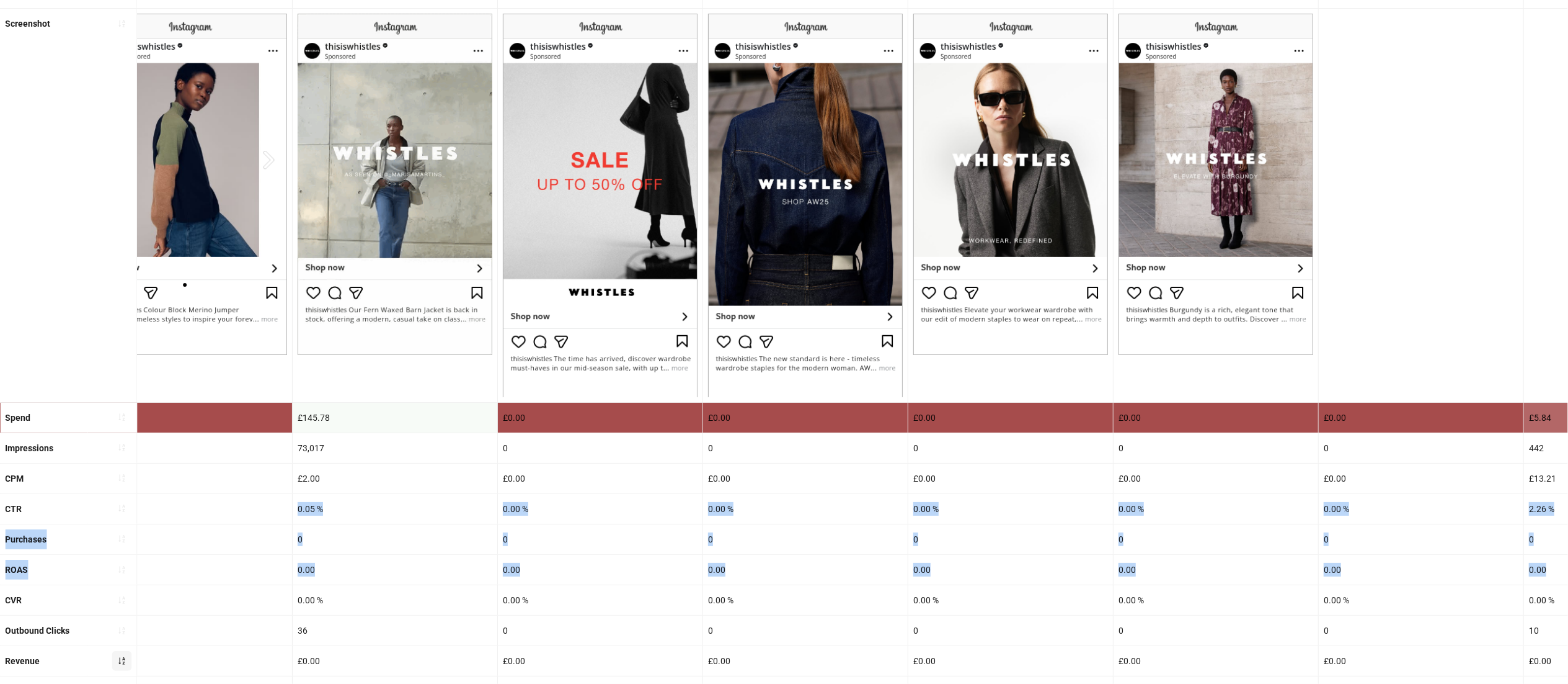
scroll to position [0, 2677]
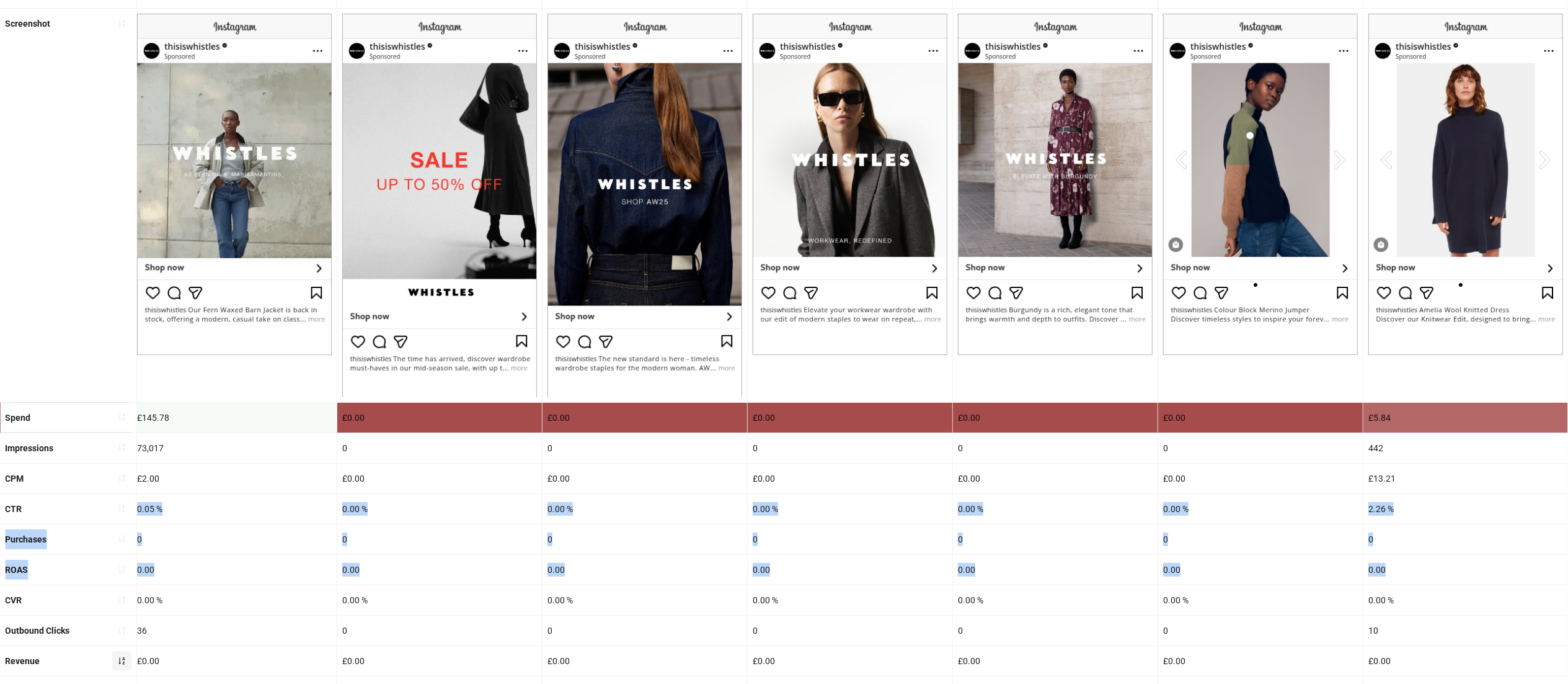
drag, startPoint x: 988, startPoint y: 537, endPoint x: 1586, endPoint y: 585, distance: 599.9
click at [1568, 543] on html "**********" at bounding box center [784, 201] width 1568 height 684
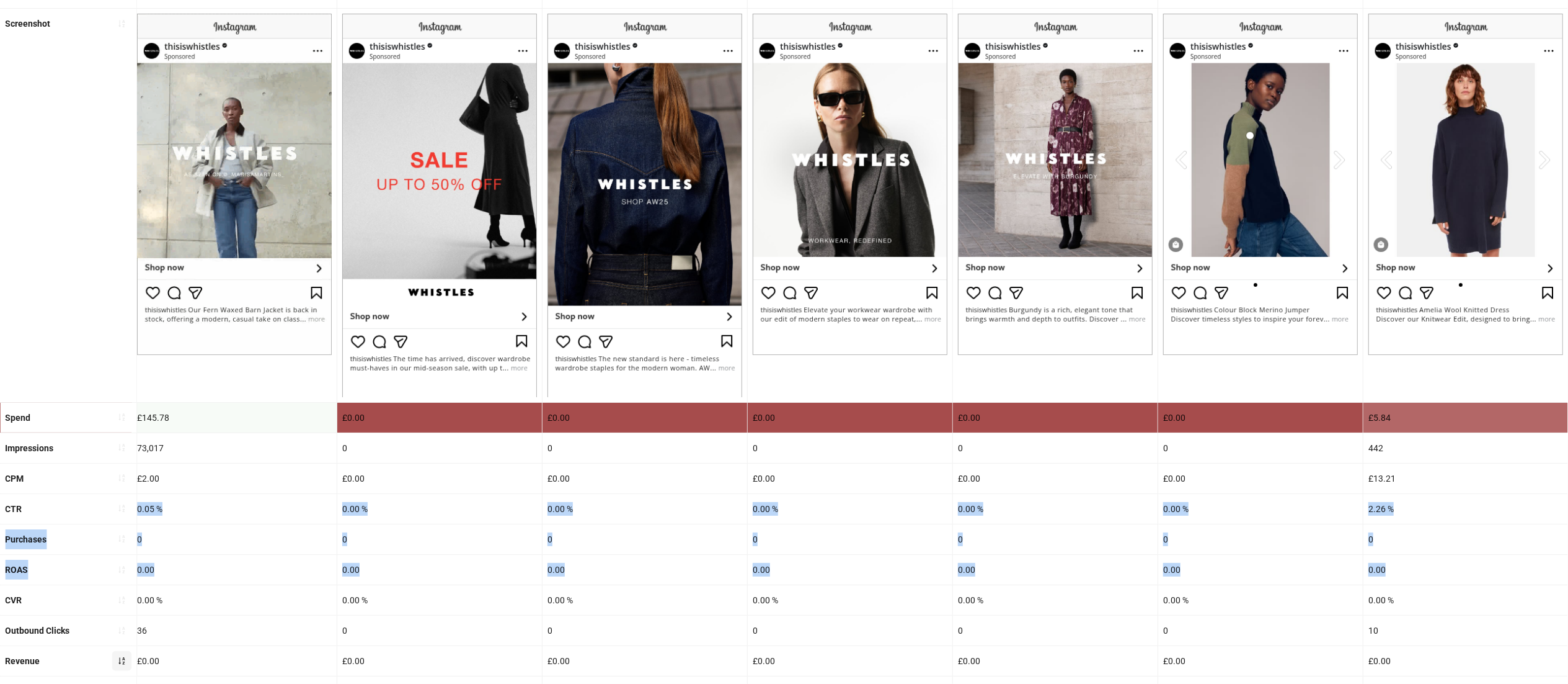
click at [1296, 505] on div "0.00 %" at bounding box center [1261, 508] width 204 height 30
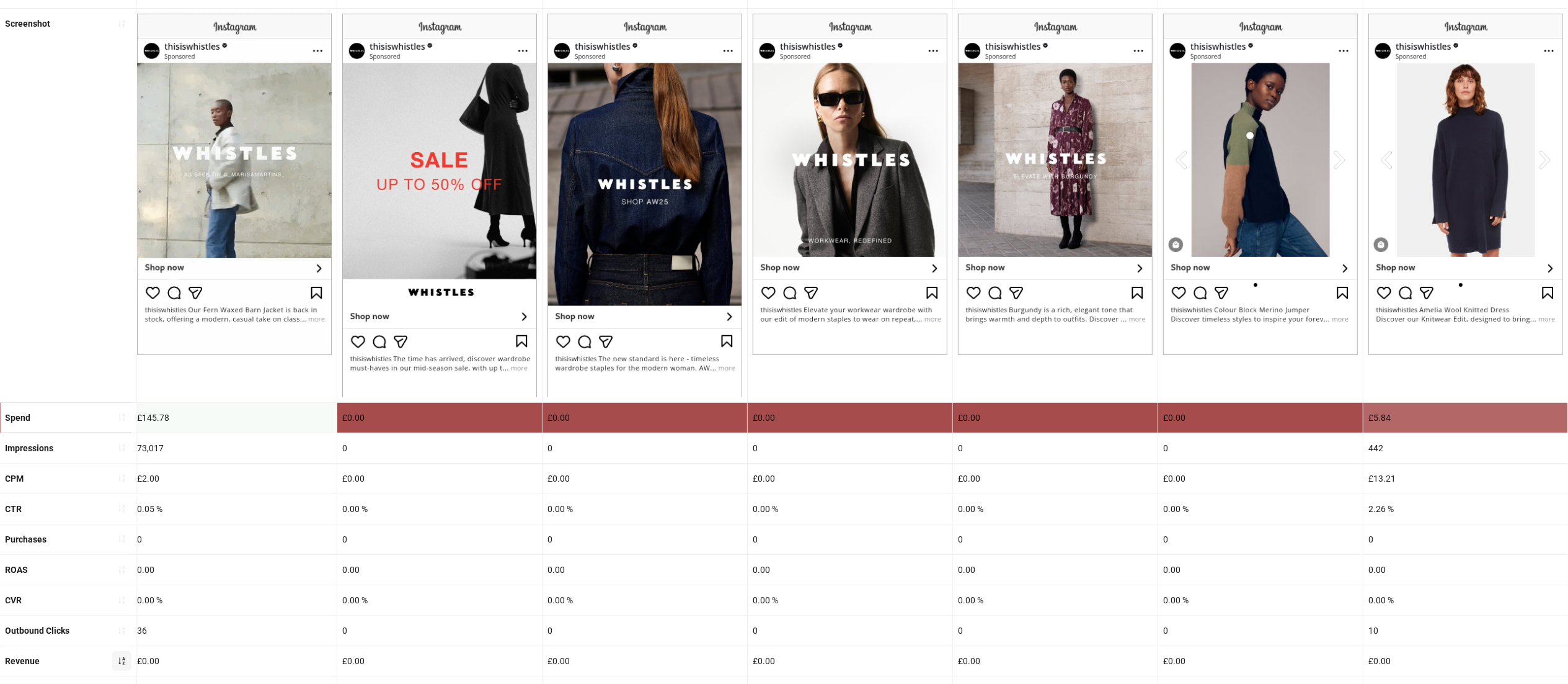
scroll to position [0, 0]
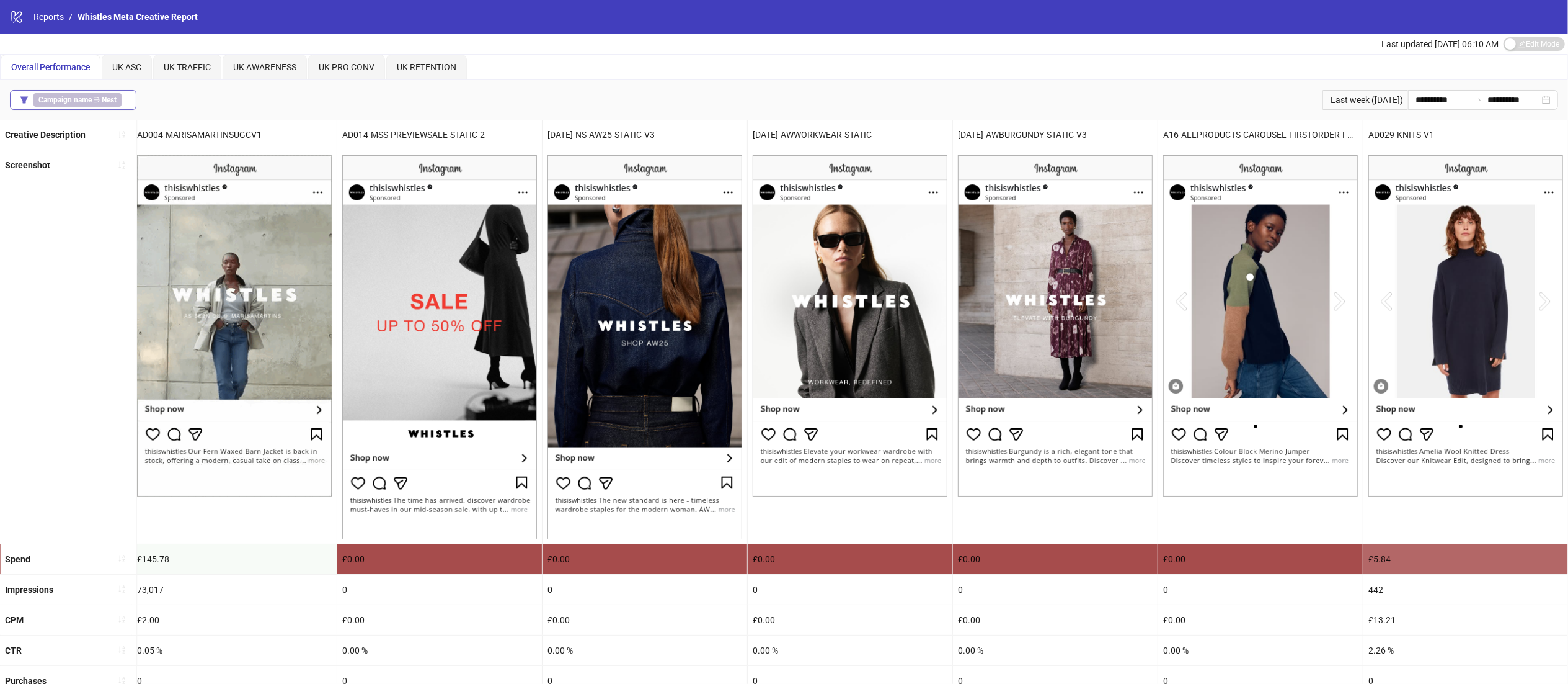
click at [104, 102] on b "Nest" at bounding box center [110, 99] width 15 height 9
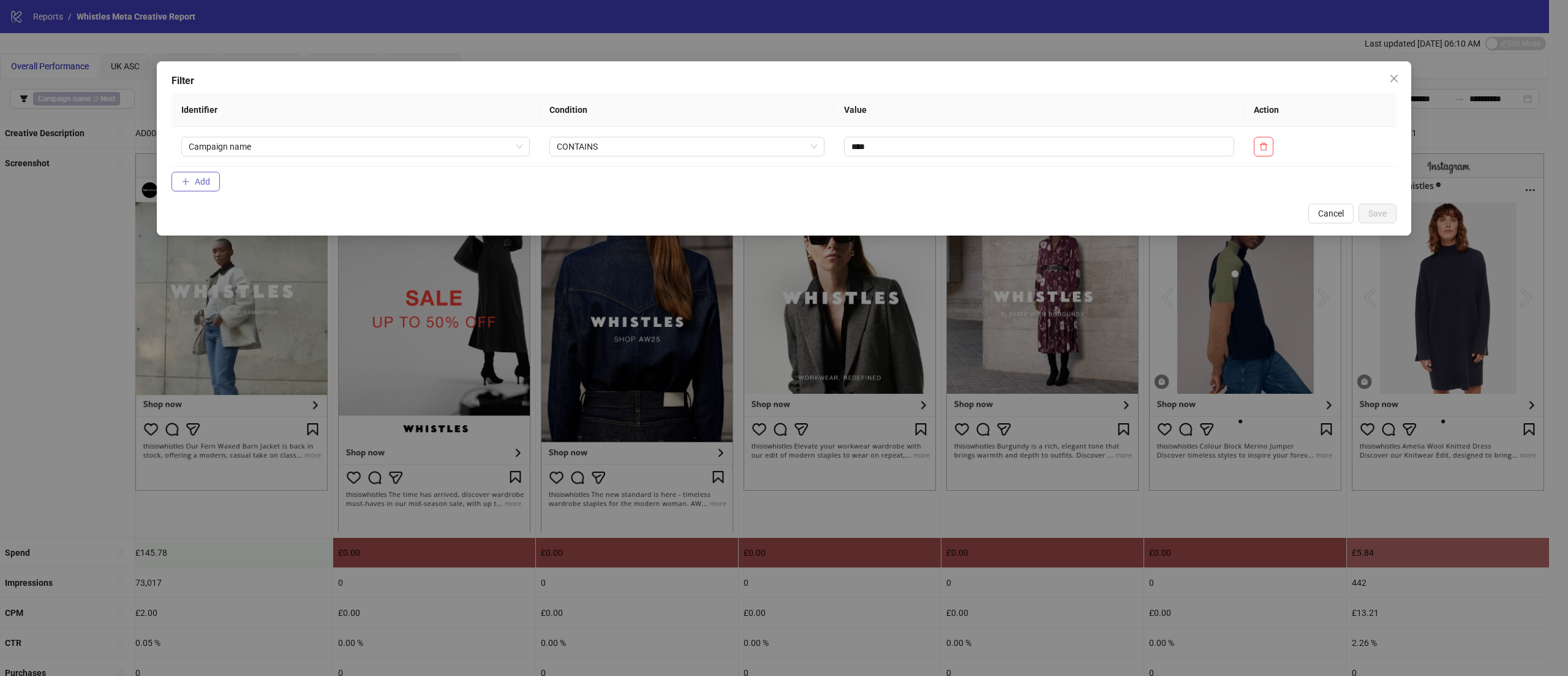
click at [200, 183] on span "Add" at bounding box center [203, 181] width 15 height 9
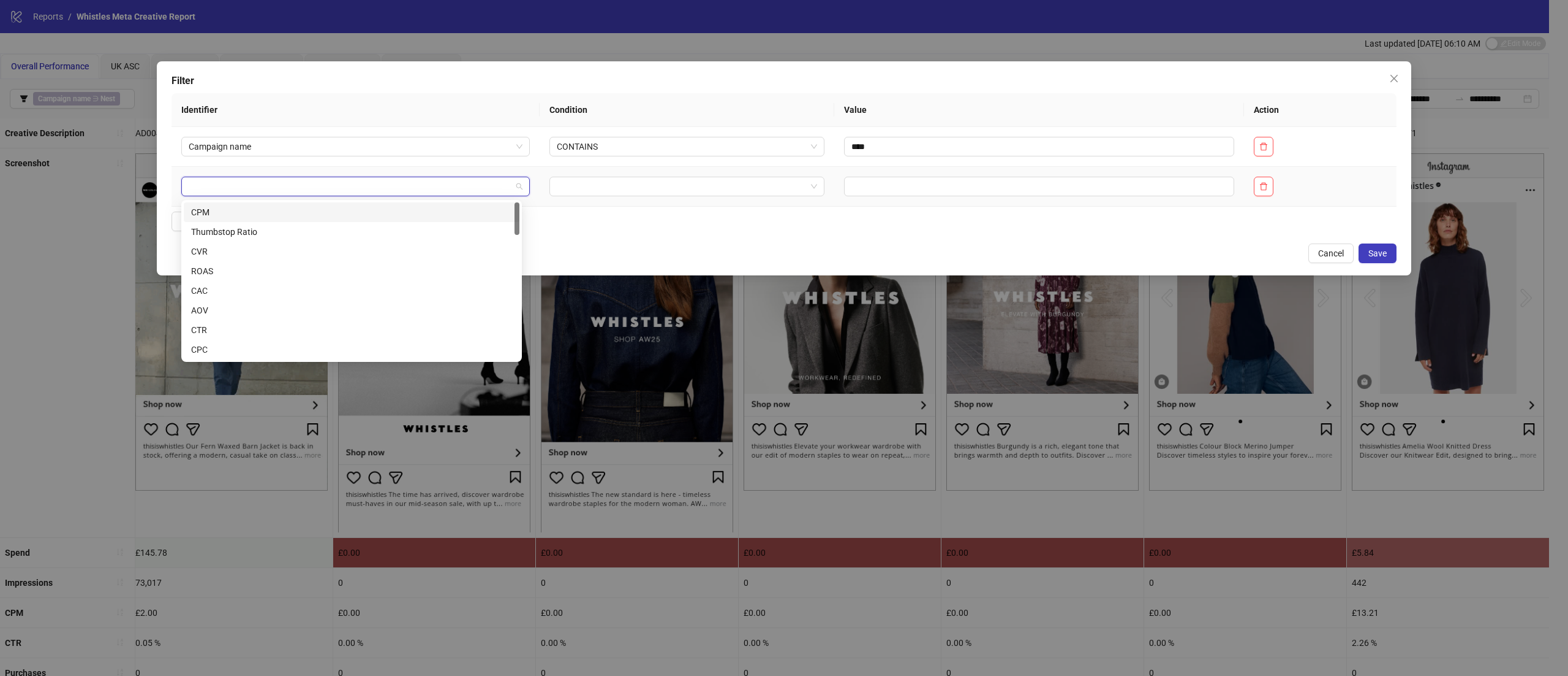
click at [285, 194] on input "search" at bounding box center [350, 186] width 323 height 18
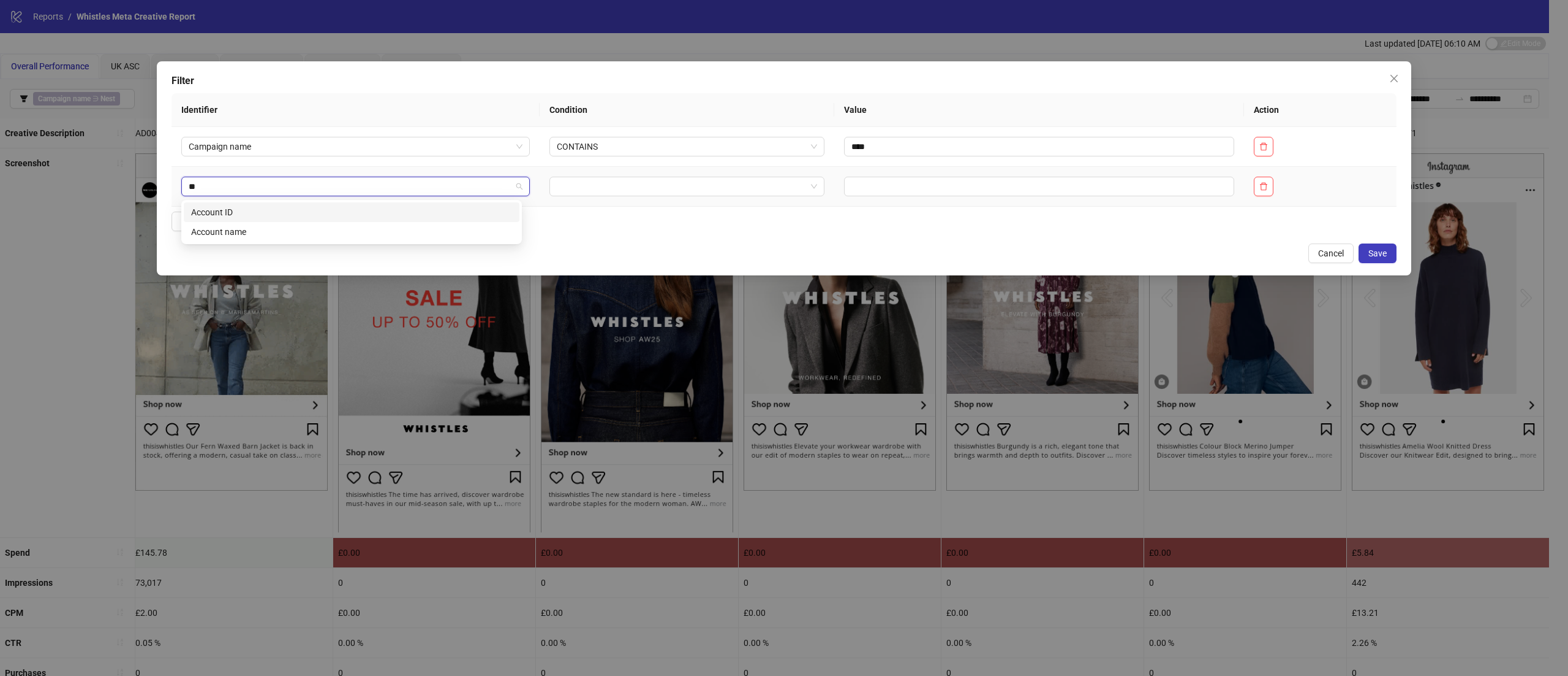
type input "*"
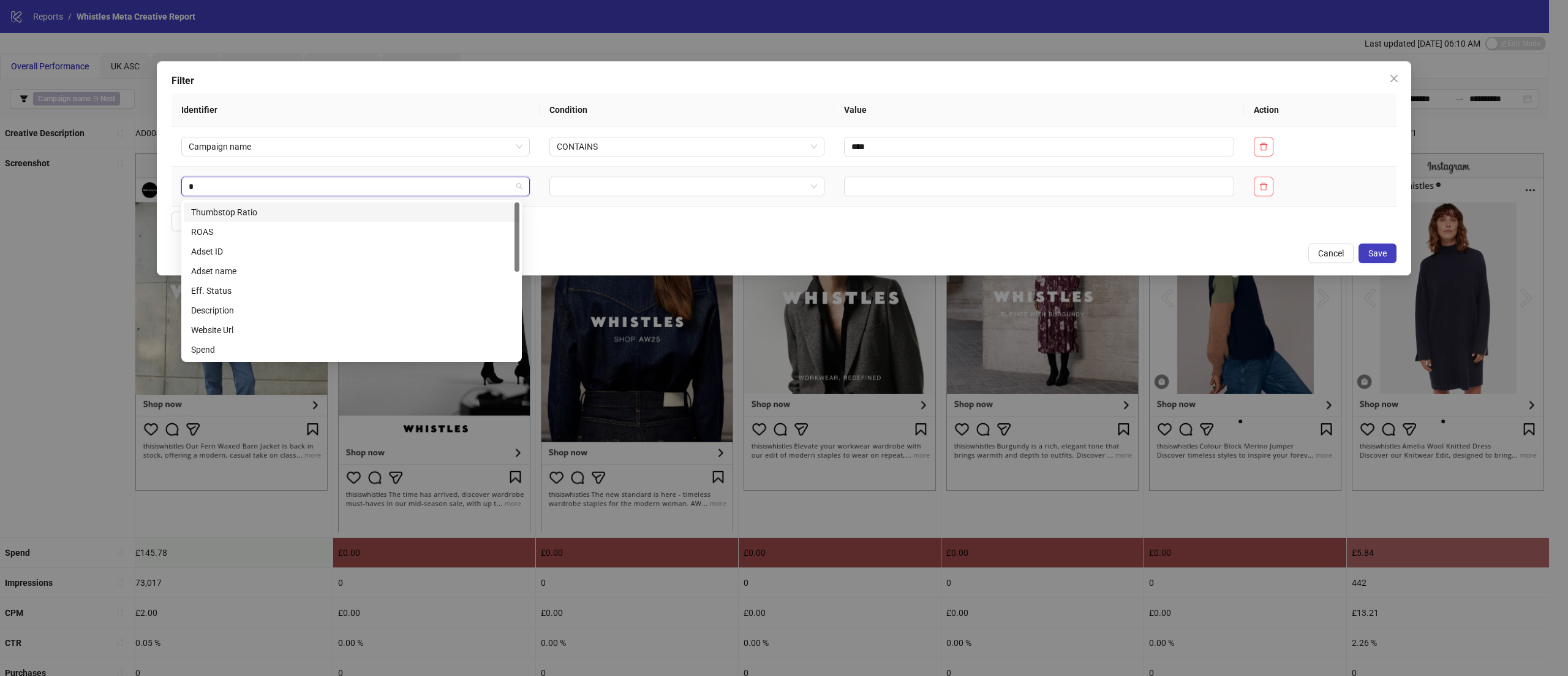
type input "**"
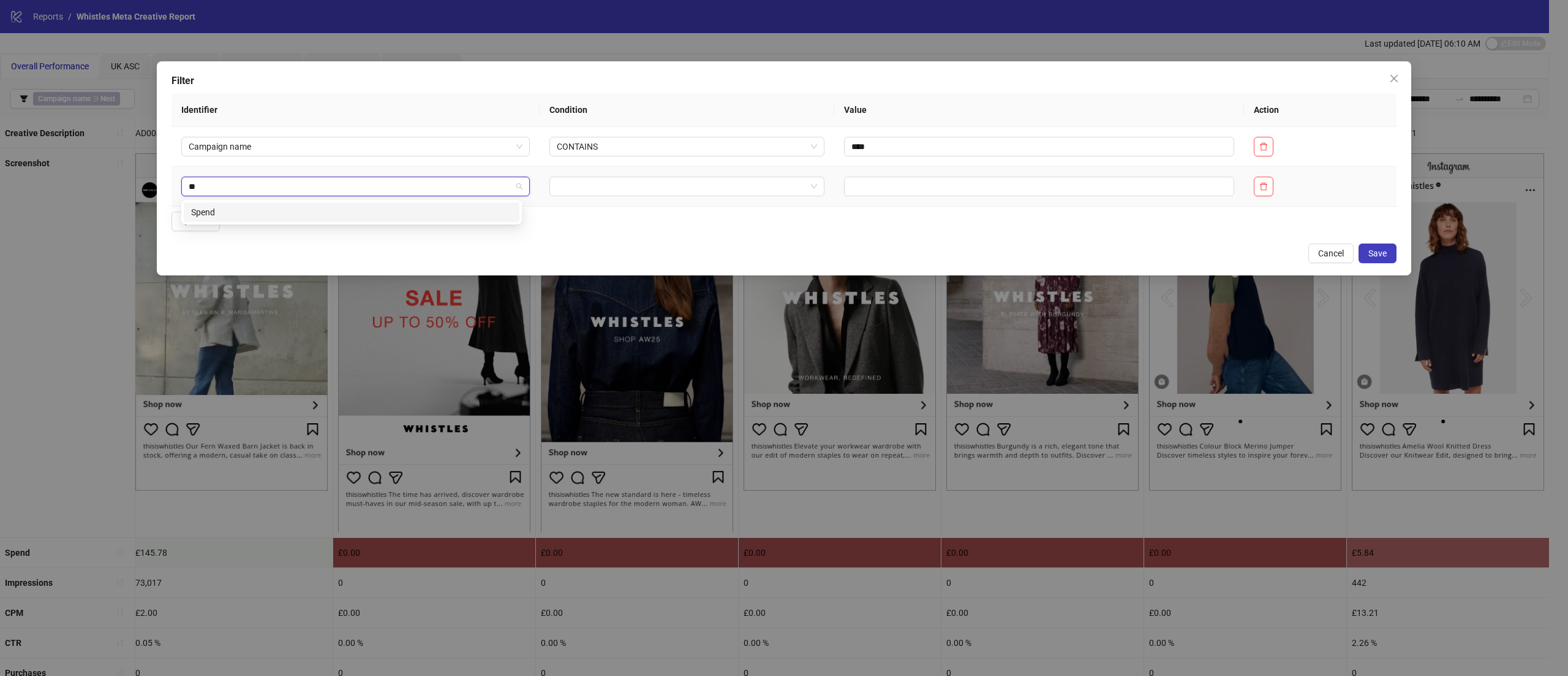
click at [271, 217] on div "Spend" at bounding box center [352, 212] width 321 height 13
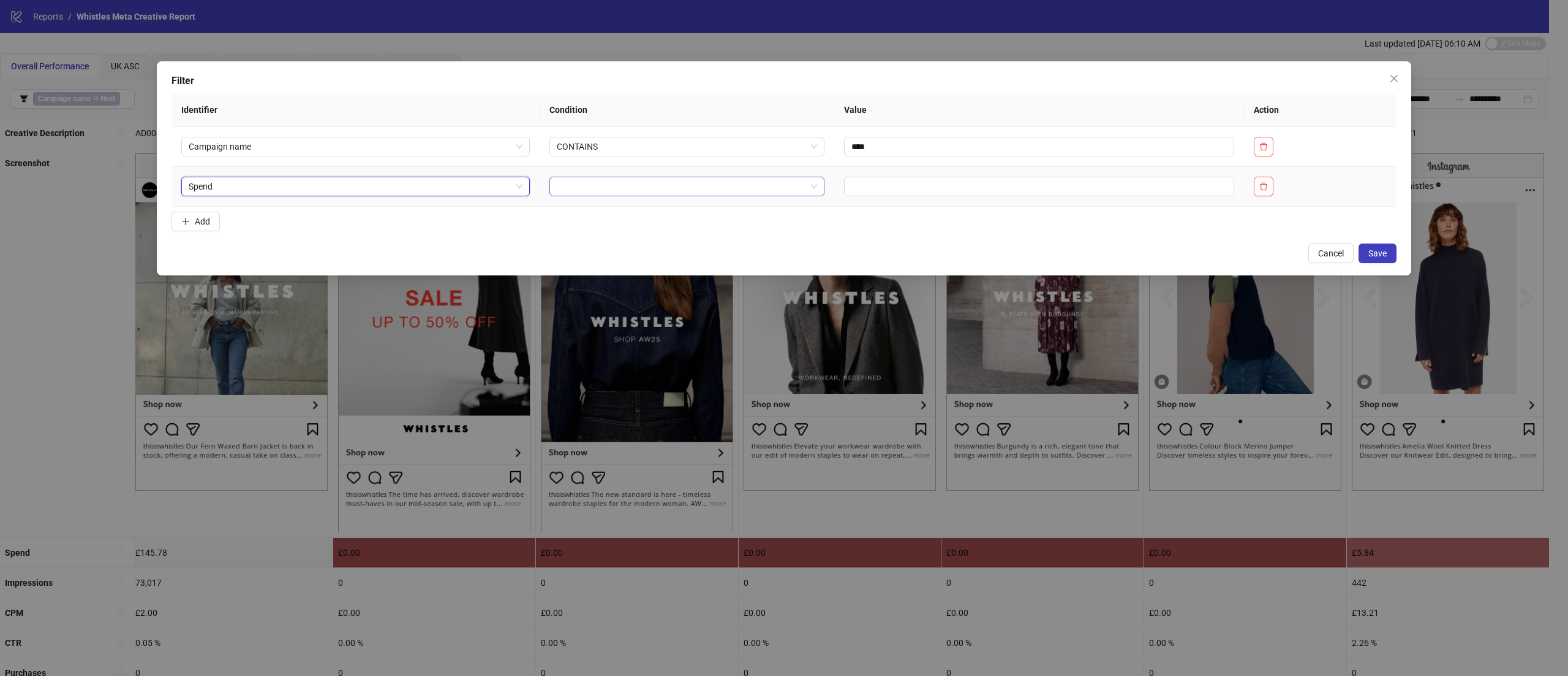
click at [650, 186] on input "search" at bounding box center [681, 186] width 249 height 18
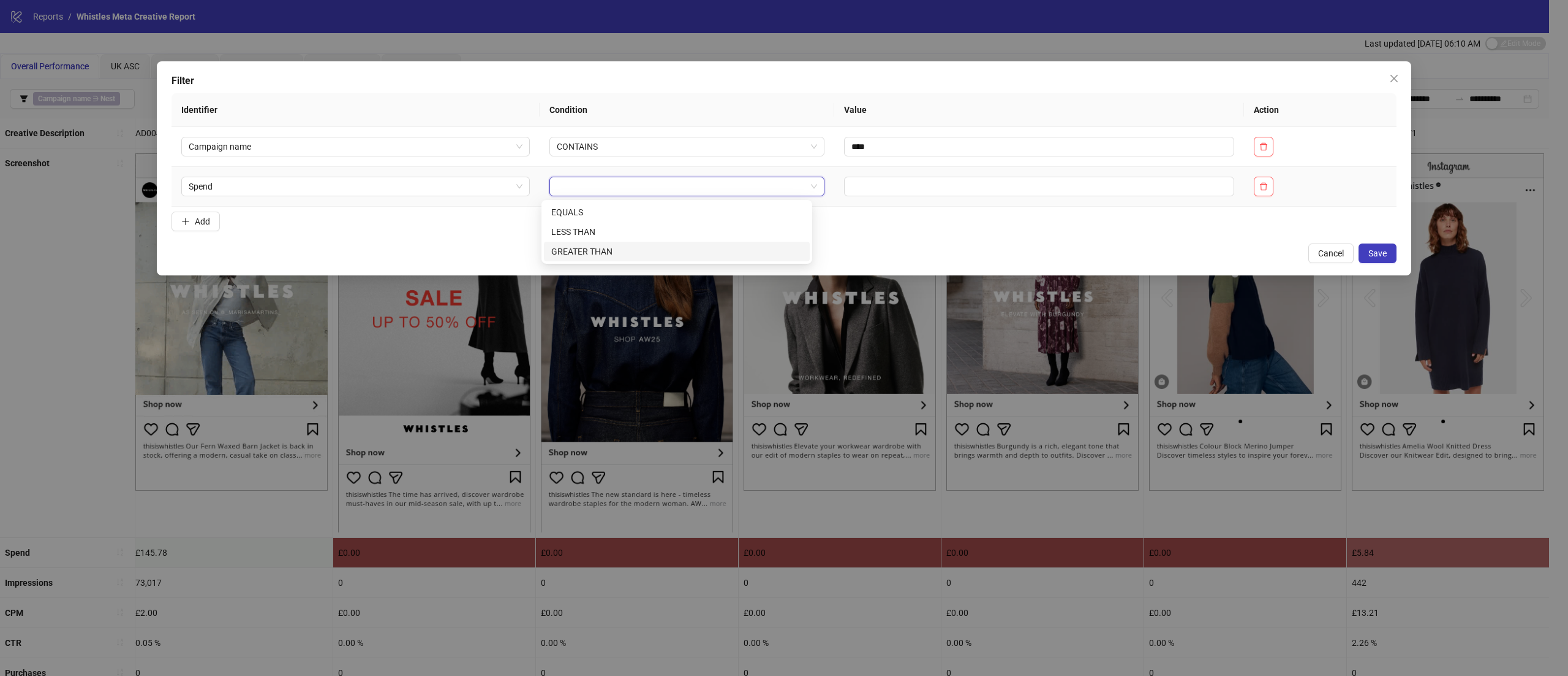
click at [625, 246] on div "GREATER THAN" at bounding box center [676, 251] width 251 height 13
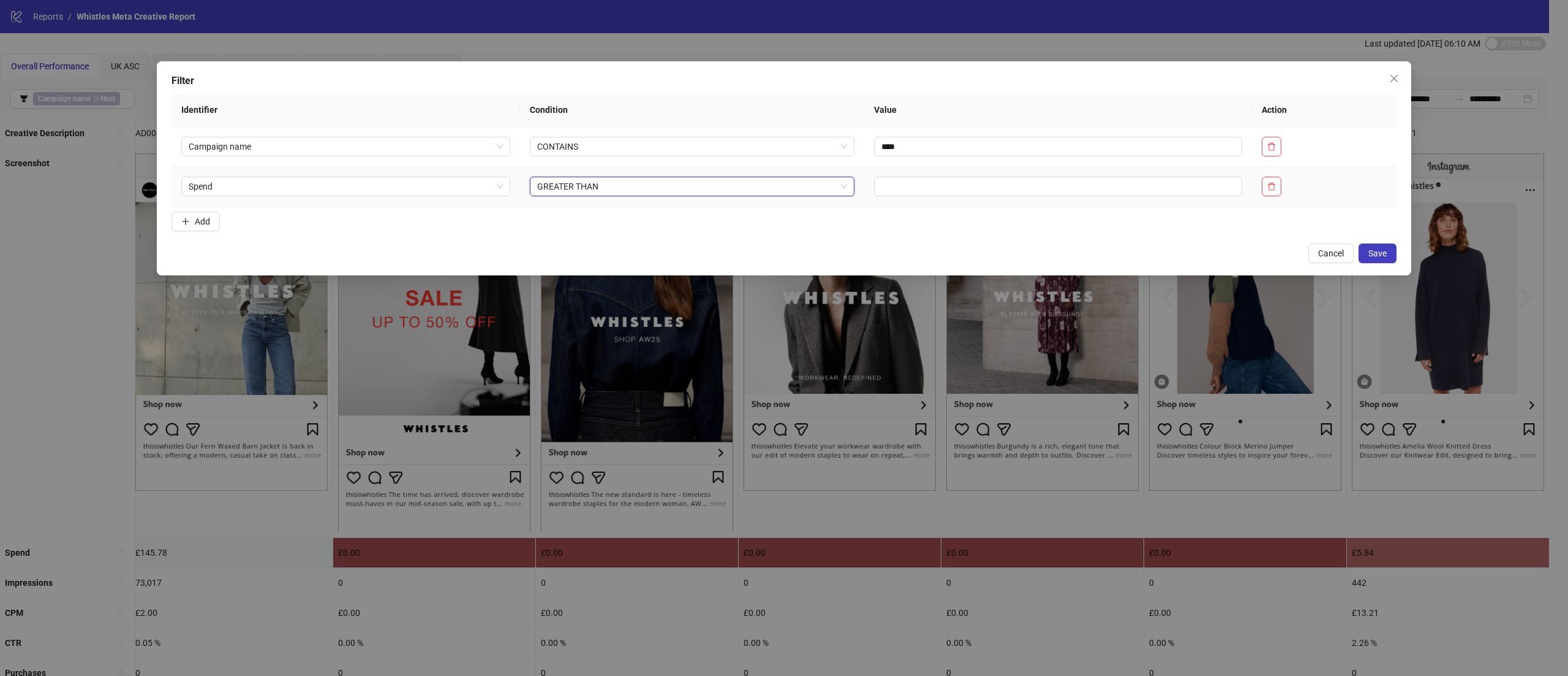
click at [926, 198] on td at bounding box center [1058, 187] width 388 height 40
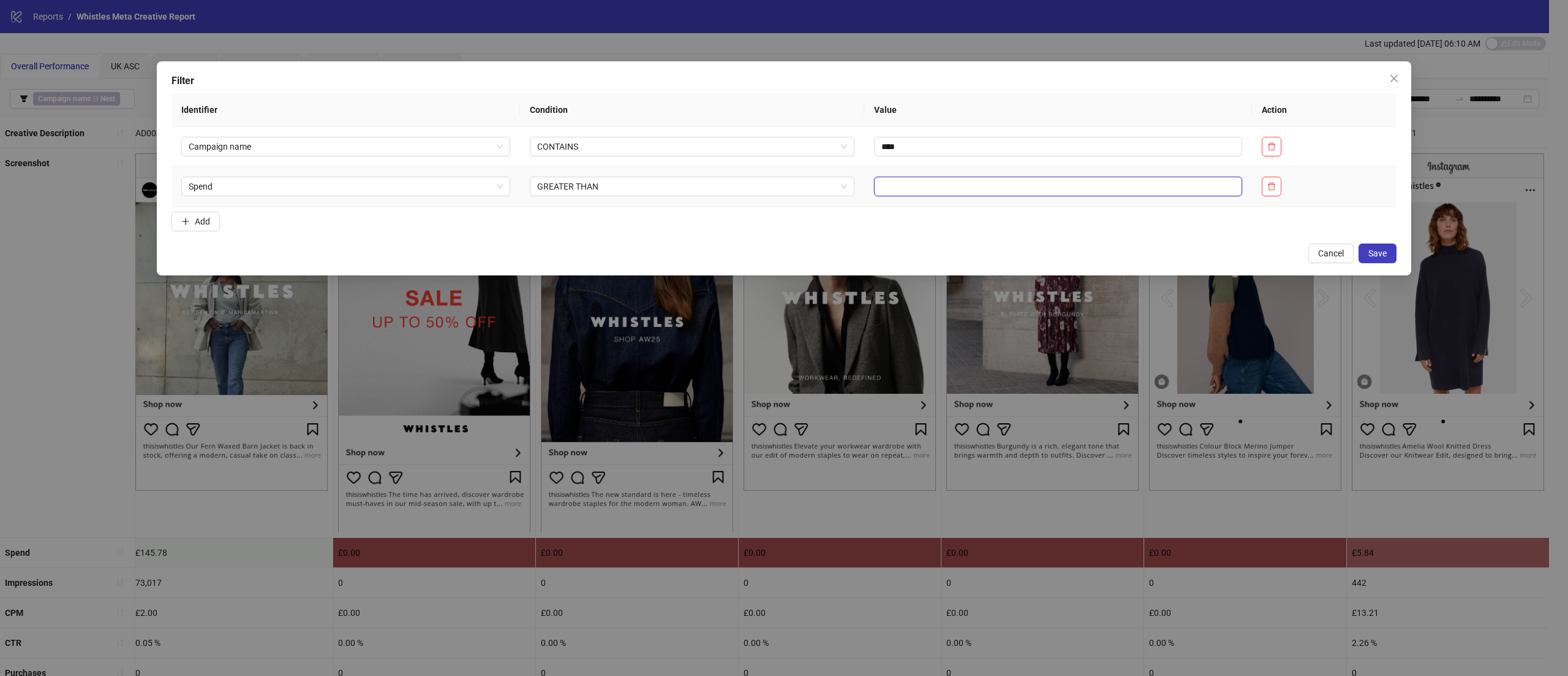
click at [911, 180] on input "text" at bounding box center [1059, 186] width 368 height 20
type input "**"
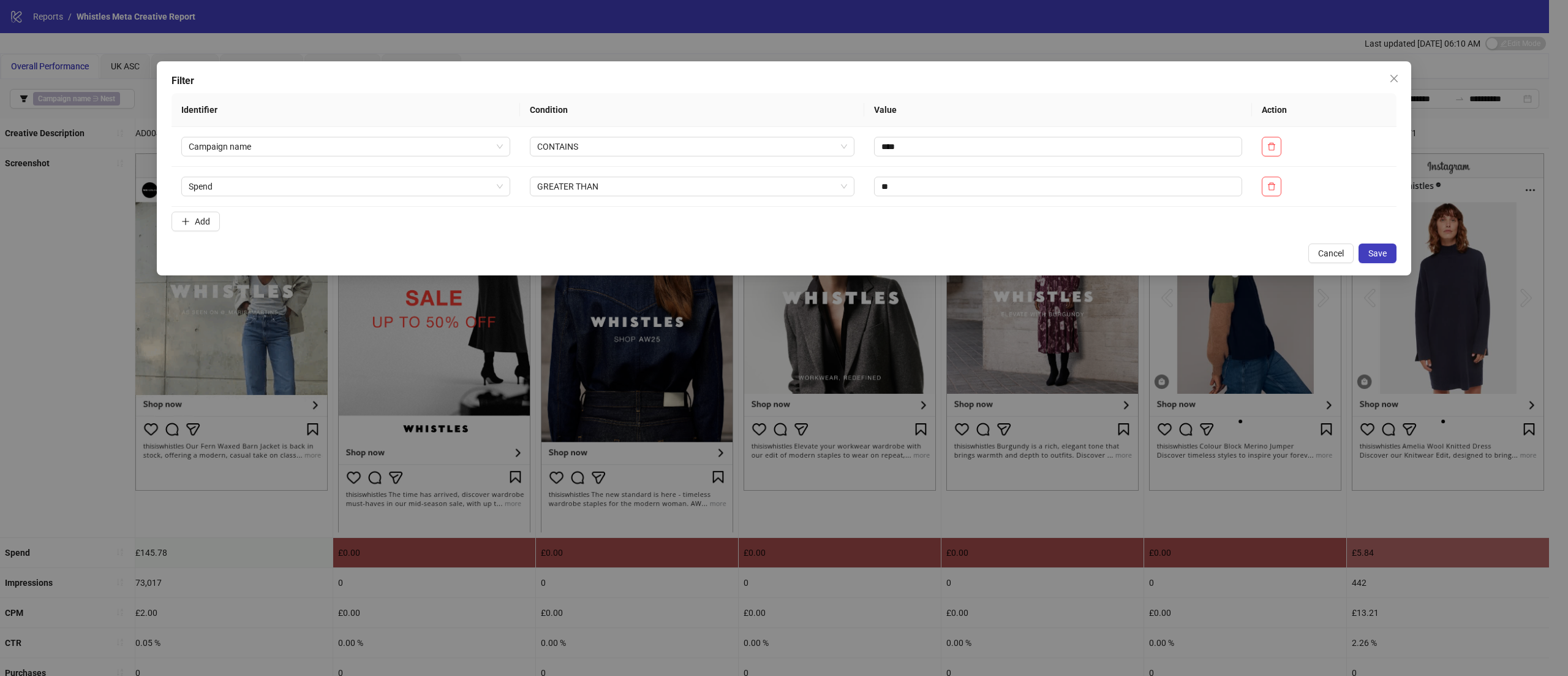
click at [1373, 265] on div "Filter Identifier Condition Value Action Campaign name CONTAINS **** Spend GREA…" at bounding box center [784, 168] width 1255 height 214
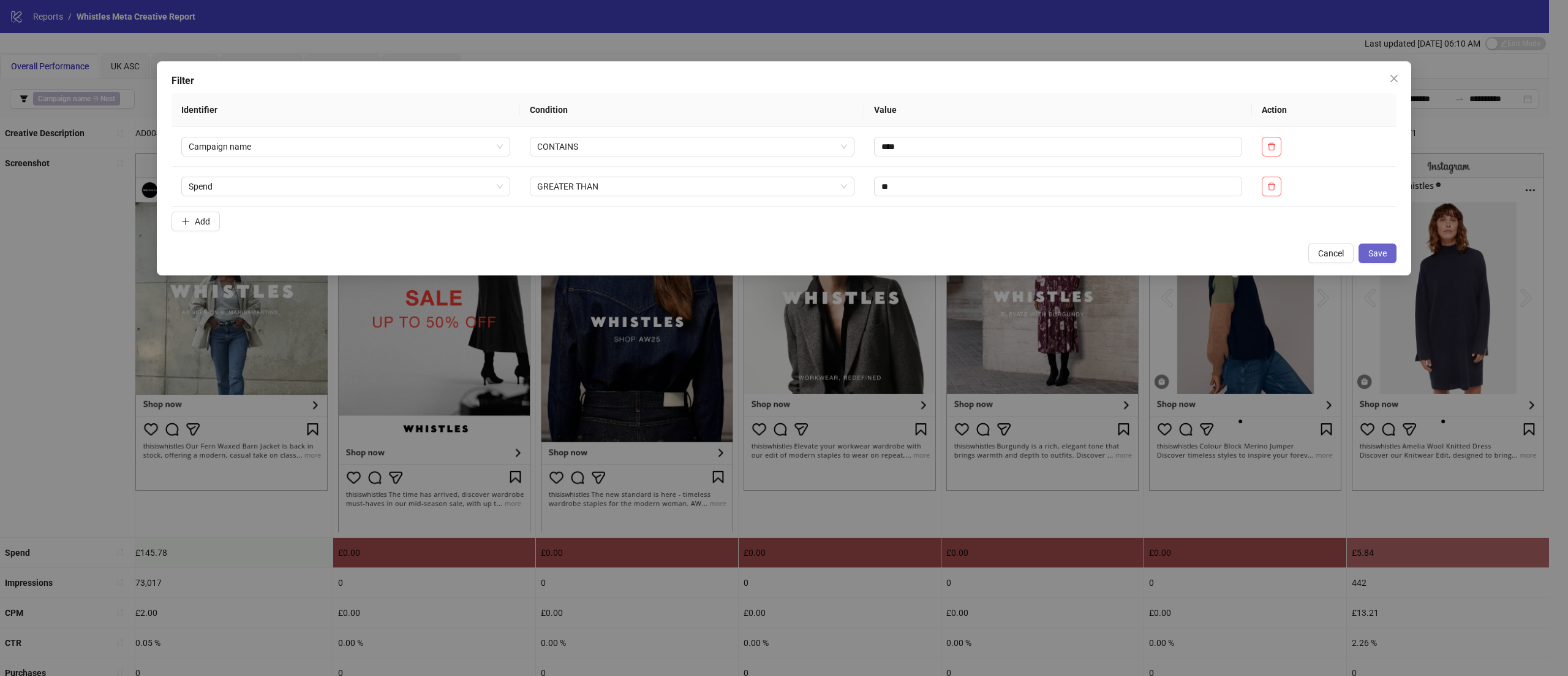
click at [1379, 255] on span "Save" at bounding box center [1377, 253] width 18 height 9
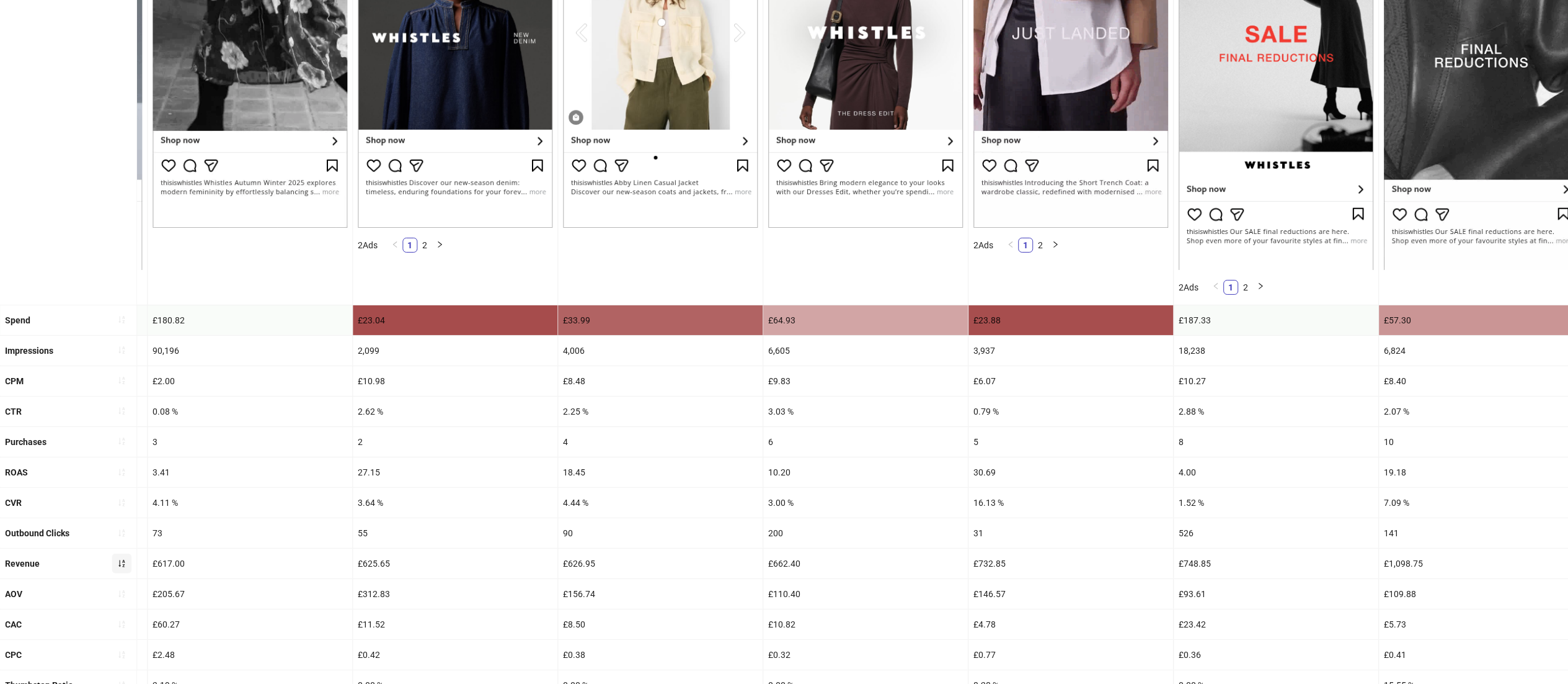
scroll to position [296, 0]
